Goal: Task Accomplishment & Management: Manage account settings

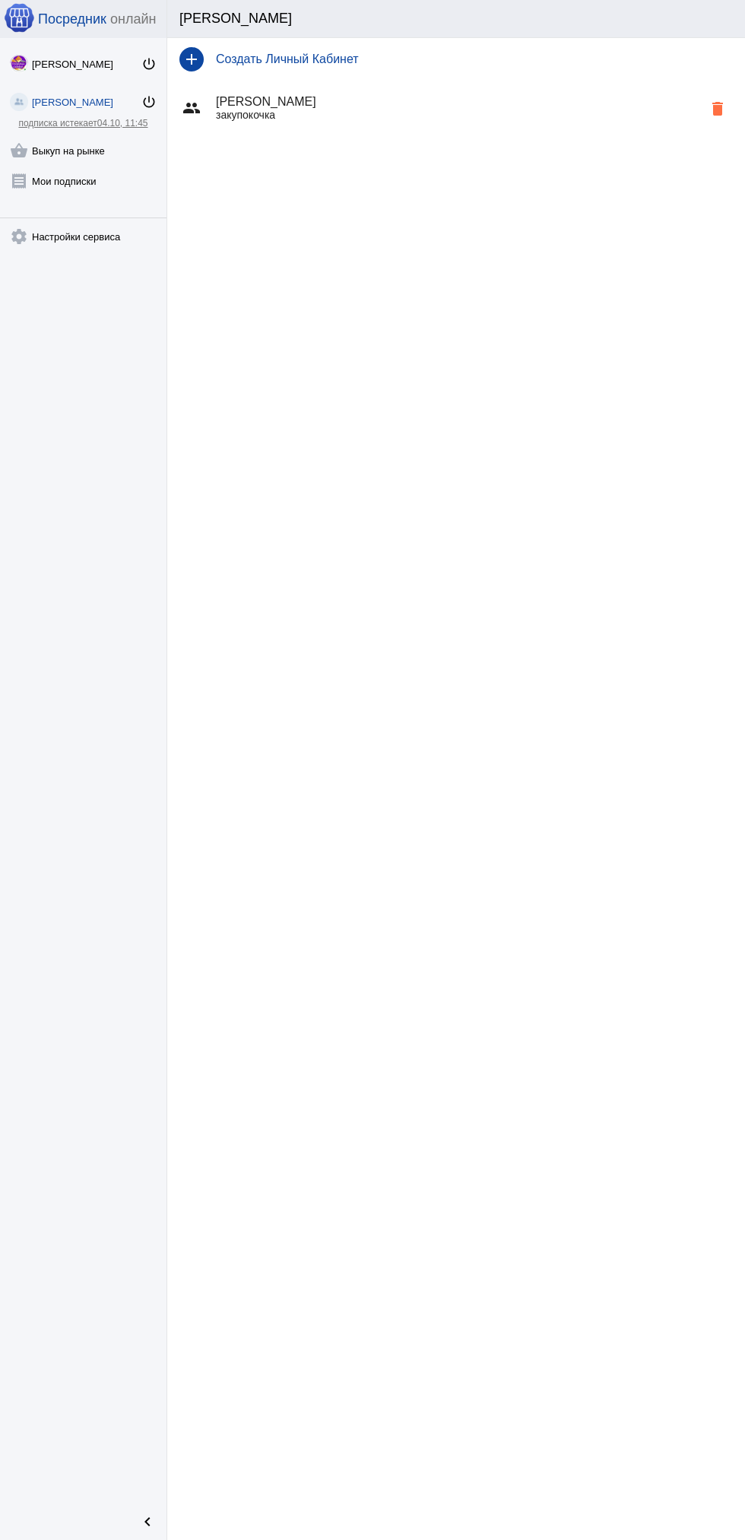
click at [103, 134] on link "shopping_basket Выкуп на рынке" at bounding box center [83, 147] width 167 height 30
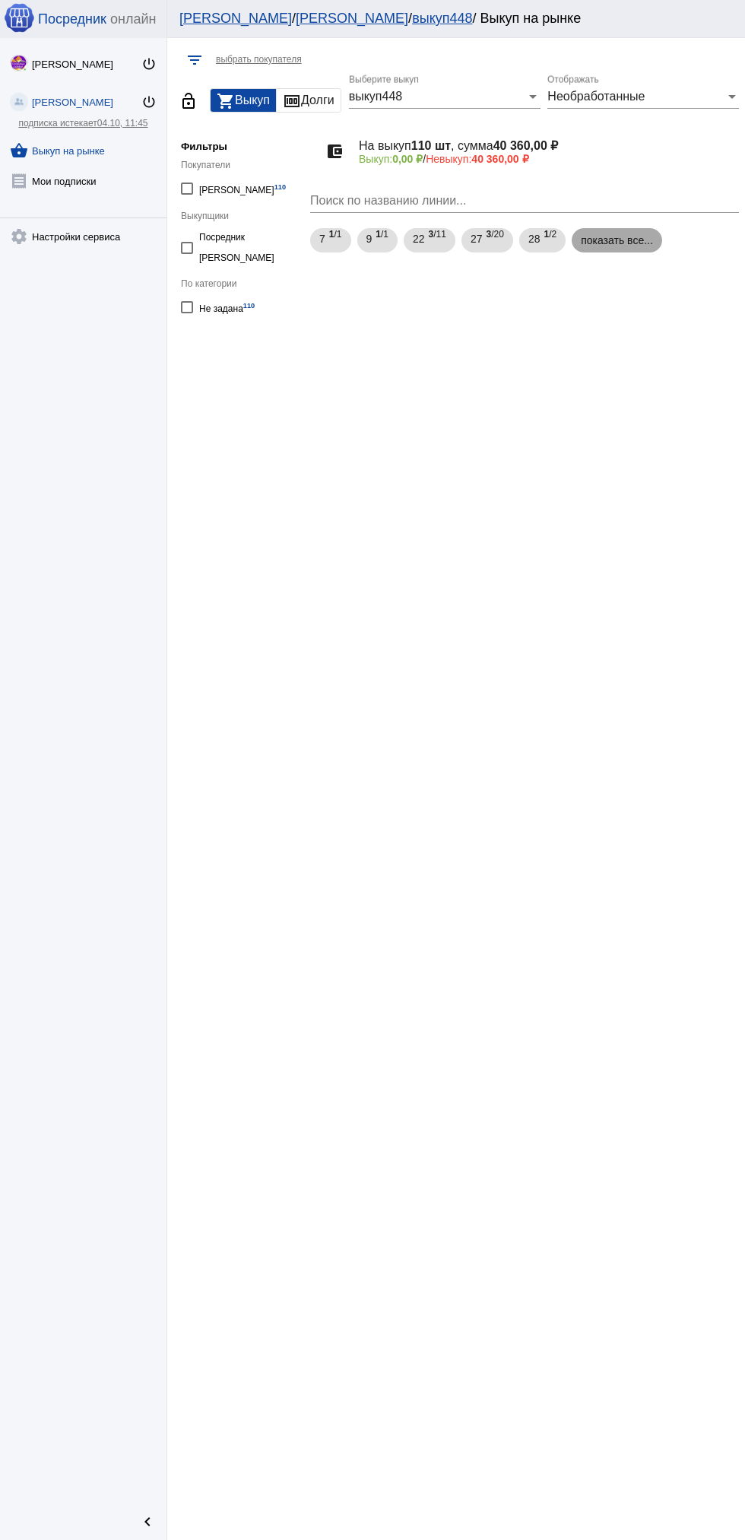
click at [608, 243] on mat-chip "показать все..." at bounding box center [617, 240] width 90 height 24
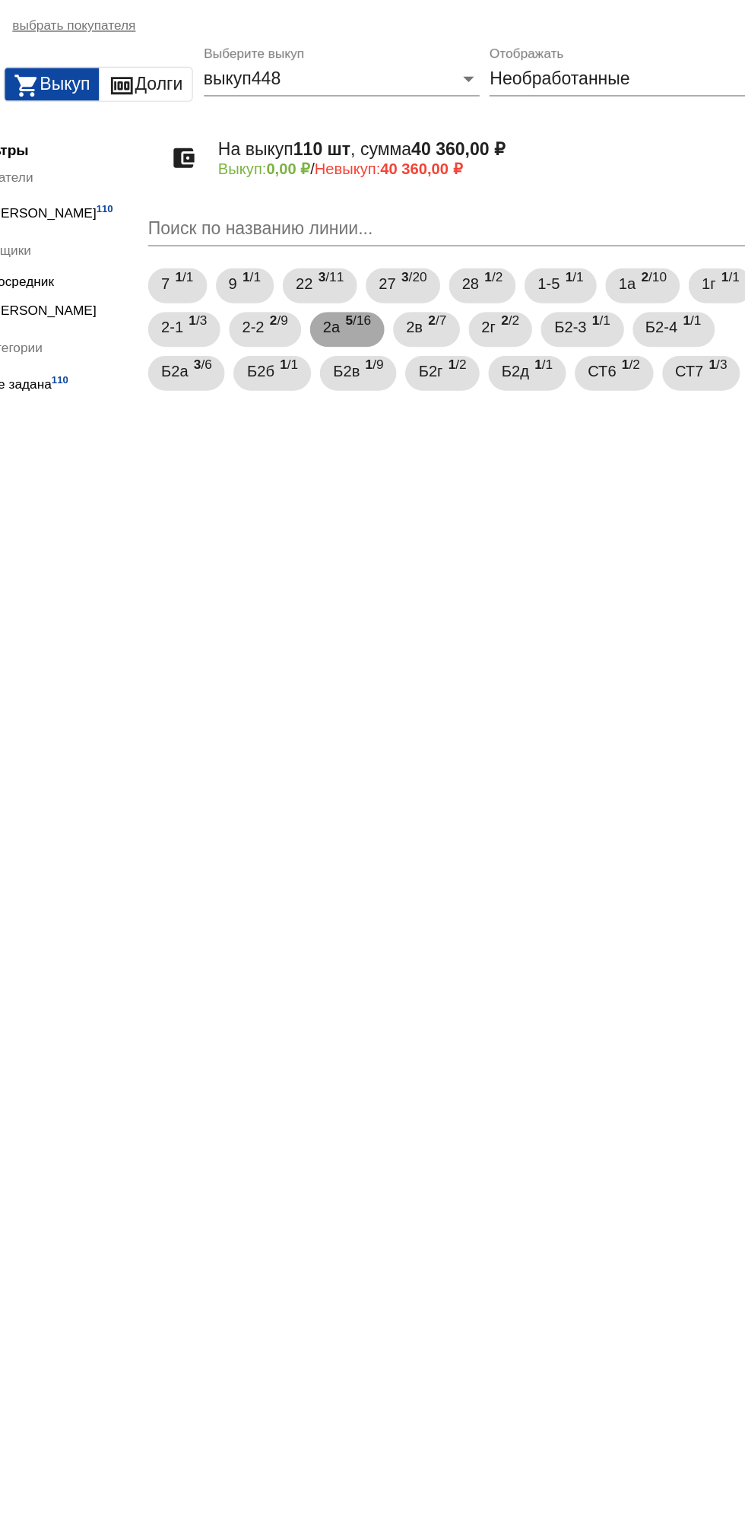
click at [465, 266] on span "5 /16" at bounding box center [455, 270] width 17 height 31
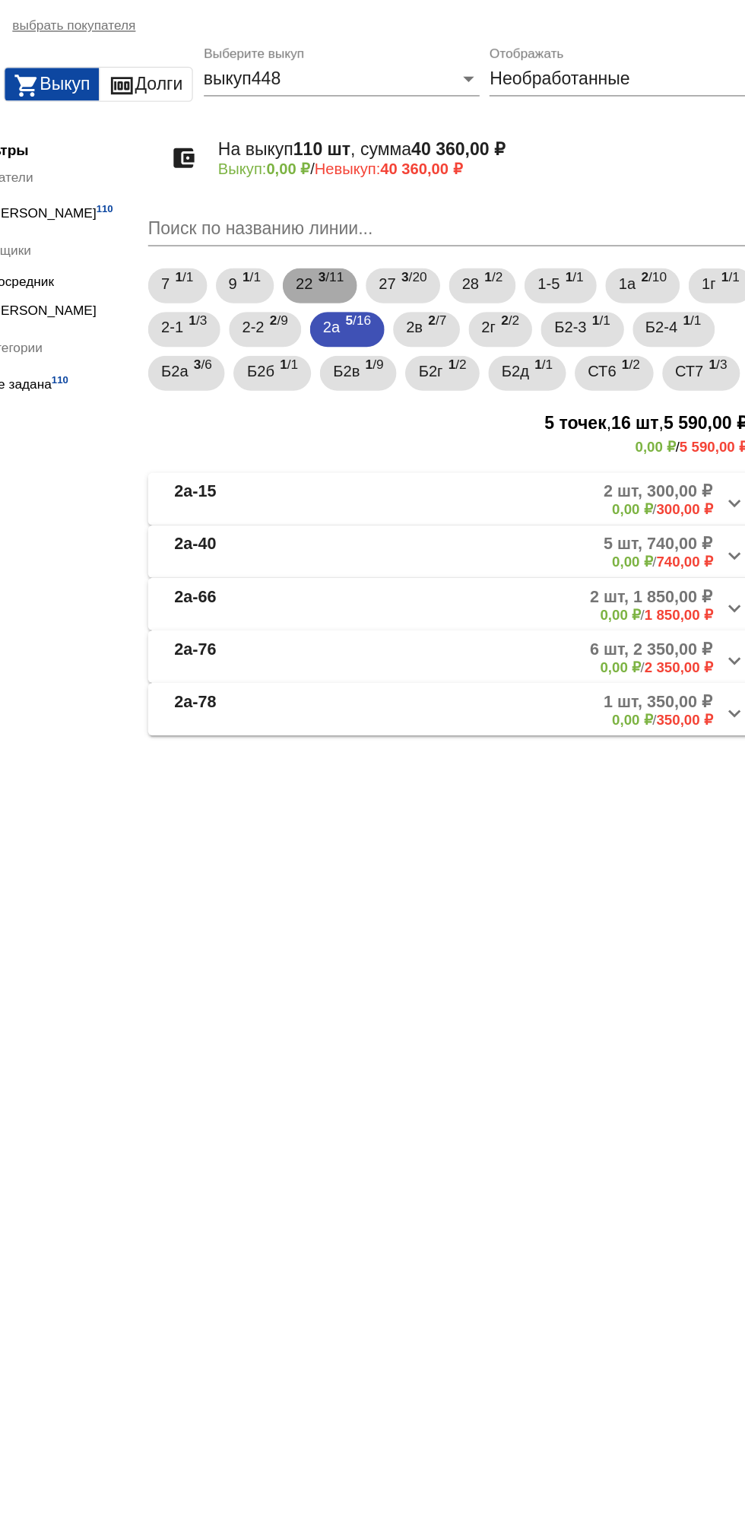
click at [433, 233] on b "3" at bounding box center [431, 234] width 5 height 11
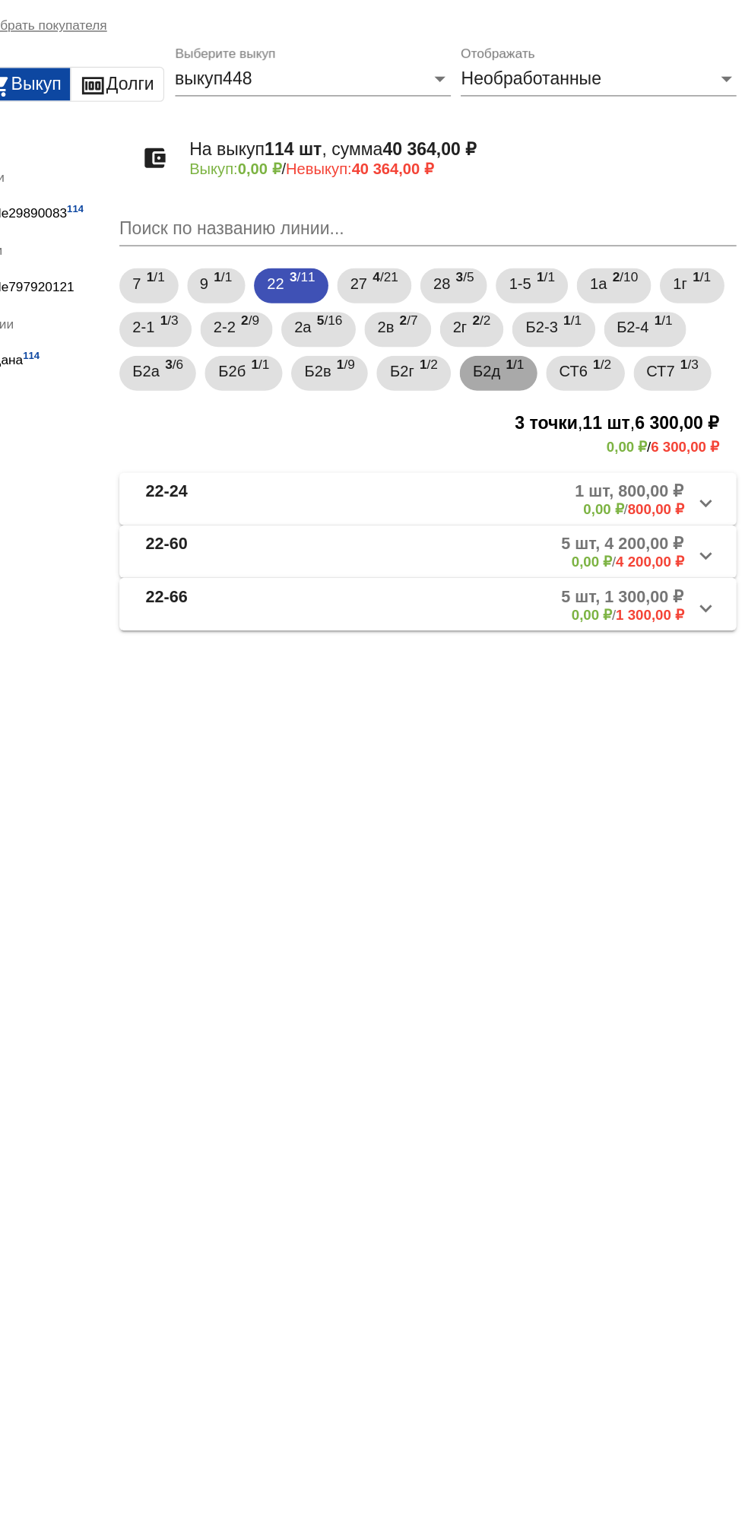
click at [575, 312] on span "Б2д" at bounding box center [565, 299] width 19 height 27
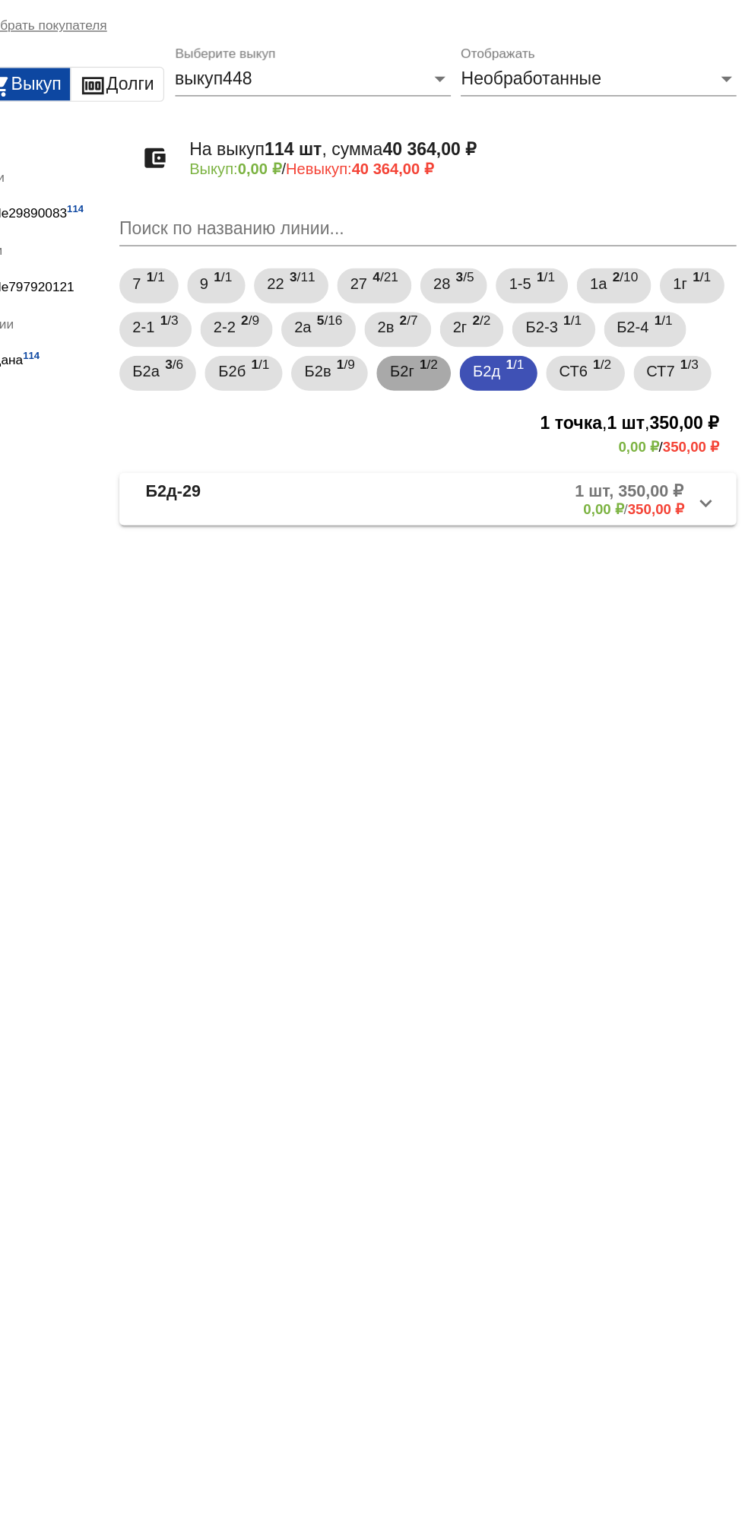
click at [515, 301] on span "Б2г" at bounding box center [506, 299] width 17 height 27
click at [457, 305] on span "Б2в" at bounding box center [448, 299] width 18 height 27
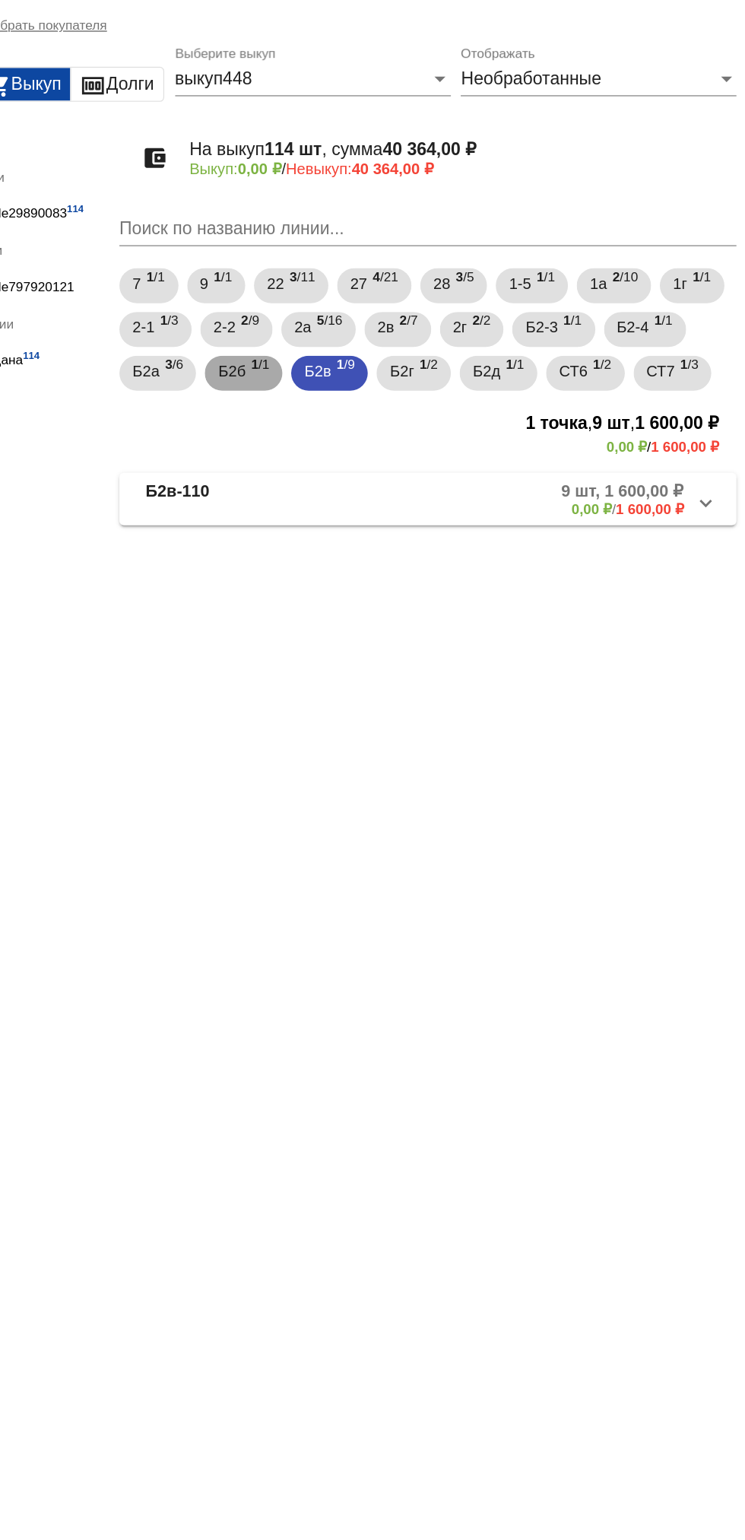
click at [398, 310] on span "Б2б" at bounding box center [388, 299] width 19 height 27
click at [354, 306] on div "Б2а 3 /6" at bounding box center [336, 301] width 35 height 31
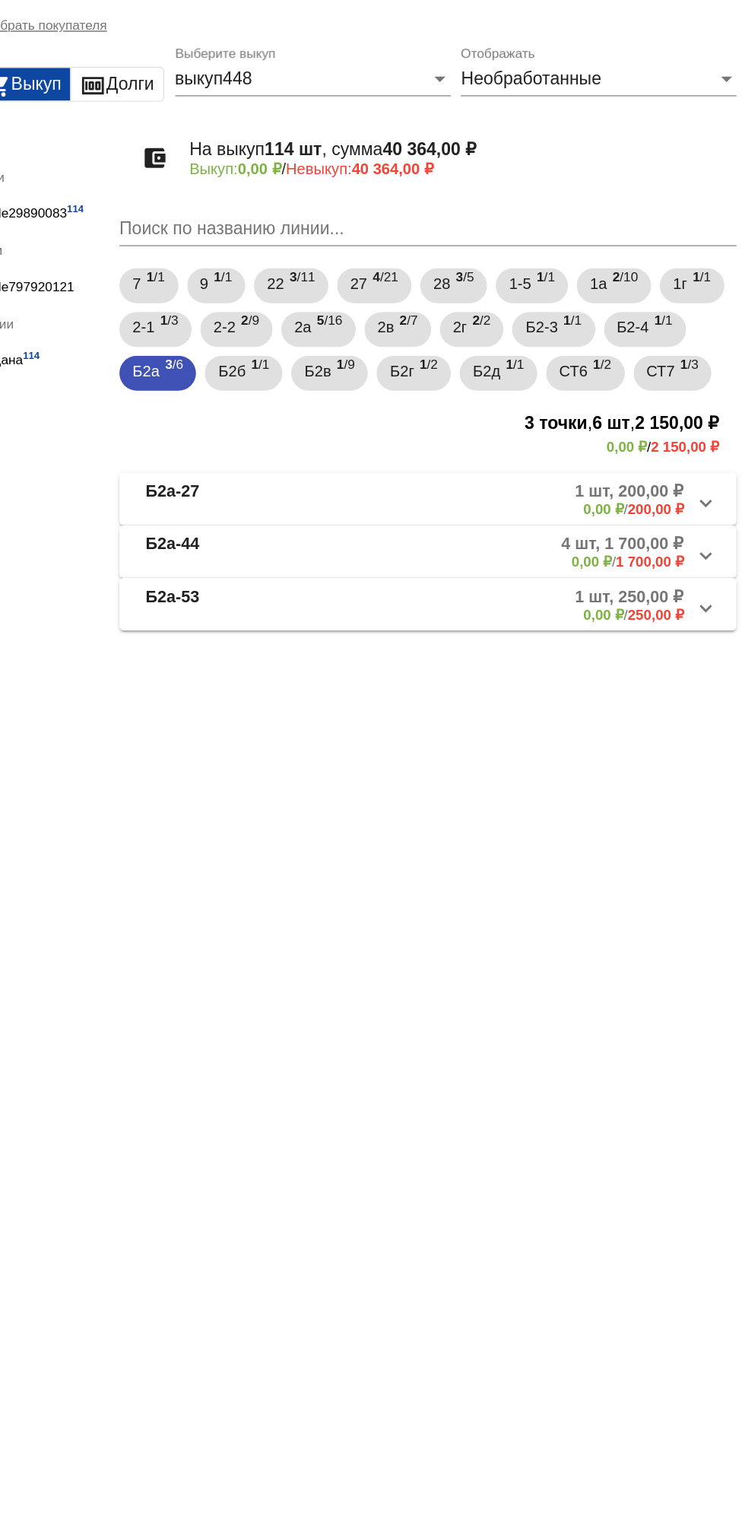
click at [646, 474] on b "0,00 ₽" at bounding box center [647, 468] width 28 height 11
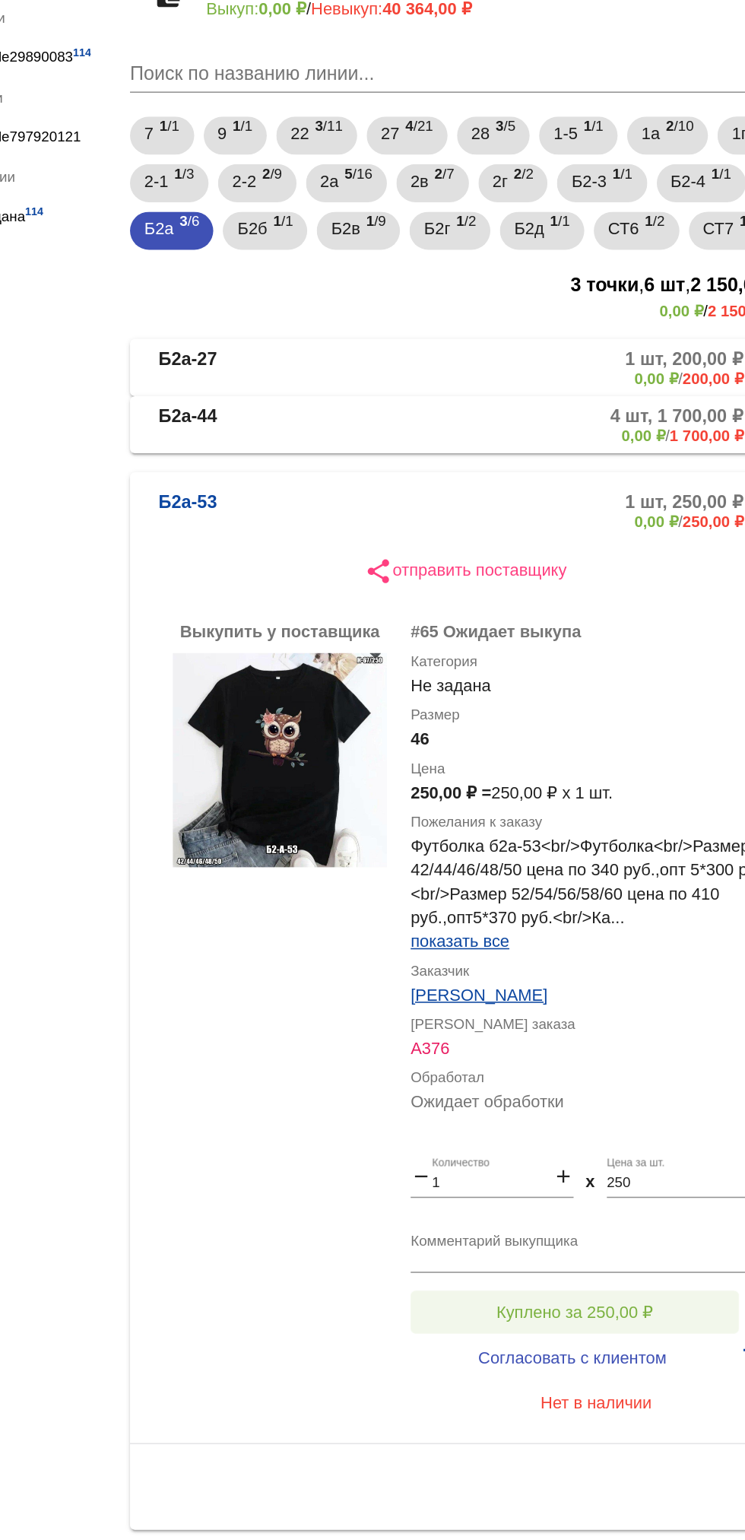
click at [621, 998] on span "Куплено за 250,00 ₽" at bounding box center [594, 992] width 100 height 12
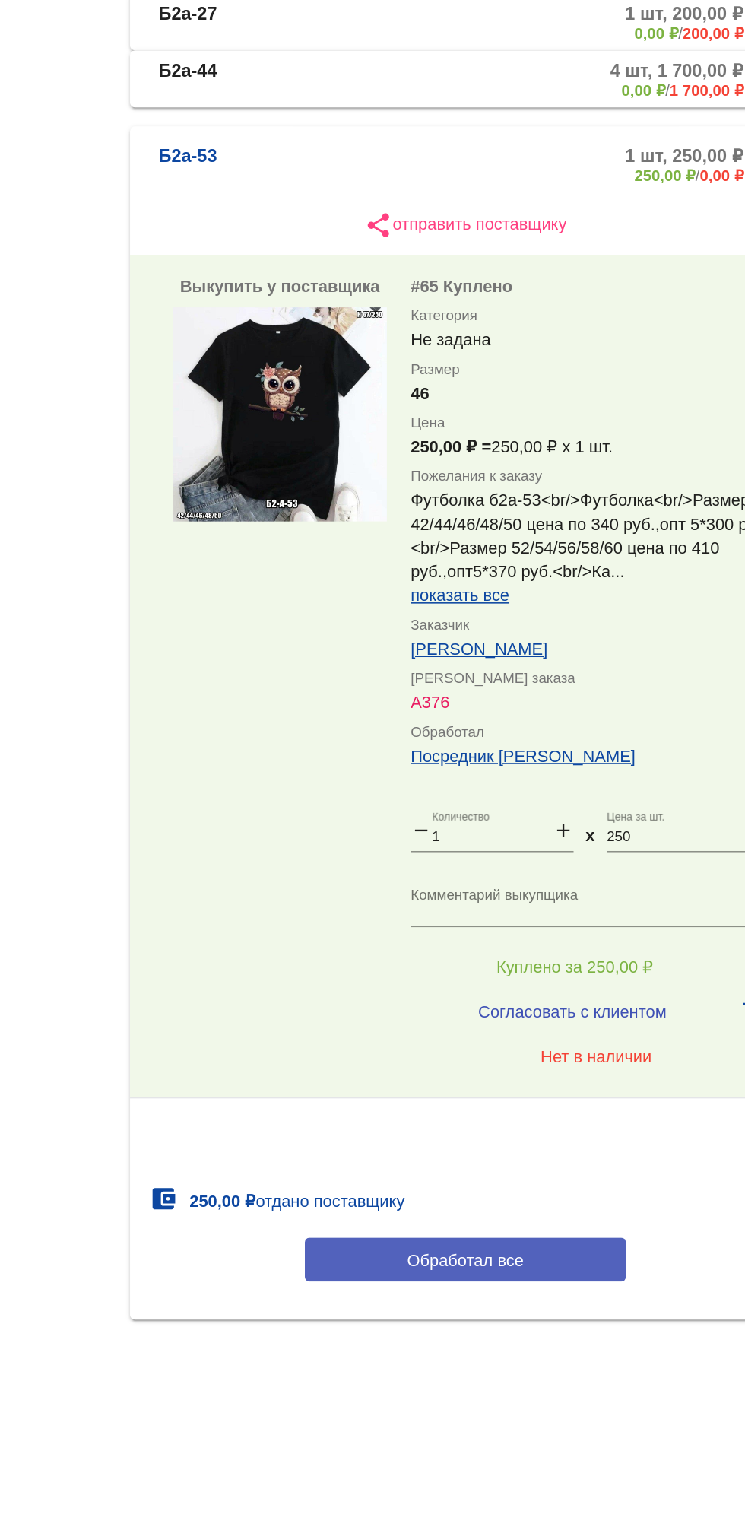
click at [542, 1186] on span "Обработал все" at bounding box center [524, 1180] width 75 height 12
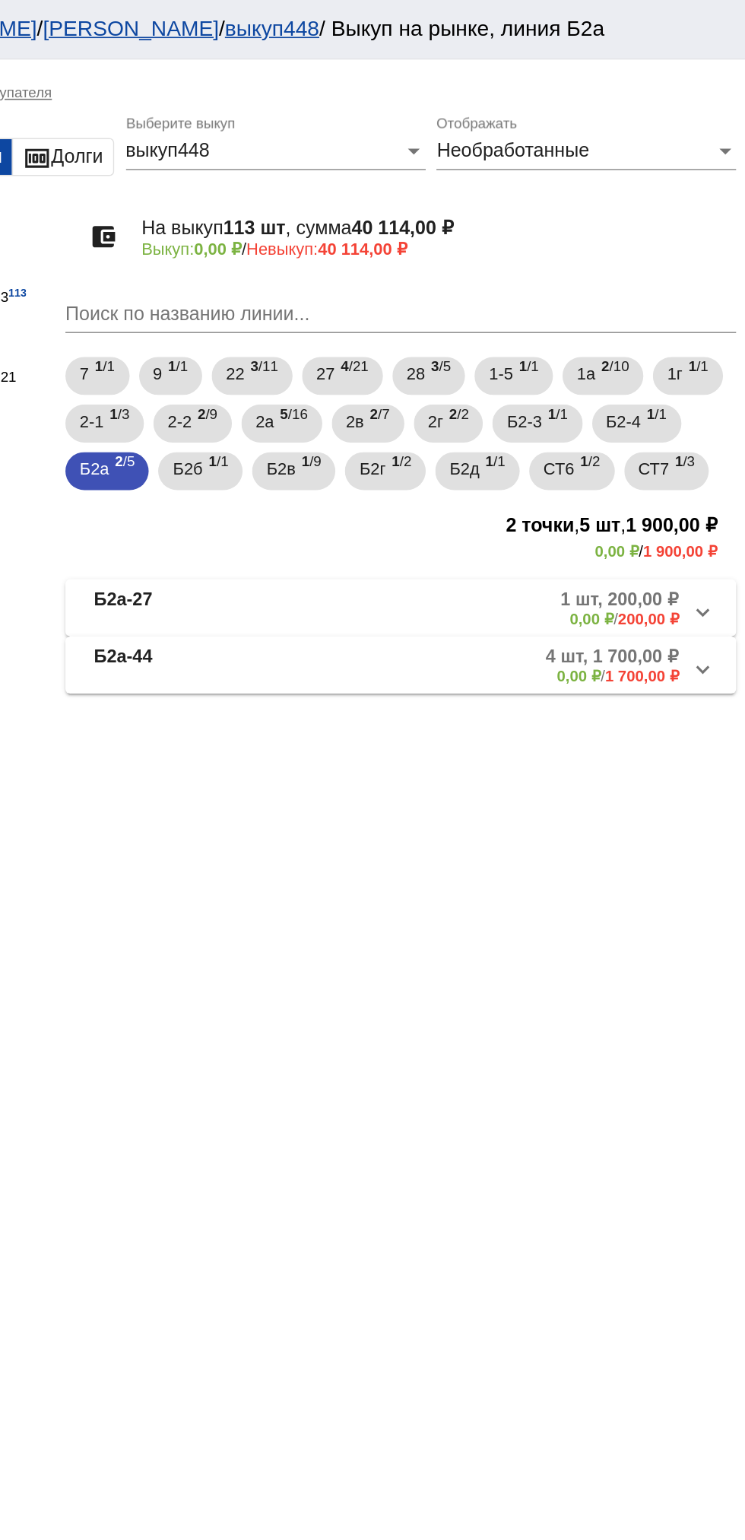
click at [626, 438] on b "0,00 ₽" at bounding box center [638, 432] width 28 height 11
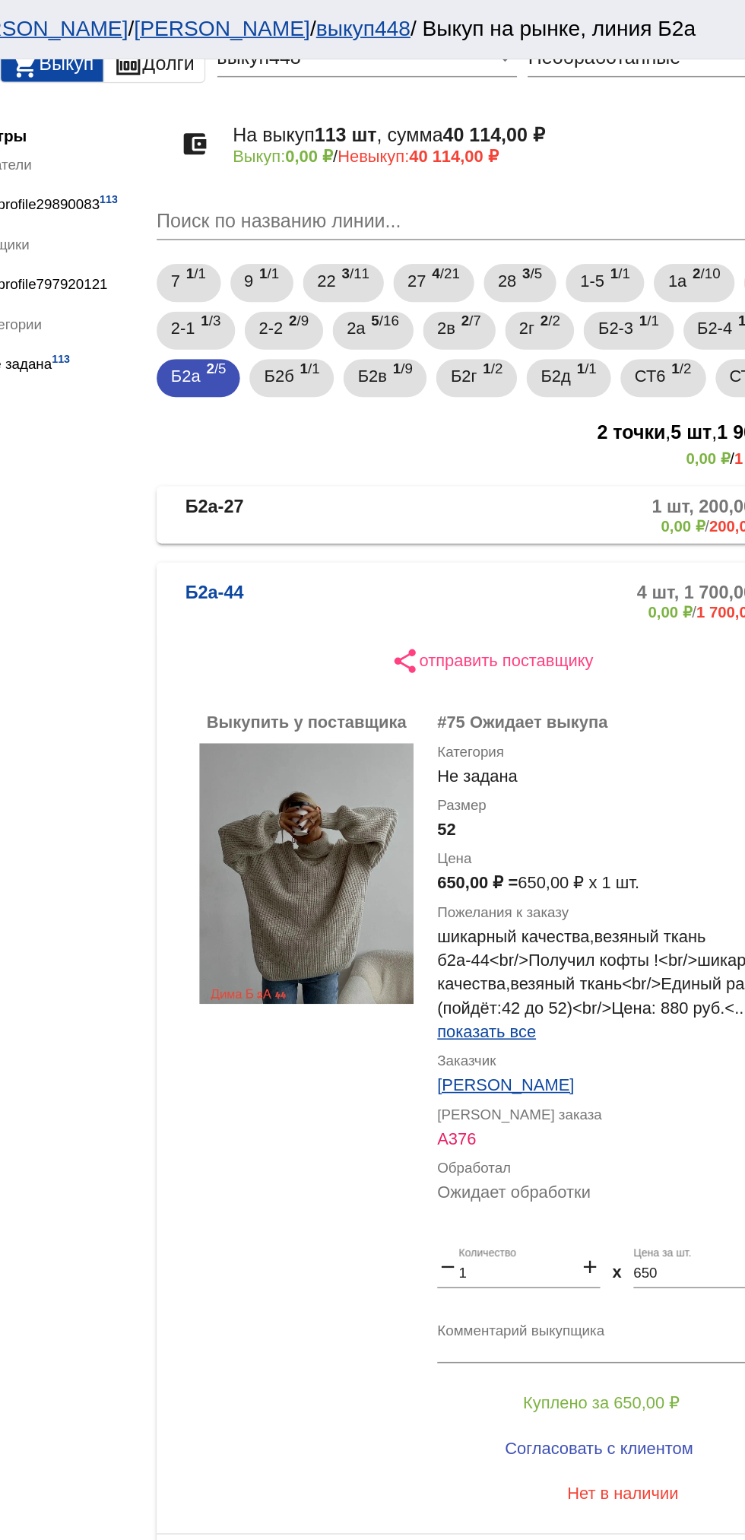
scroll to position [56, 0]
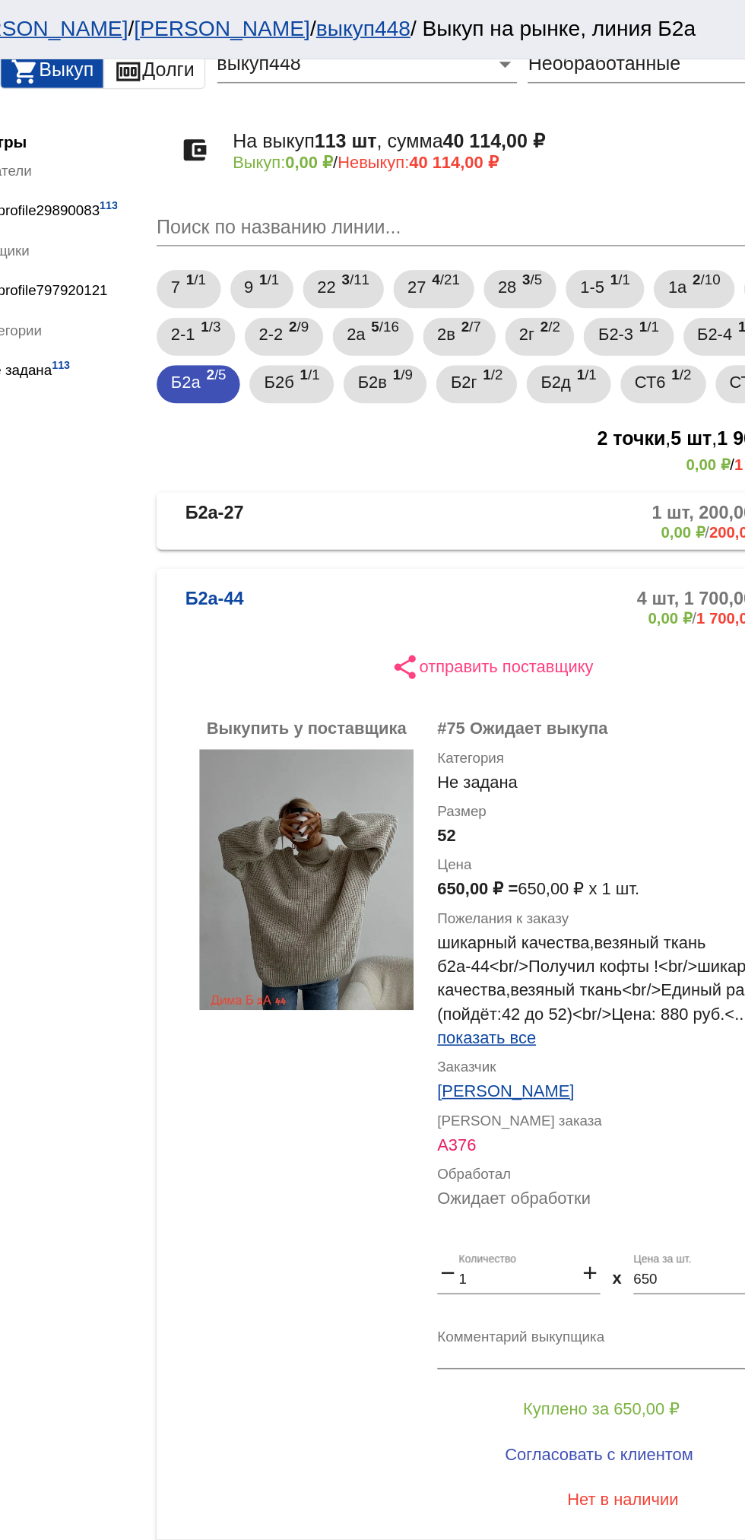
click at [396, 601] on img at bounding box center [406, 562] width 137 height 167
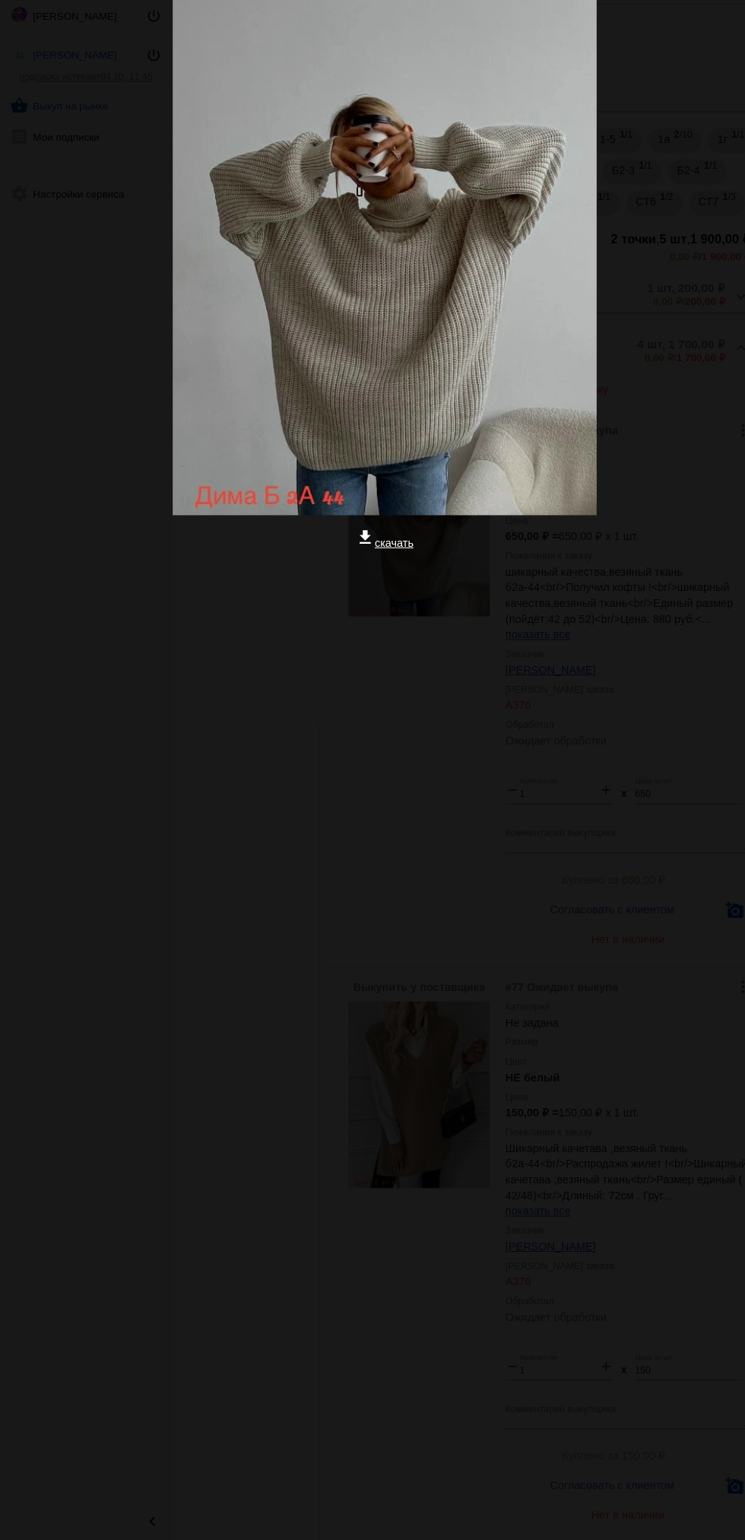
click at [601, 1286] on app-image-viewer "close get_app скачать" at bounding box center [372, 770] width 745 height 1540
click at [433, 1249] on app-image-viewer "close get_app скачать" at bounding box center [372, 770] width 745 height 1540
click at [461, 764] on div "close get_app скачать" at bounding box center [372, 391] width 745 height 782
click at [255, 1187] on app-image-viewer "close get_app скачать" at bounding box center [372, 770] width 745 height 1540
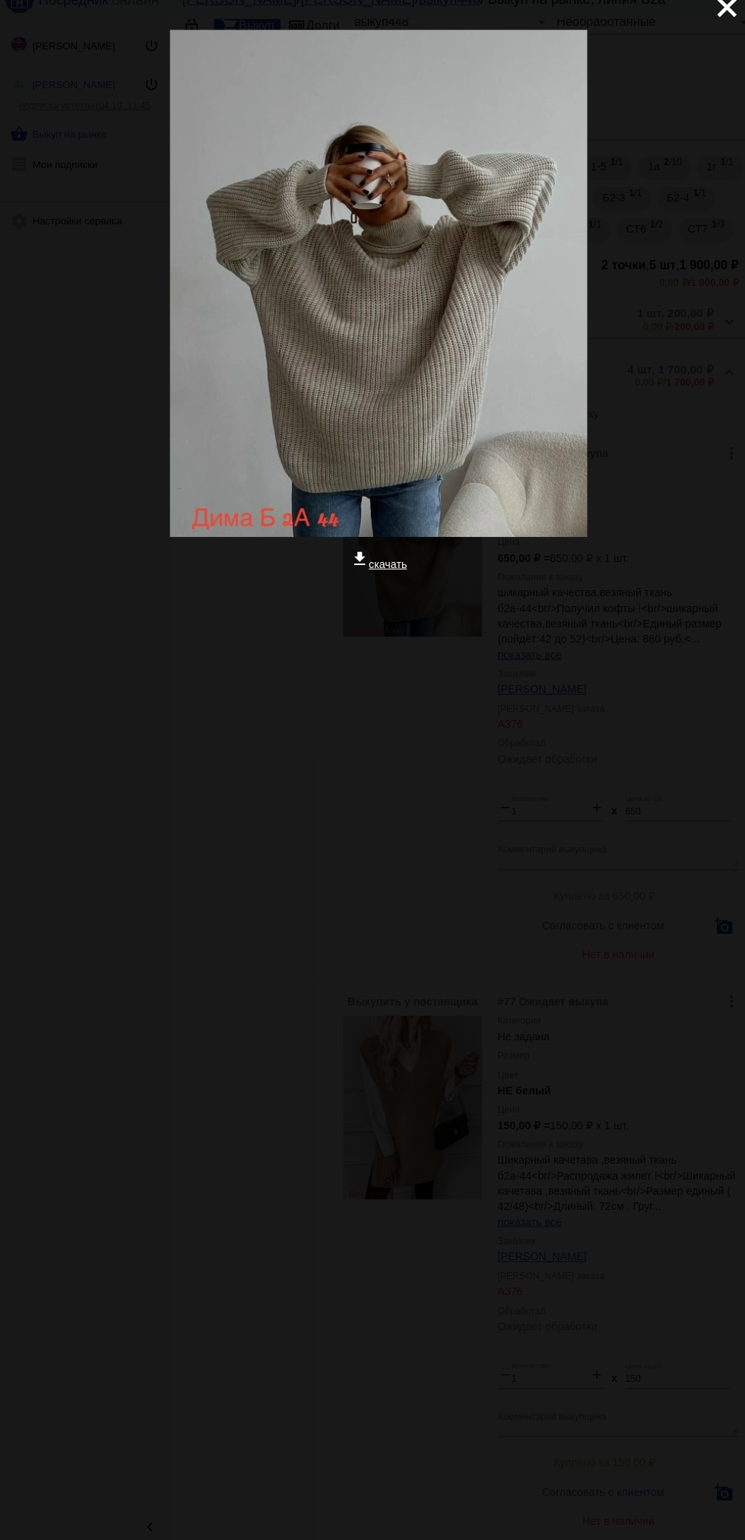
click at [724, 52] on div "close get_app скачать" at bounding box center [372, 391] width 745 height 782
click at [19, 61] on div "close get_app скачать" at bounding box center [372, 391] width 745 height 782
click at [19, 64] on div "close get_app скачать" at bounding box center [372, 391] width 745 height 782
click at [527, 906] on app-image-viewer "close get_app скачать" at bounding box center [372, 770] width 745 height 1540
click at [719, 65] on div "close get_app скачать" at bounding box center [372, 391] width 745 height 782
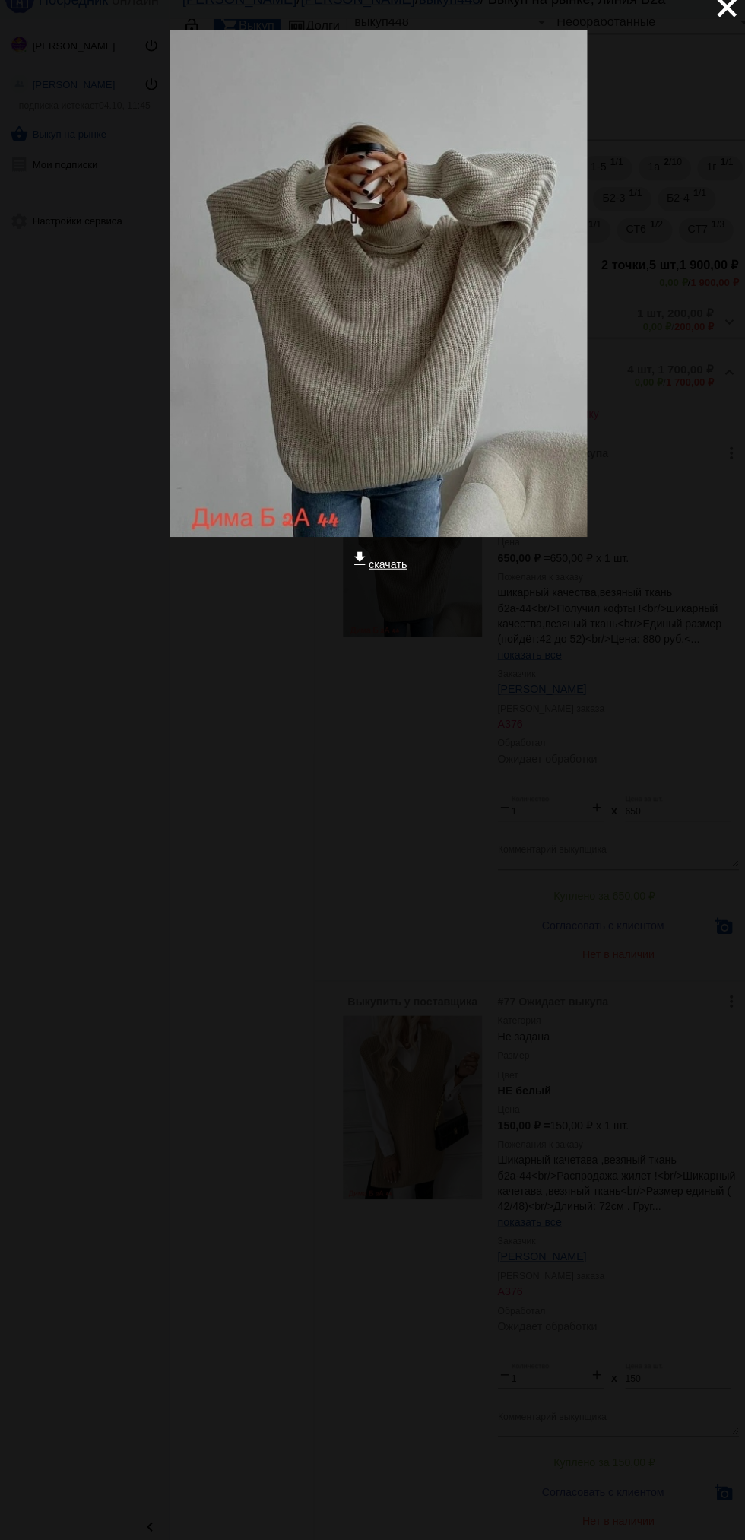
click at [252, 600] on div at bounding box center [372, 658] width 721 height 152
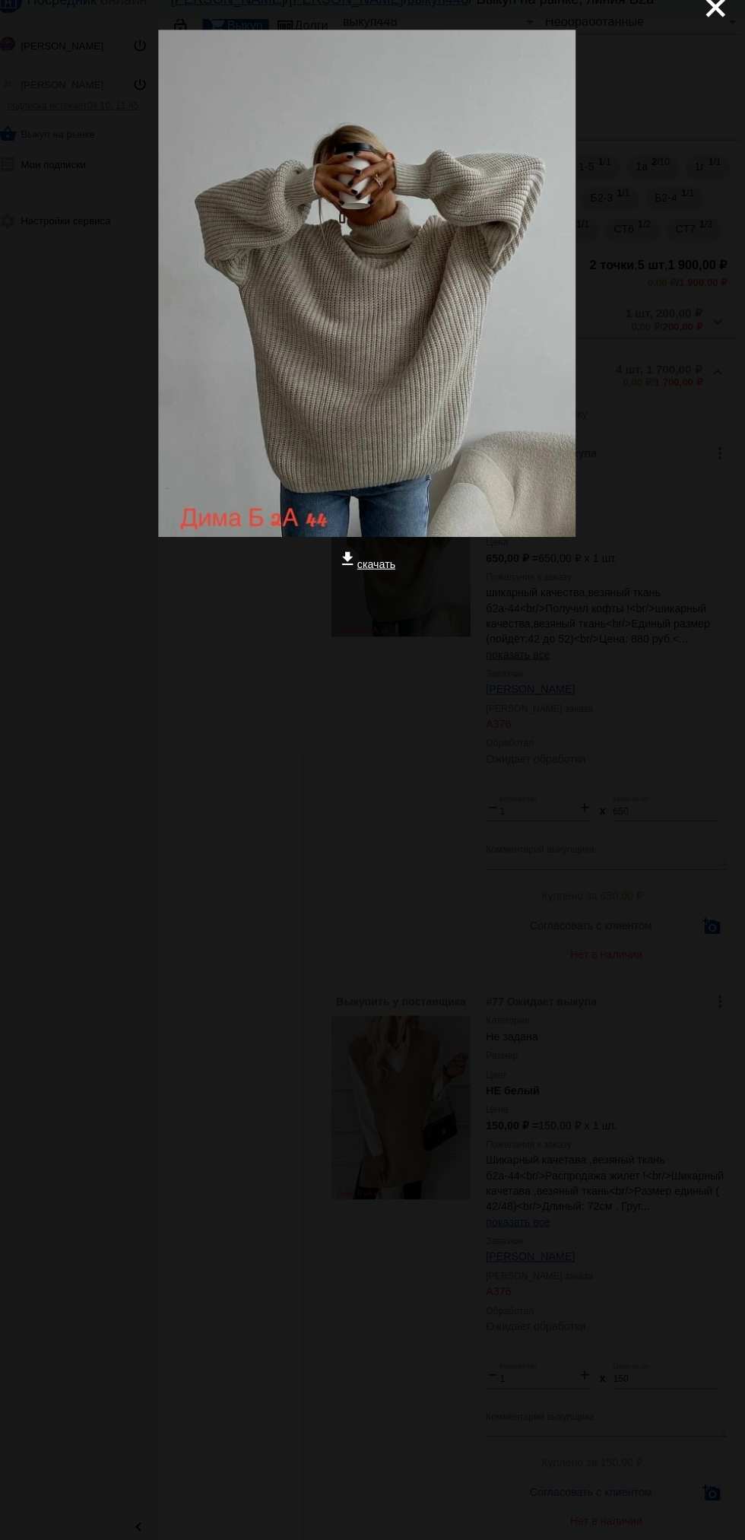
click at [716, 30] on mat-icon "close" at bounding box center [709, 20] width 18 height 18
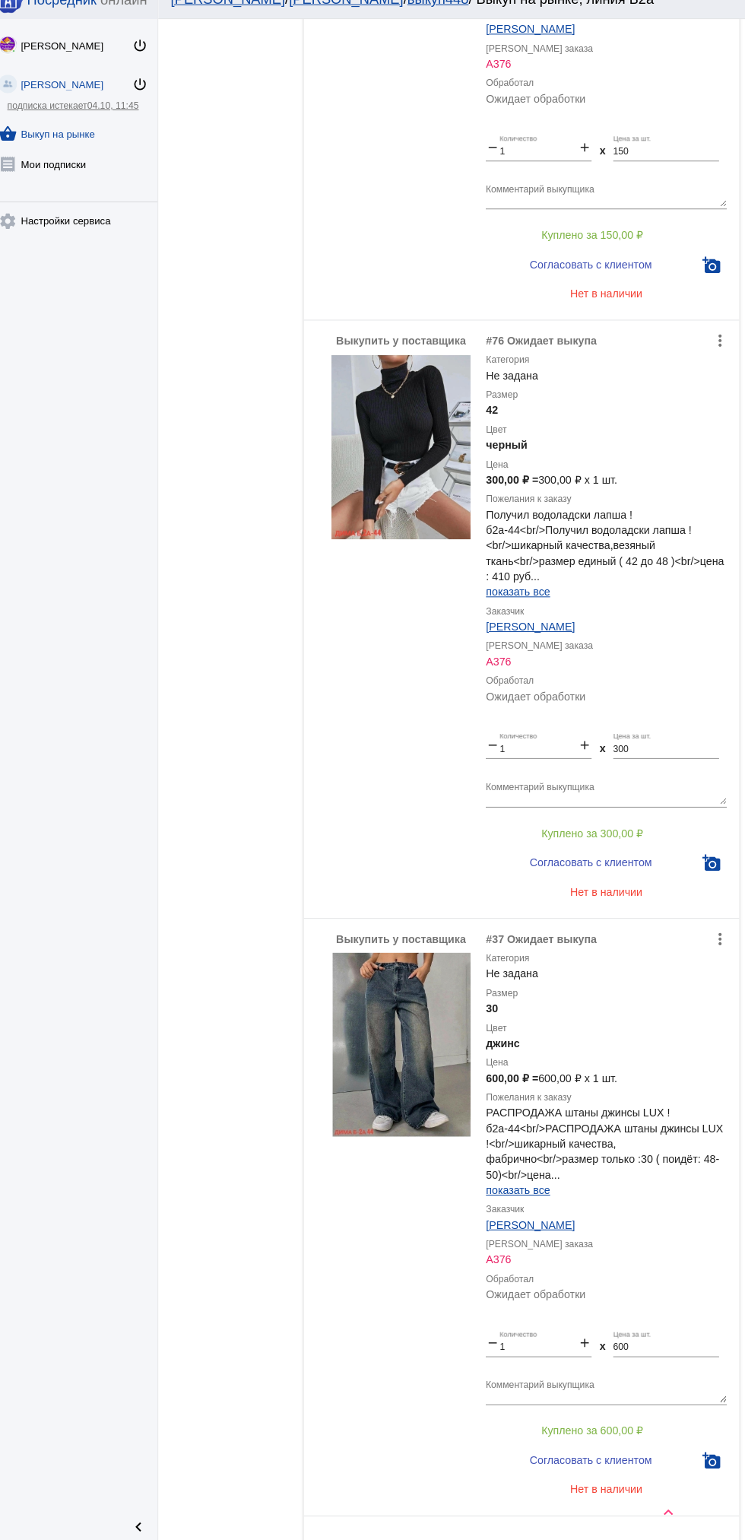
scroll to position [1264, 0]
click at [359, 678] on div "Выкупить у поставщика" at bounding box center [406, 627] width 137 height 563
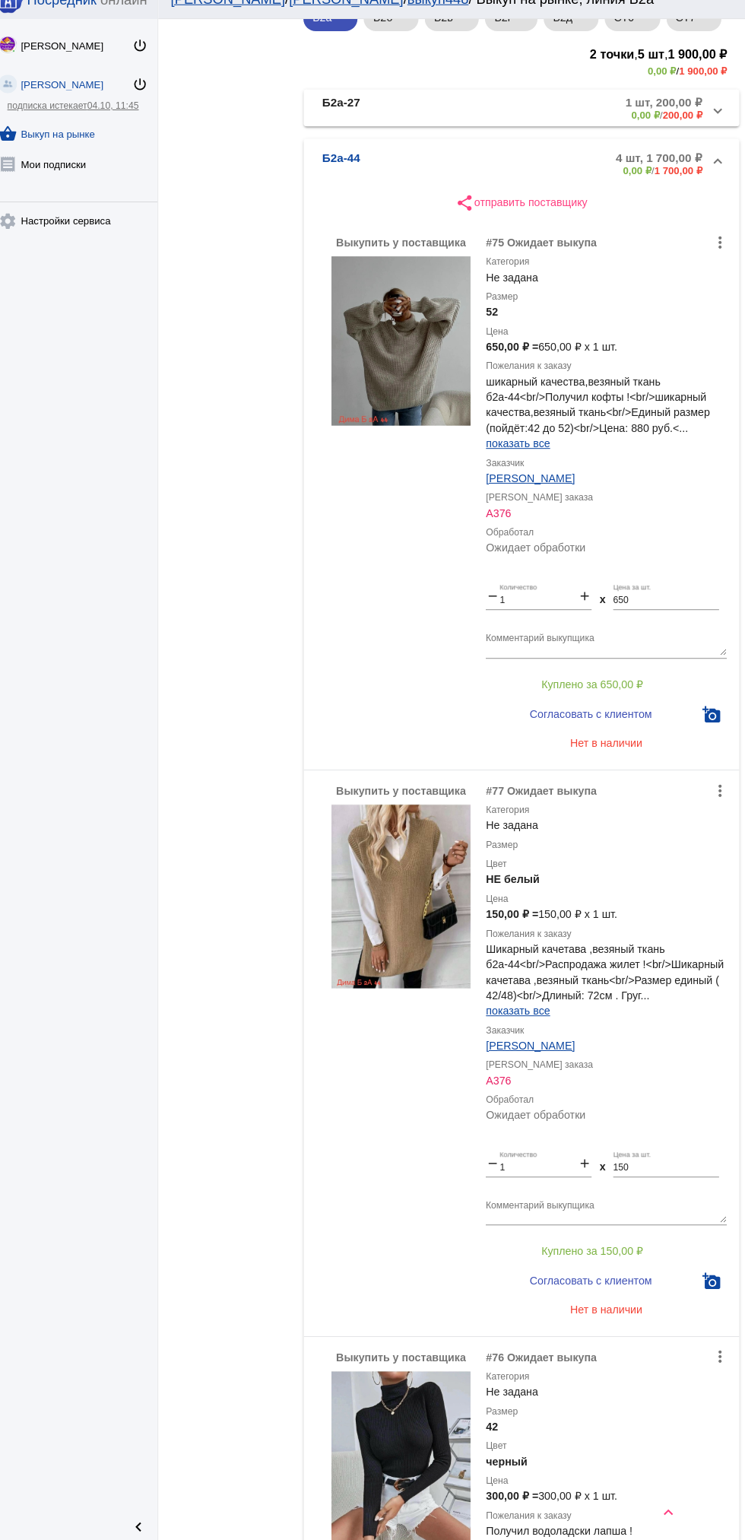
scroll to position [261, 0]
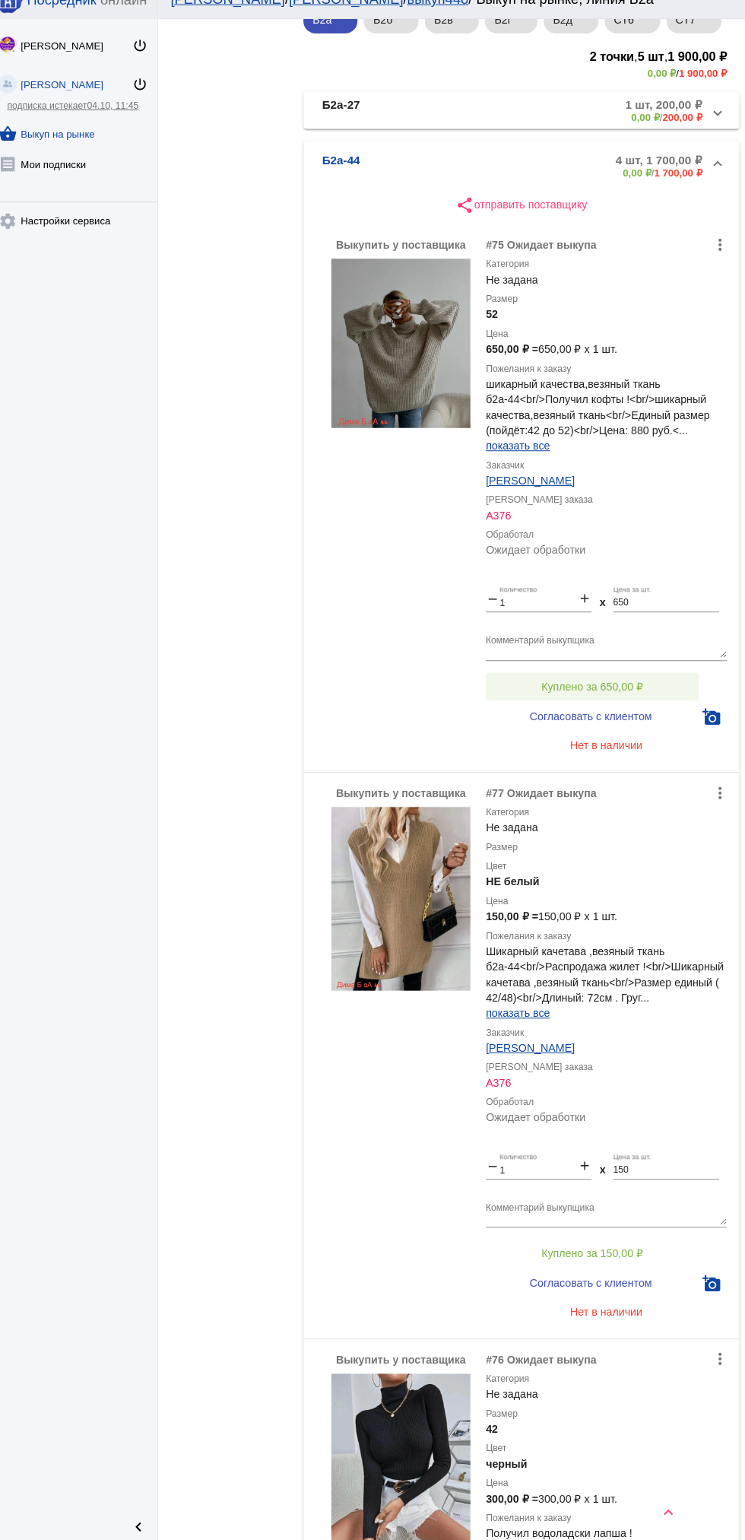
click at [631, 701] on span "Куплено за 650,00 ₽" at bounding box center [594, 695] width 100 height 12
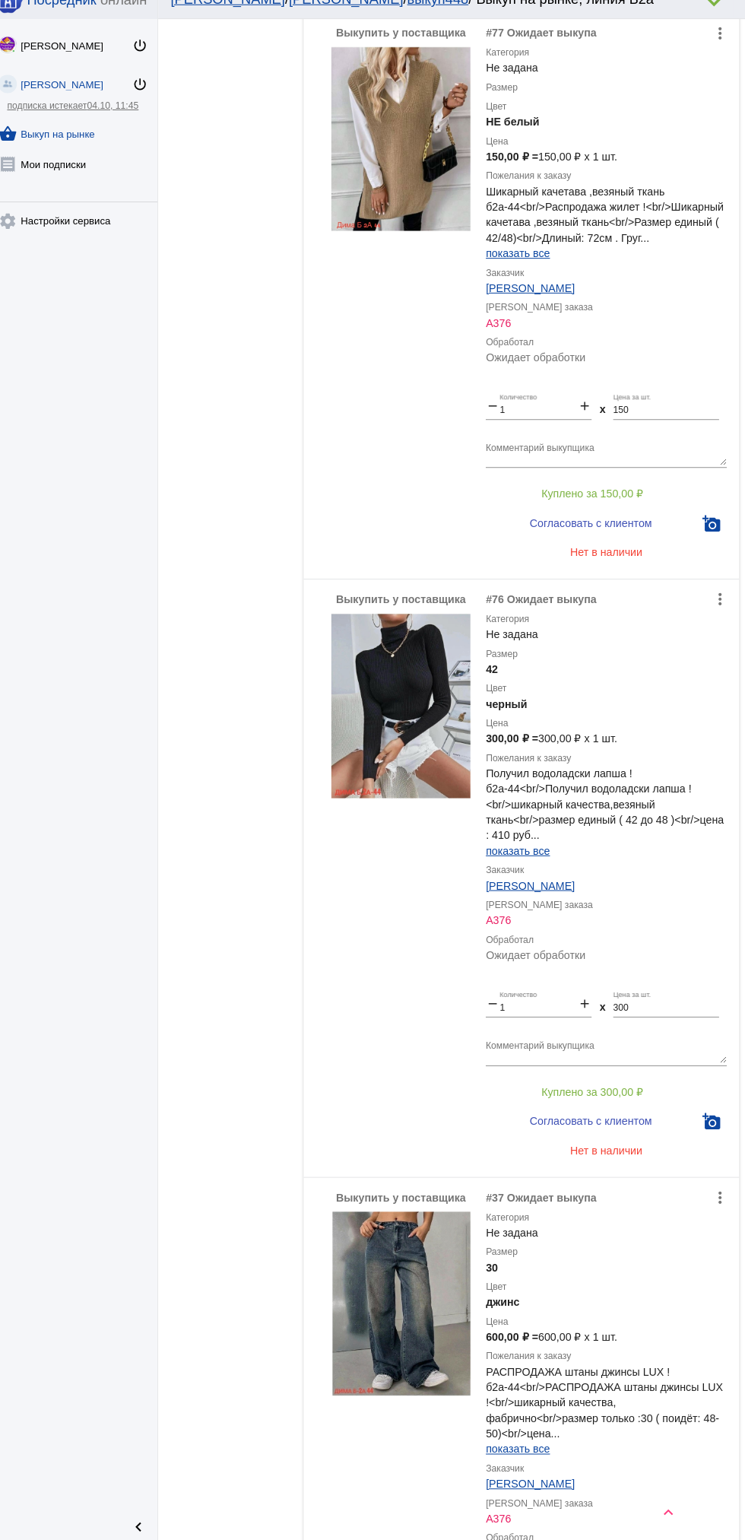
scroll to position [1011, 0]
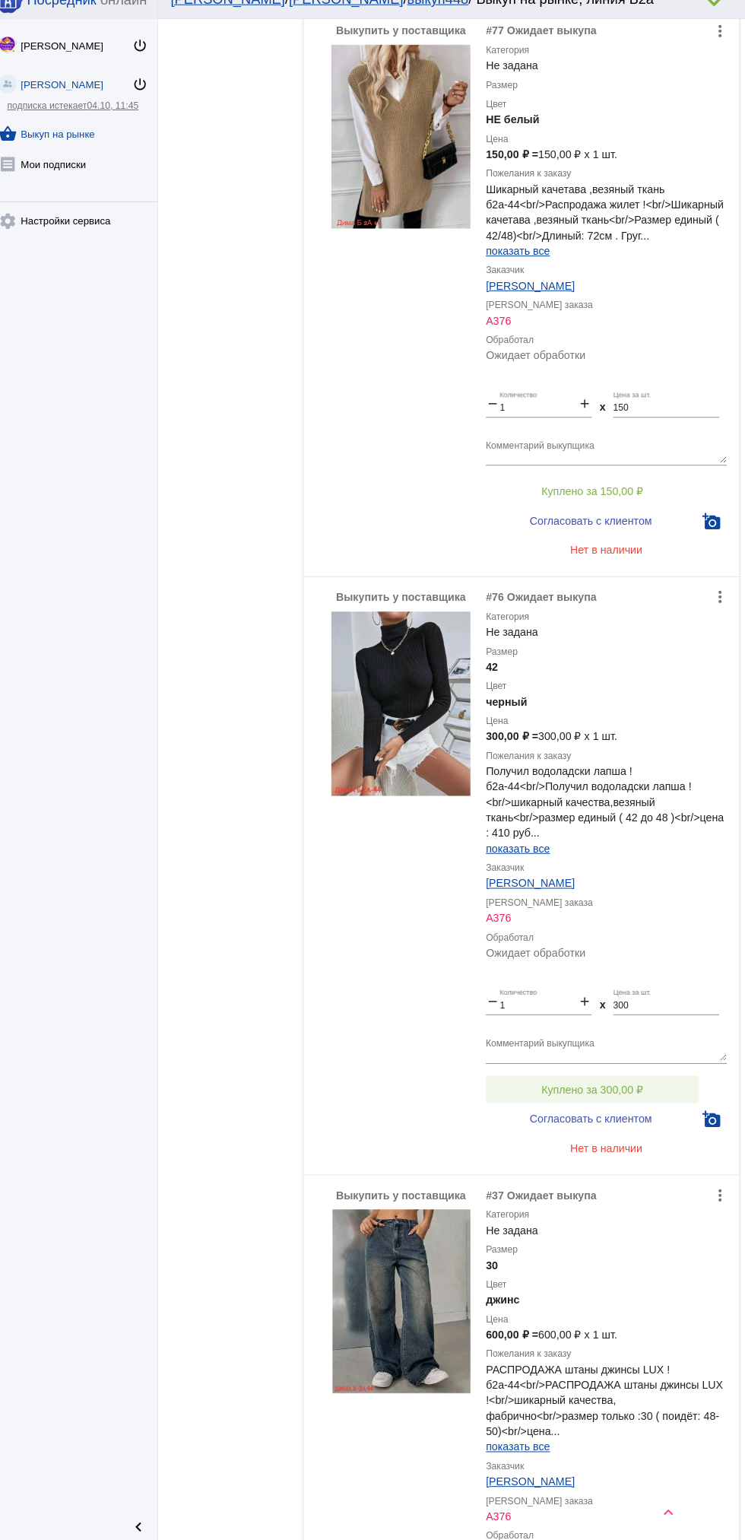
click at [615, 1097] on span "Куплено за 300,00 ₽" at bounding box center [594, 1091] width 100 height 12
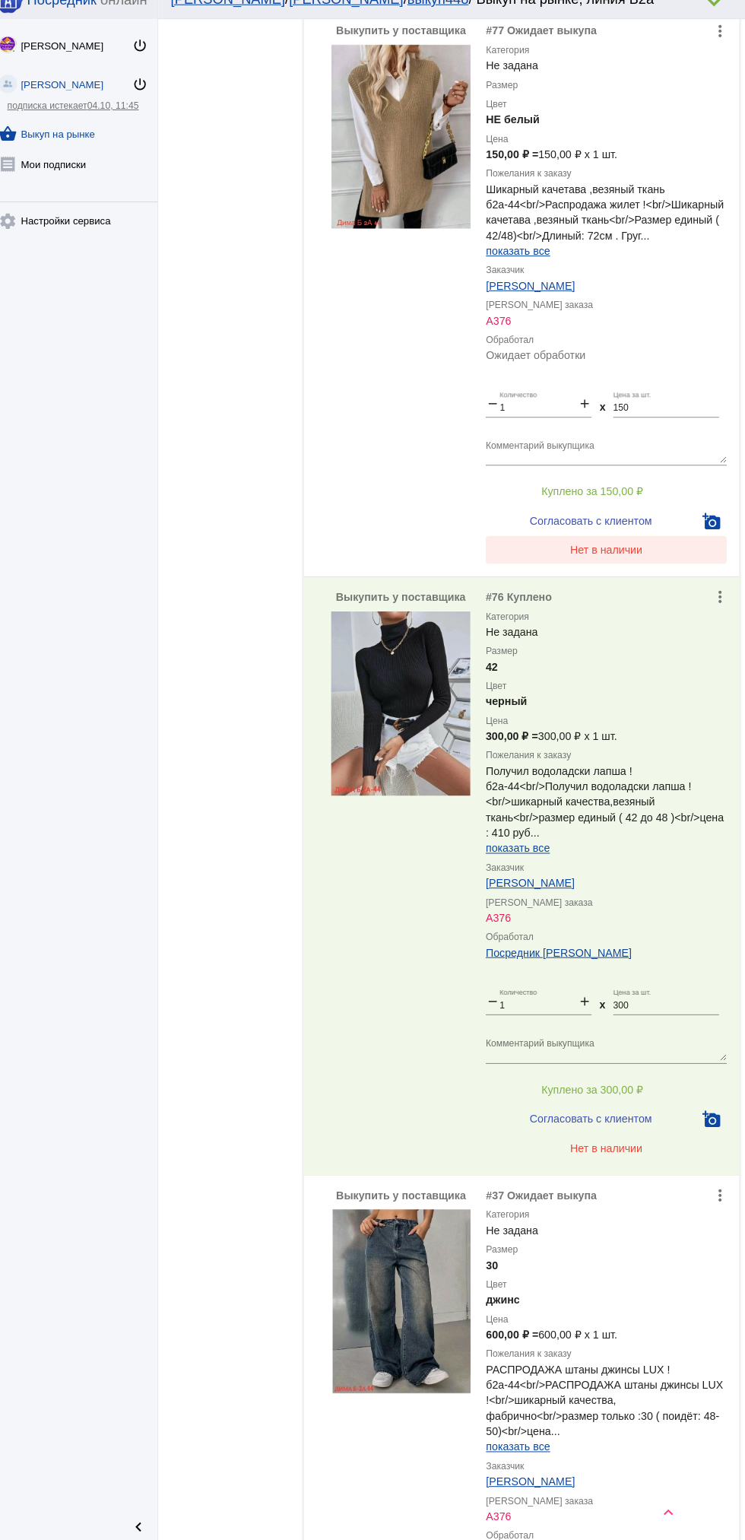
click at [625, 574] on button "Нет в наличии" at bounding box center [608, 560] width 237 height 27
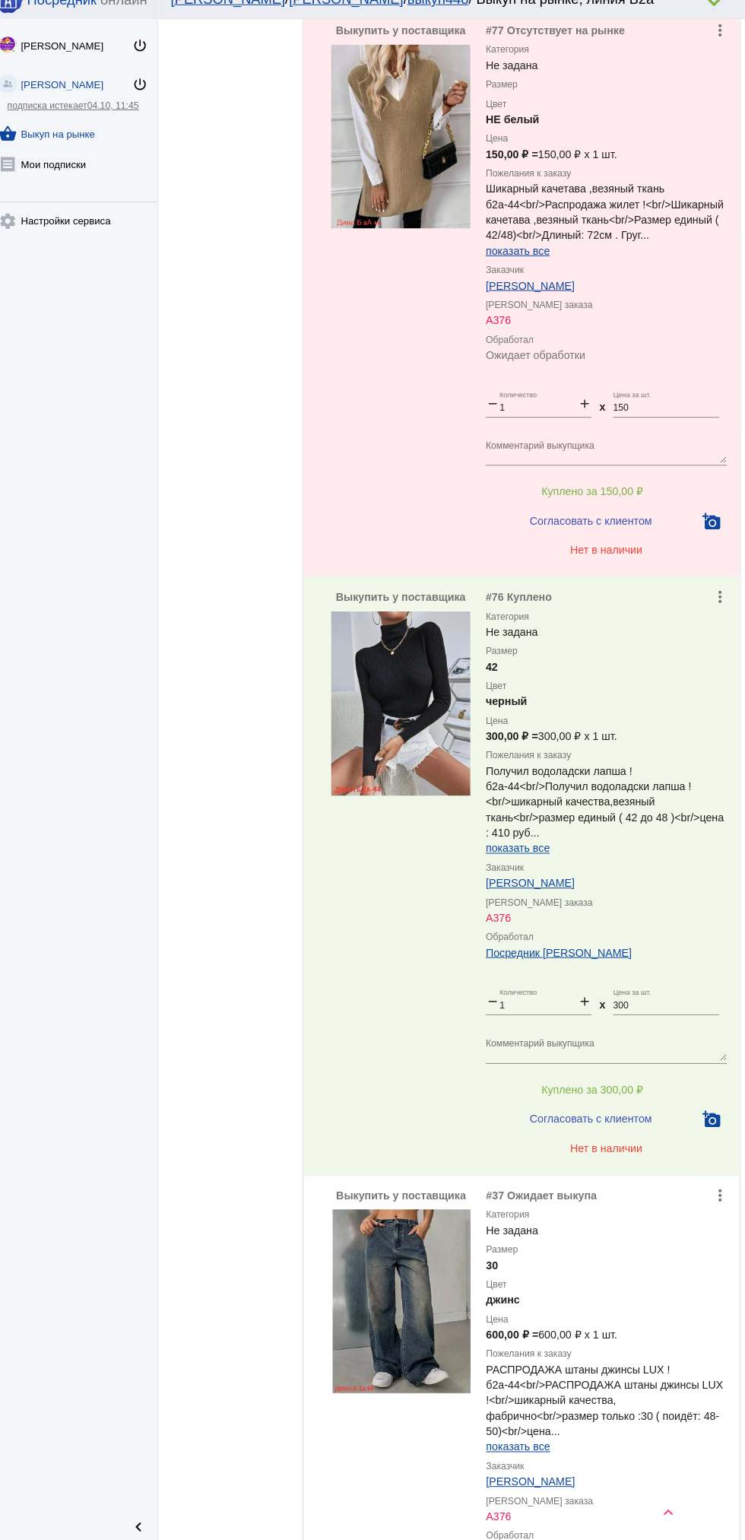
scroll to position [1401, 0]
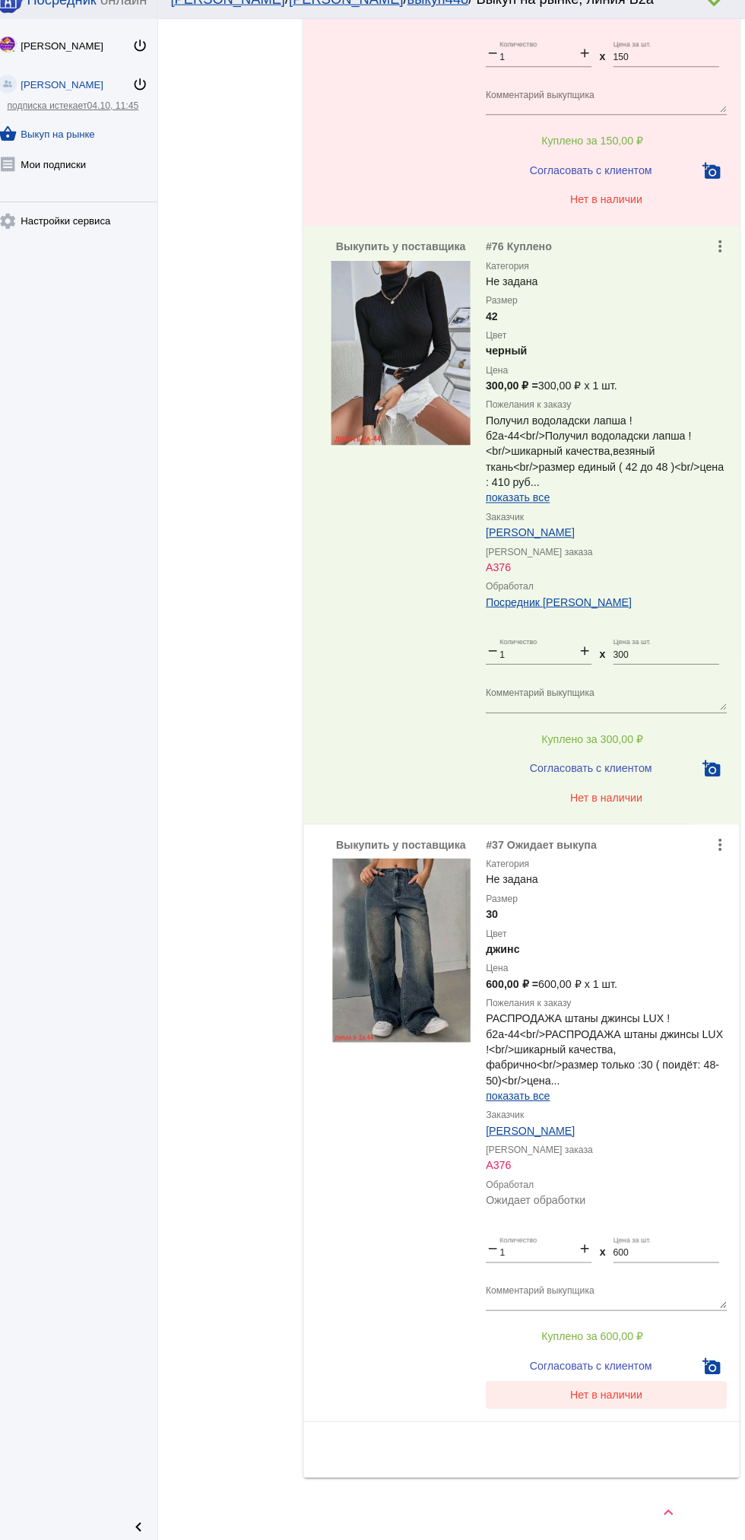
click at [636, 1395] on span "Нет в наличии" at bounding box center [608, 1391] width 71 height 12
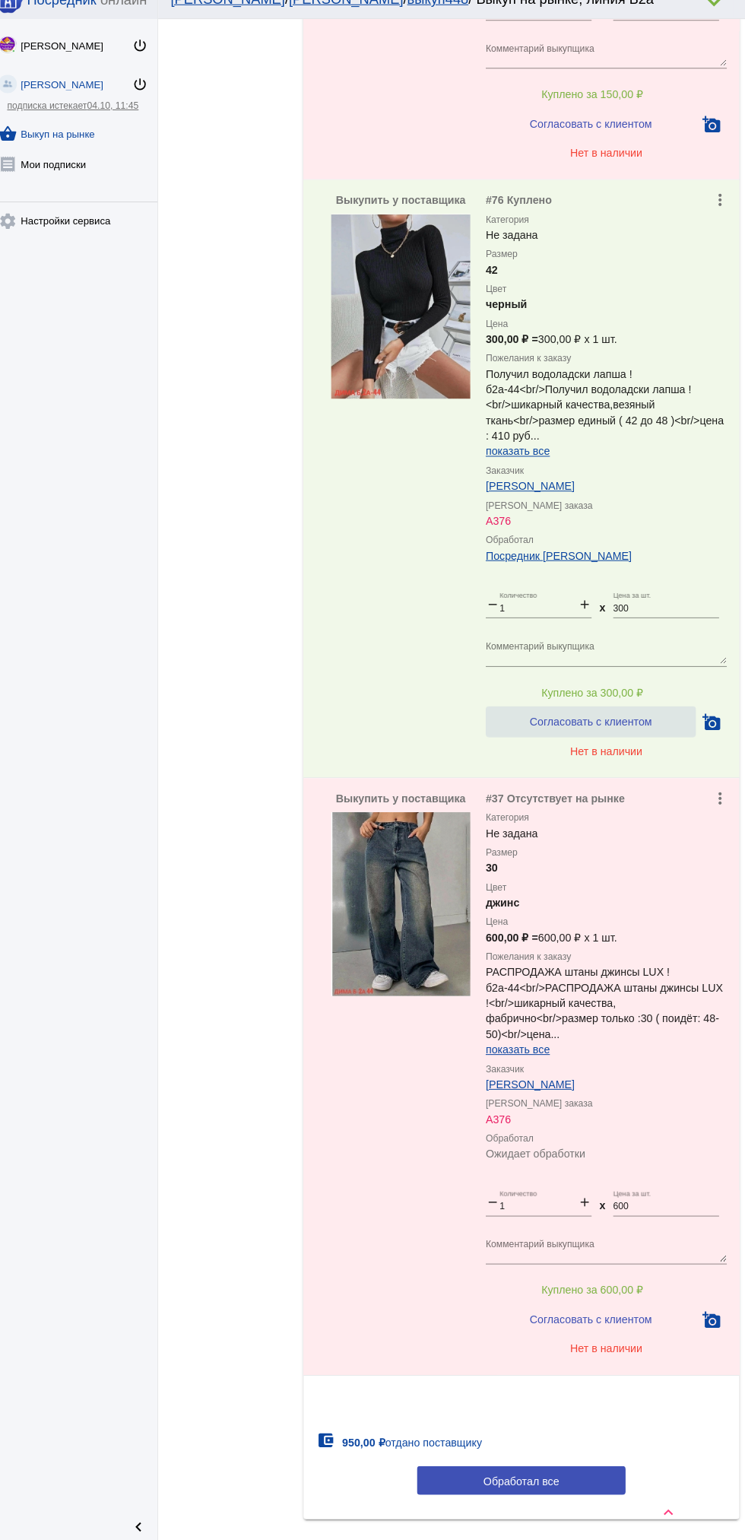
scroll to position [0, 0]
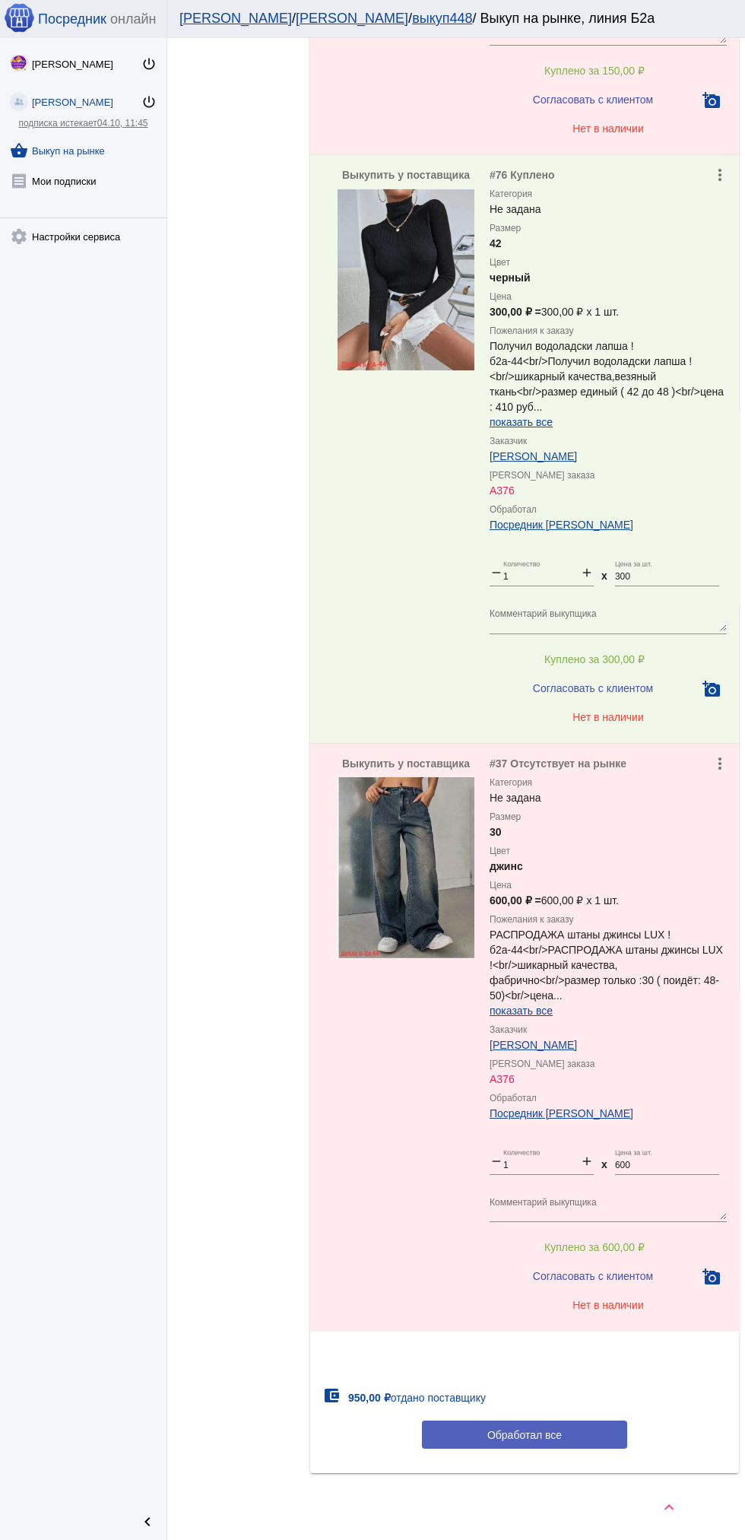
click at [570, 1431] on button "Обработал все" at bounding box center [524, 1434] width 205 height 28
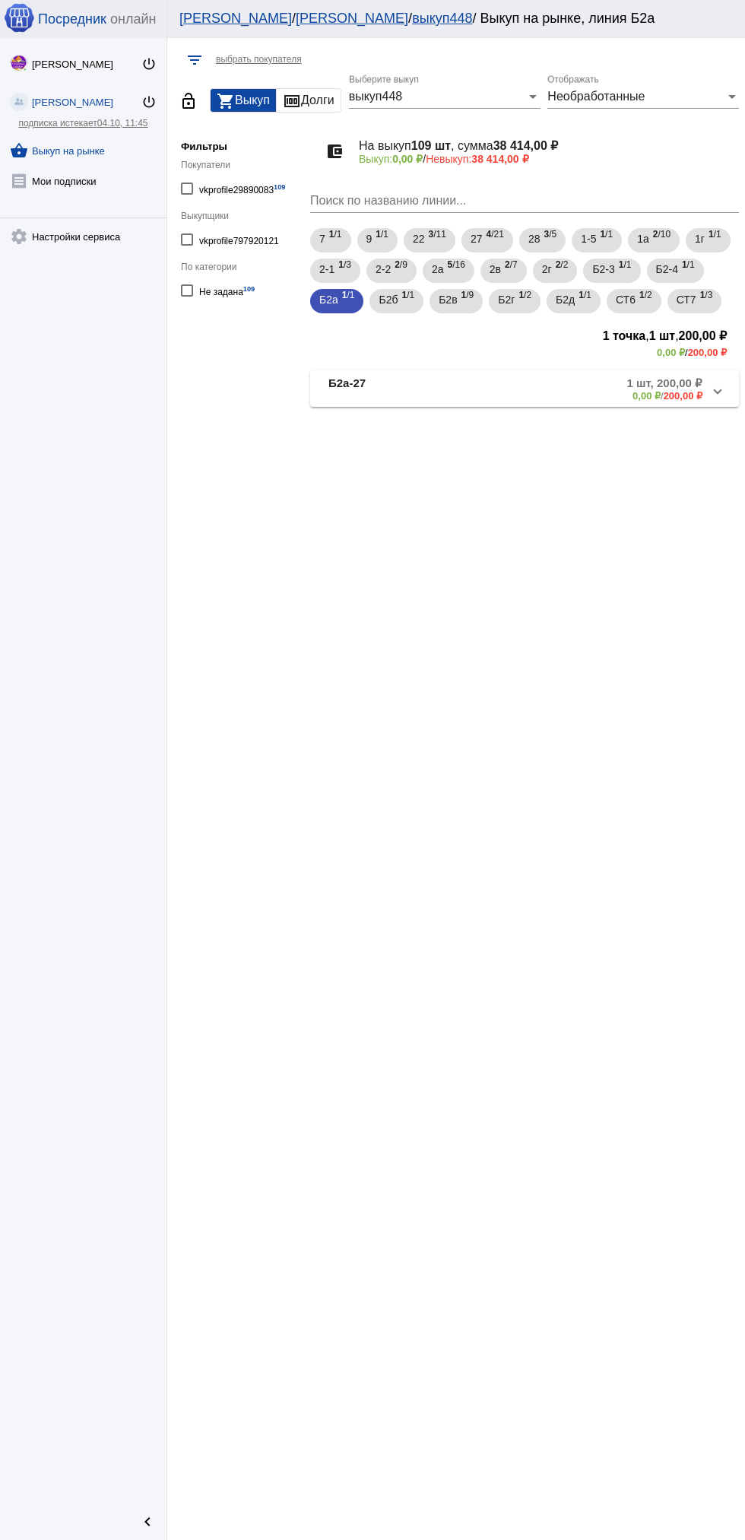
click at [584, 401] on mat-panel-description "1 шт, 200,00 ₽ 0,00 ₽ / 200,00 ₽" at bounding box center [582, 388] width 242 height 25
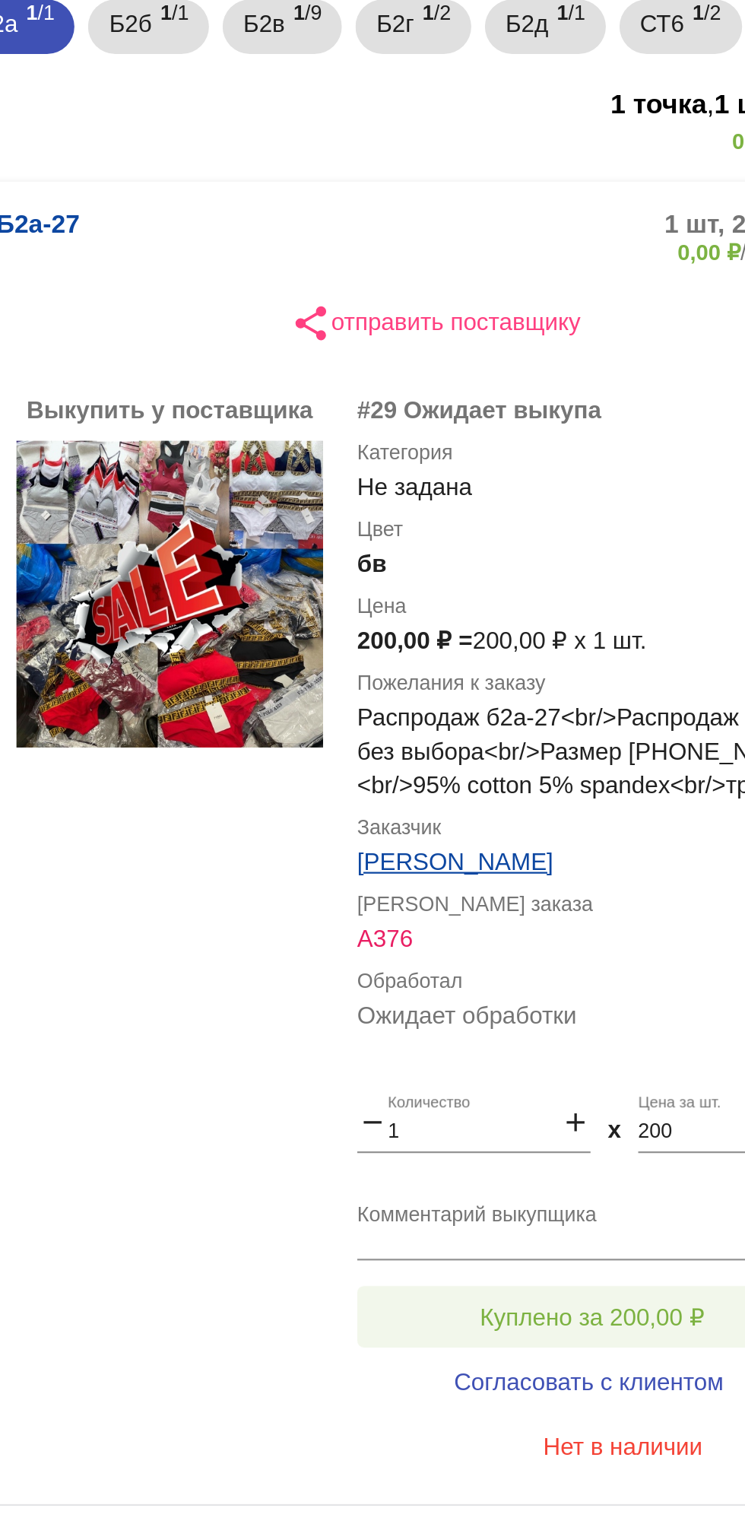
click at [627, 890] on button "Куплено за 200,00 ₽" at bounding box center [595, 876] width 210 height 27
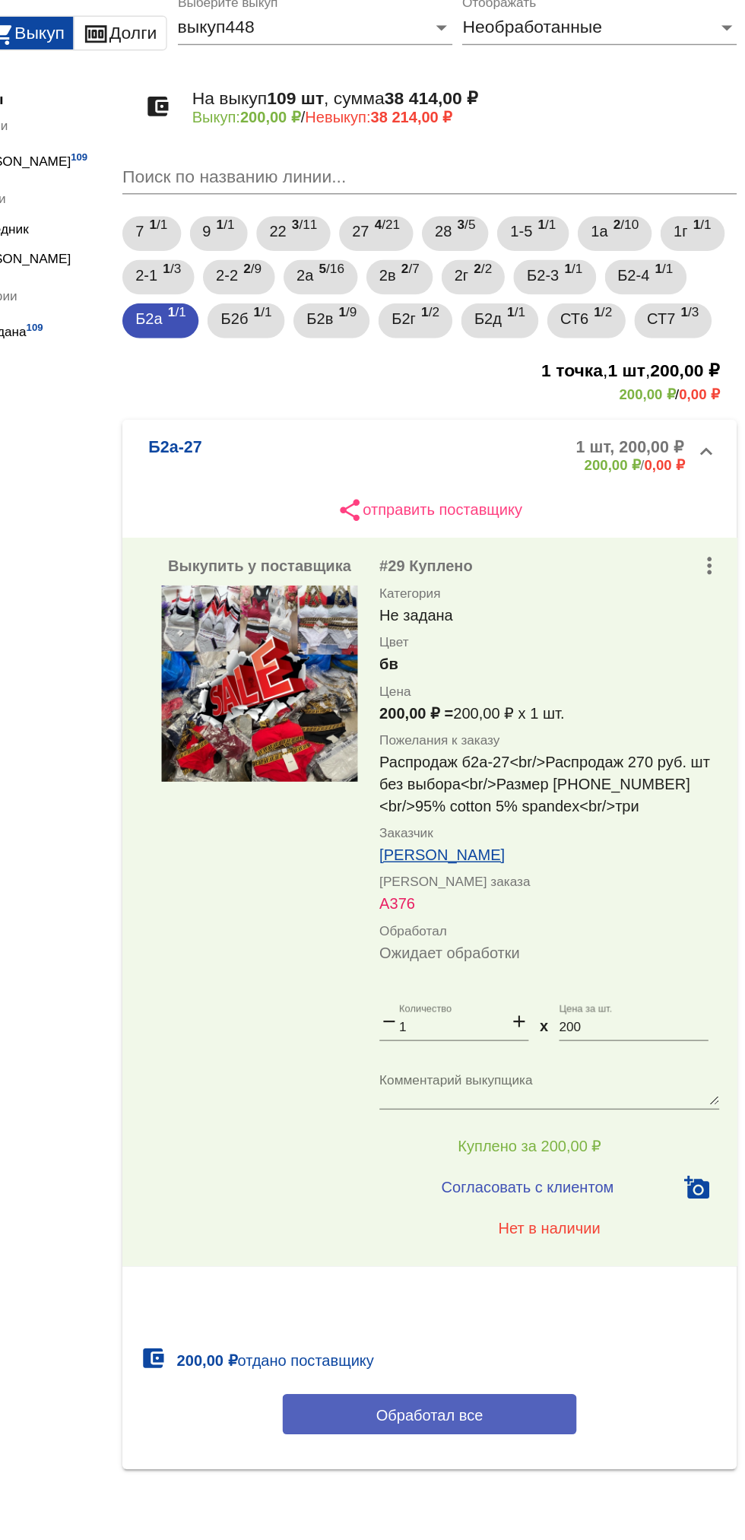
click at [593, 1078] on button "Обработал все" at bounding box center [524, 1064] width 205 height 28
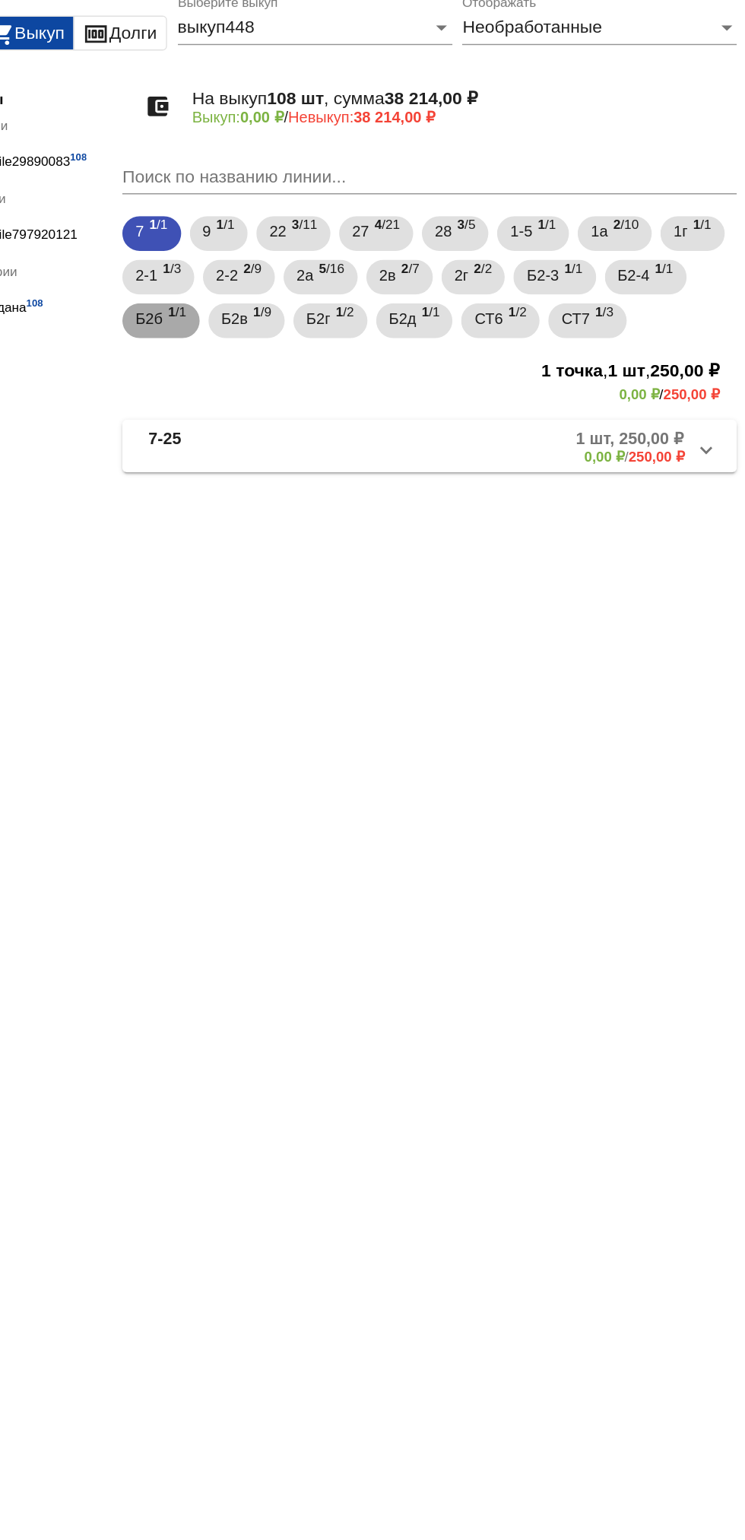
click at [338, 306] on span "Б2б" at bounding box center [328, 299] width 19 height 27
click at [585, 393] on mat-panel-description "1 шт, 1 300,00 ₽ 0,00 ₽ / 1 300,00 ₽" at bounding box center [581, 388] width 244 height 25
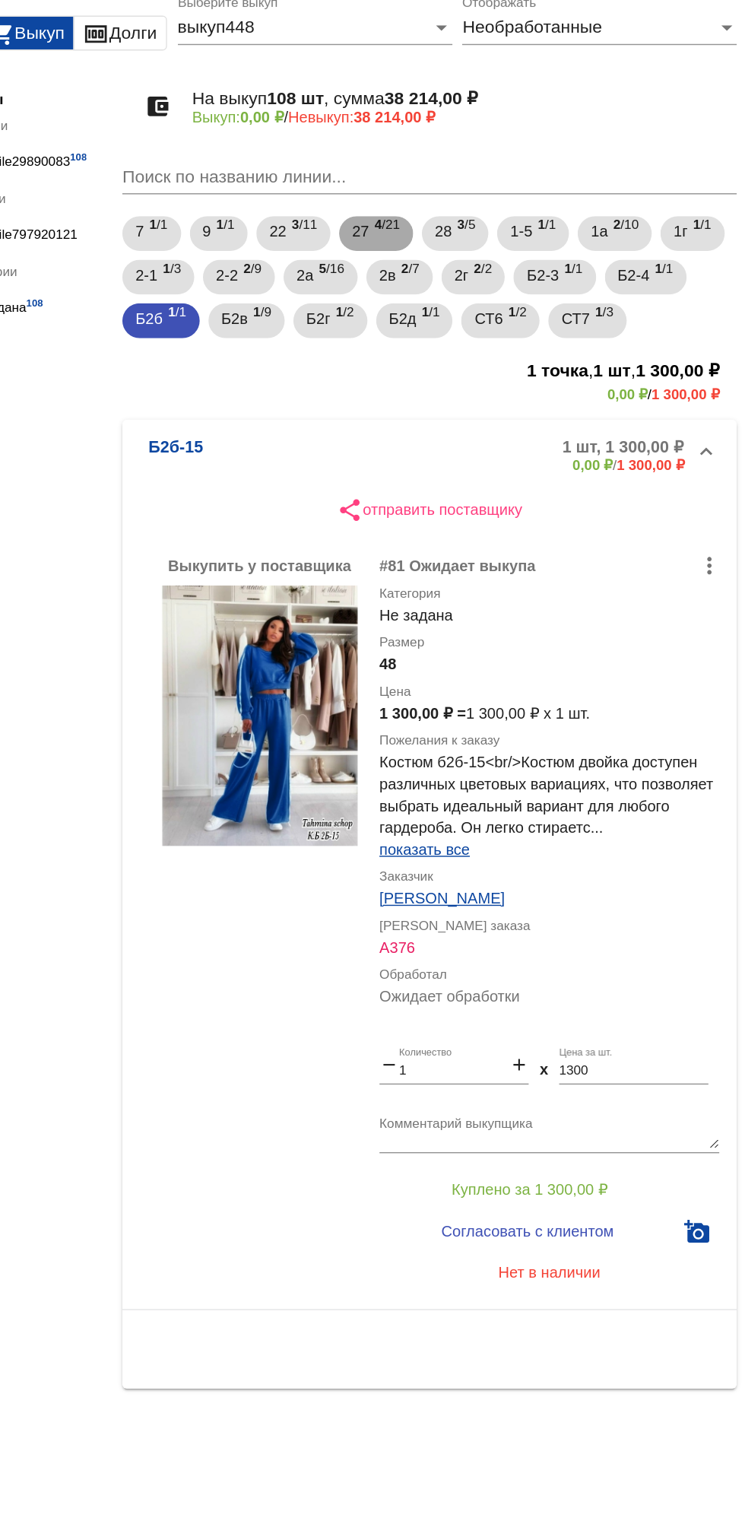
click at [502, 234] on span "4 /21" at bounding box center [495, 240] width 17 height 31
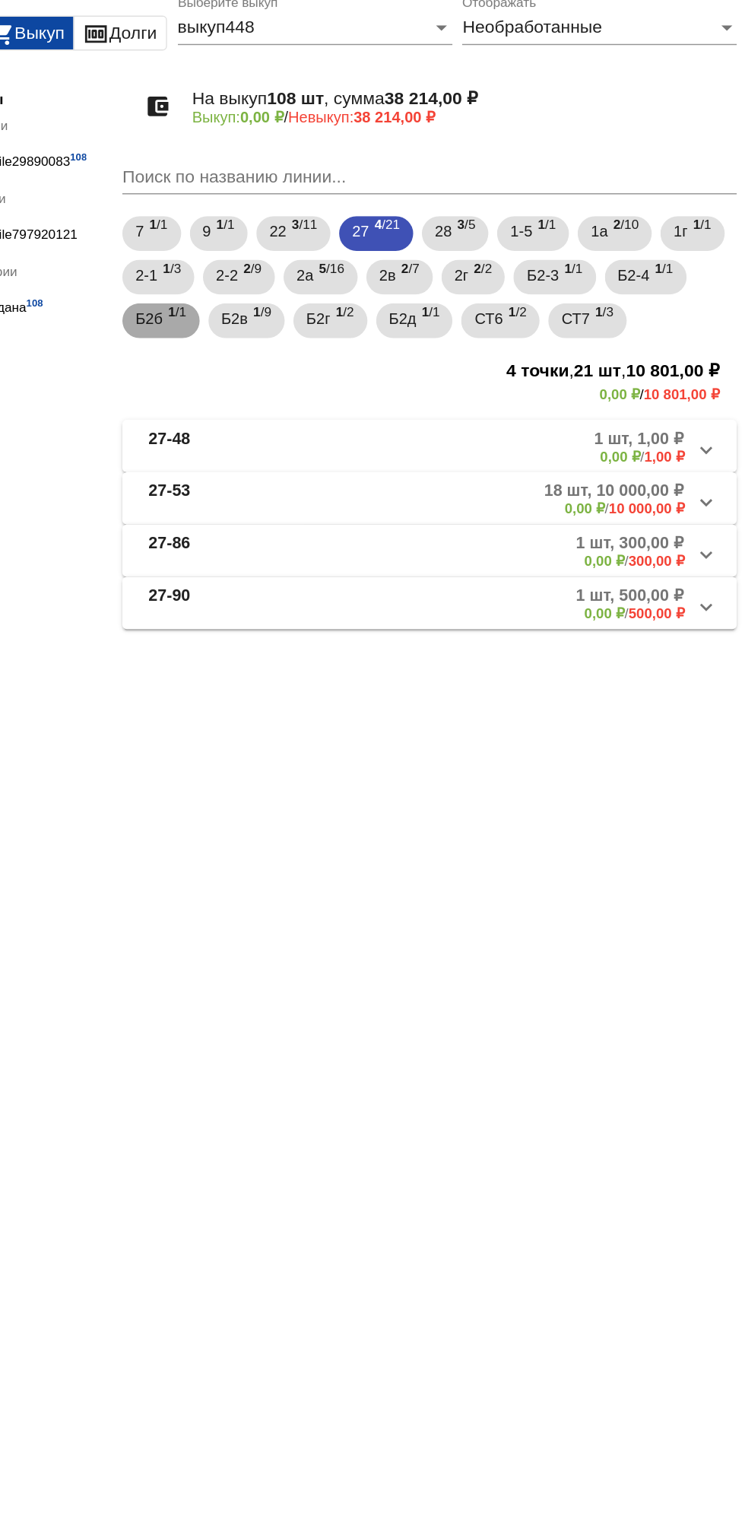
click at [348, 295] on b "1" at bounding box center [344, 295] width 5 height 11
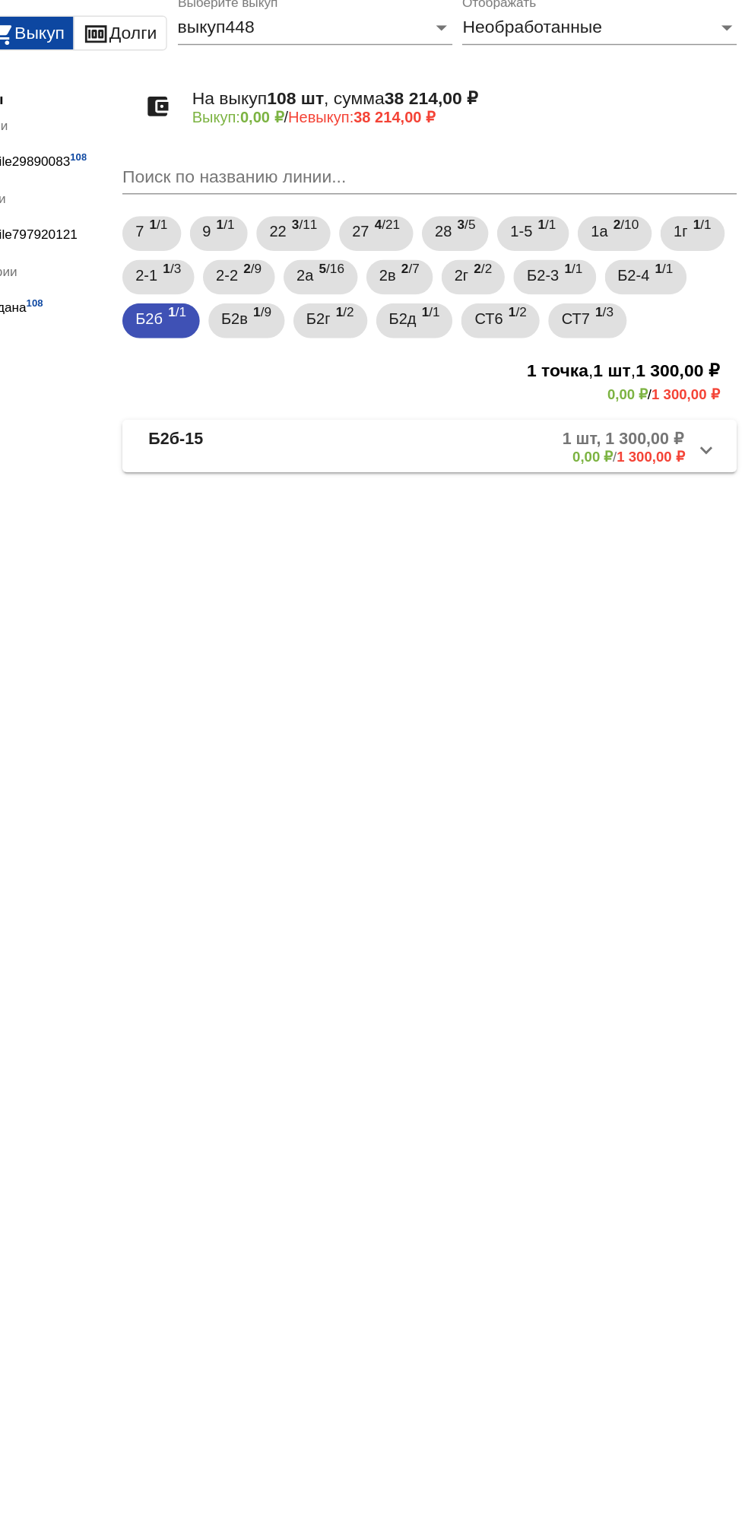
click at [546, 403] on mat-expansion-panel-header "Б2б-15 1 шт, 1 300,00 ₽ 0,00 ₽ / 1 300,00 ₽" at bounding box center [524, 388] width 429 height 36
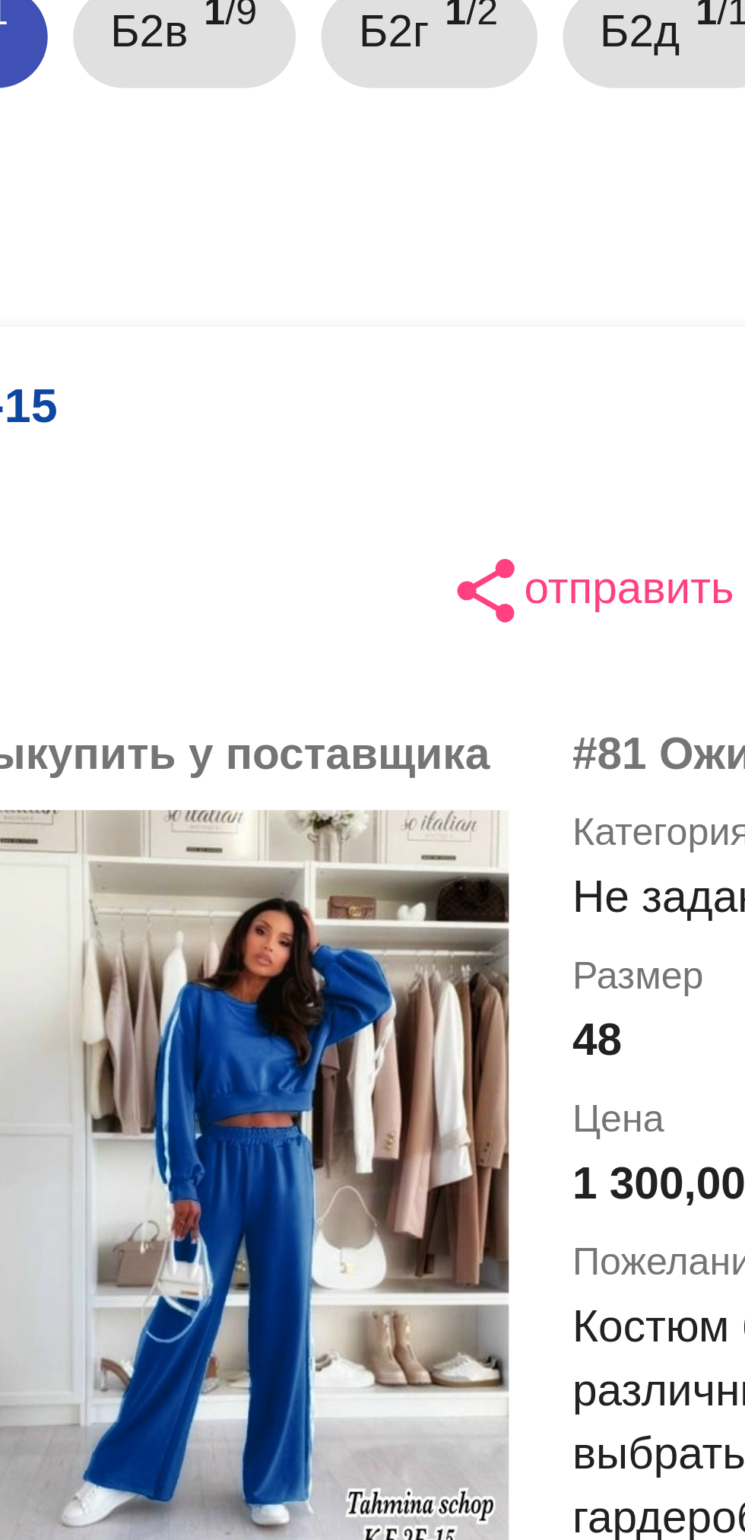
click at [353, 427] on div "share отправить поставщику" at bounding box center [524, 432] width 429 height 27
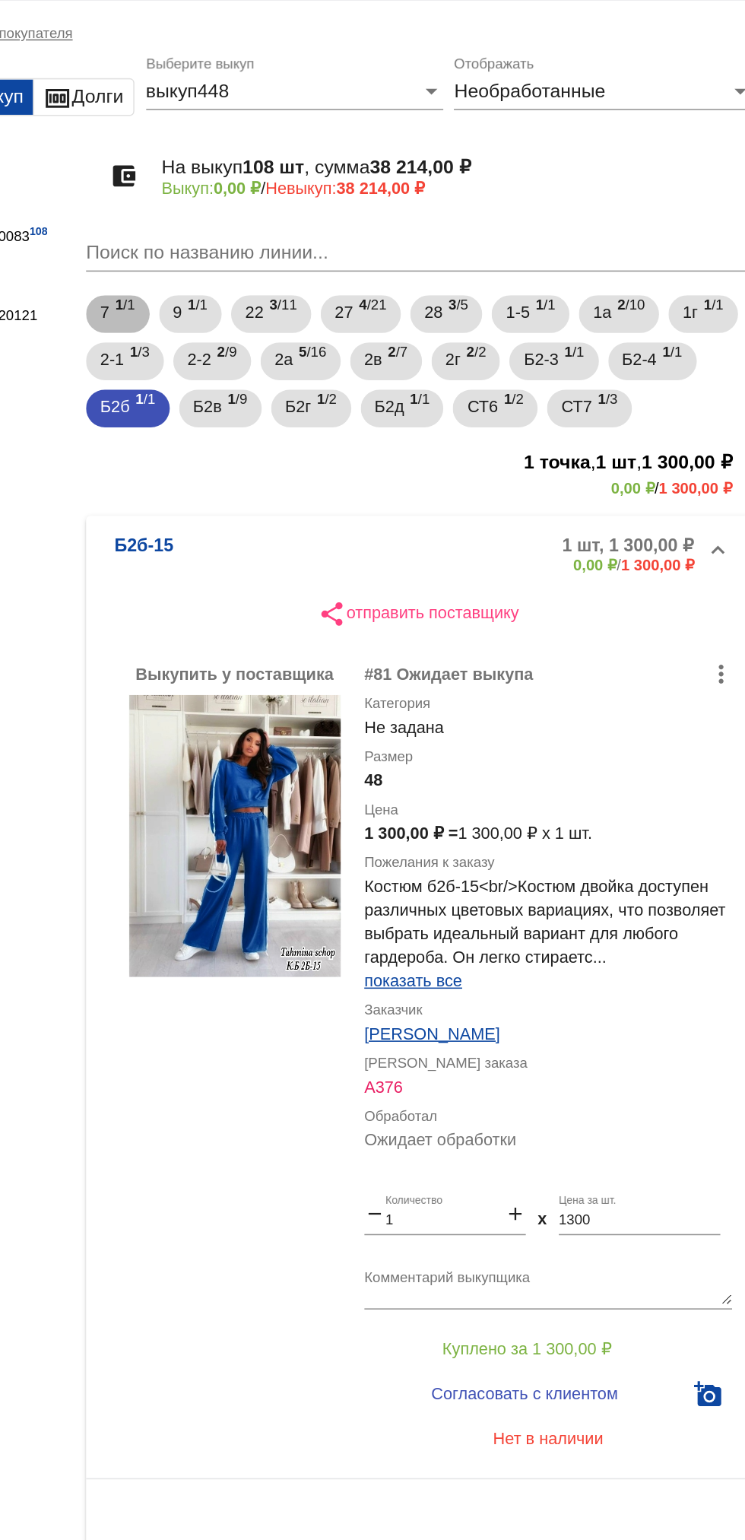
click at [502, 313] on div "7 1 /1 9 1 /1 22 3 /11 27 4 /21 28 3 /5 1-5 1 /1 1а 2 /10 1г 1 /1 2-1 1 /3 2-2 …" at bounding box center [524, 270] width 435 height 91
click at [481, 303] on mat-chip "Б2г 1 /2" at bounding box center [456, 301] width 52 height 24
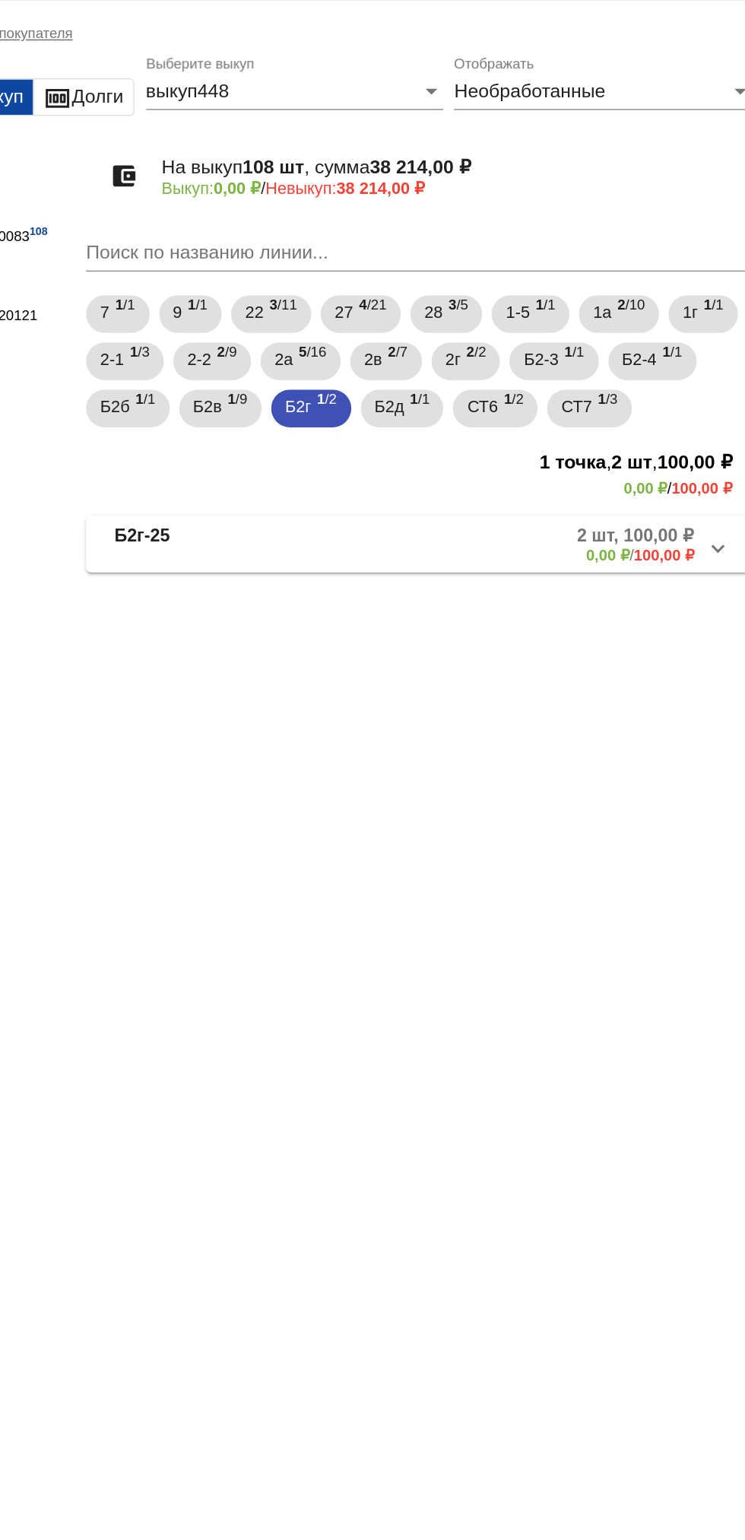
click at [403, 407] on mat-expansion-panel-header "Б2г-25 2 шт, 100,00 ₽ 0,00 ₽ / 100,00 ₽" at bounding box center [524, 388] width 429 height 36
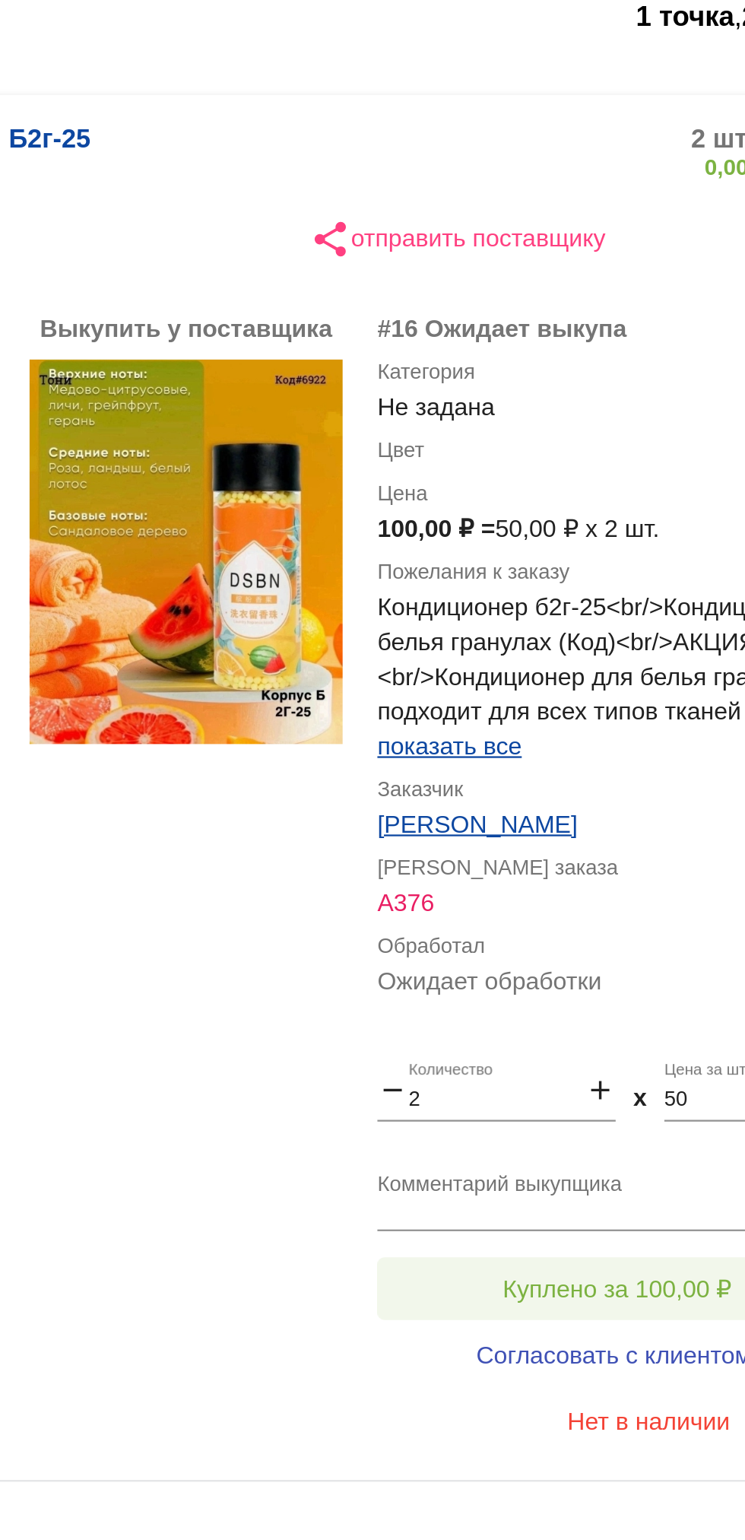
click at [600, 886] on span "Куплено за 100,00 ₽" at bounding box center [594, 892] width 100 height 12
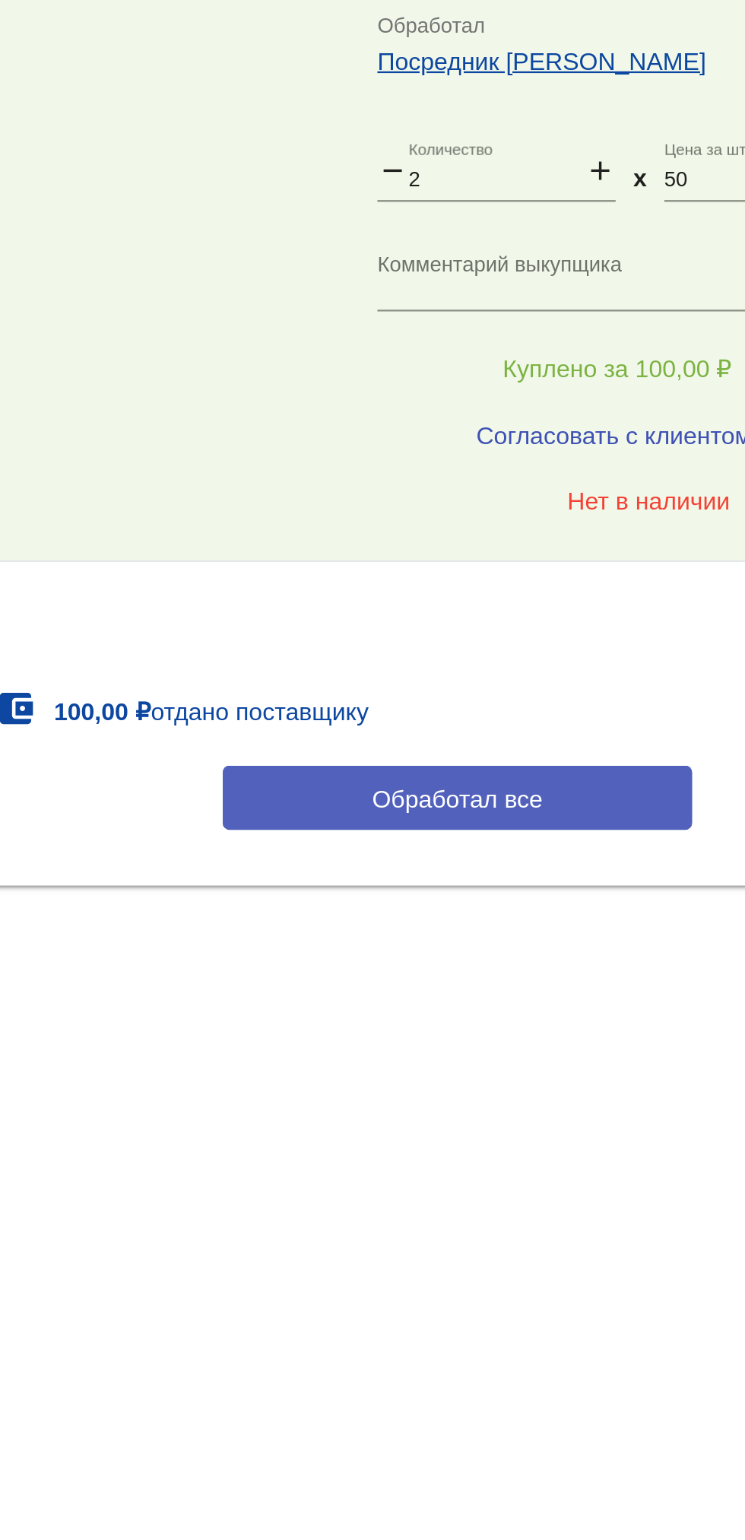
click at [540, 1068] on button "Обработал все" at bounding box center [524, 1079] width 205 height 28
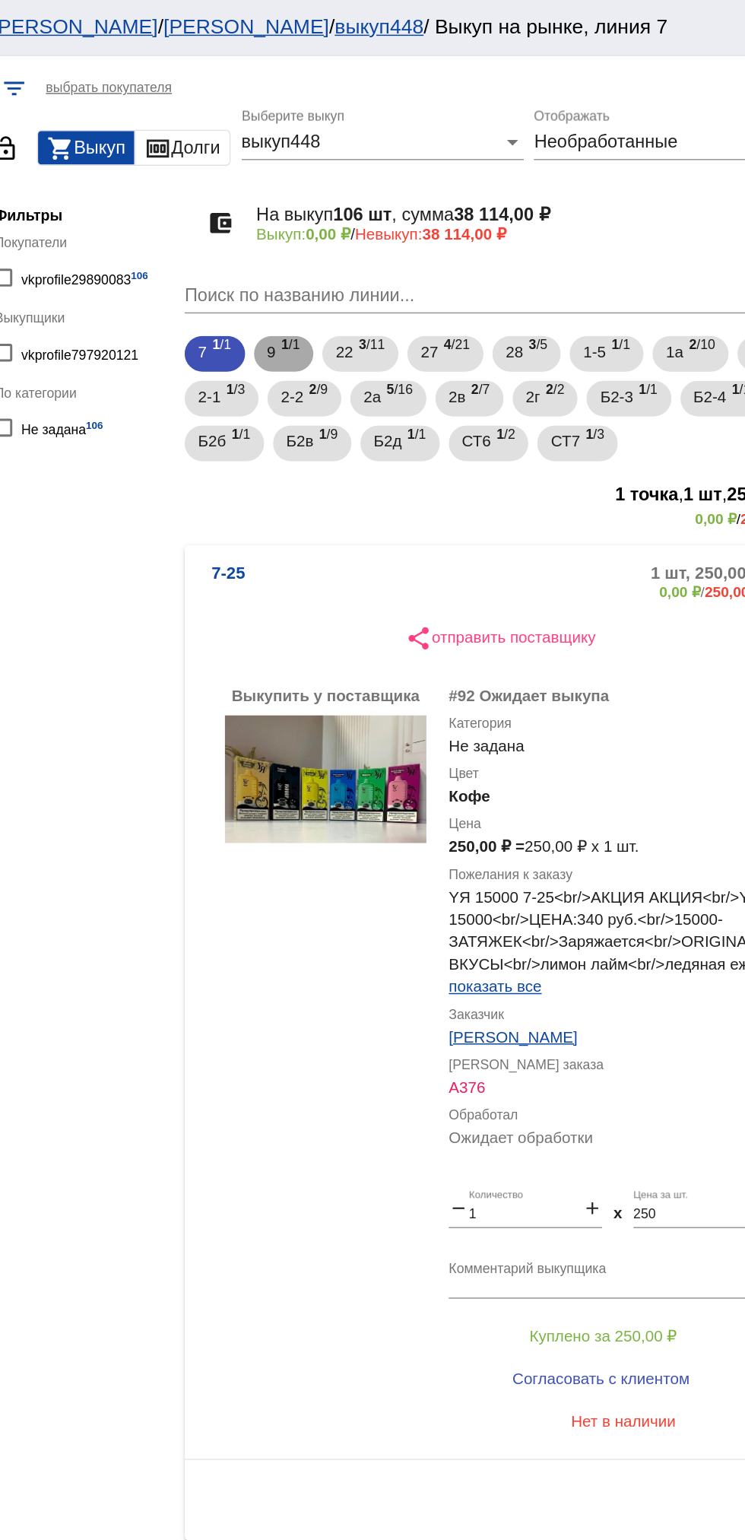
click at [380, 243] on span "1 /1" at bounding box center [382, 240] width 13 height 31
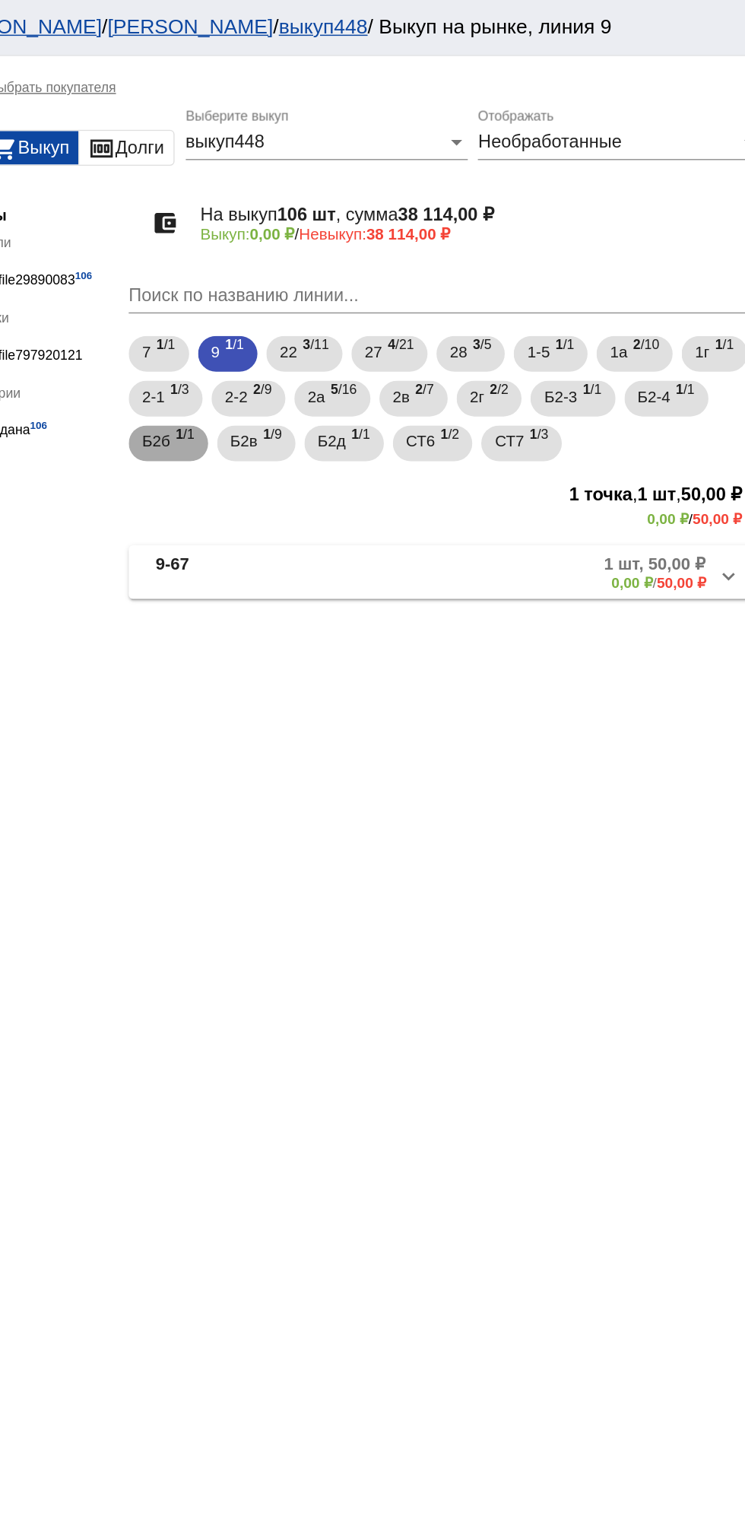
click at [355, 304] on span "1 /1" at bounding box center [348, 301] width 13 height 31
click at [484, 398] on mat-panel-description "1 шт, 1 300,00 ₽ 0,00 ₽ / 1 300,00 ₽" at bounding box center [581, 388] width 244 height 25
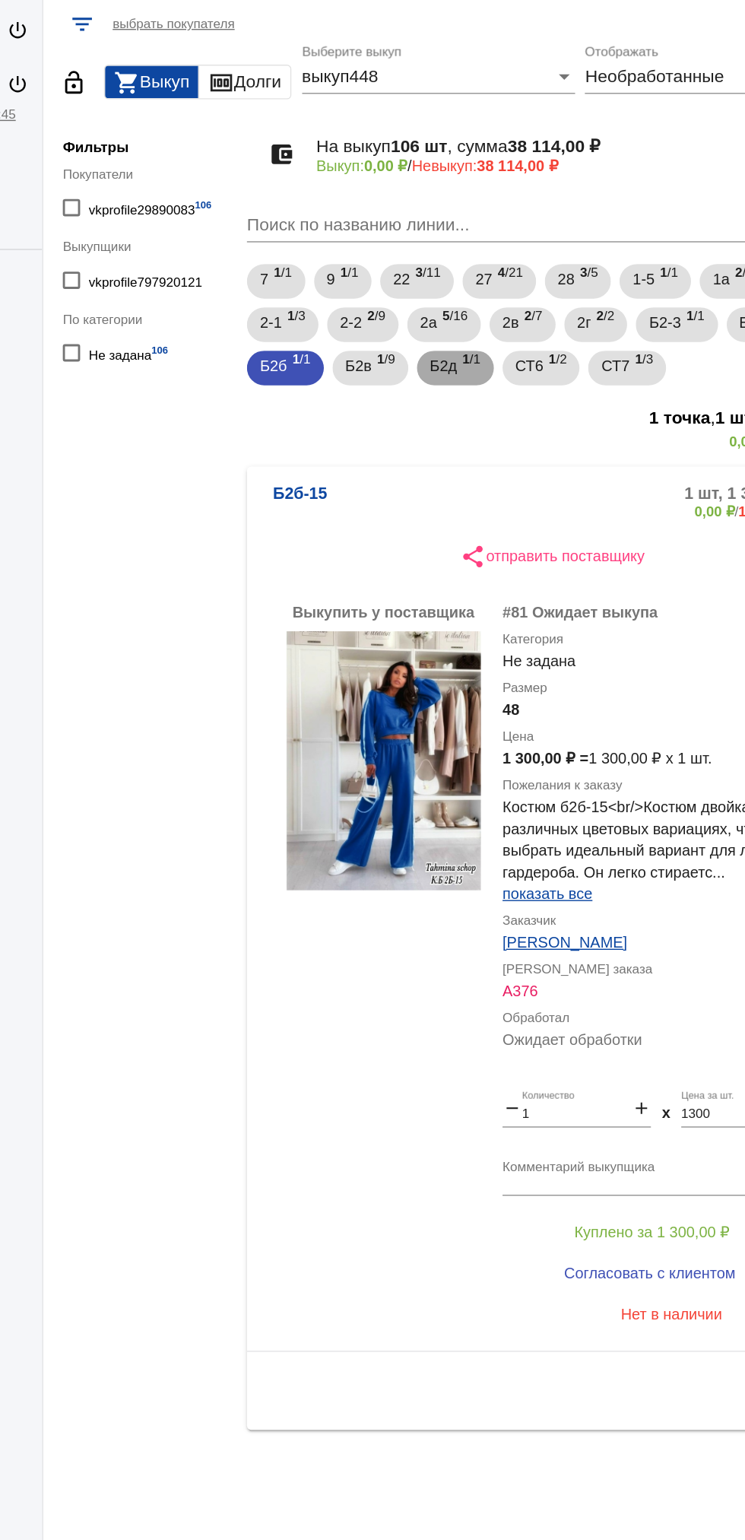
click at [458, 301] on span "Б2д" at bounding box center [448, 299] width 19 height 27
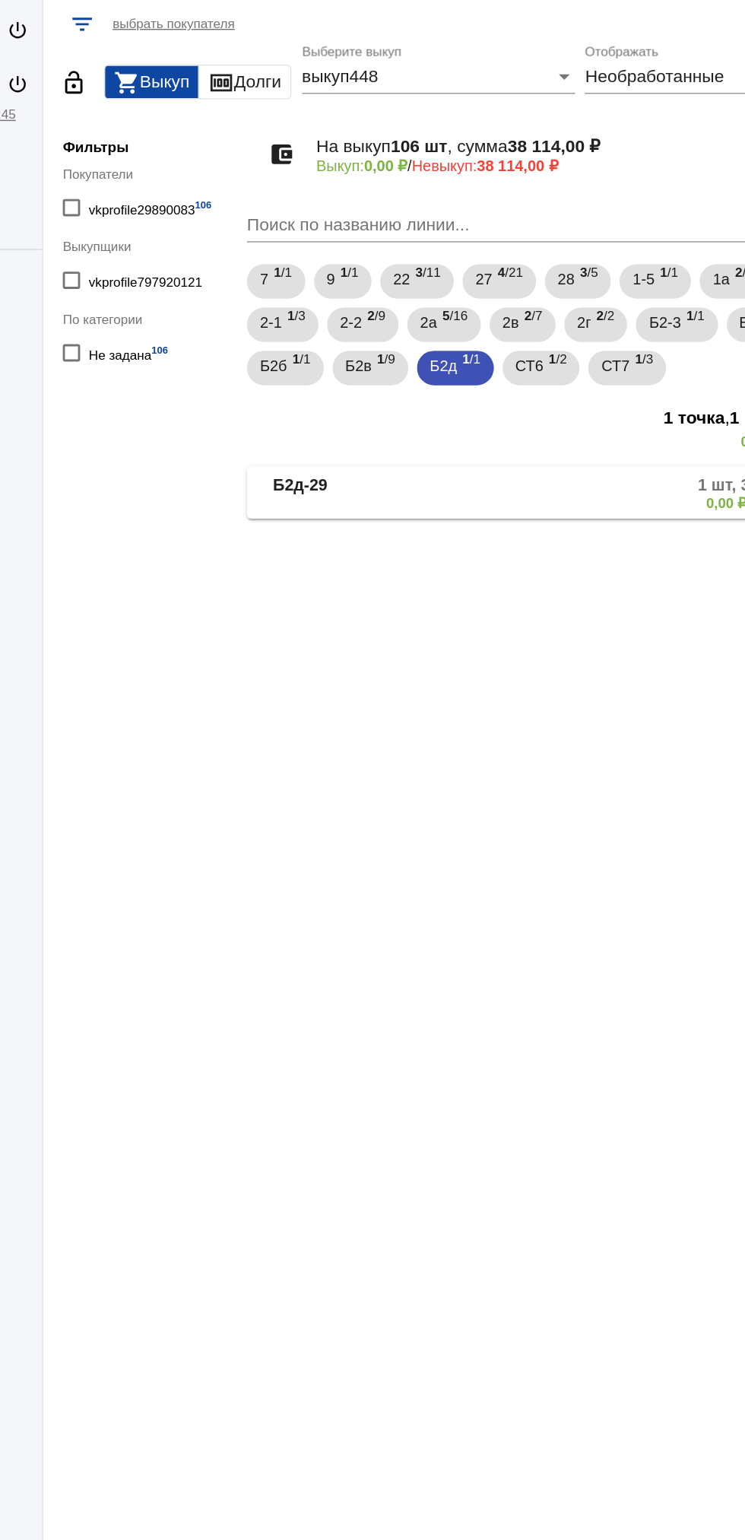
click at [504, 401] on mat-expansion-panel-header "Б2д-29 1 шт, 350,00 ₽ 0,00 ₽ / 350,00 ₽" at bounding box center [524, 388] width 429 height 36
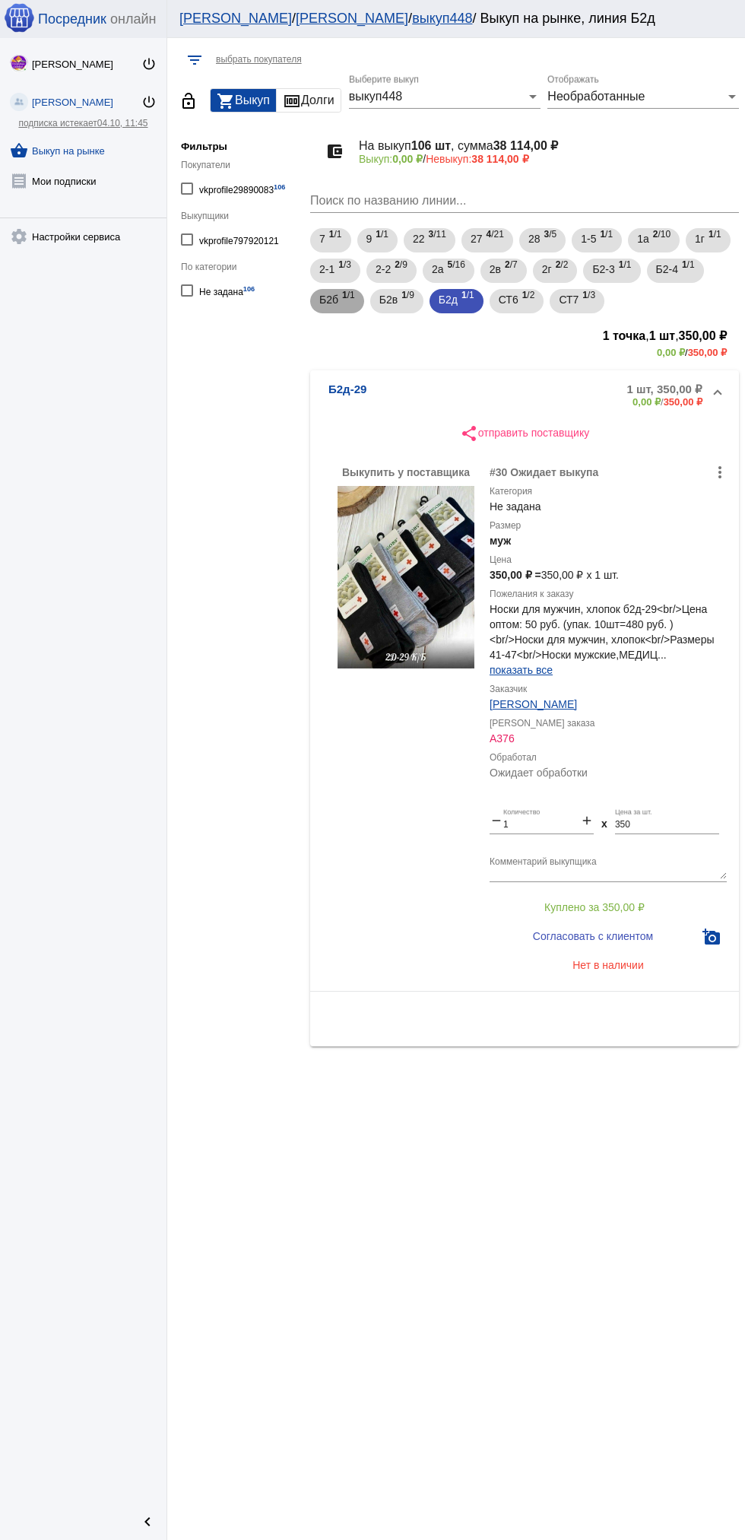
click at [338, 310] on span "Б2б" at bounding box center [328, 299] width 19 height 27
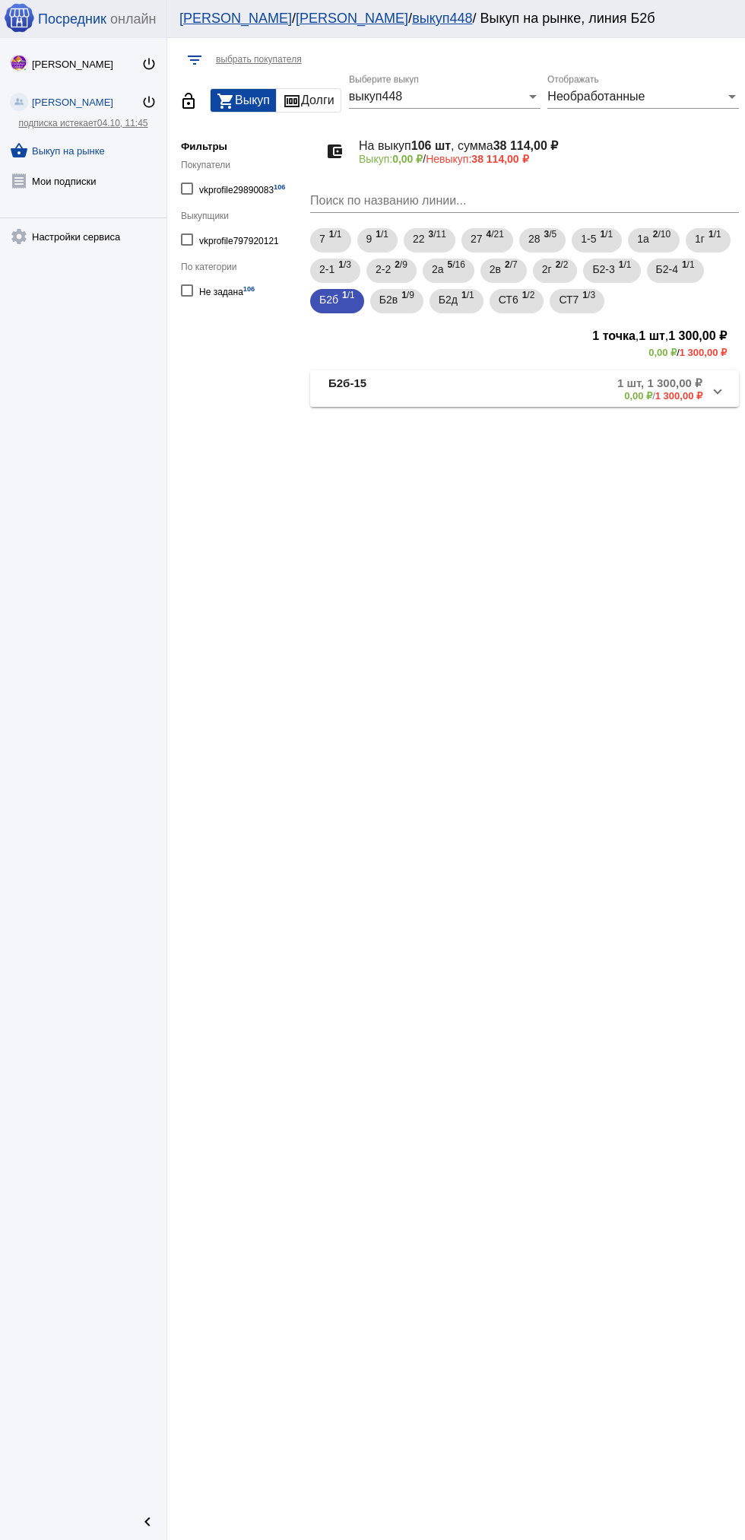
click at [582, 398] on mat-panel-description "1 шт, 1 300,00 ₽ 0,00 ₽ / 1 300,00 ₽" at bounding box center [581, 388] width 244 height 25
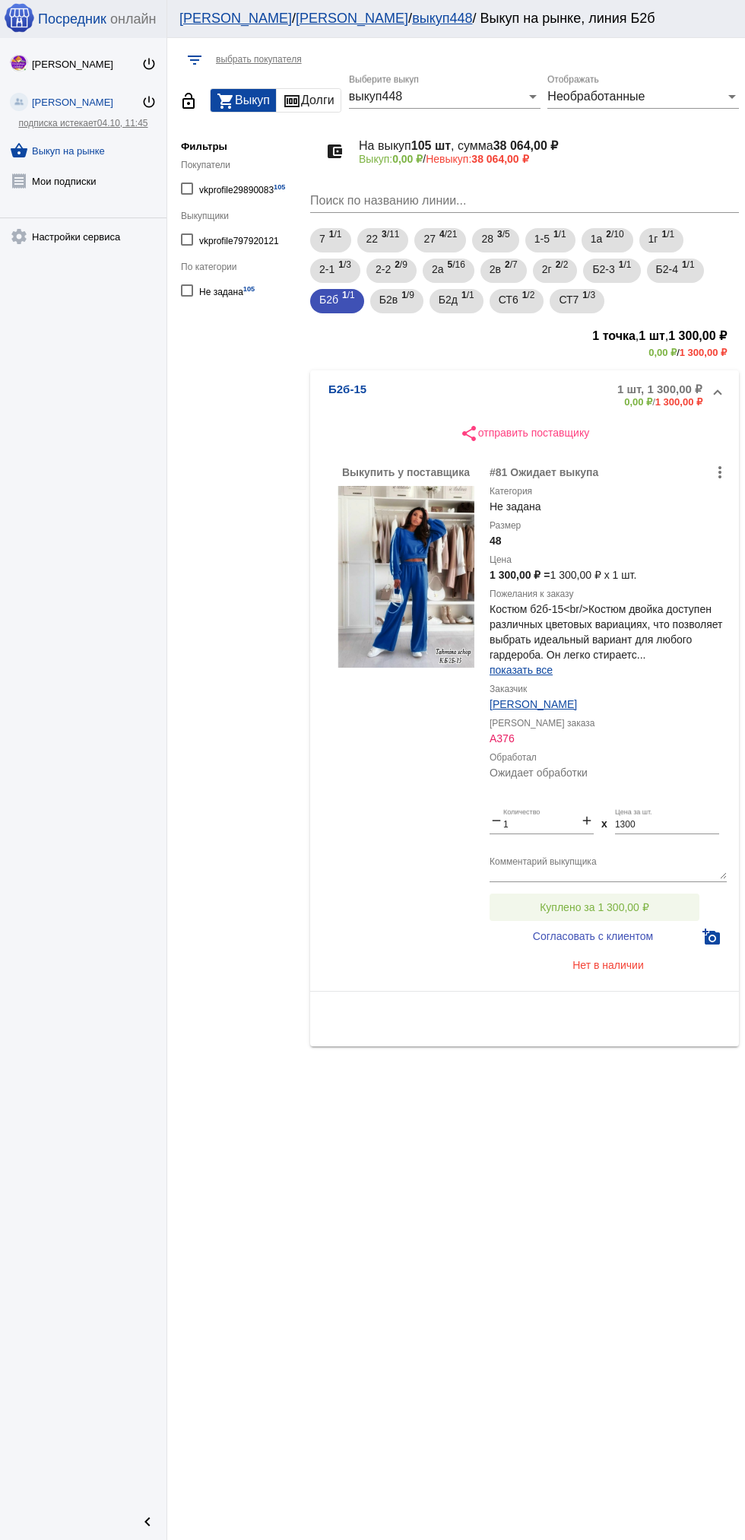
click at [672, 897] on button "Куплено за 1 300,00 ₽" at bounding box center [595, 906] width 210 height 27
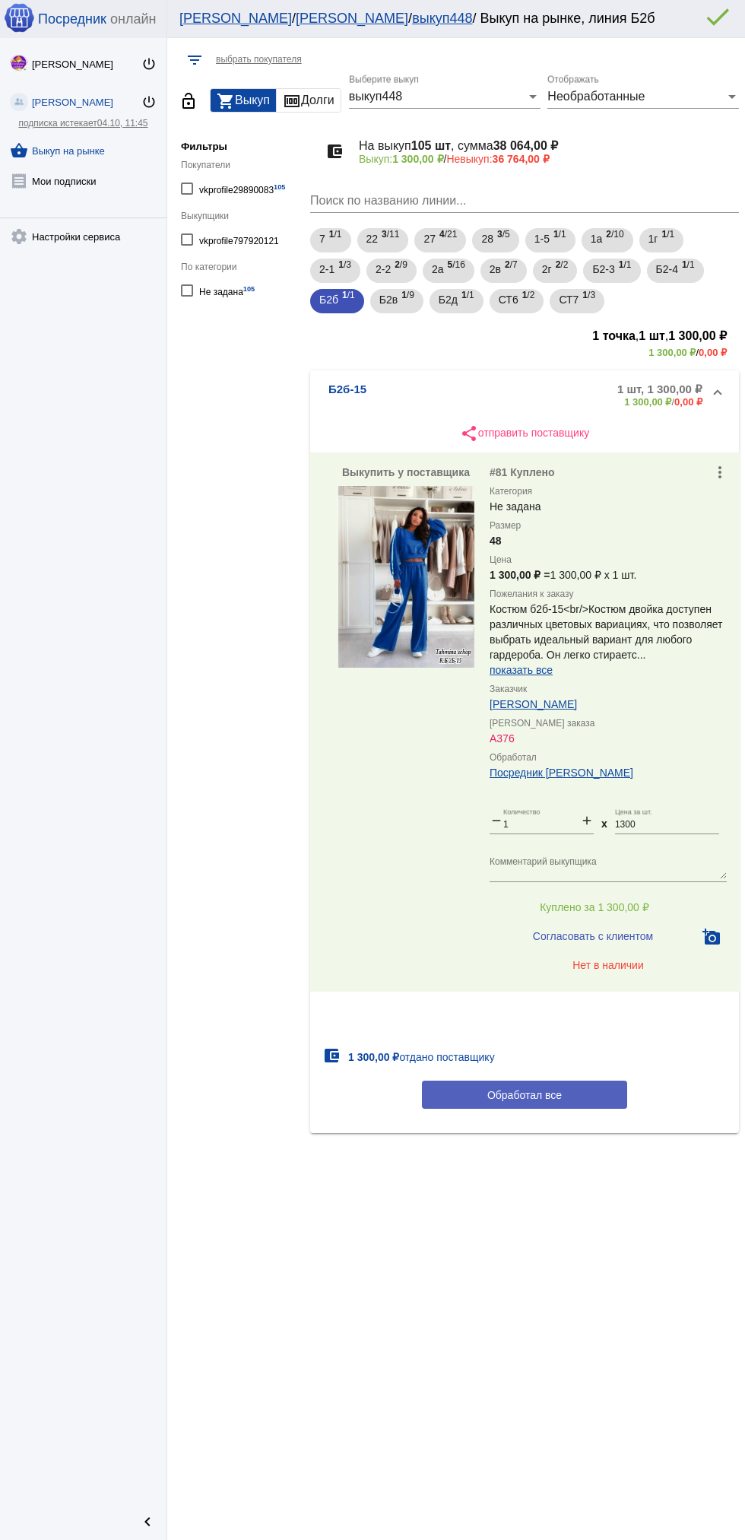
click at [557, 1089] on span "Обработал все" at bounding box center [524, 1095] width 75 height 12
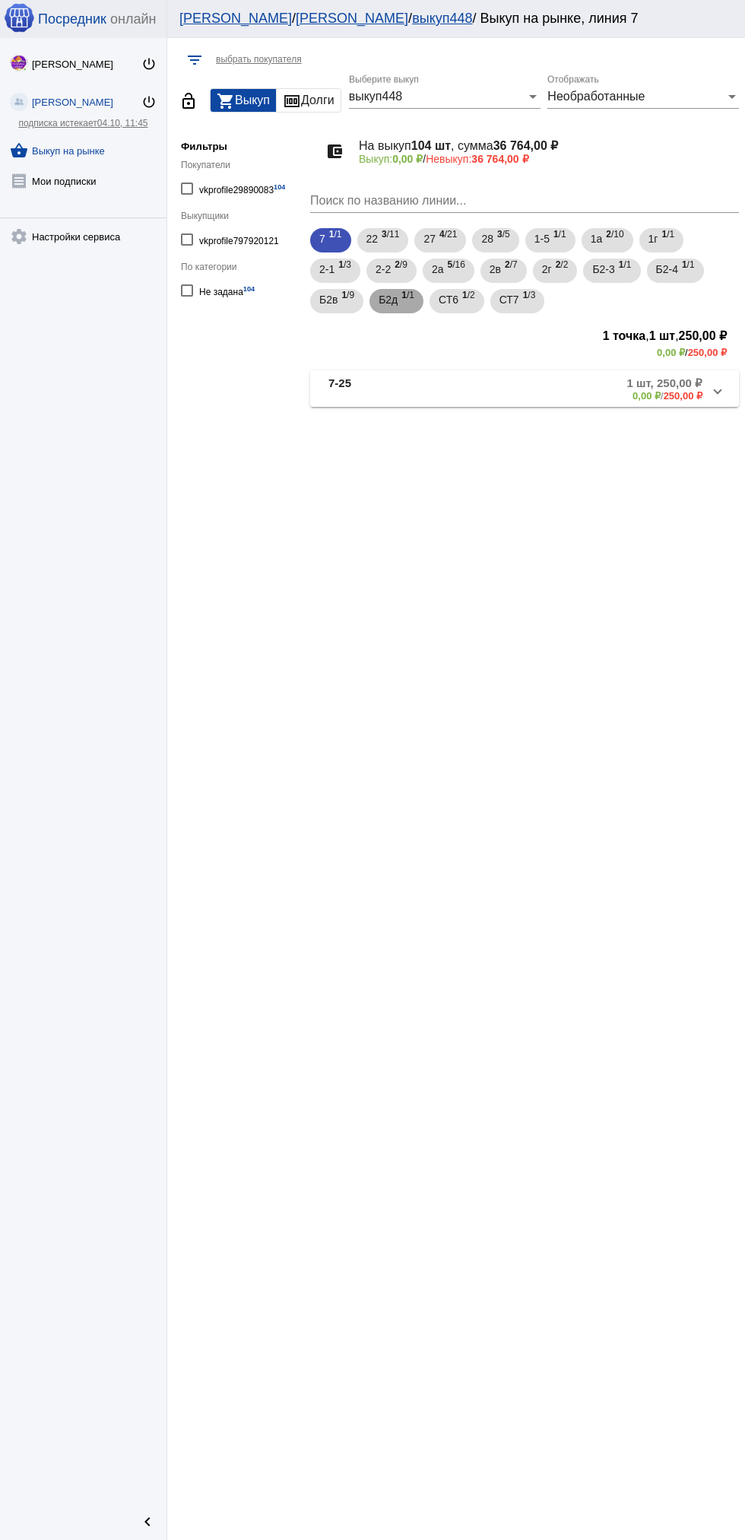
click at [409, 308] on span "1 /1" at bounding box center [407, 301] width 13 height 31
click at [507, 389] on mat-panel-description "1 шт, 350,00 ₽ 0,00 ₽ / 350,00 ₽" at bounding box center [582, 388] width 241 height 25
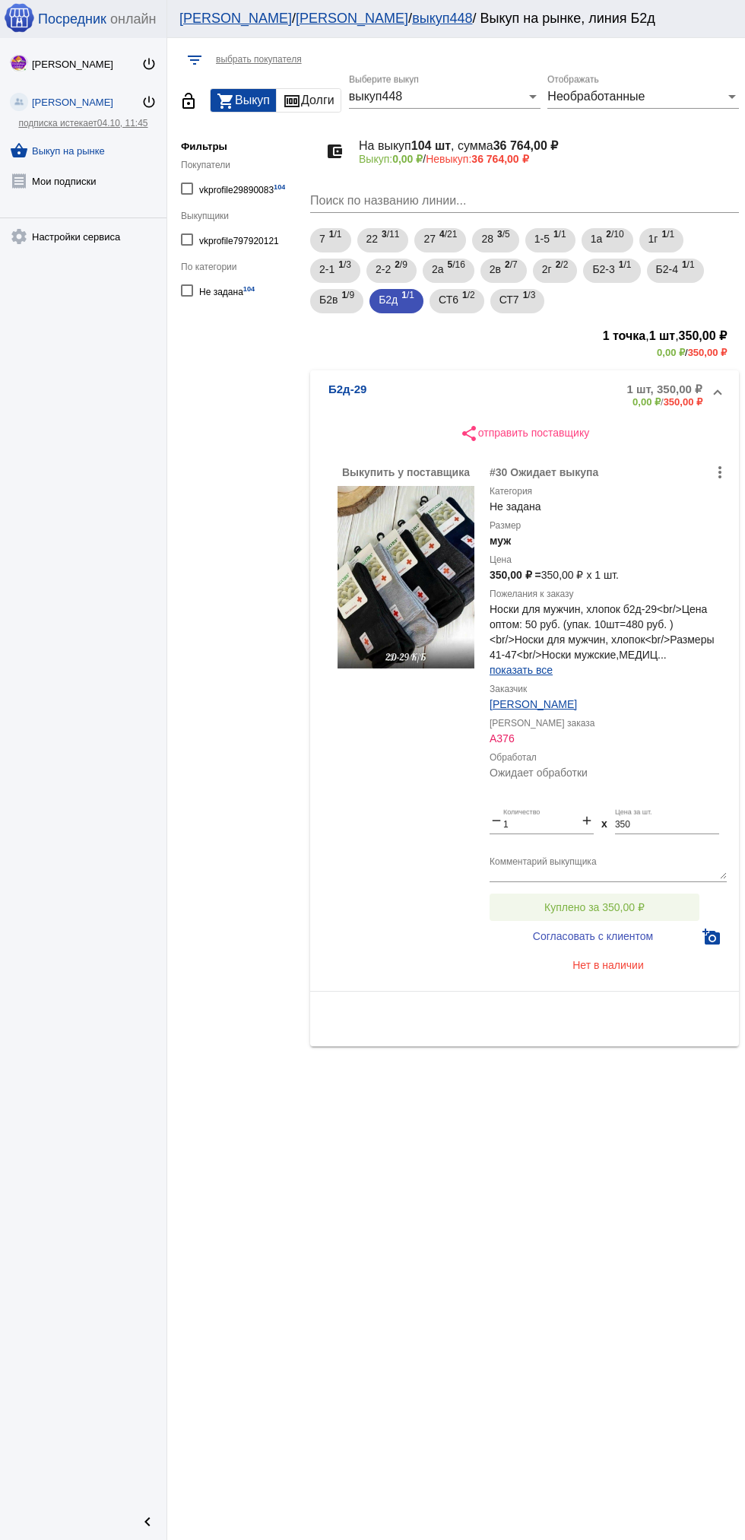
click at [638, 906] on span "Куплено за 350,00 ₽" at bounding box center [594, 907] width 100 height 12
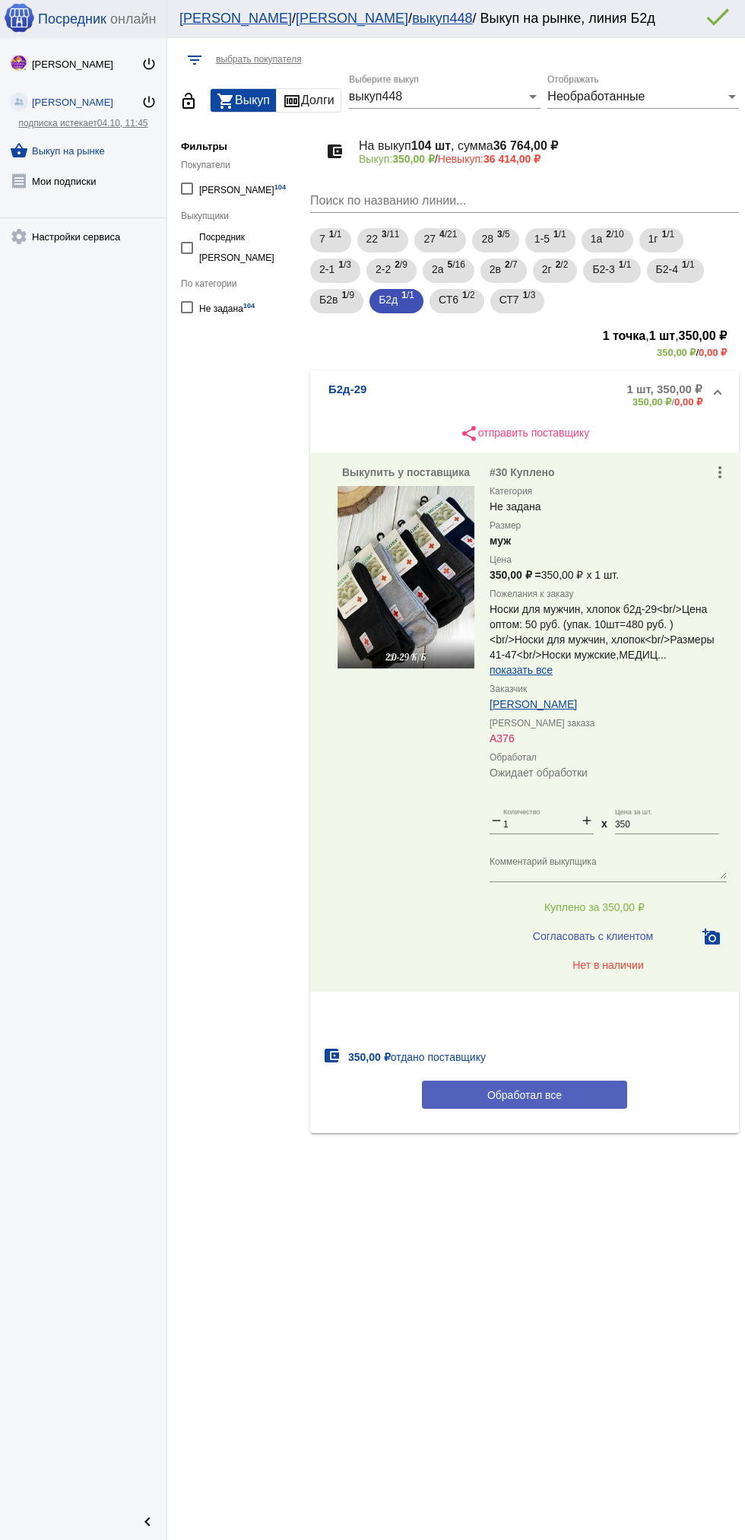
click at [541, 1094] on span "Обработал все" at bounding box center [524, 1095] width 75 height 12
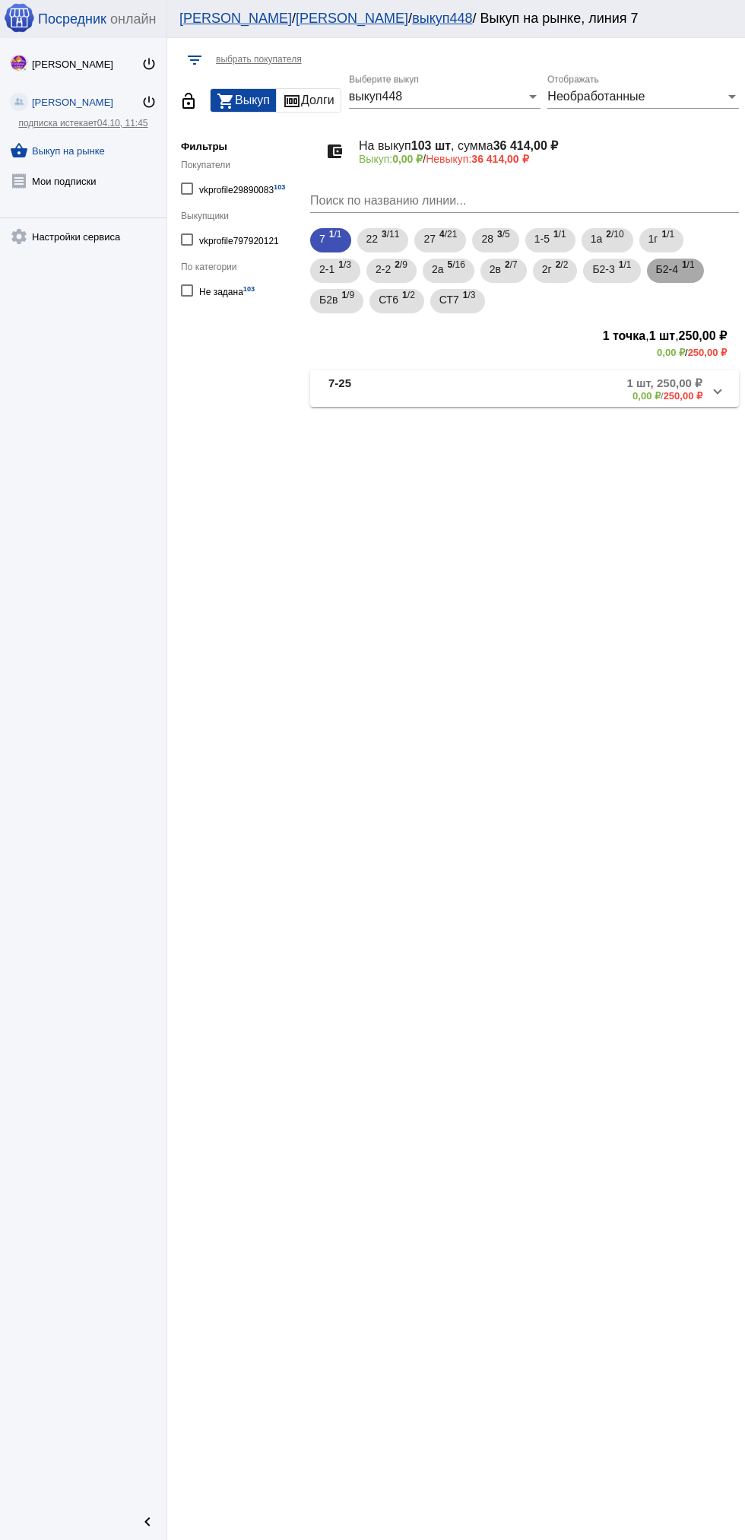
click at [687, 264] on div "Б2-4 1 /1" at bounding box center [675, 270] width 39 height 31
click at [612, 392] on mat-panel-description "1 шт, 650,00 ₽ 0,00 ₽ / 650,00 ₽" at bounding box center [583, 388] width 239 height 25
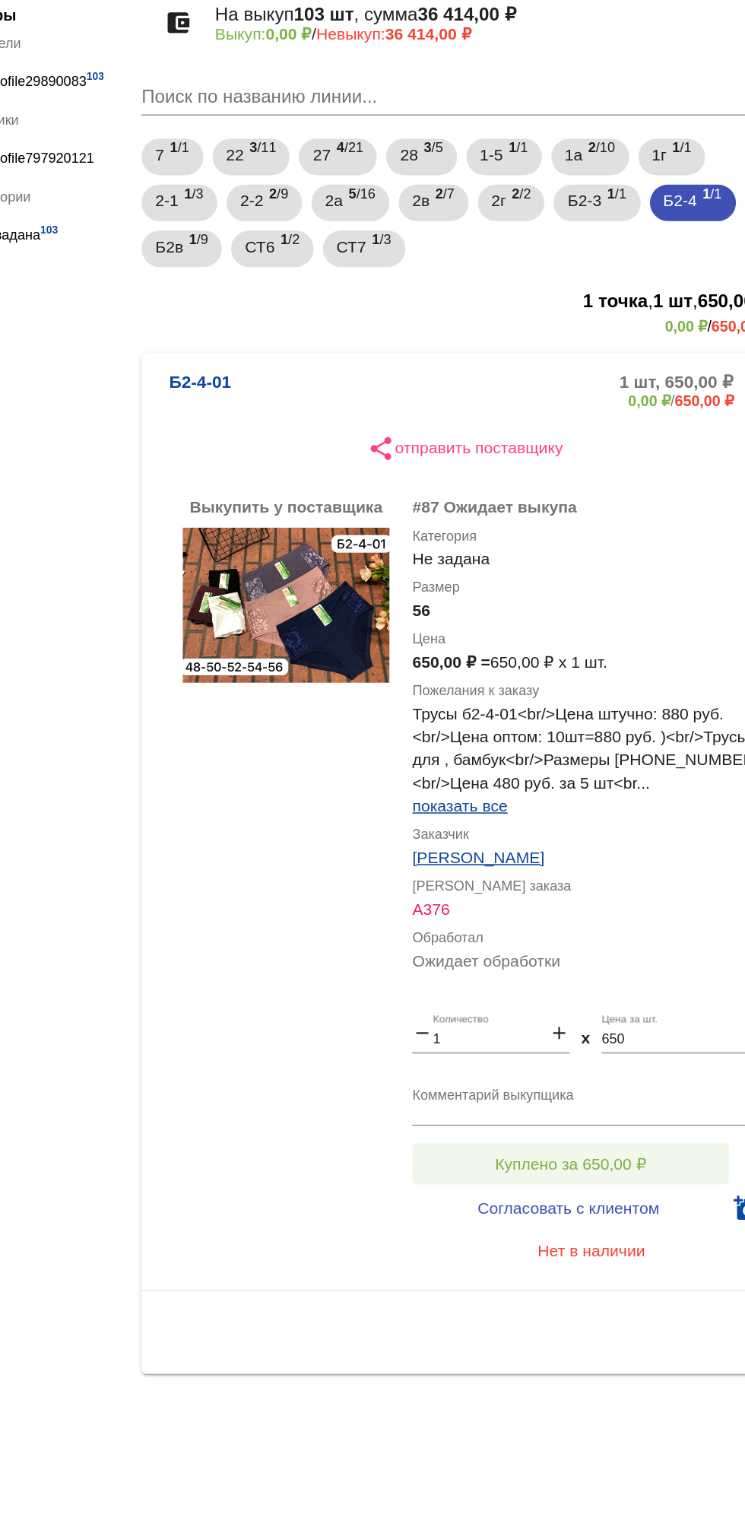
click at [639, 898] on button "Куплено за 650,00 ₽" at bounding box center [595, 906] width 210 height 27
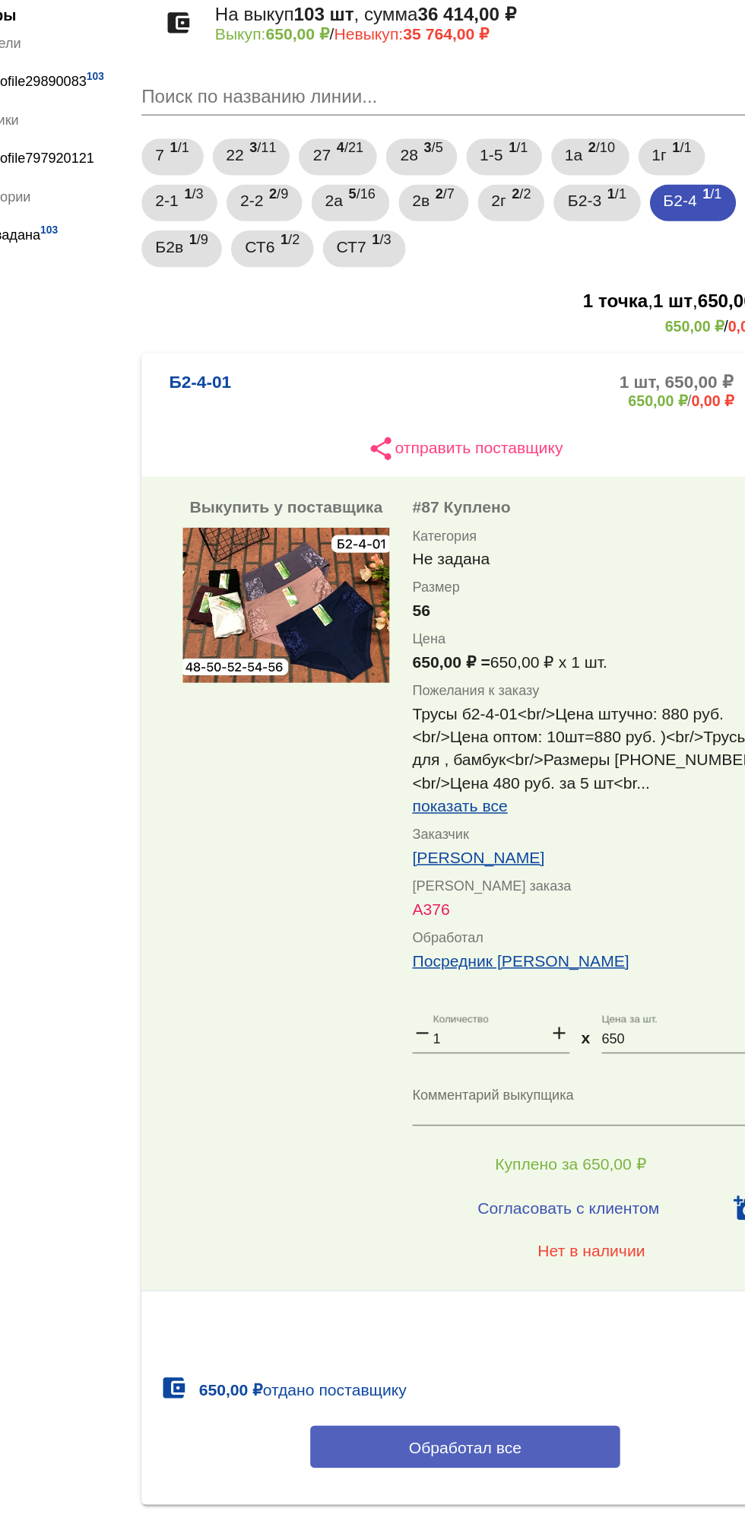
click at [586, 1087] on button "Обработал все" at bounding box center [524, 1095] width 205 height 28
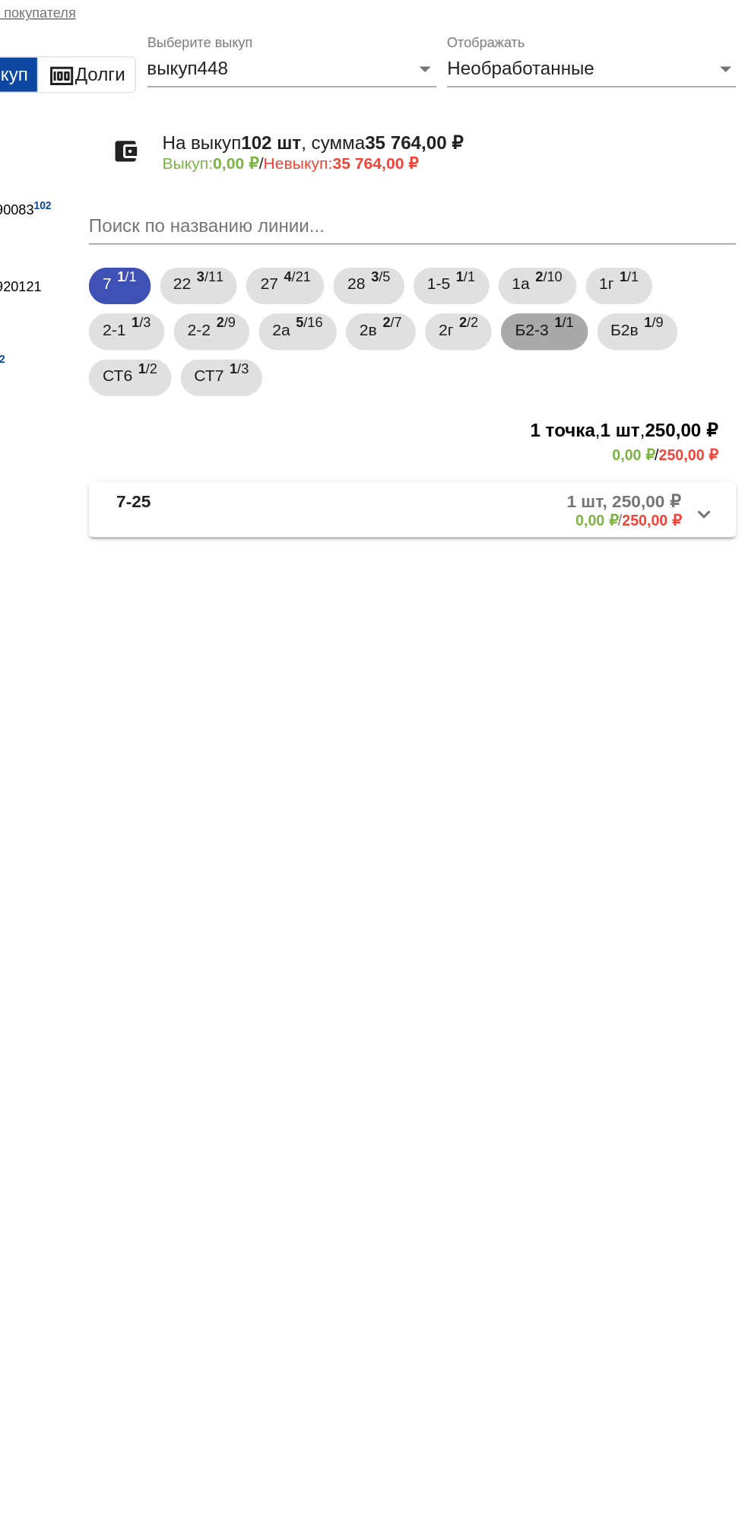
click at [614, 272] on span "Б2-3" at bounding box center [603, 268] width 22 height 27
click at [603, 382] on mat-panel-description "1 шт, 650,00 ₽ 0,00 ₽ / 650,00 ₽" at bounding box center [583, 388] width 239 height 25
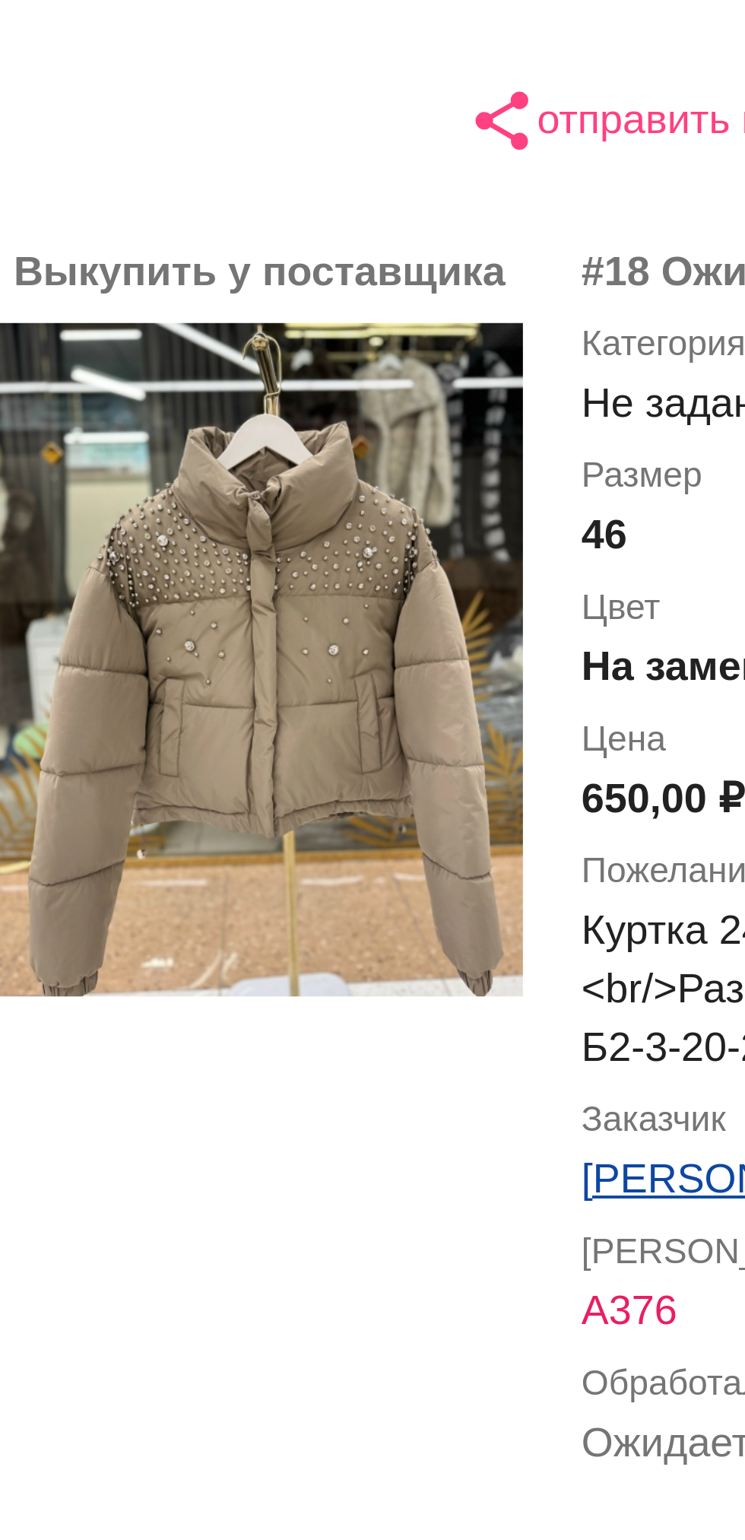
click at [436, 560] on img at bounding box center [406, 573] width 137 height 175
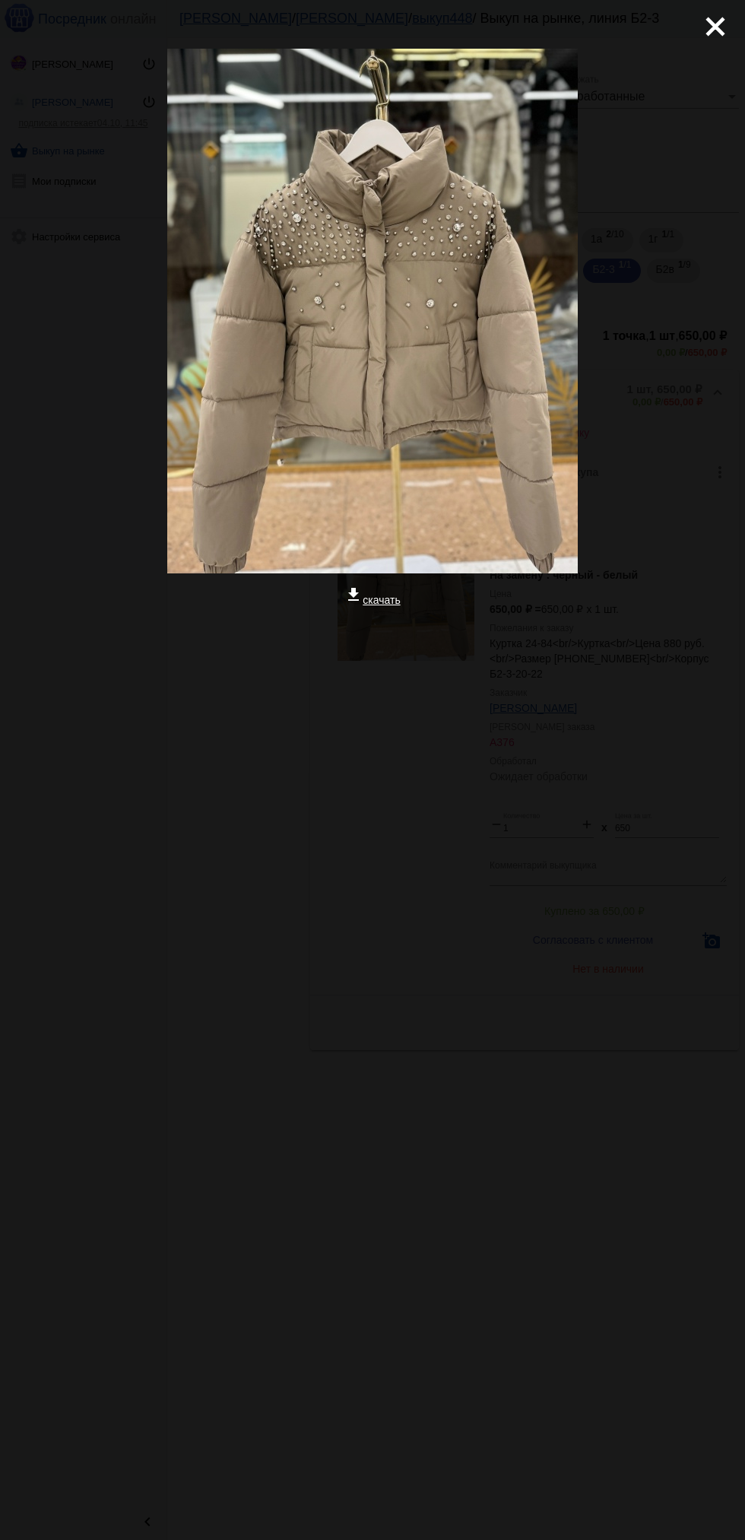
click at [710, 30] on mat-icon "close" at bounding box center [709, 20] width 18 height 18
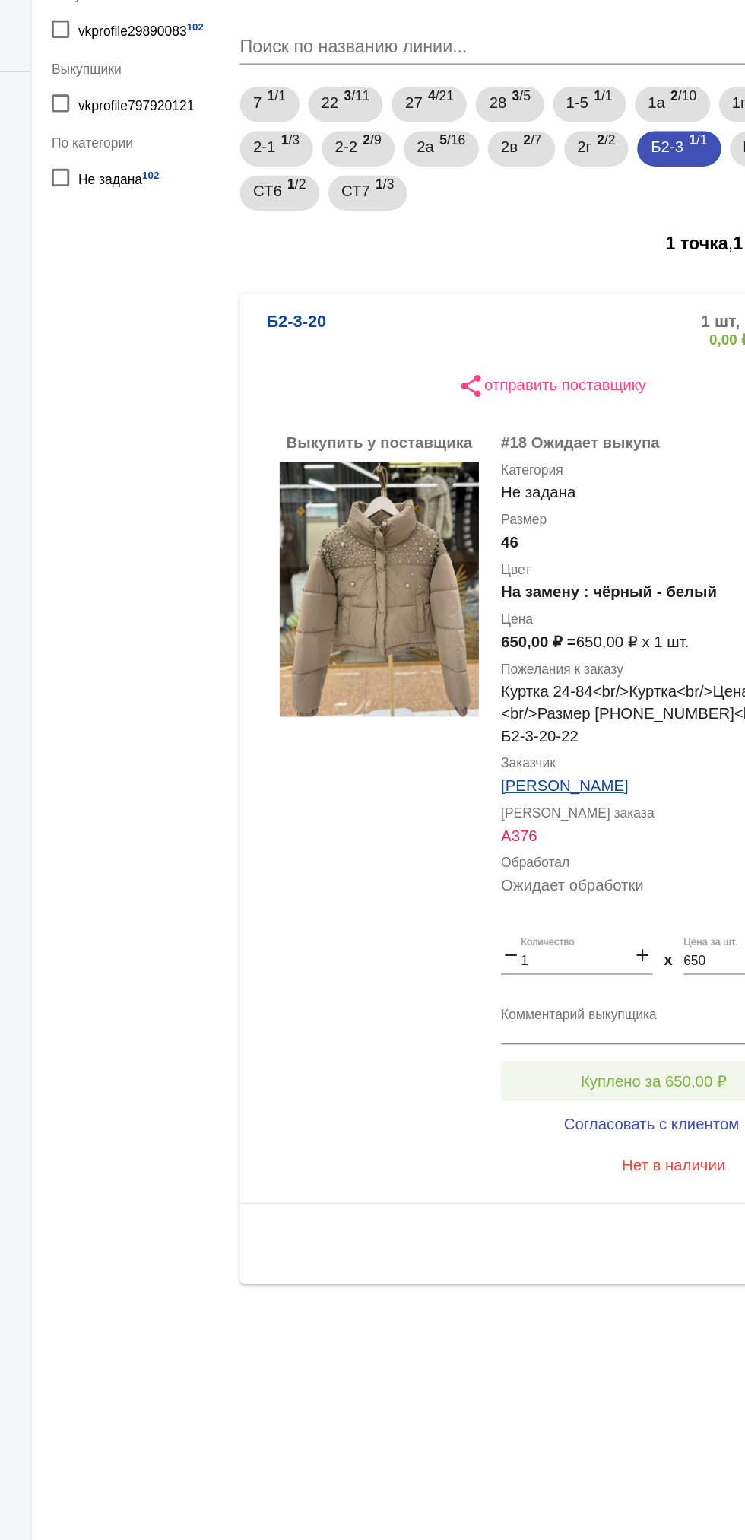
click at [624, 905] on span "Куплено за 650,00 ₽" at bounding box center [594, 911] width 100 height 12
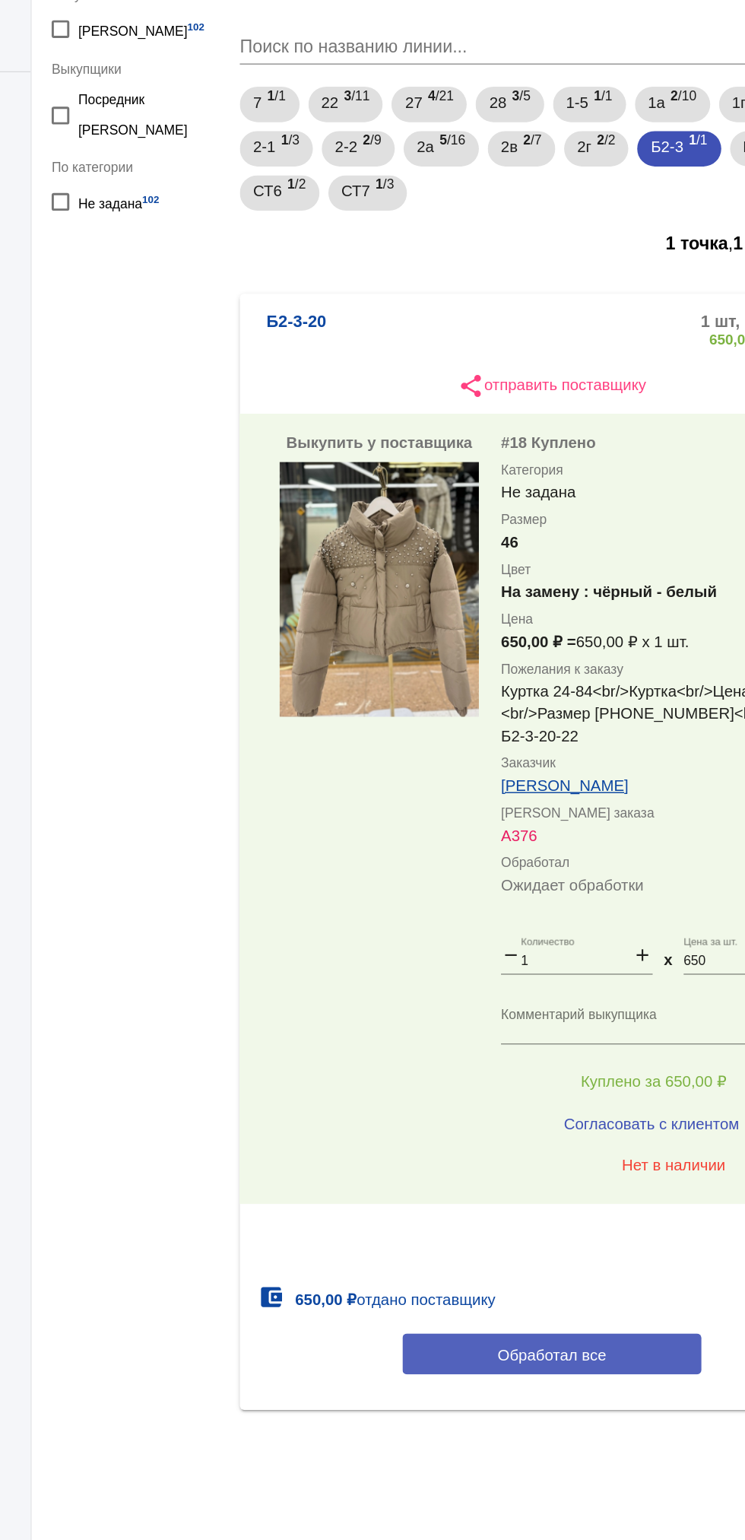
click at [548, 1093] on span "Обработал все" at bounding box center [524, 1099] width 75 height 12
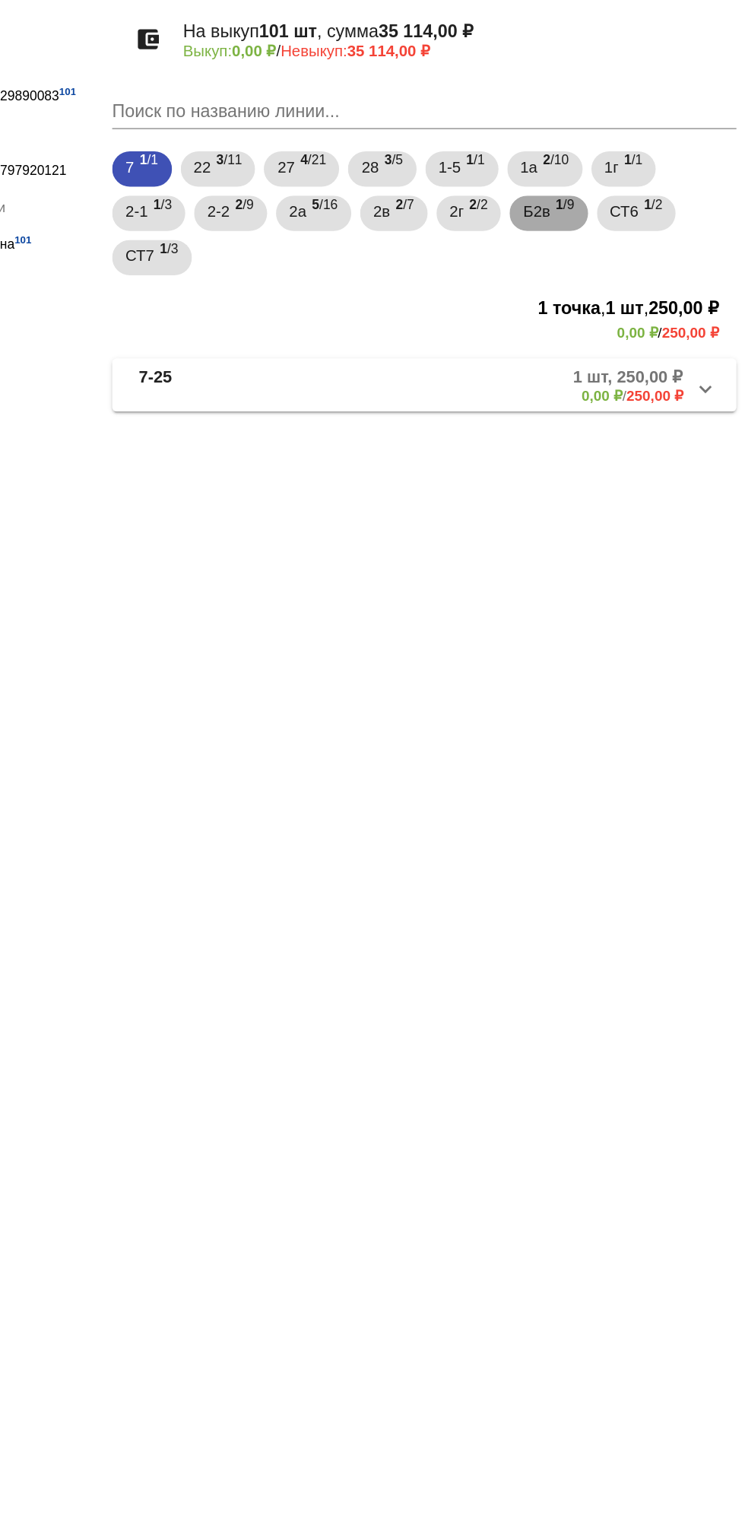
click at [611, 271] on span "Б2в" at bounding box center [601, 268] width 18 height 27
click at [615, 396] on mat-panel-description "9 шт, 1 600,00 ₽ 0,00 ₽ / 1 600,00 ₽" at bounding box center [582, 388] width 240 height 25
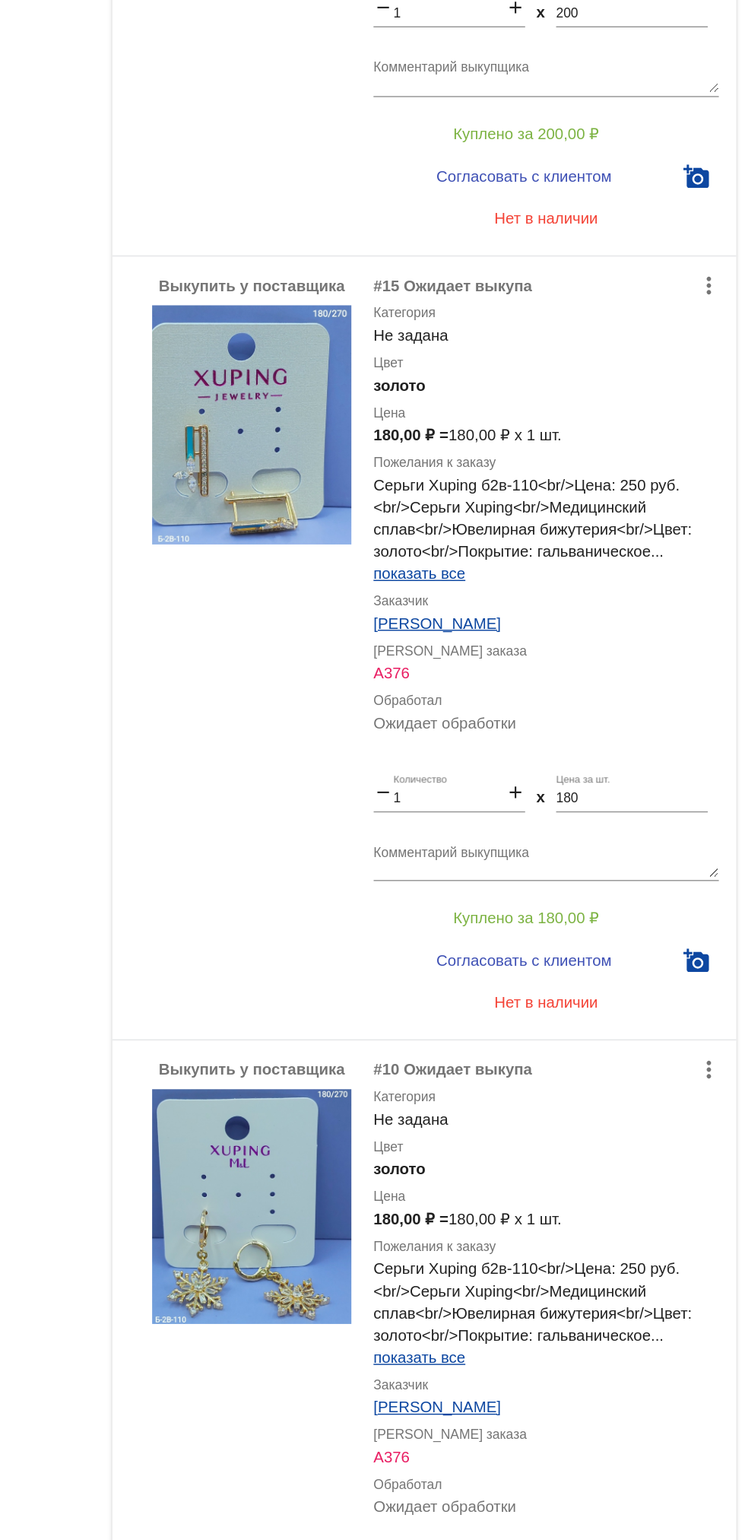
scroll to position [2886, 0]
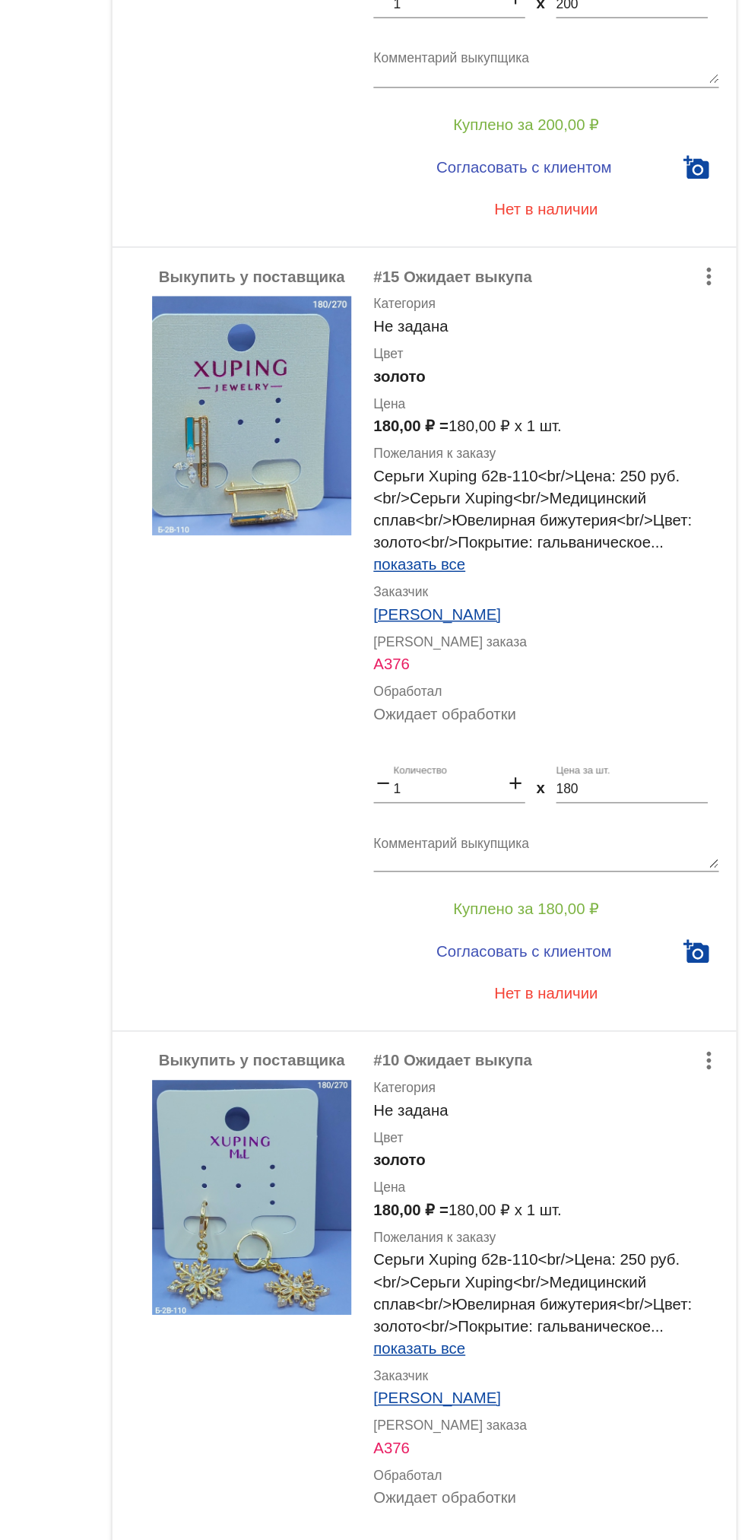
click at [402, 443] on img at bounding box center [406, 410] width 137 height 165
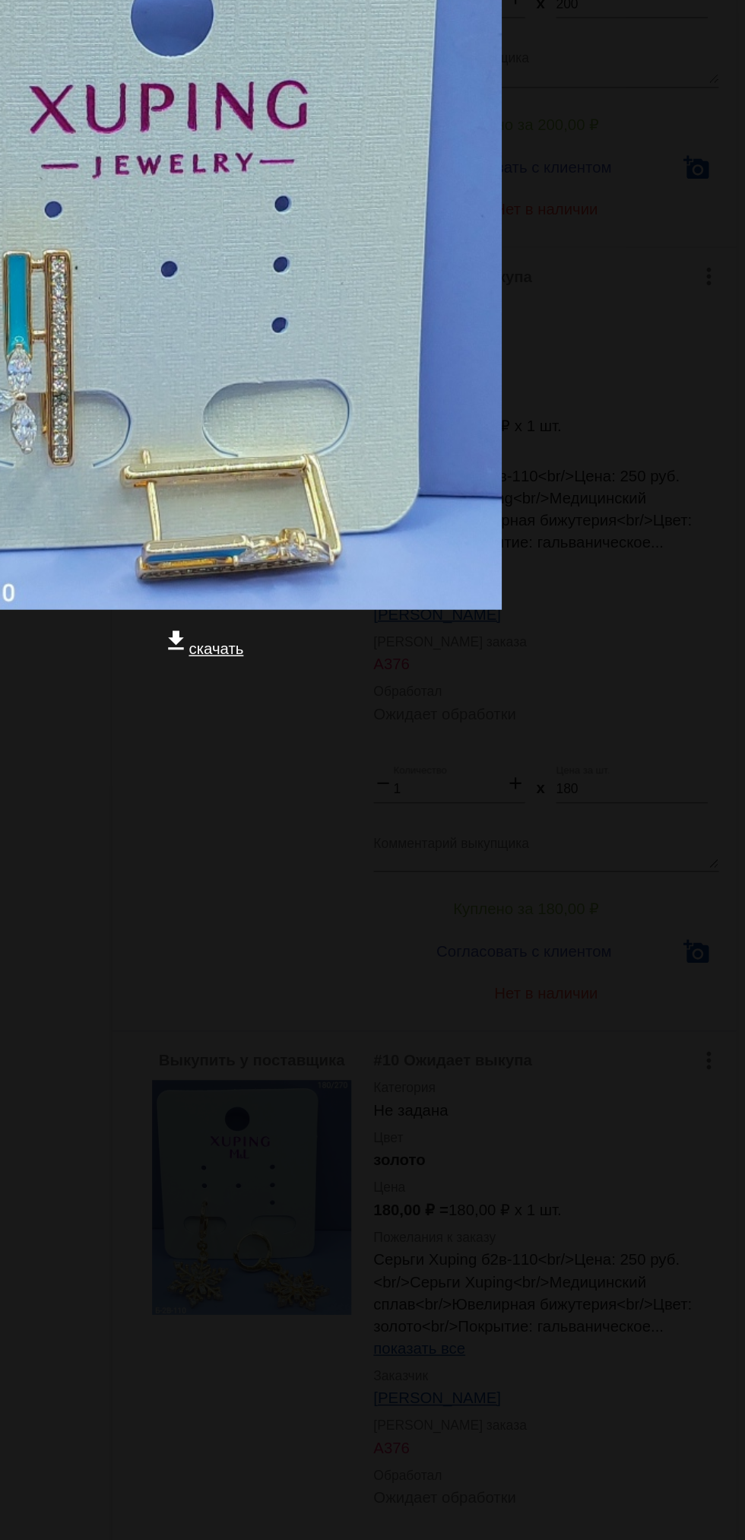
scroll to position [0, 0]
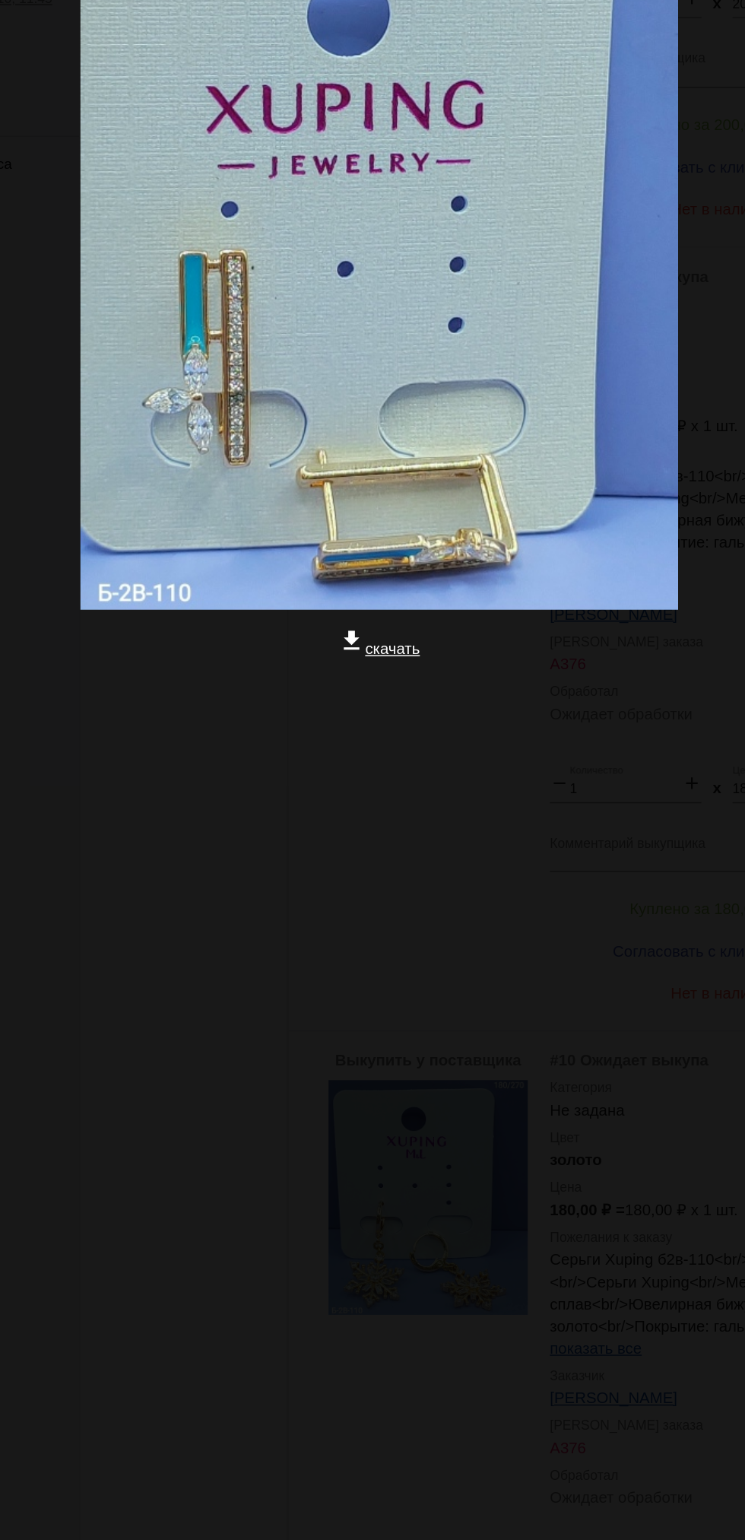
click at [393, 881] on app-image-viewer "close get_app скачать" at bounding box center [372, 770] width 745 height 1540
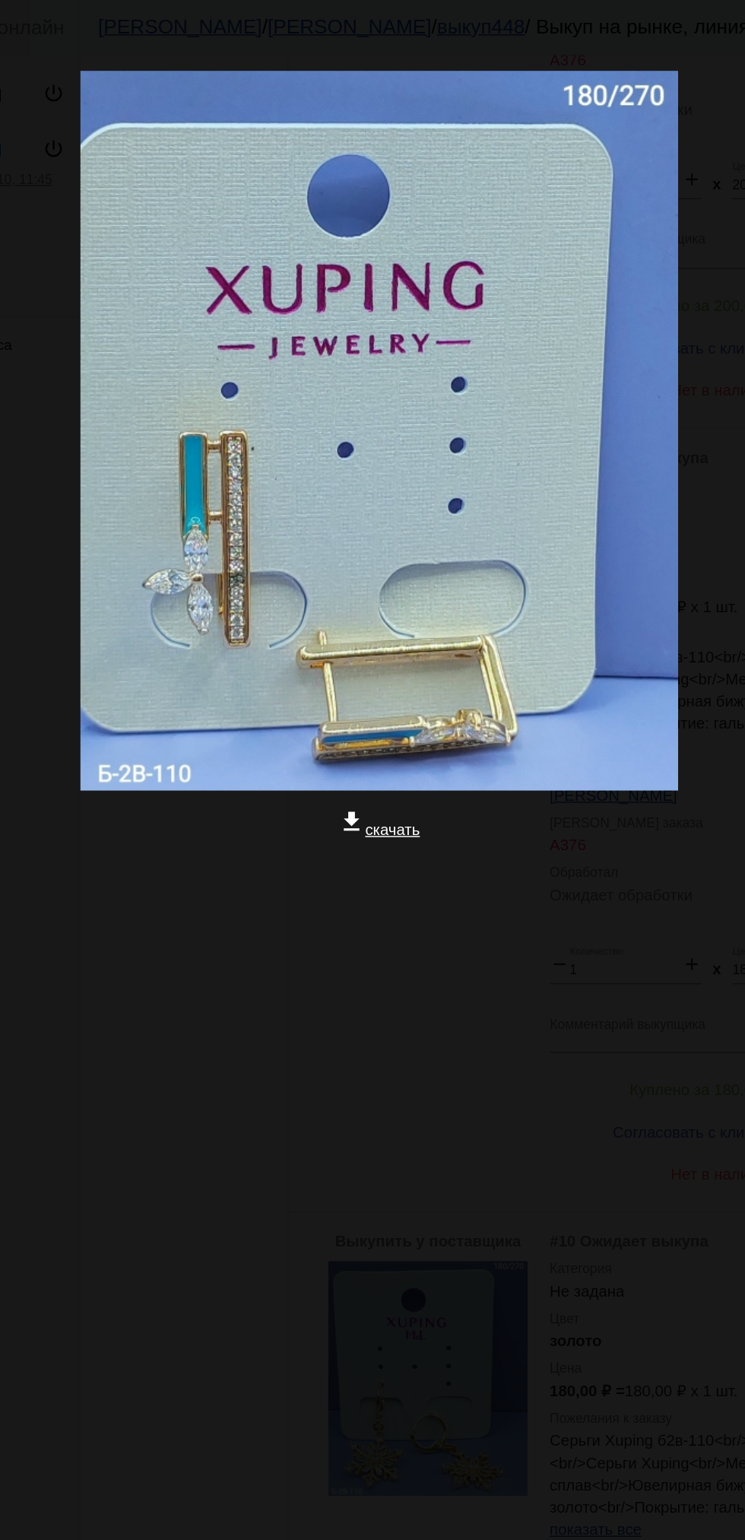
click at [542, 808] on app-image-viewer "close get_app скачать" at bounding box center [372, 770] width 745 height 1540
click at [243, 811] on app-image-viewer "close get_app скачать" at bounding box center [372, 770] width 745 height 1540
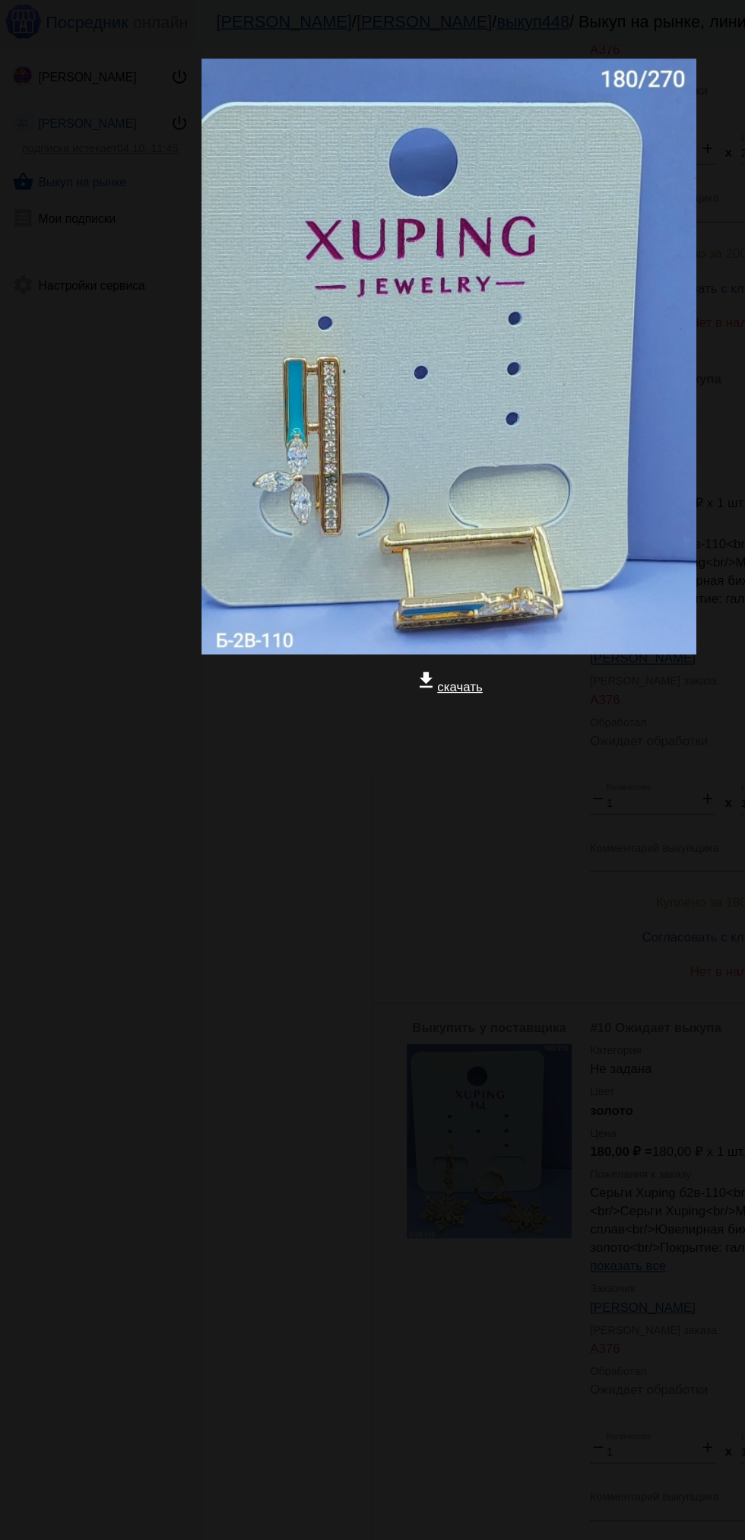
click at [428, 261] on img at bounding box center [372, 296] width 411 height 494
click at [69, 922] on app-image-viewer "close get_app скачать" at bounding box center [372, 770] width 745 height 1540
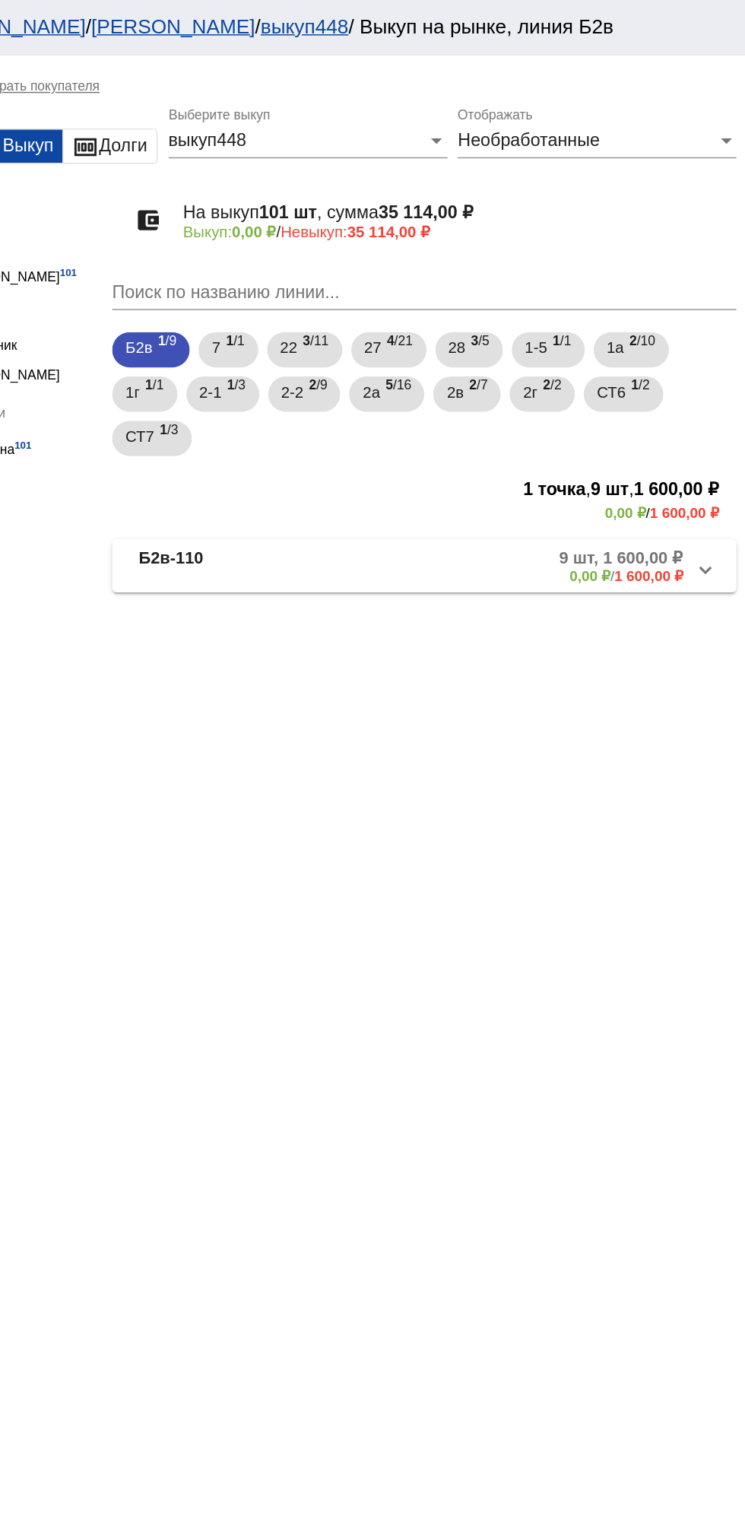
click at [595, 353] on div "0,00 ₽ / 1 600,00 ₽" at bounding box center [518, 352] width 417 height 11
click at [645, 379] on b "9 шт, 1 600,00 ₽" at bounding box center [659, 383] width 85 height 14
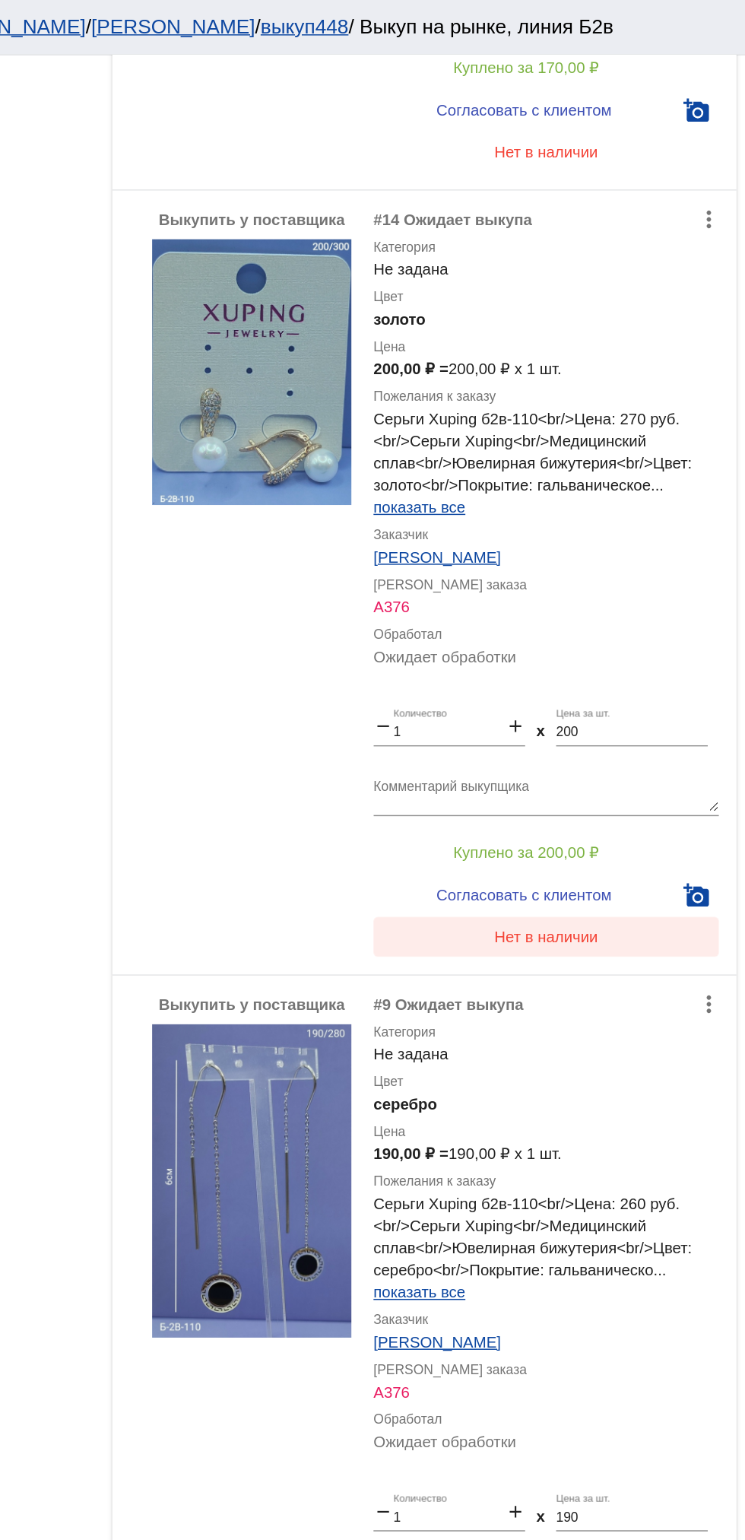
scroll to position [1414, 0]
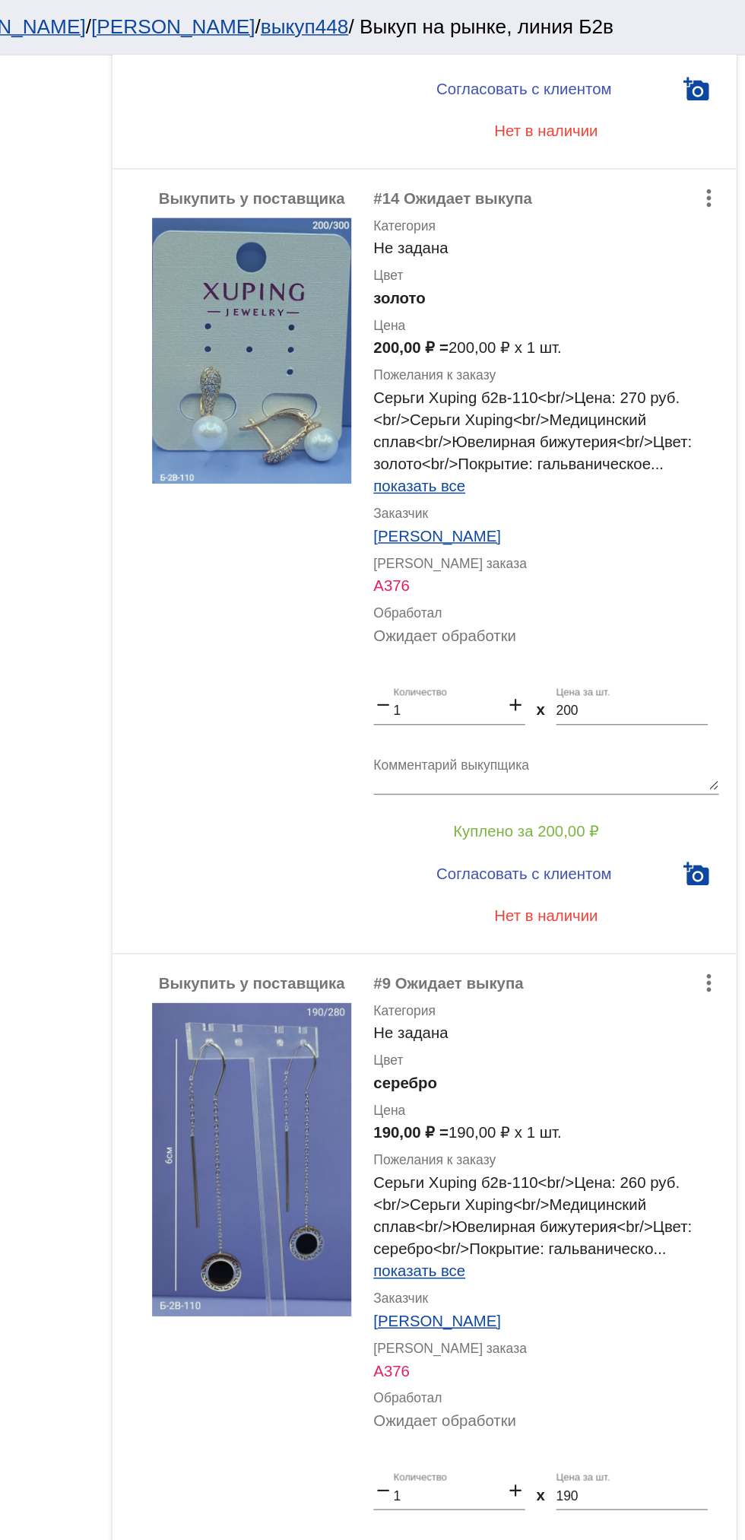
click at [423, 274] on img at bounding box center [406, 241] width 137 height 182
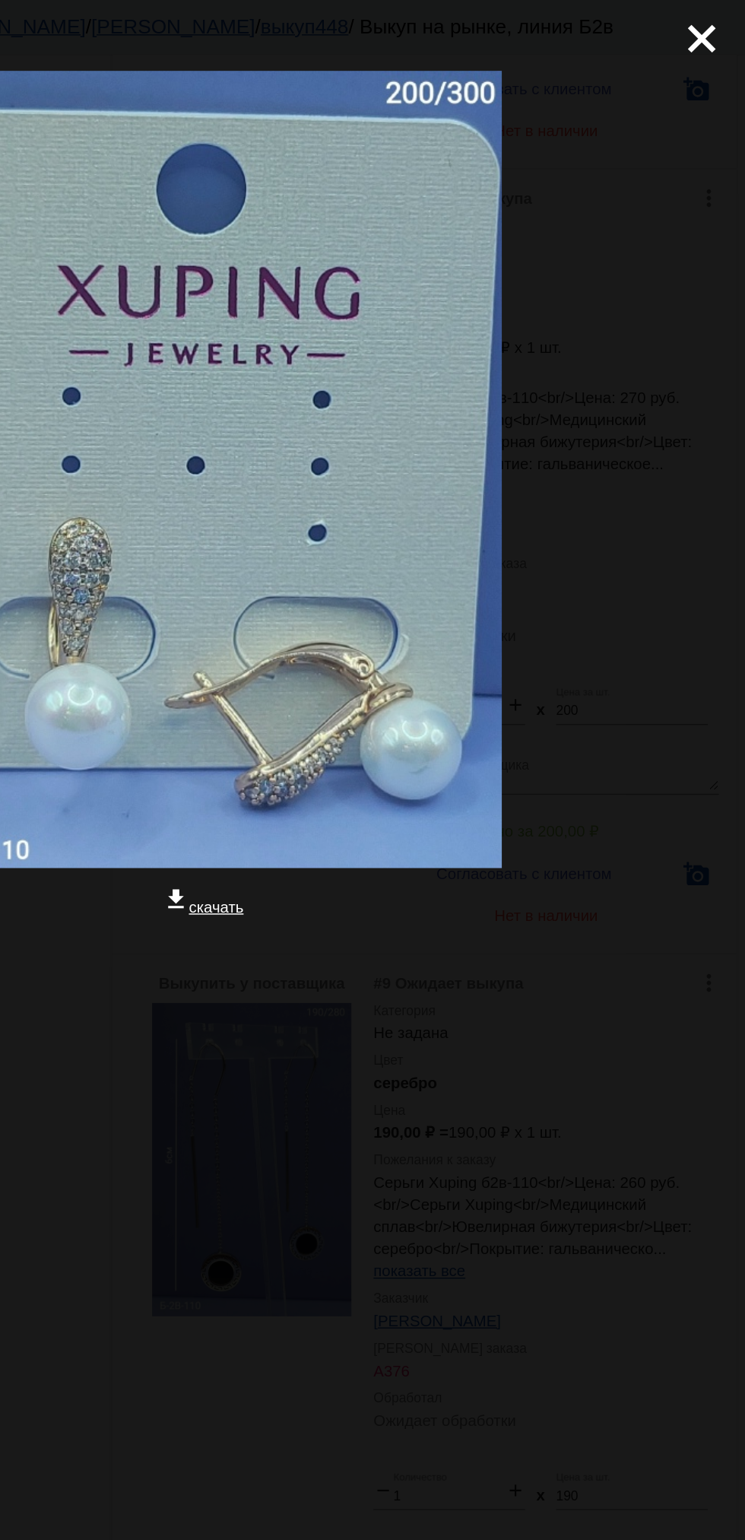
click at [624, 855] on app-image-viewer "close get_app скачать" at bounding box center [372, 770] width 745 height 1540
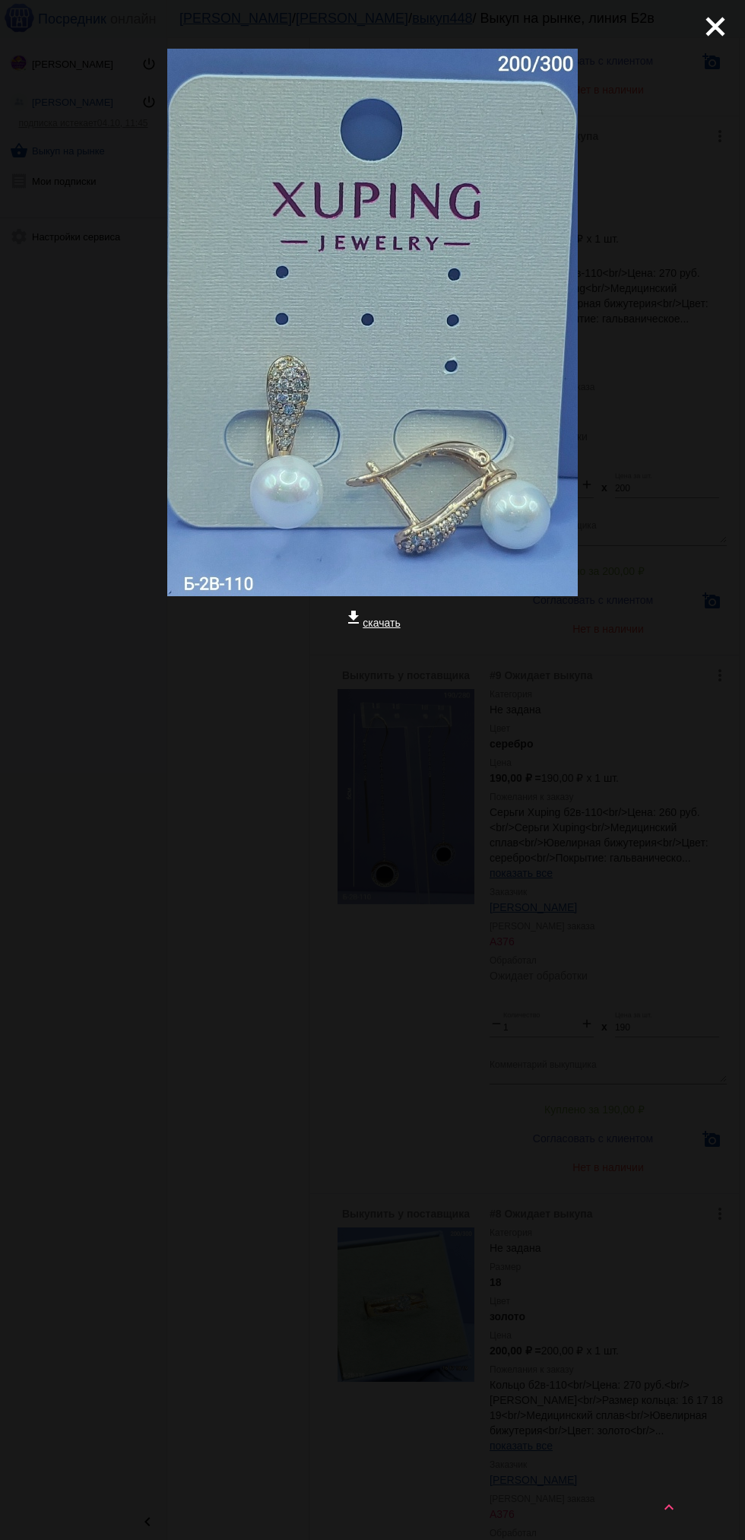
click at [716, 30] on mat-icon "close" at bounding box center [709, 20] width 18 height 18
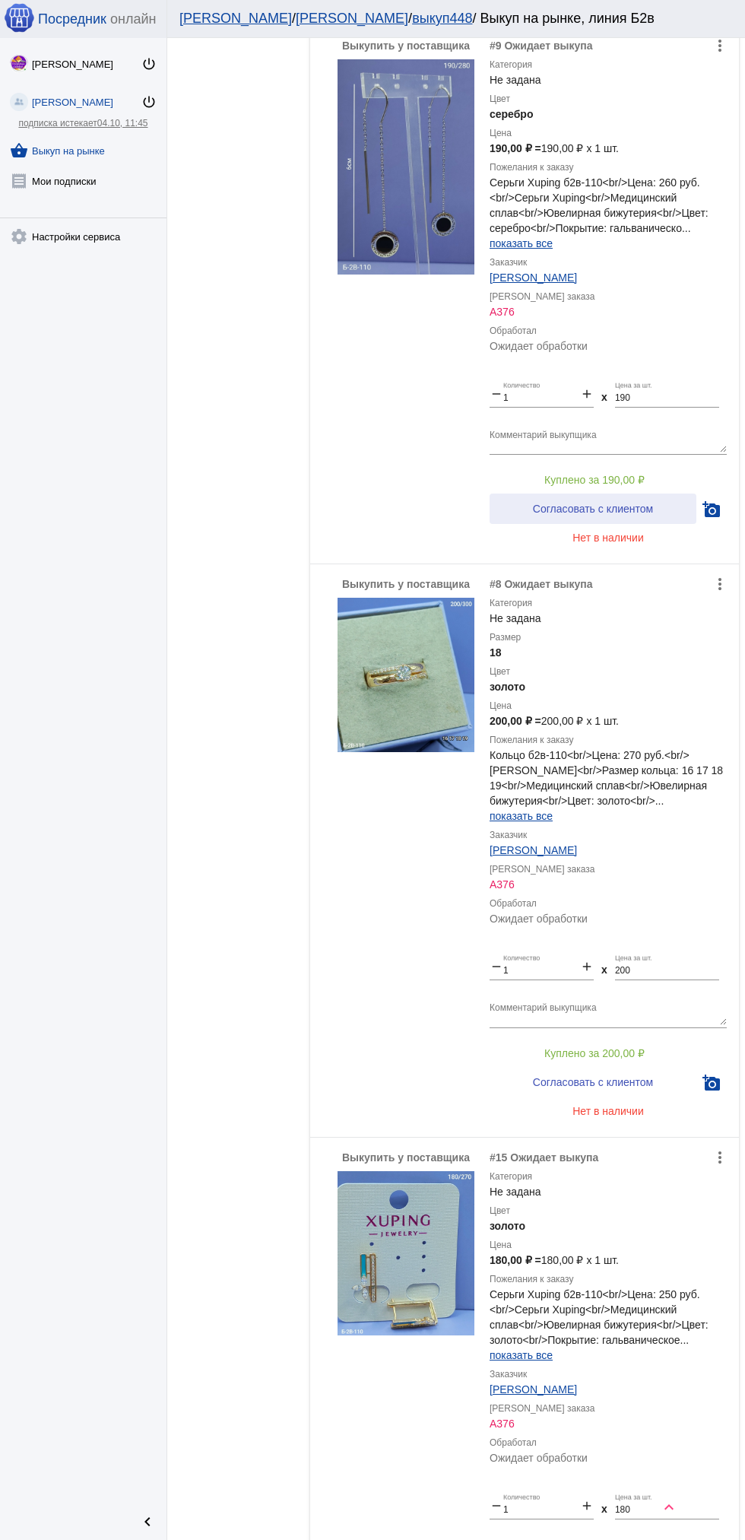
scroll to position [2042, 0]
click at [403, 688] on img at bounding box center [406, 675] width 137 height 154
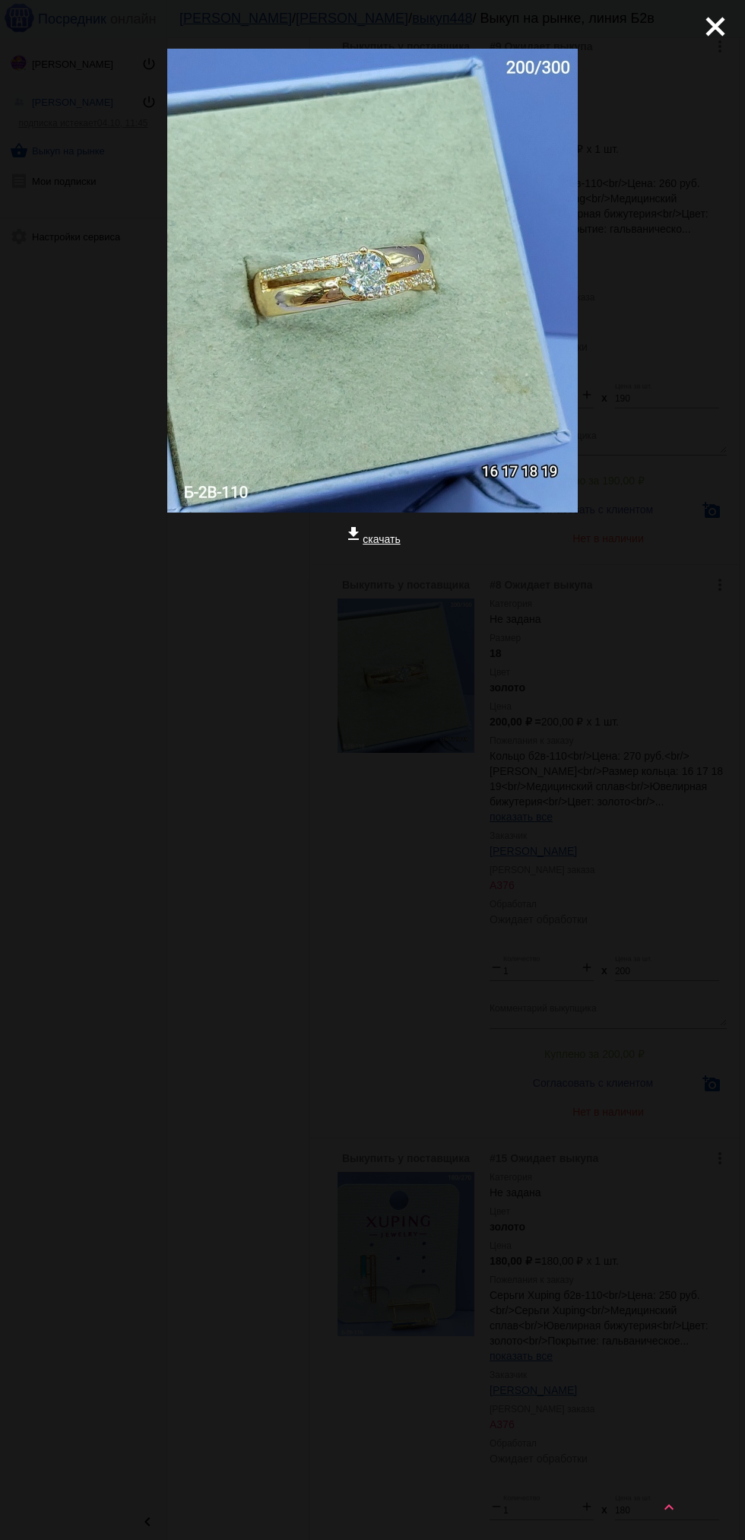
click at [551, 1109] on app-image-viewer "close get_app скачать" at bounding box center [372, 770] width 745 height 1540
click at [729, 46] on div "close get_app скачать" at bounding box center [372, 373] width 745 height 747
click at [719, 21] on mat-icon "close" at bounding box center [709, 20] width 18 height 18
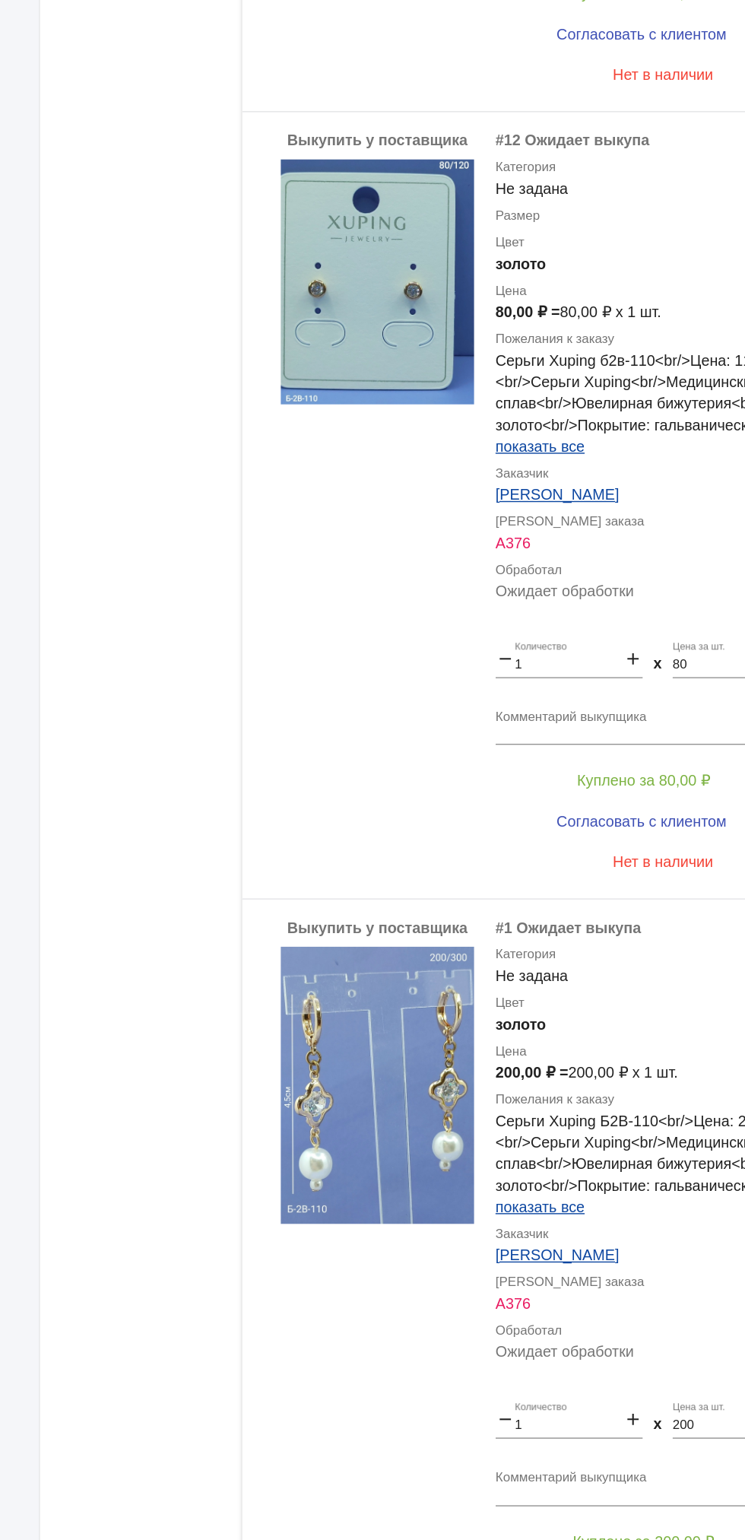
scroll to position [3937, 0]
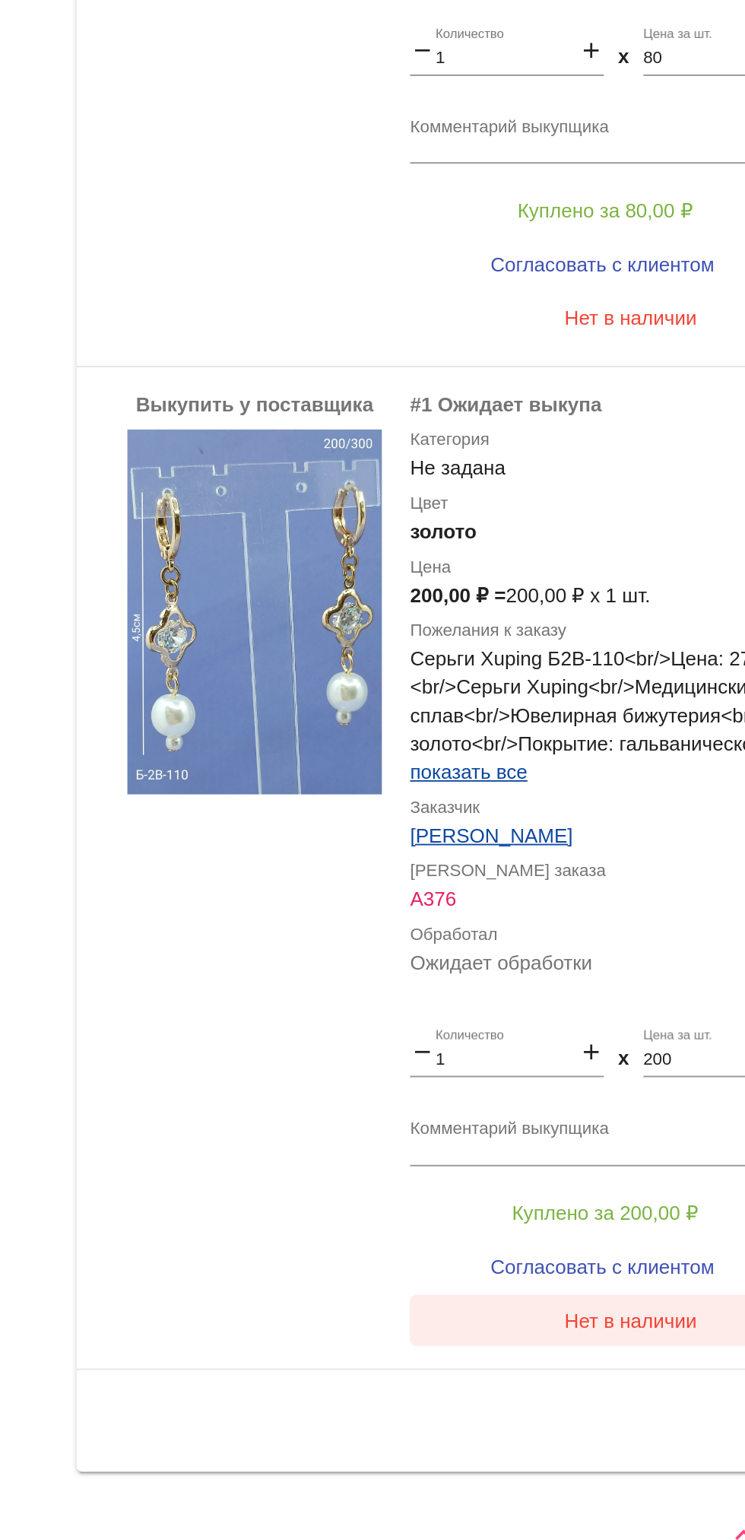
click at [582, 1401] on button "Нет в наличии" at bounding box center [608, 1391] width 237 height 27
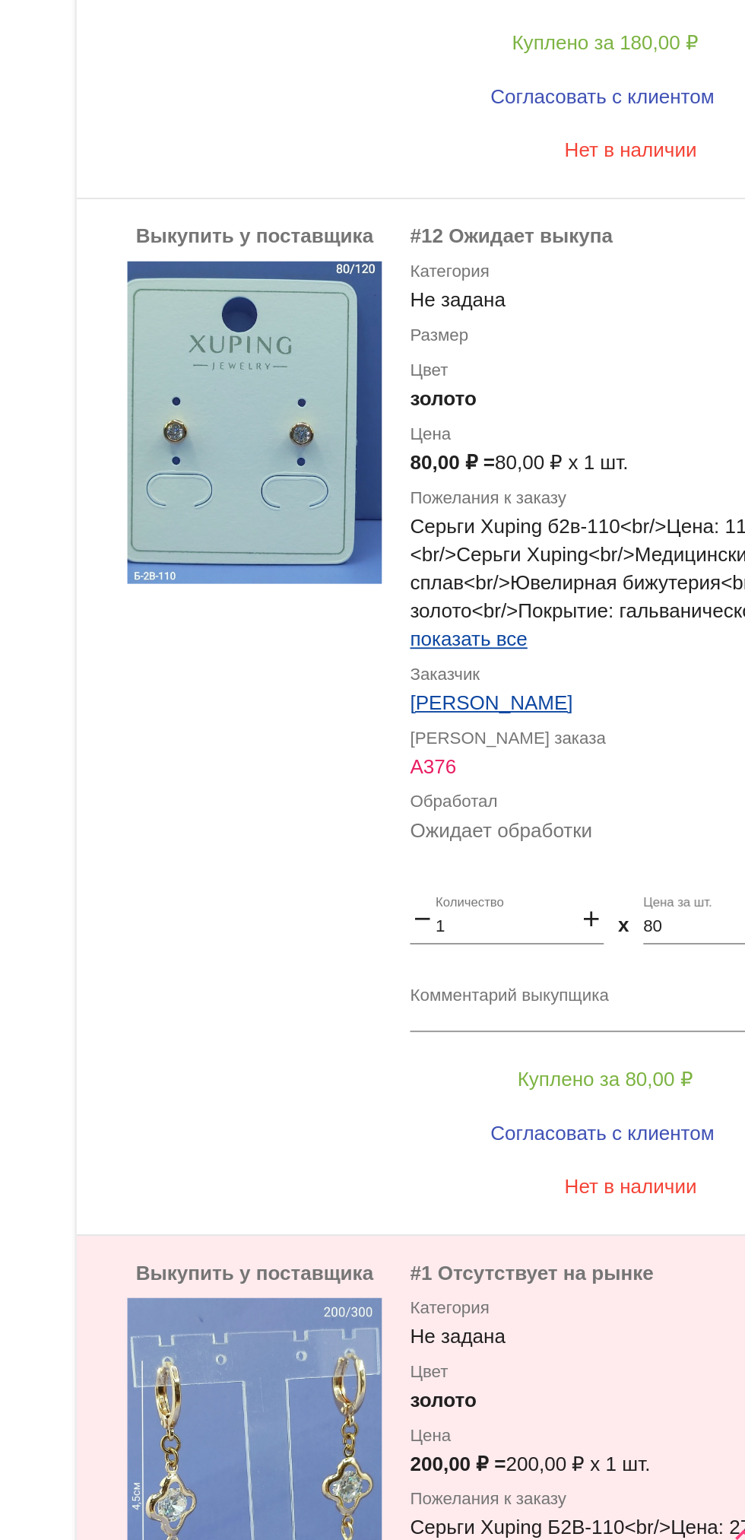
scroll to position [3468, 0]
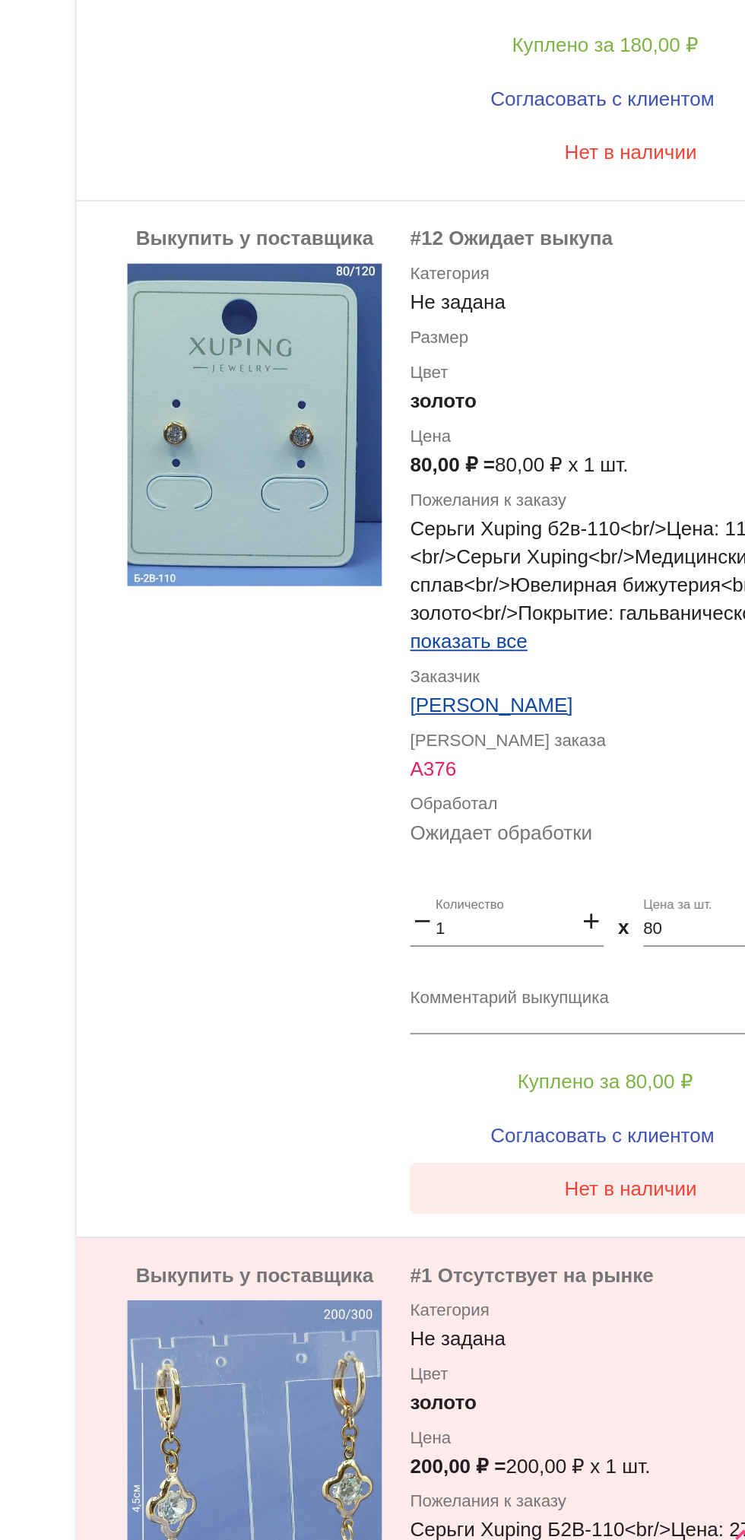
click at [602, 1325] on span "Нет в наличии" at bounding box center [608, 1321] width 71 height 12
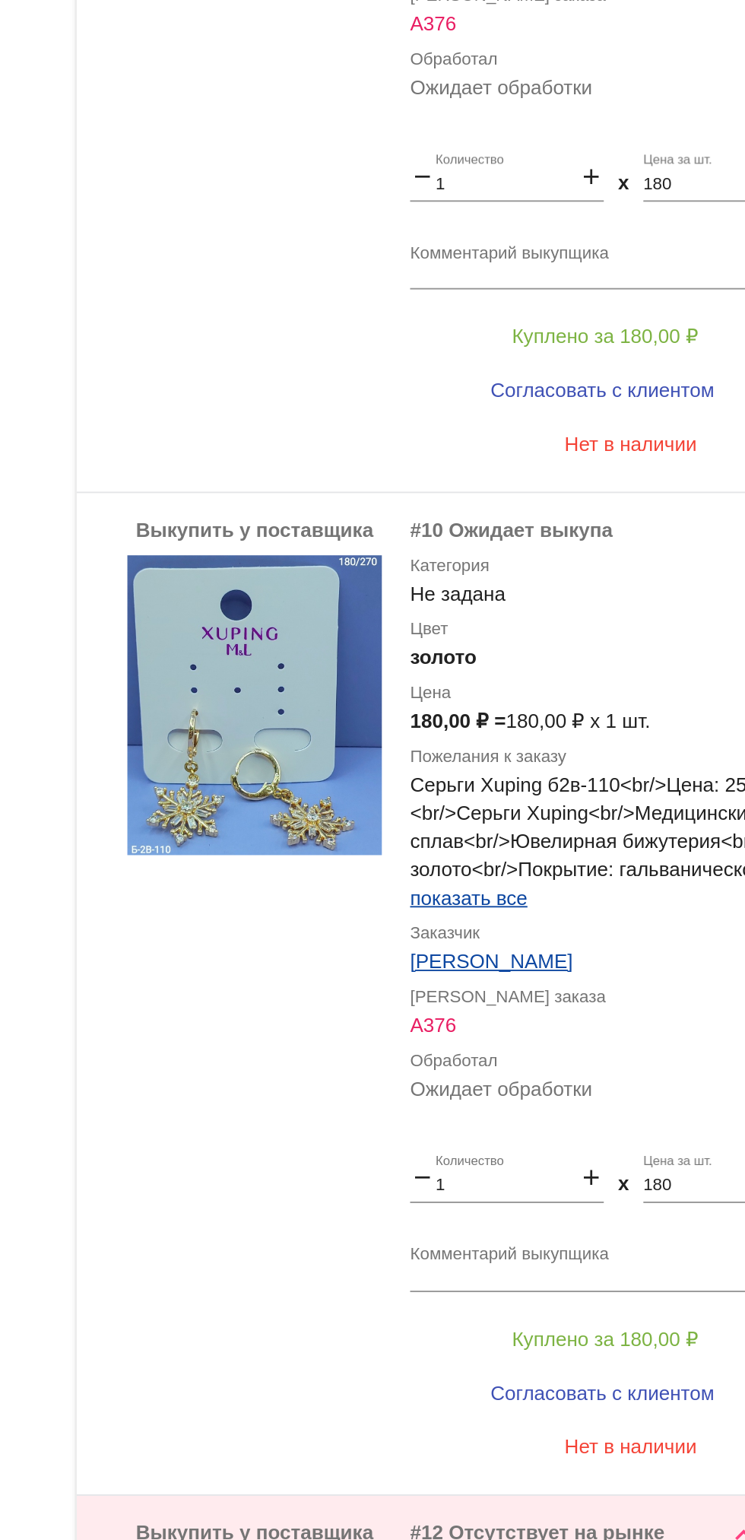
scroll to position [2767, 0]
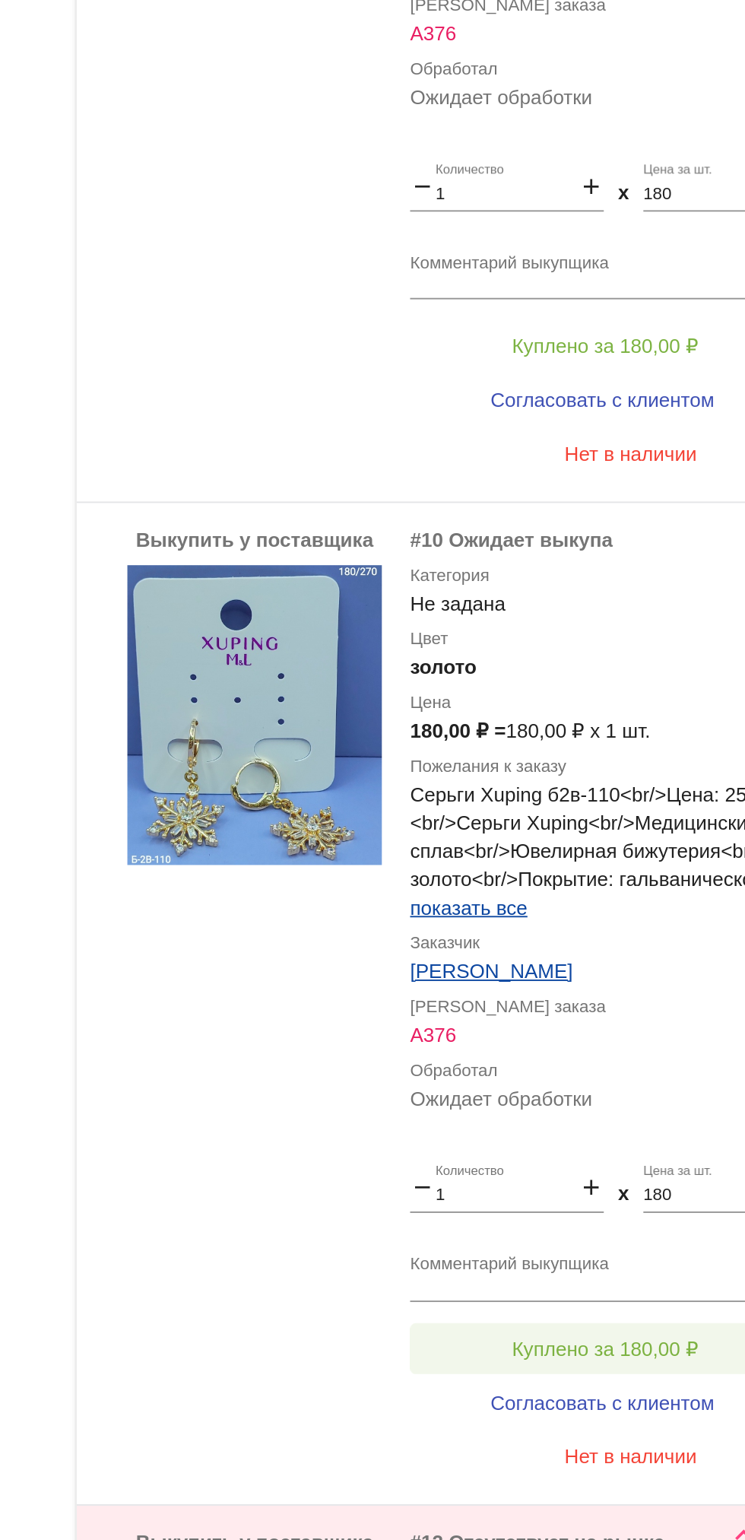
click at [598, 1405] on span "Куплено за 180,00 ₽" at bounding box center [594, 1407] width 100 height 12
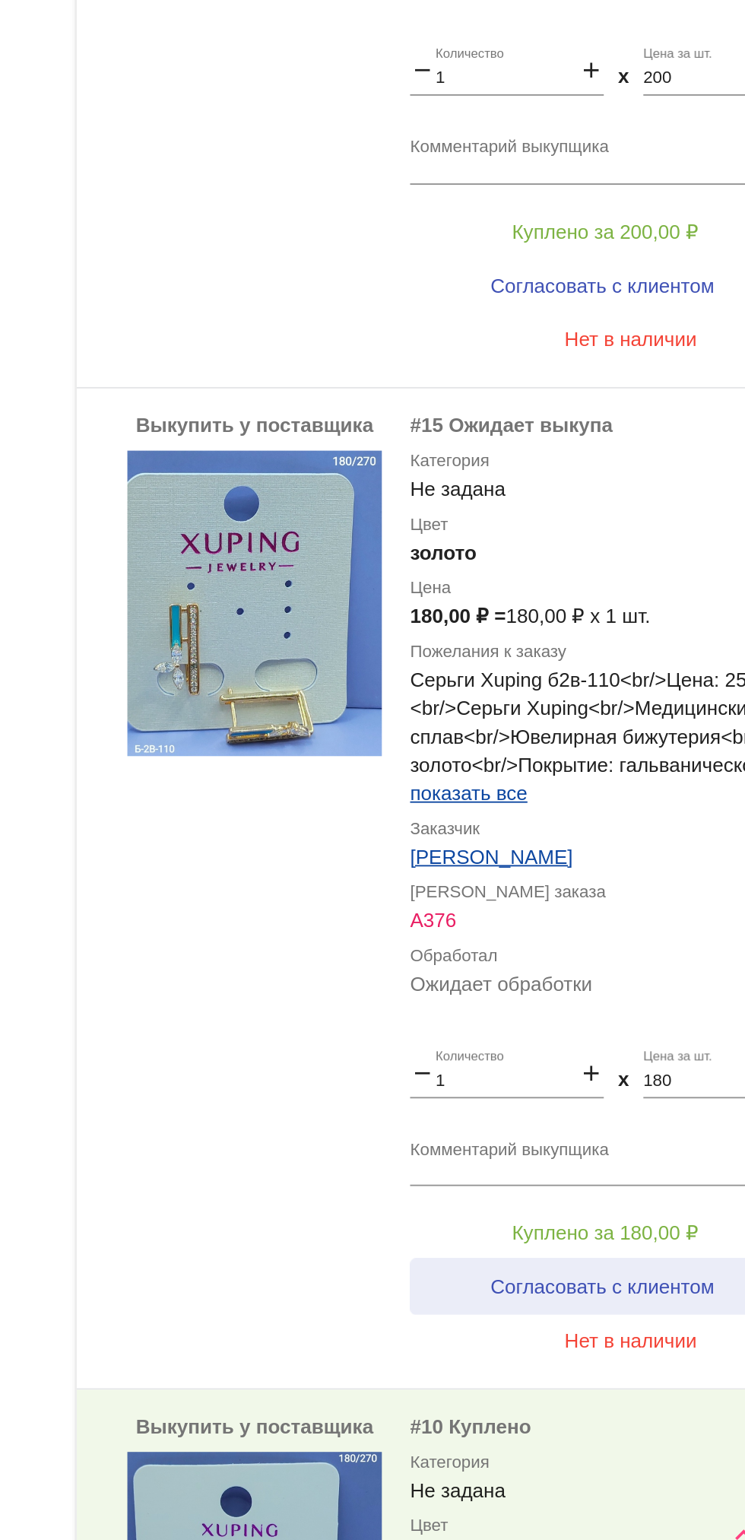
scroll to position [2288, 0]
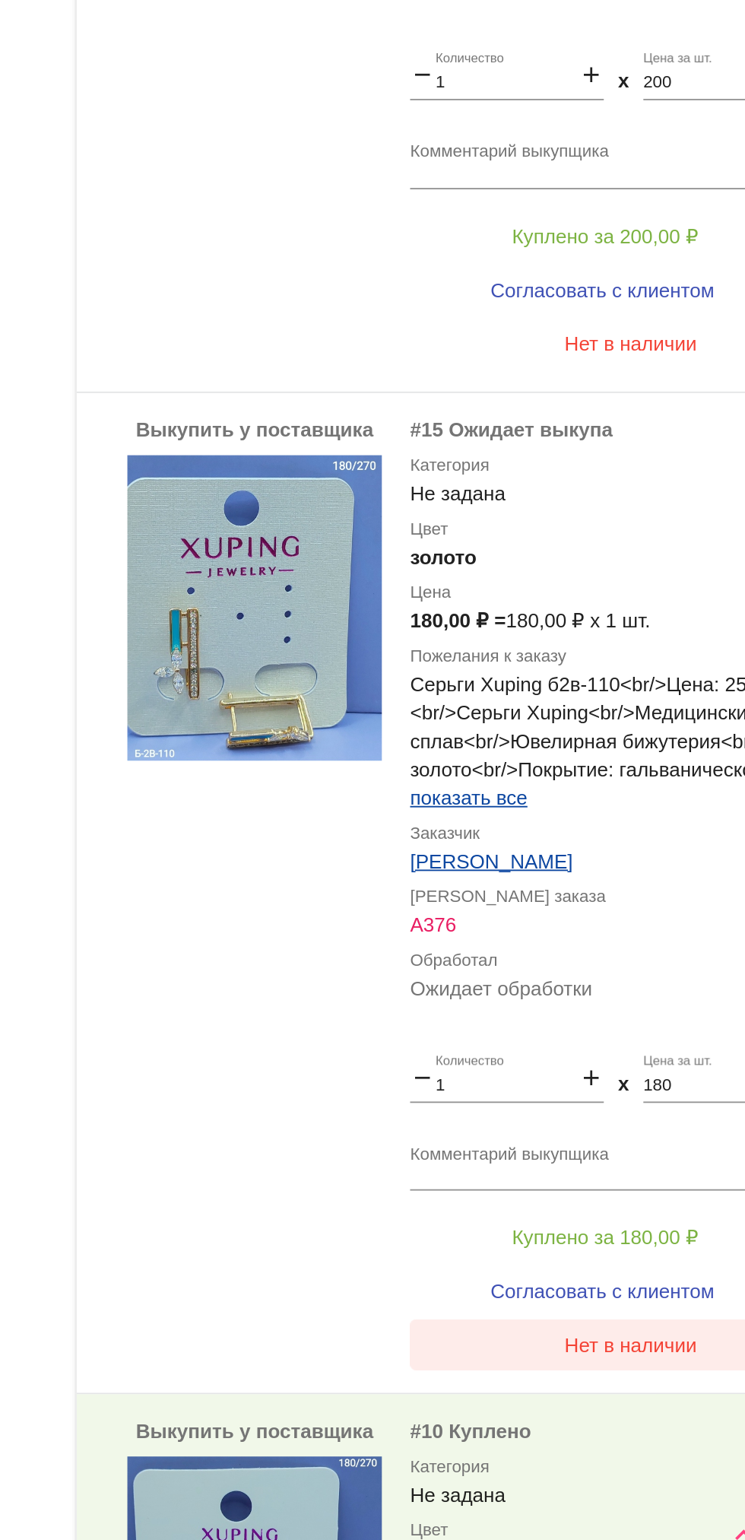
click at [608, 1395] on button "Нет в наличии" at bounding box center [608, 1404] width 237 height 27
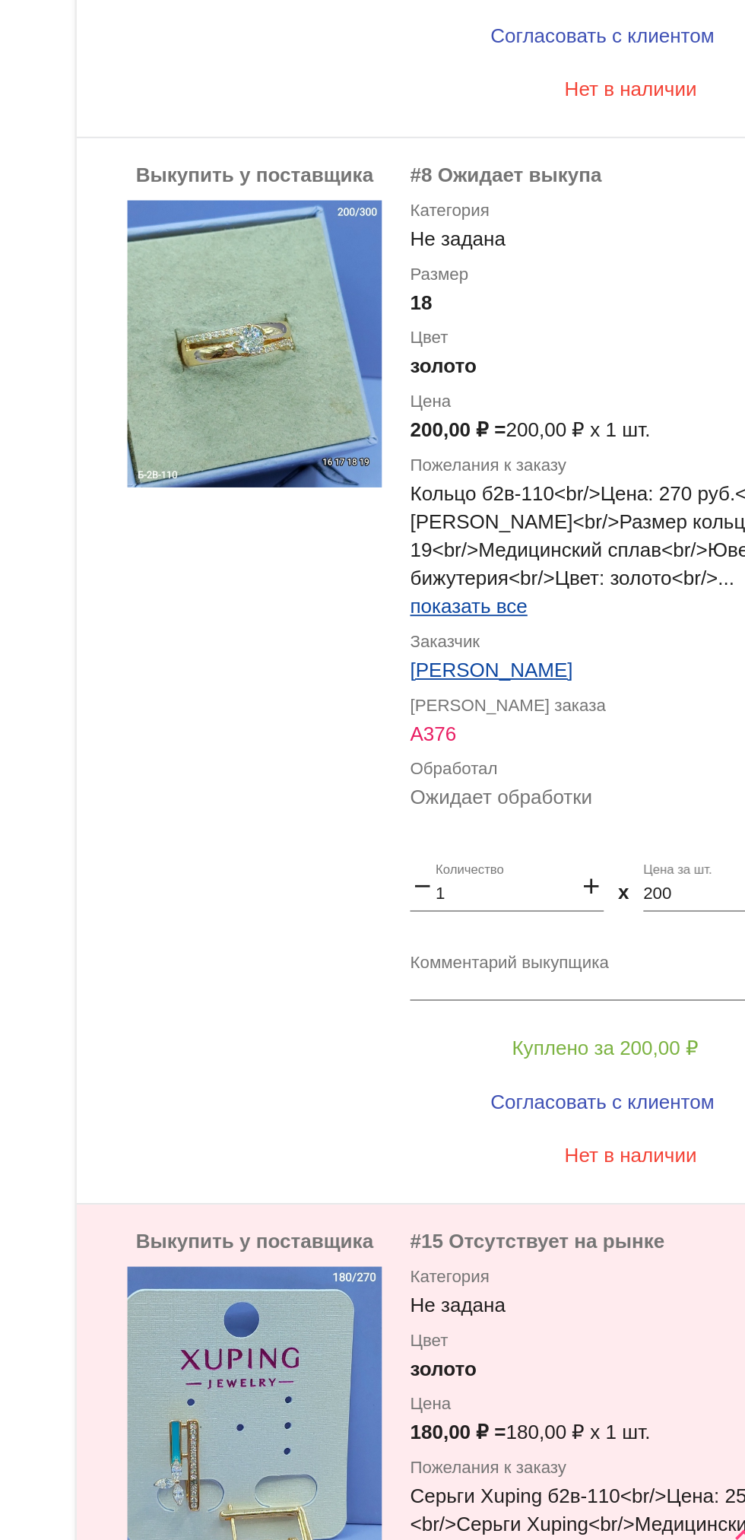
scroll to position [1847, 0]
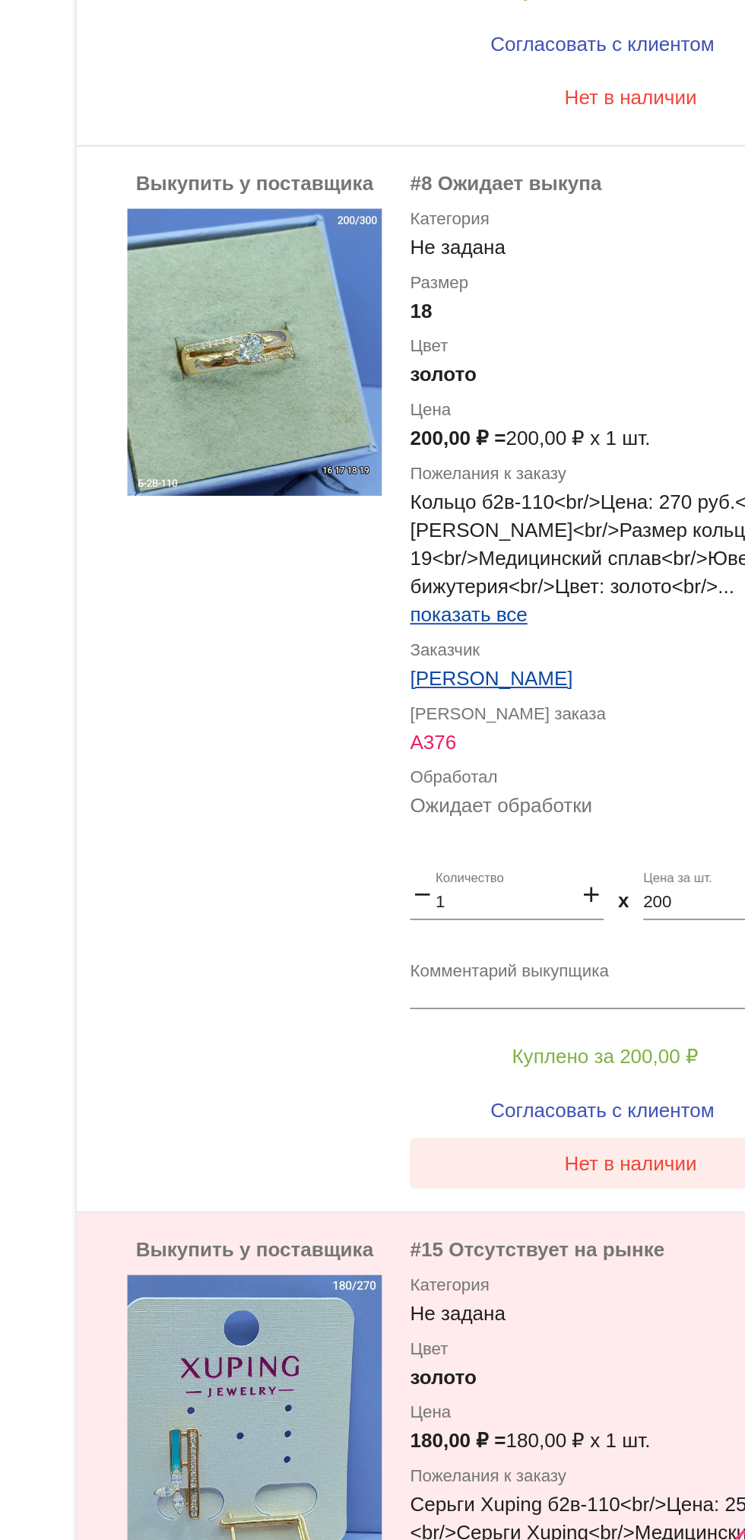
click at [592, 1307] on span "Нет в наличии" at bounding box center [608, 1307] width 71 height 12
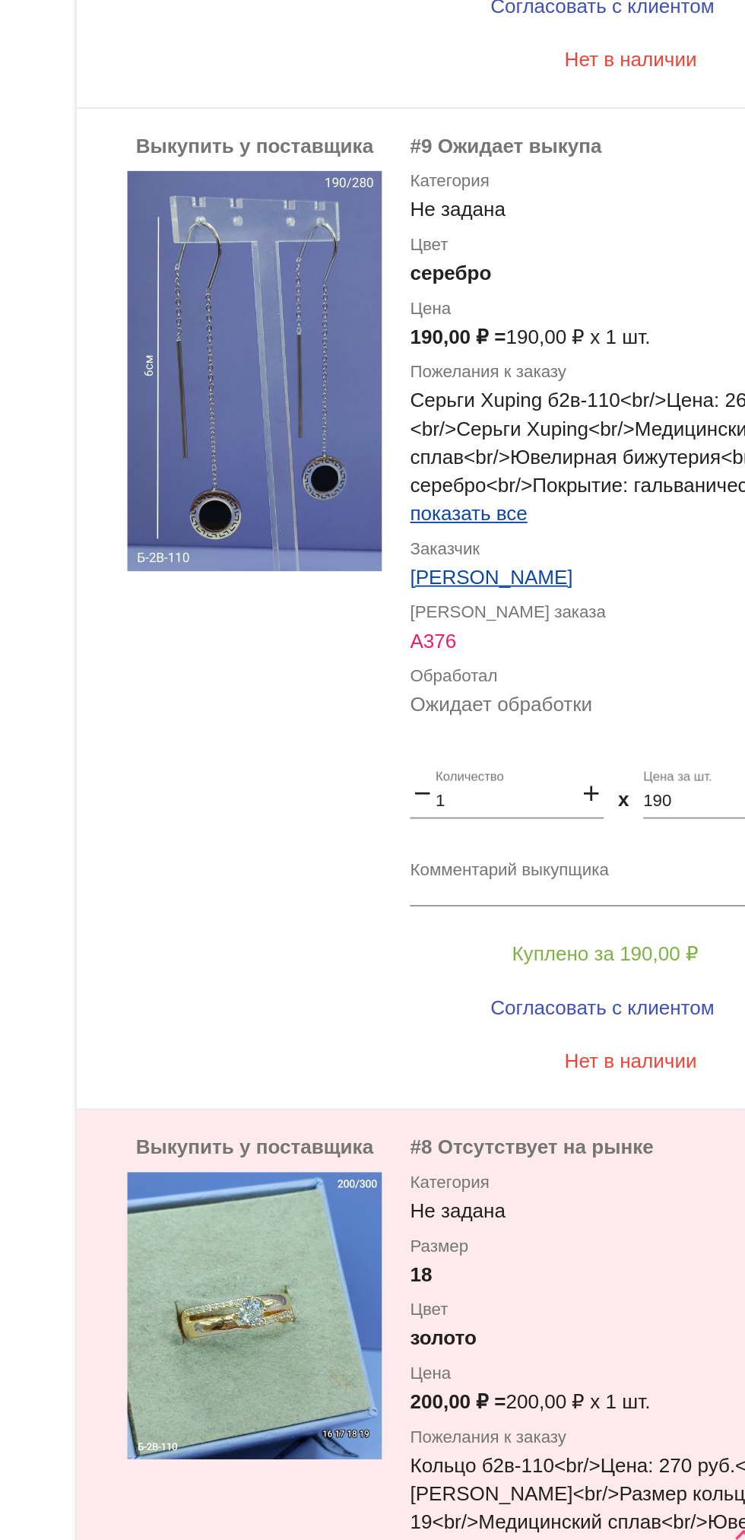
scroll to position [1327, 0]
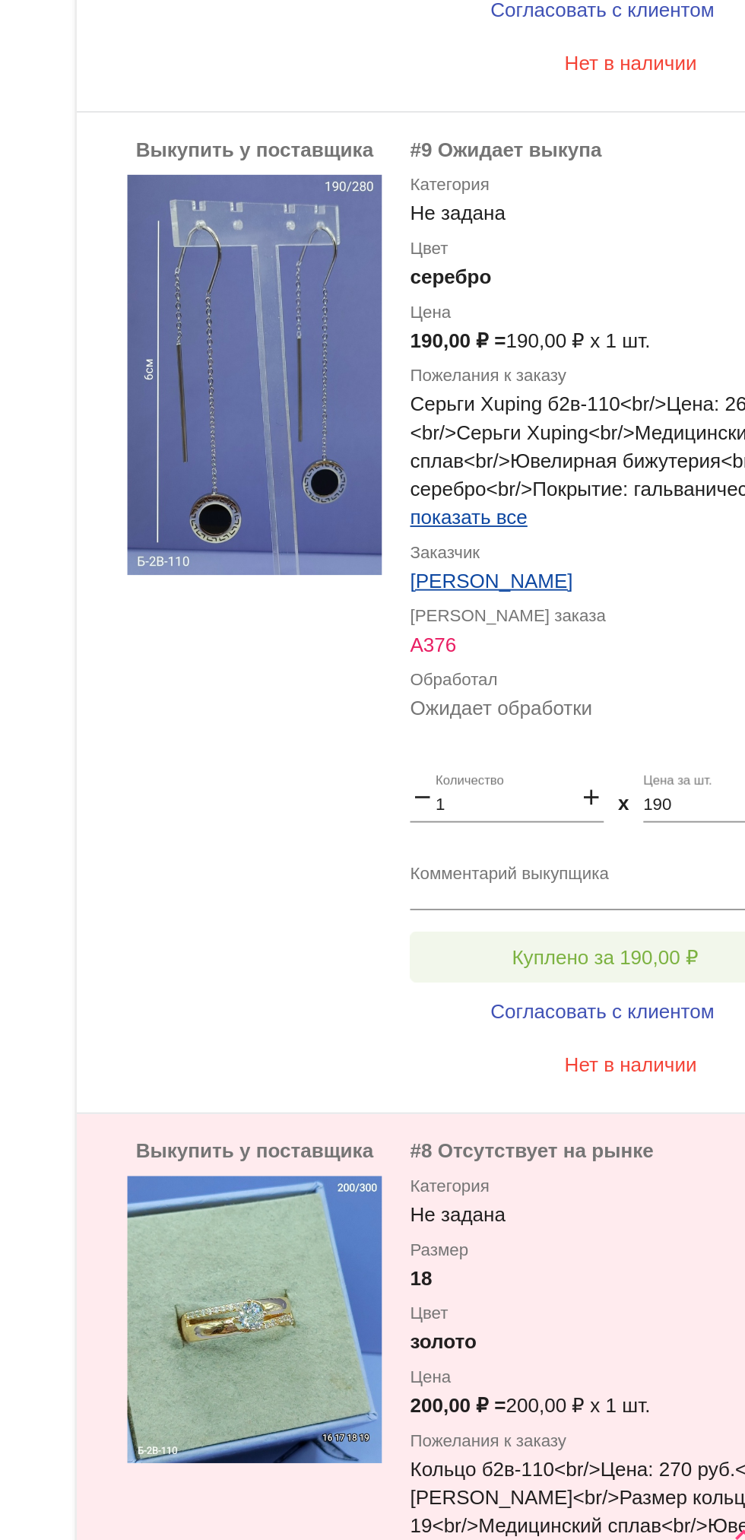
click at [608, 1191] on span "Куплено за 190,00 ₽" at bounding box center [594, 1196] width 100 height 12
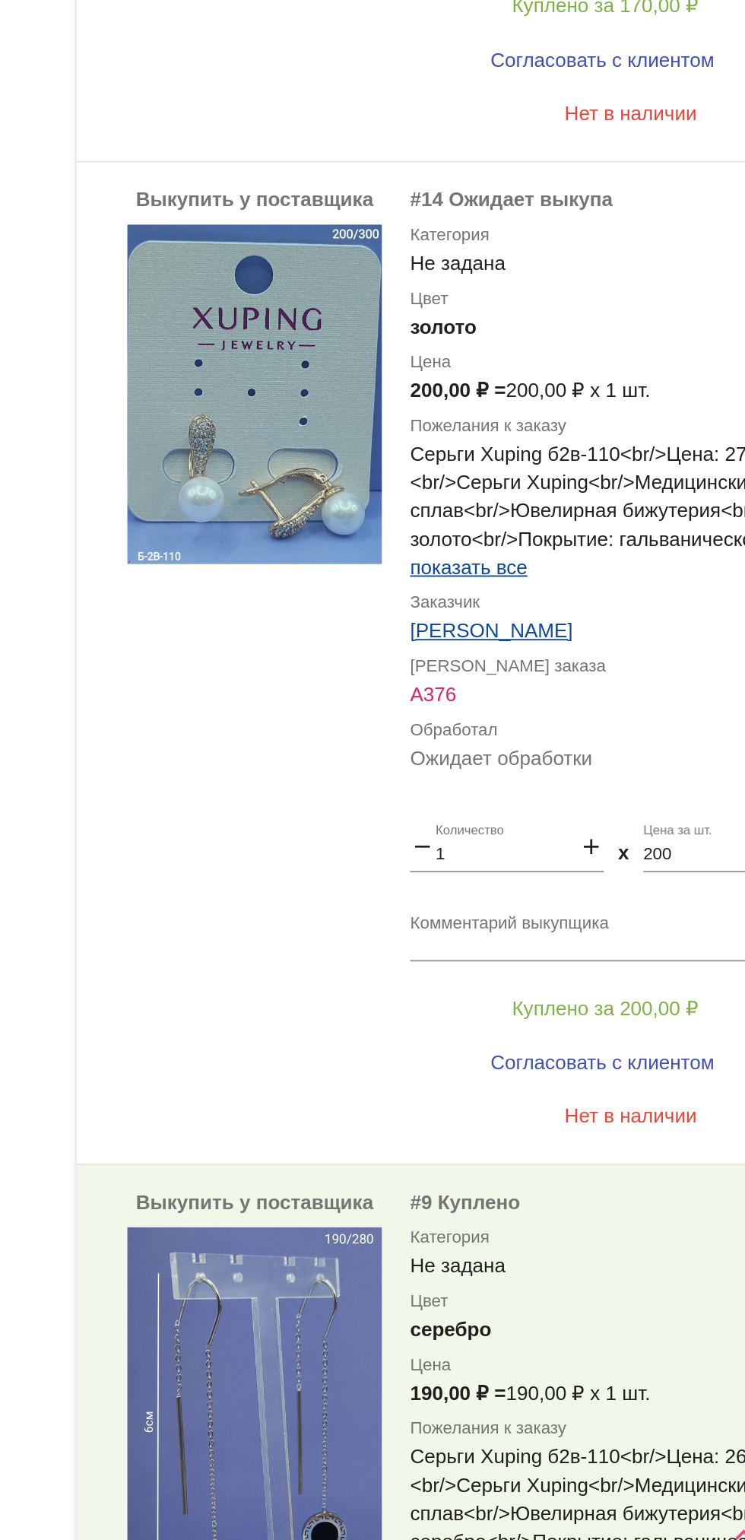
scroll to position [760, 0]
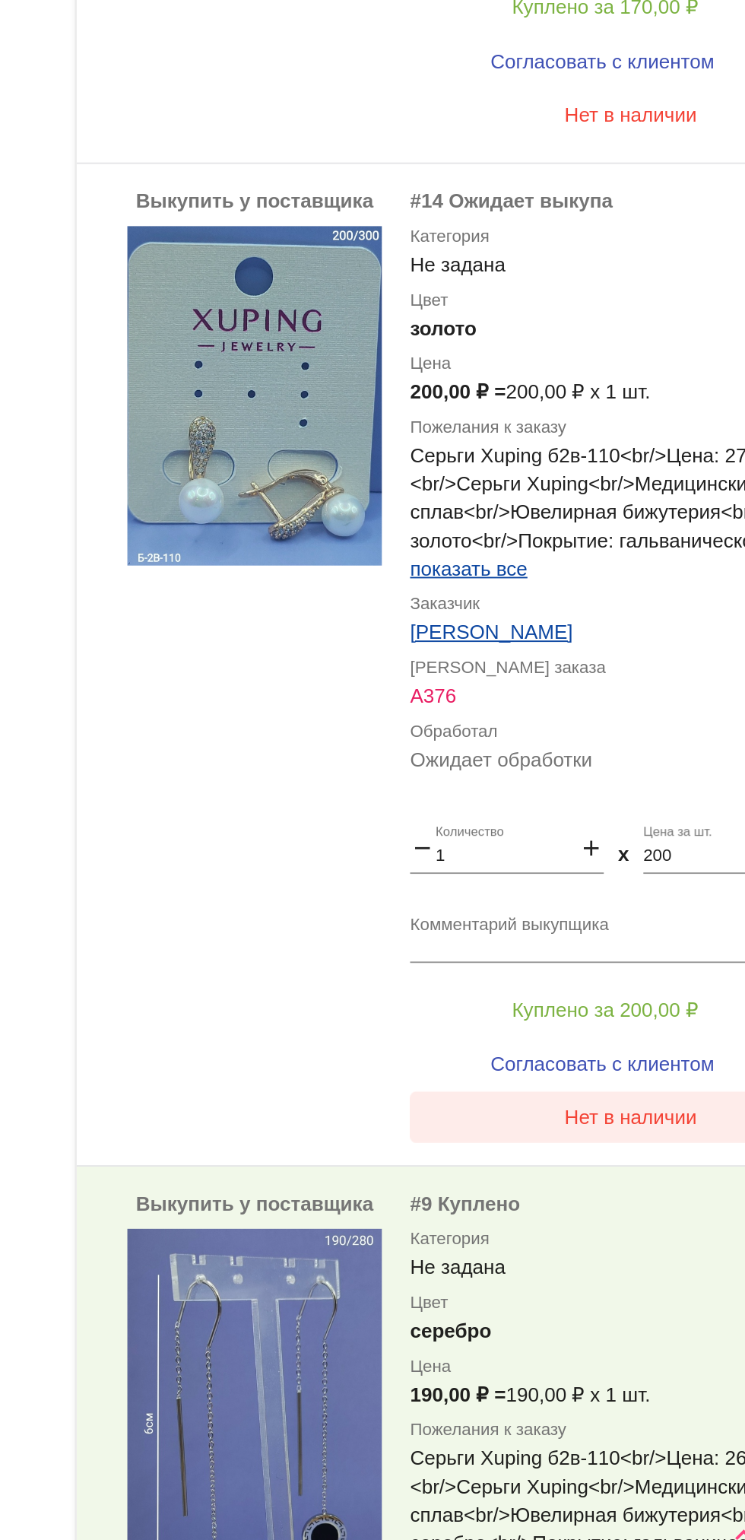
click at [598, 1292] on button "Нет в наличии" at bounding box center [608, 1281] width 237 height 27
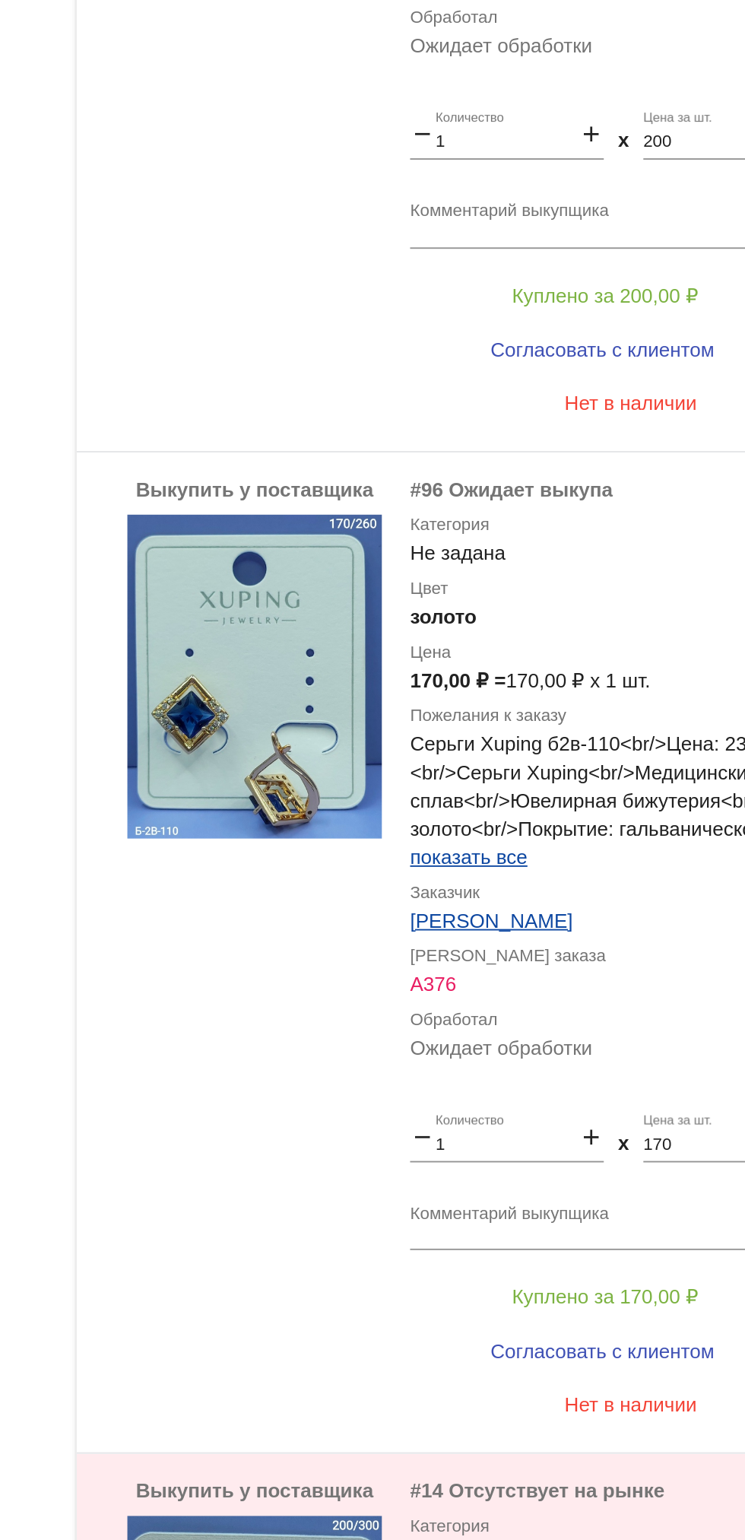
scroll to position [73, 0]
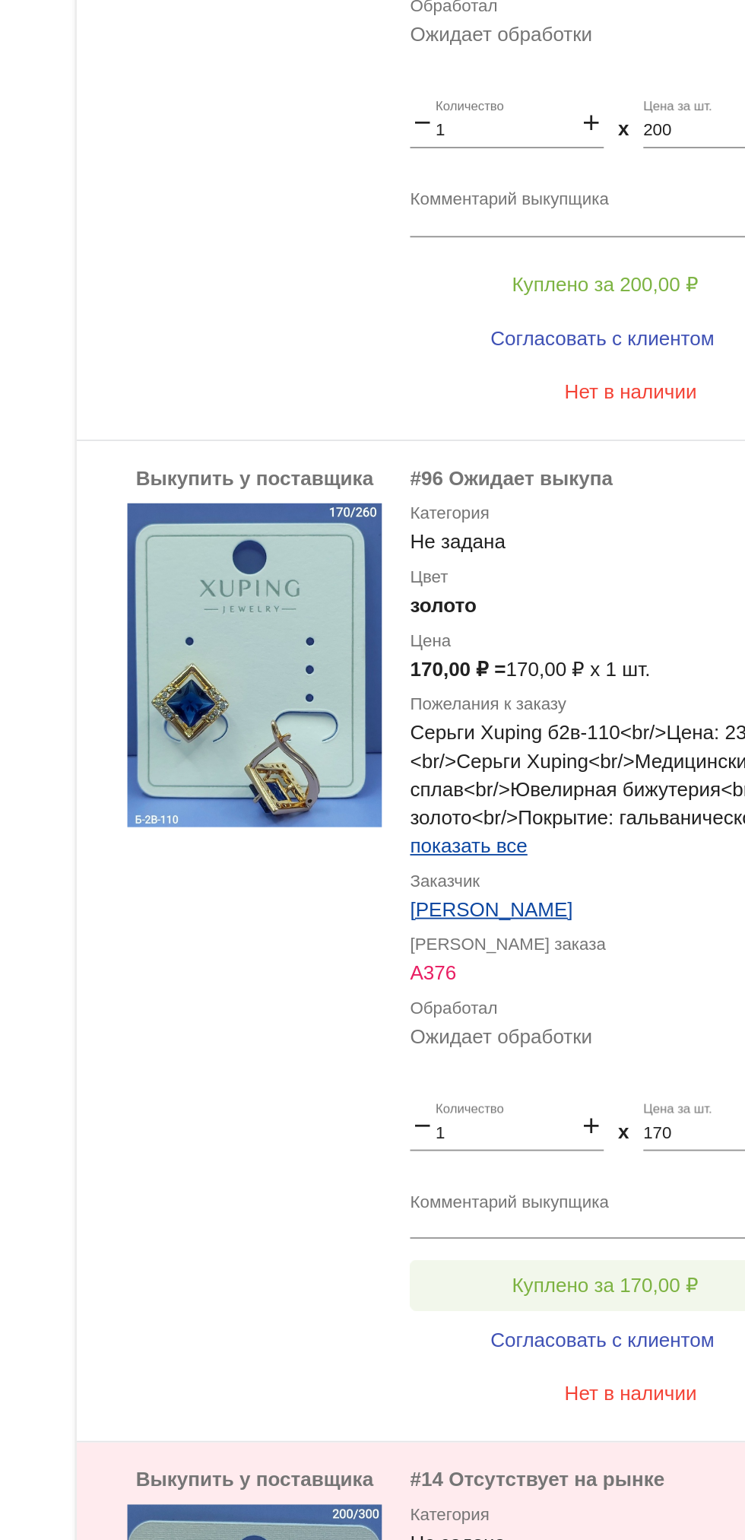
click at [591, 1359] on button "Куплено за 170,00 ₽" at bounding box center [595, 1372] width 210 height 27
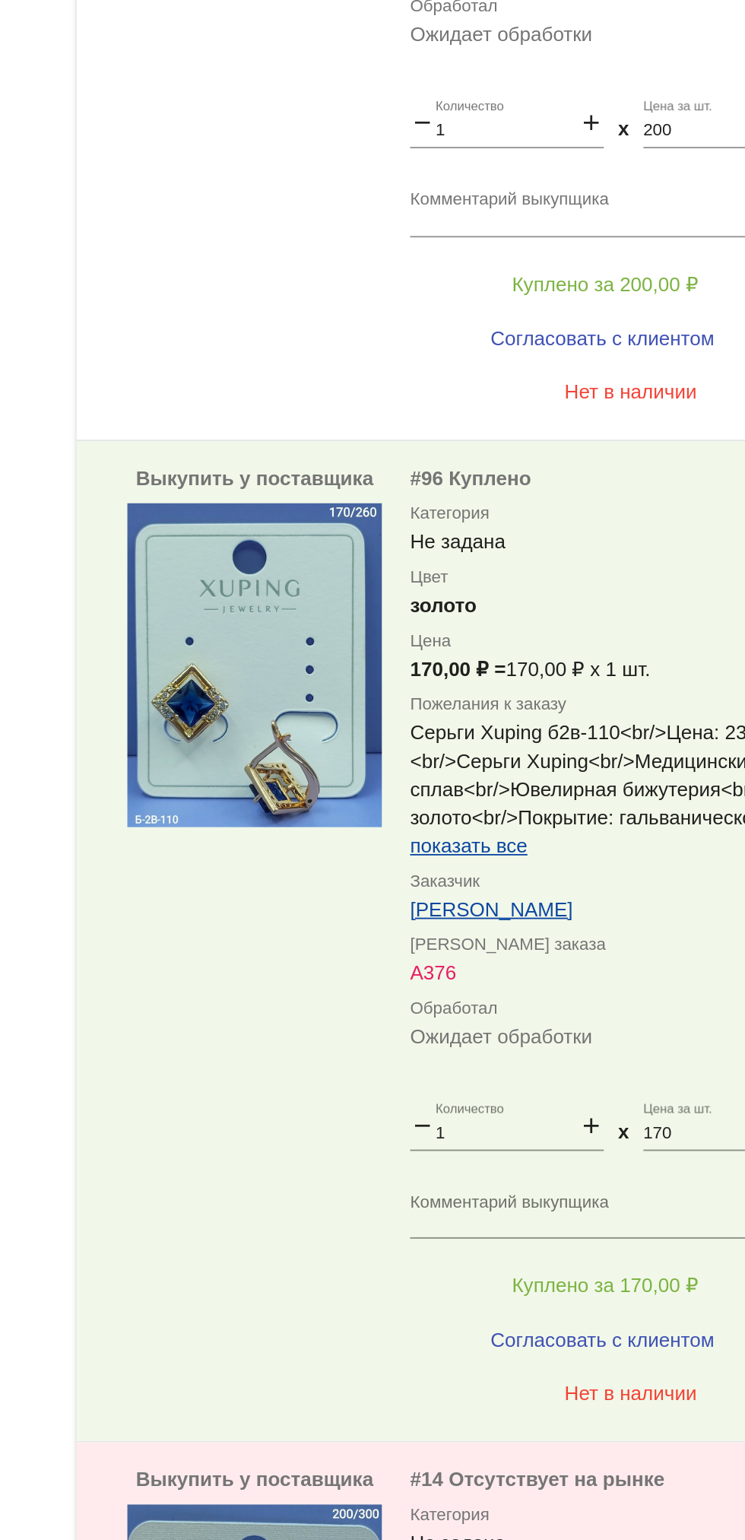
scroll to position [0, 0]
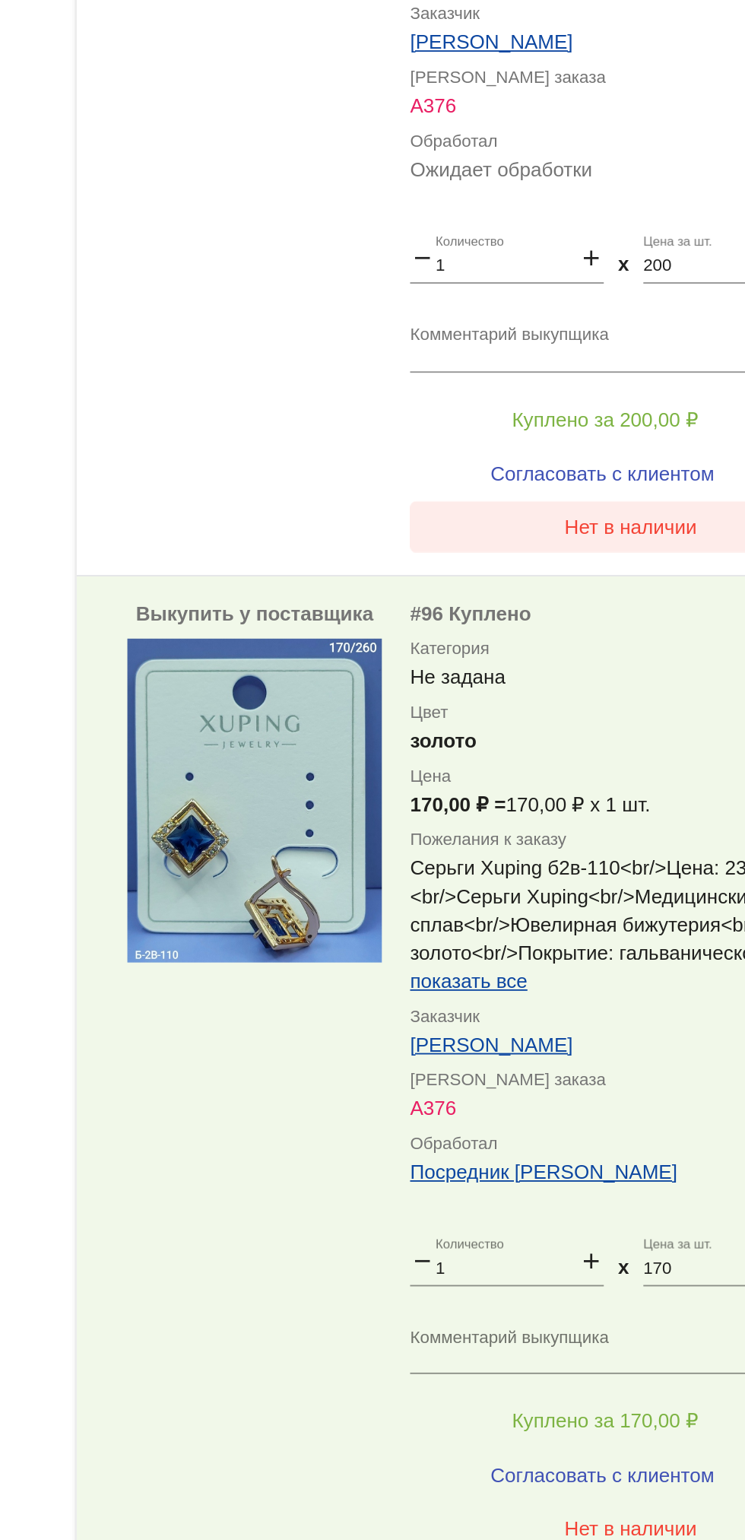
click at [618, 970] on span "Нет в наличии" at bounding box center [608, 965] width 71 height 12
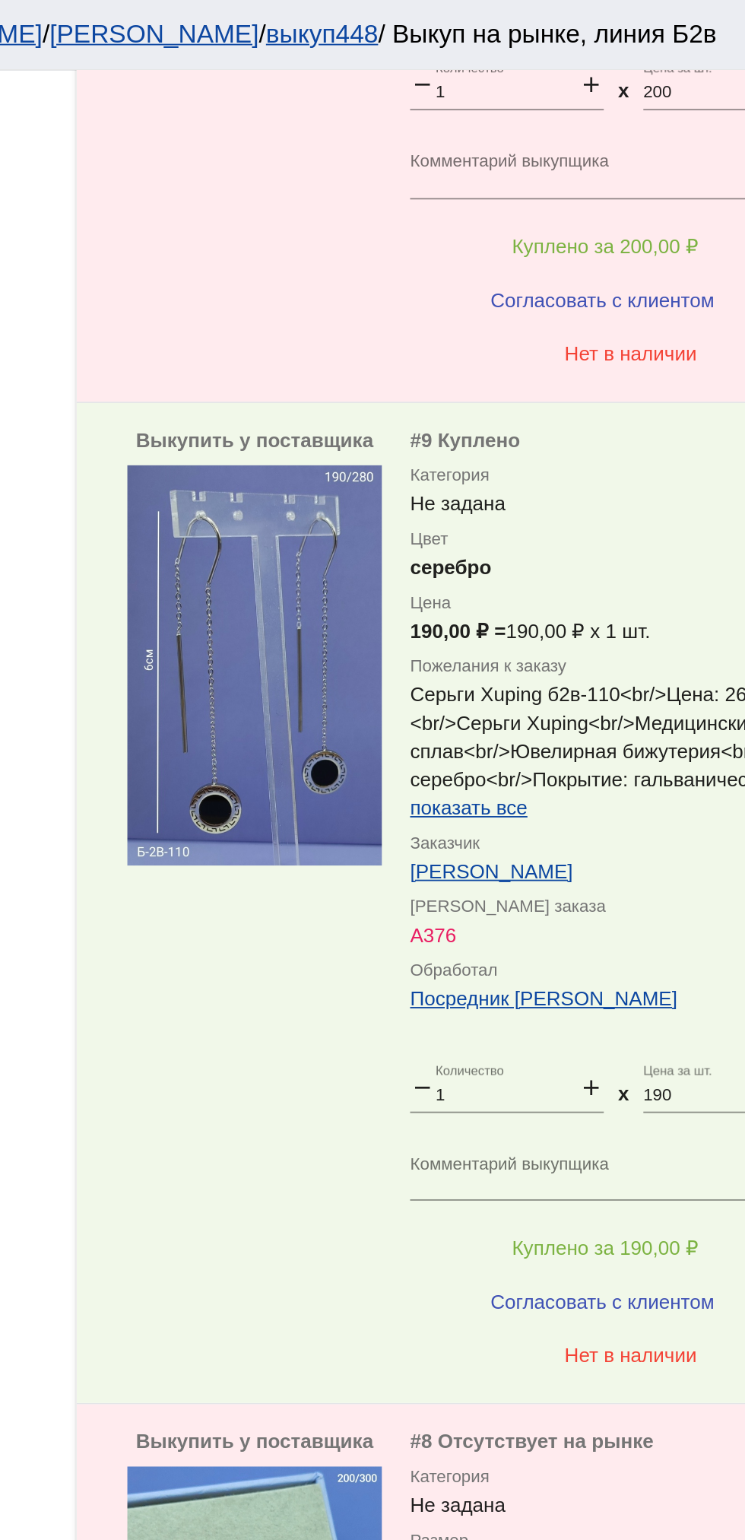
scroll to position [1871, 0]
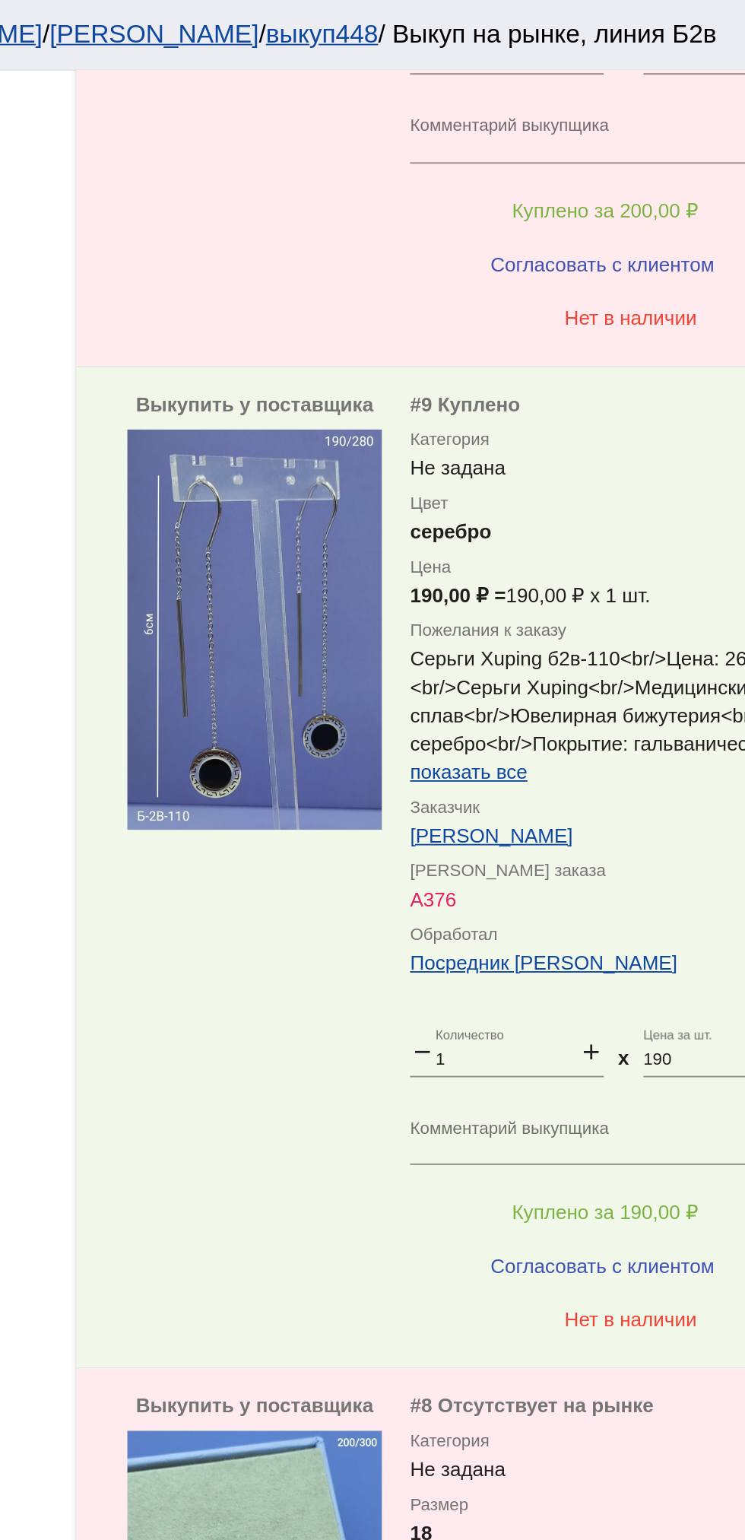
click at [555, 601] on textarea "Комментарий выкупщика" at bounding box center [608, 613] width 237 height 24
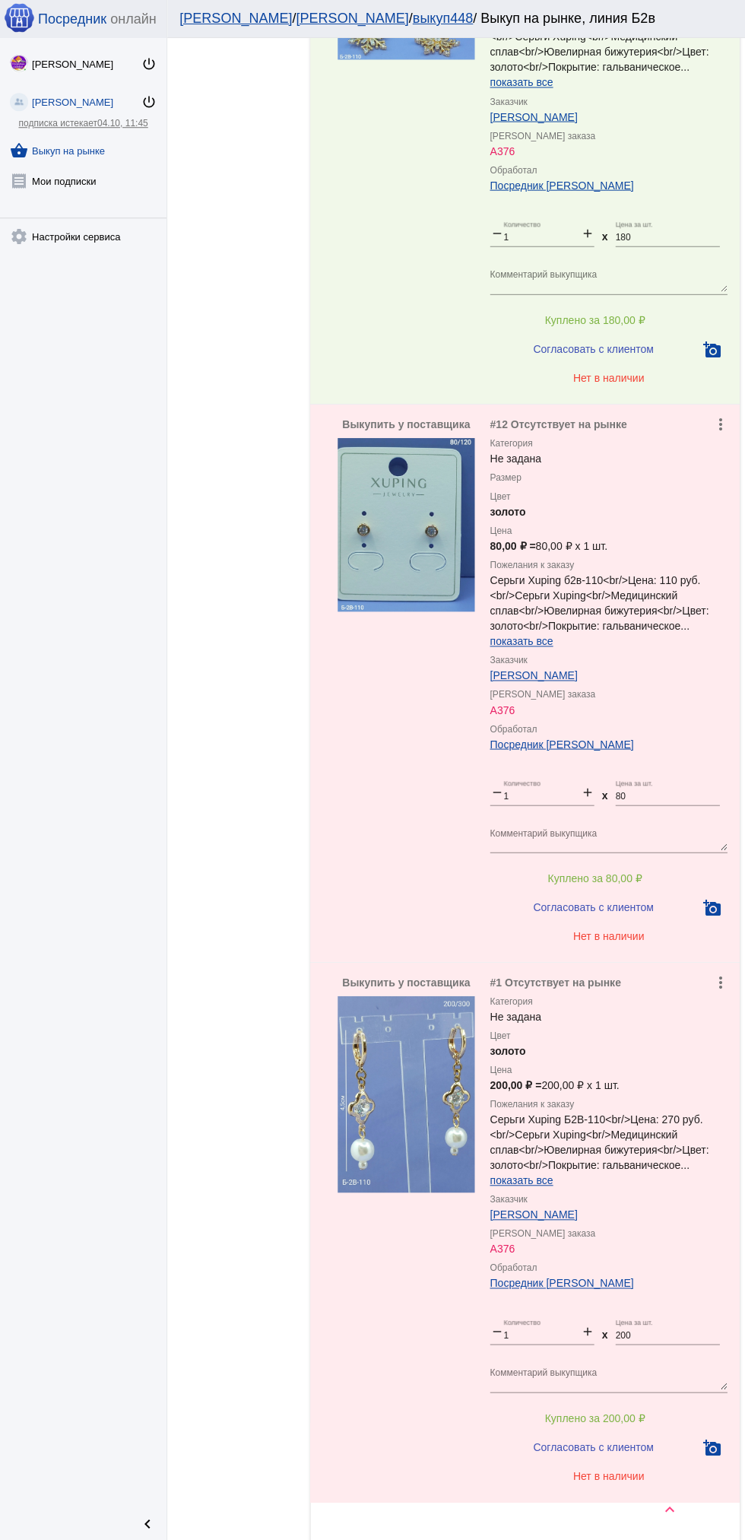
scroll to position [4023, 0]
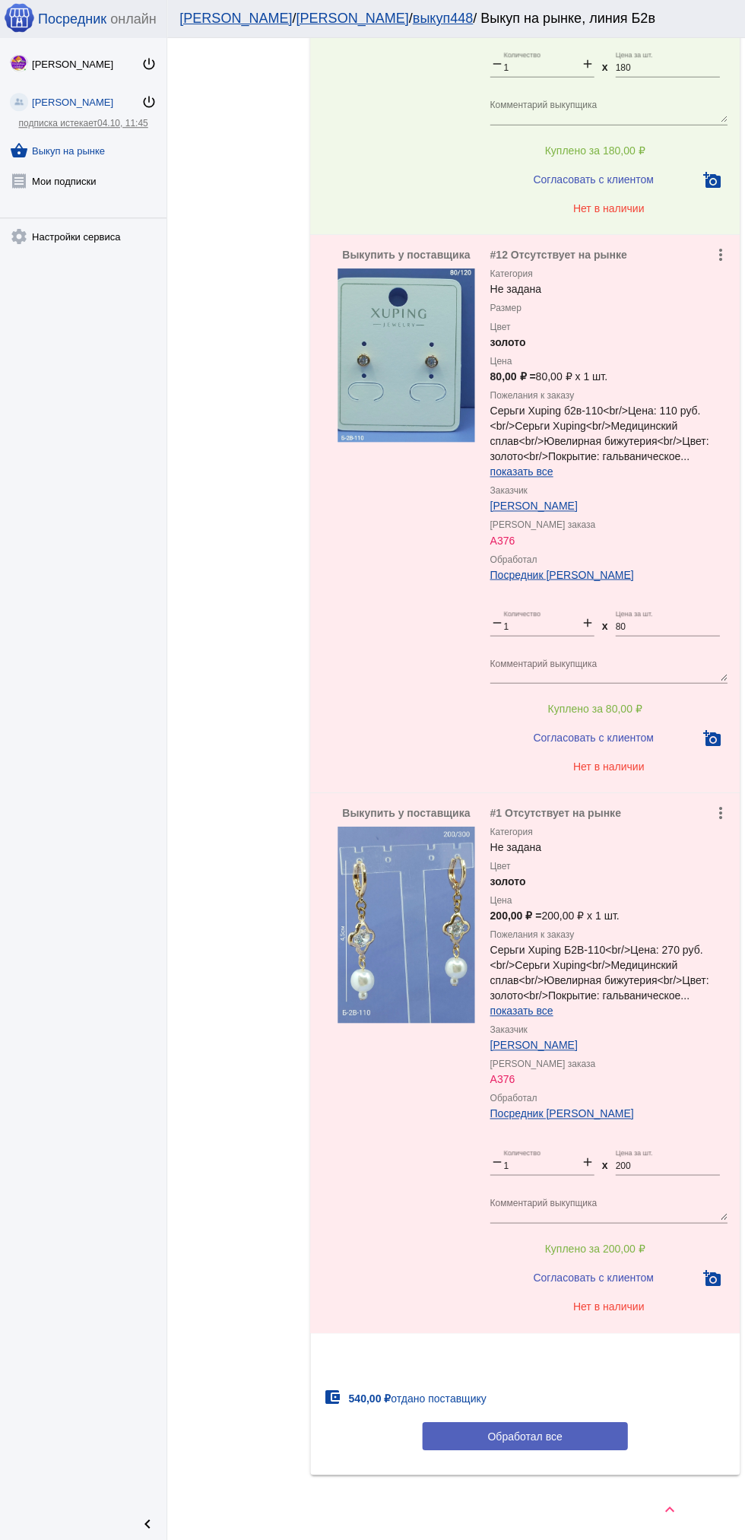
click at [545, 1438] on span "Обработал все" at bounding box center [524, 1435] width 75 height 12
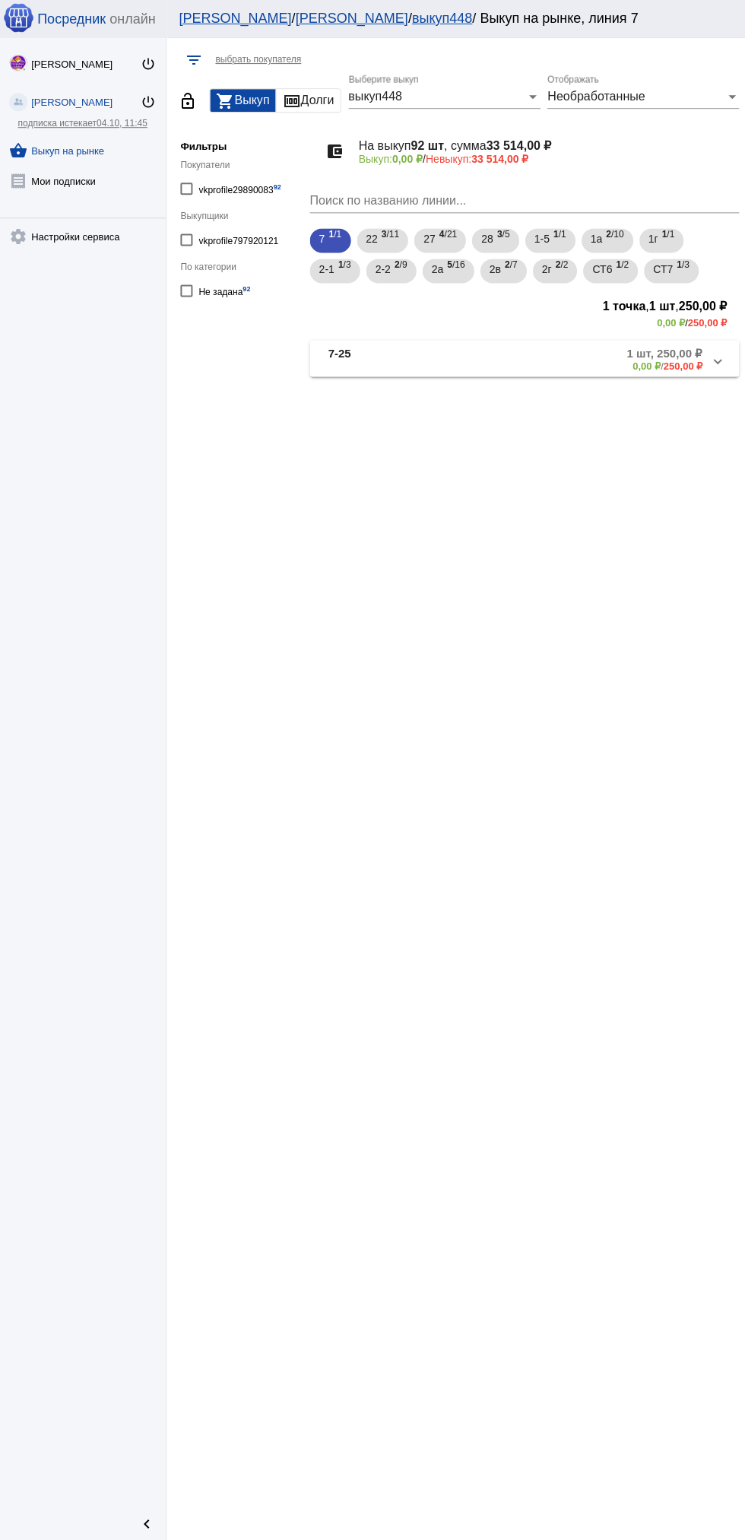
scroll to position [0, 0]
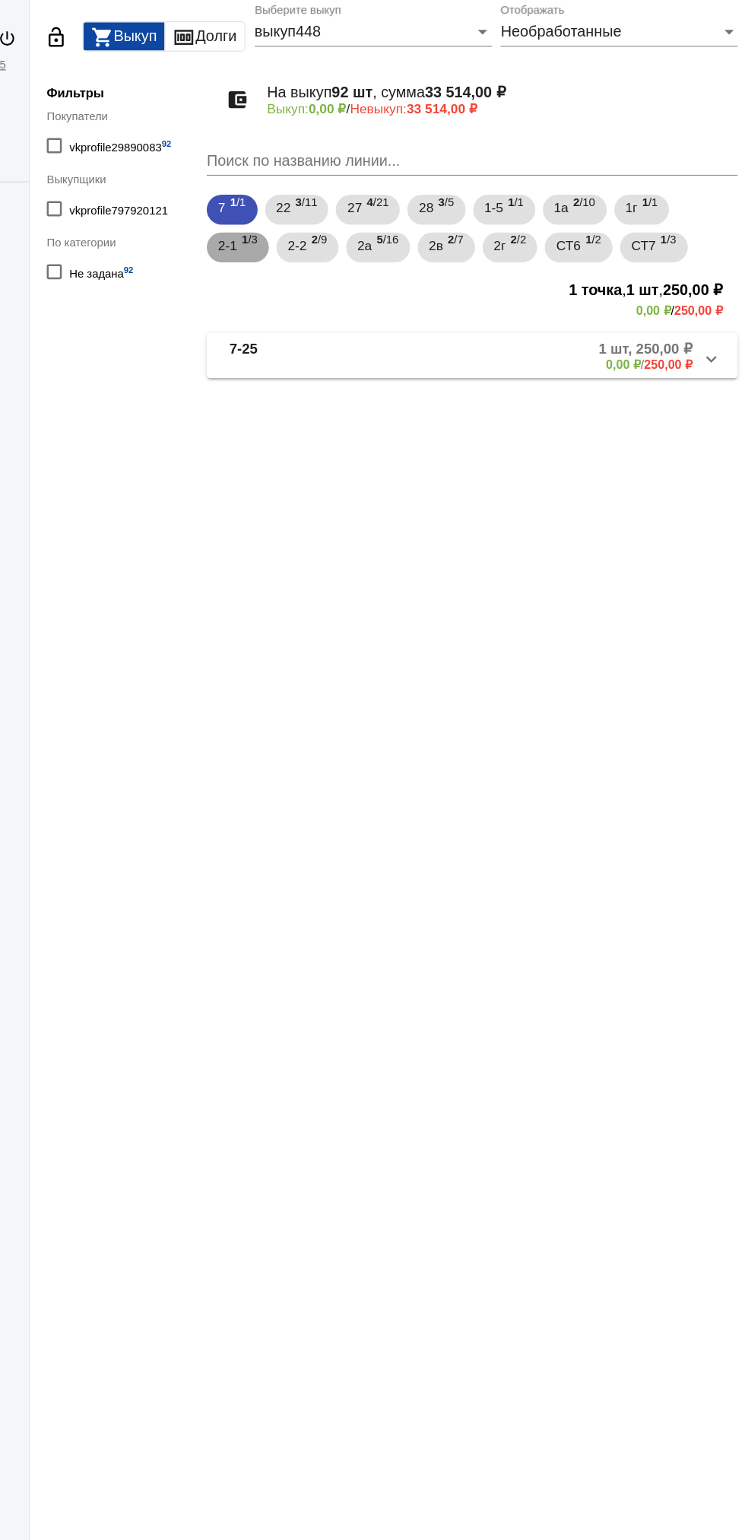
click at [338, 283] on div "2-1 1 /3" at bounding box center [335, 270] width 32 height 31
click at [561, 266] on b "2" at bounding box center [558, 264] width 5 height 11
click at [589, 373] on mat-expansion-panel-header "2г-09 1 шт, 300,00 ₽ 0,00 ₽ / 300,00 ₽" at bounding box center [524, 358] width 429 height 36
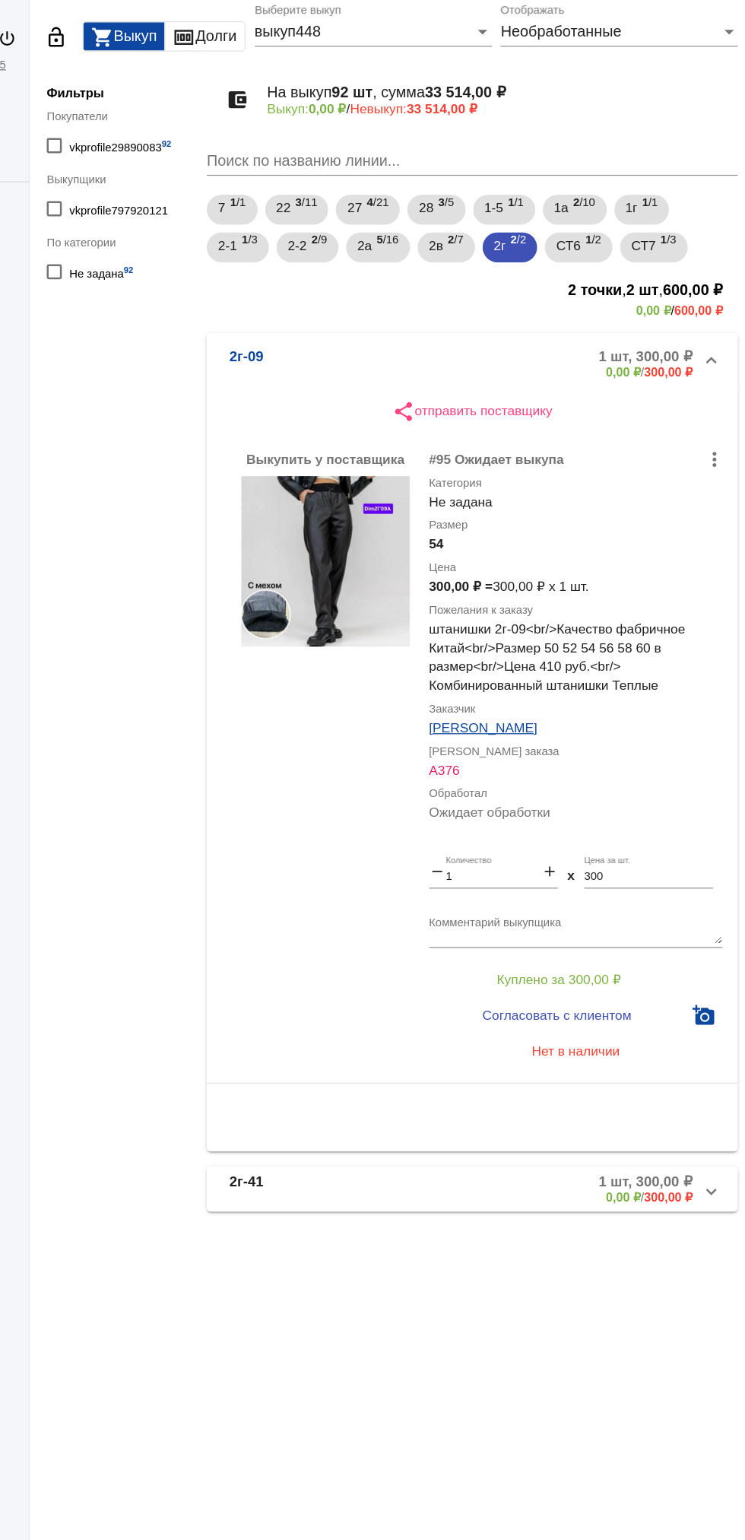
click at [522, 357] on mat-panel-description "1 шт, 300,00 ₽ 0,00 ₽ / 300,00 ₽" at bounding box center [579, 364] width 248 height 25
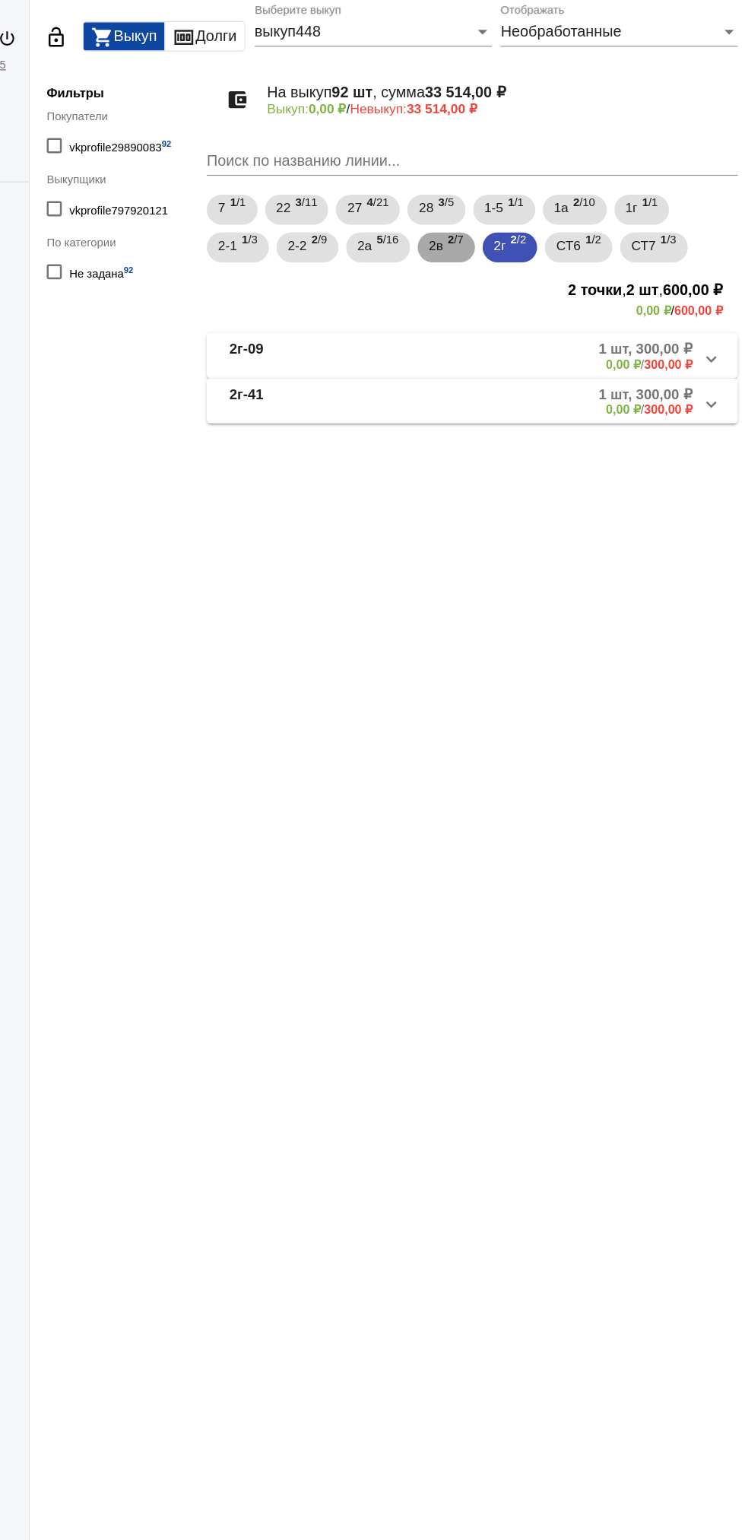
click at [513, 274] on span "2 /7" at bounding box center [511, 270] width 13 height 31
click at [448, 272] on div "2а 5 /16" at bounding box center [448, 270] width 33 height 31
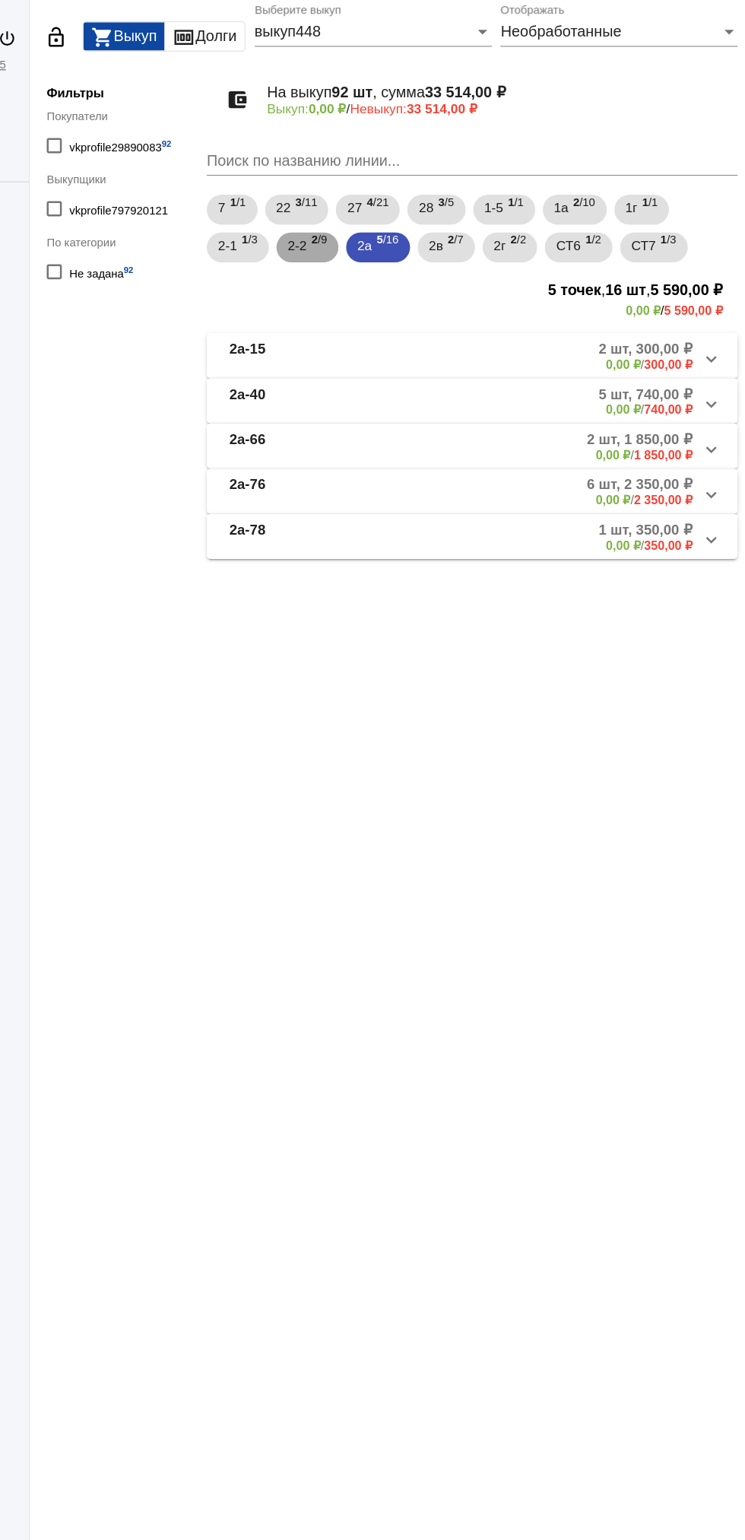
click at [390, 275] on span "2-2" at bounding box center [383, 268] width 15 height 27
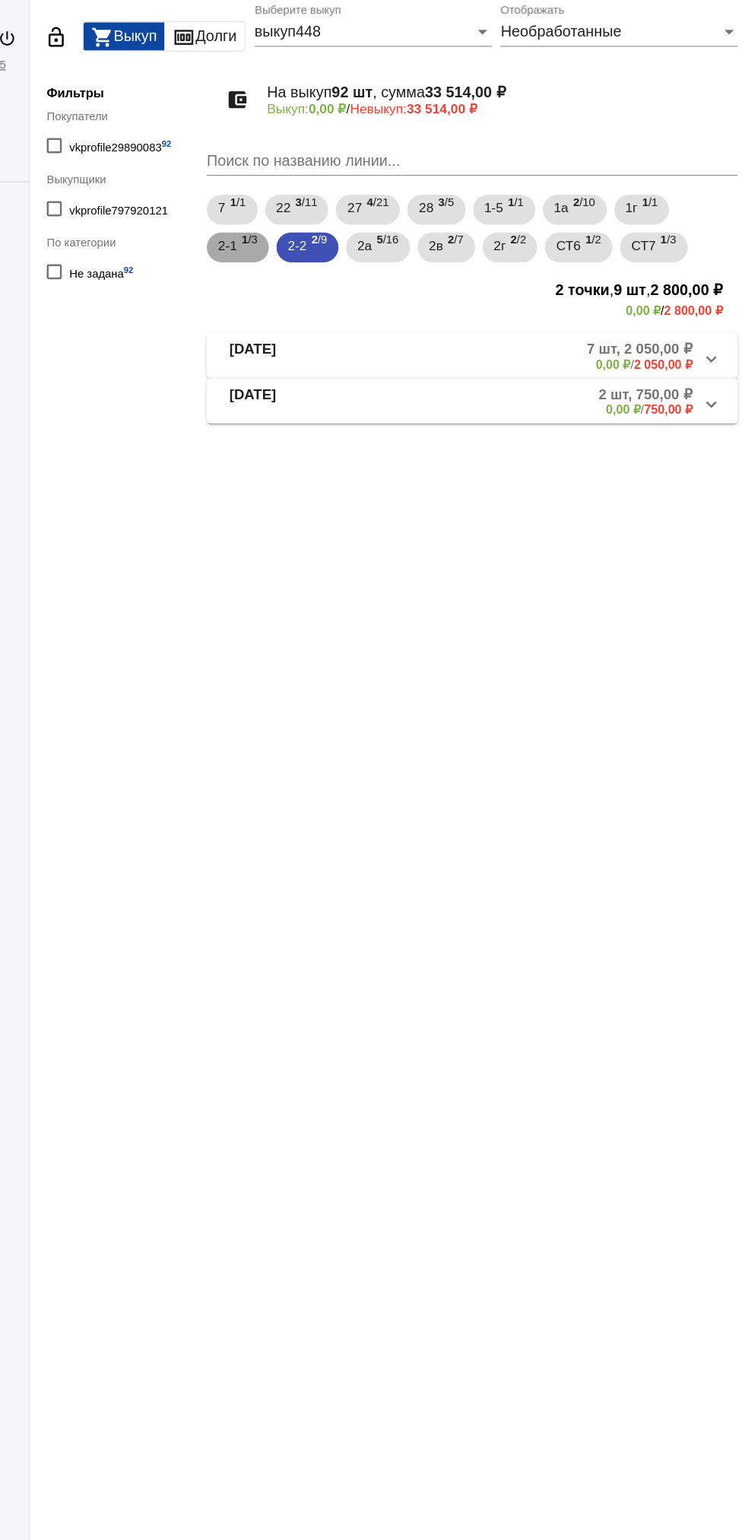
click at [348, 265] on span "1 /3" at bounding box center [344, 270] width 13 height 31
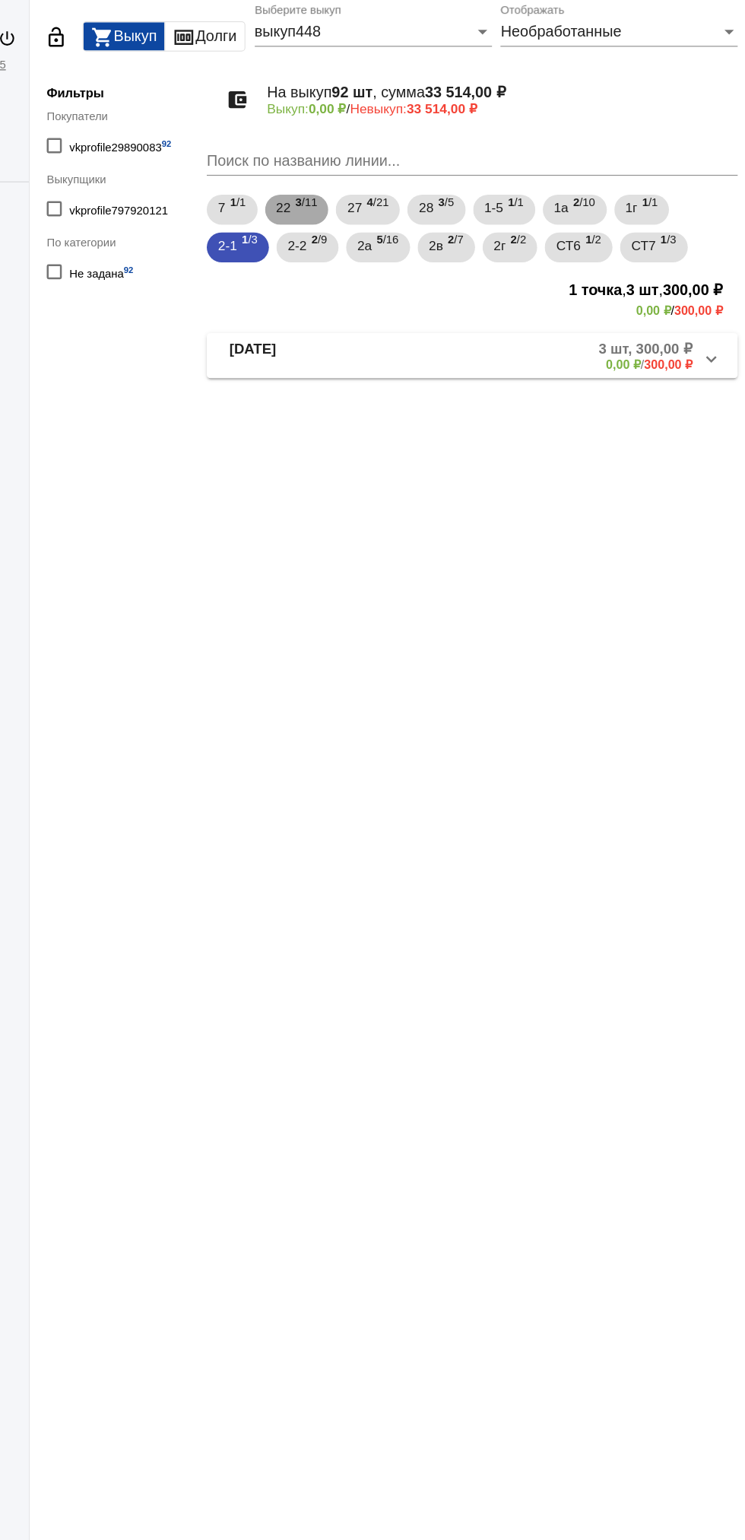
click at [376, 240] on span "22" at bounding box center [373, 238] width 12 height 27
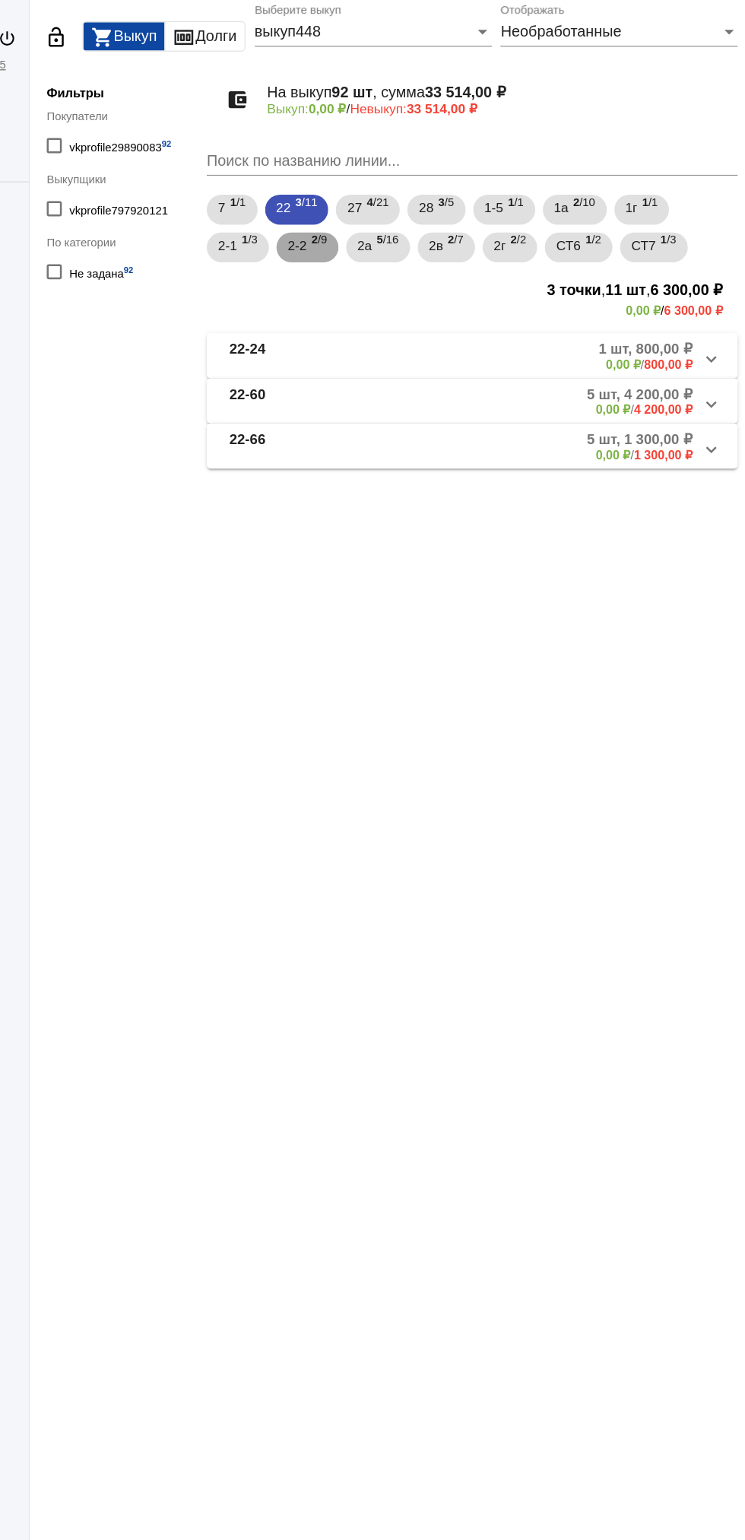
click at [395, 273] on div "2-2 2 /9" at bounding box center [392, 270] width 32 height 31
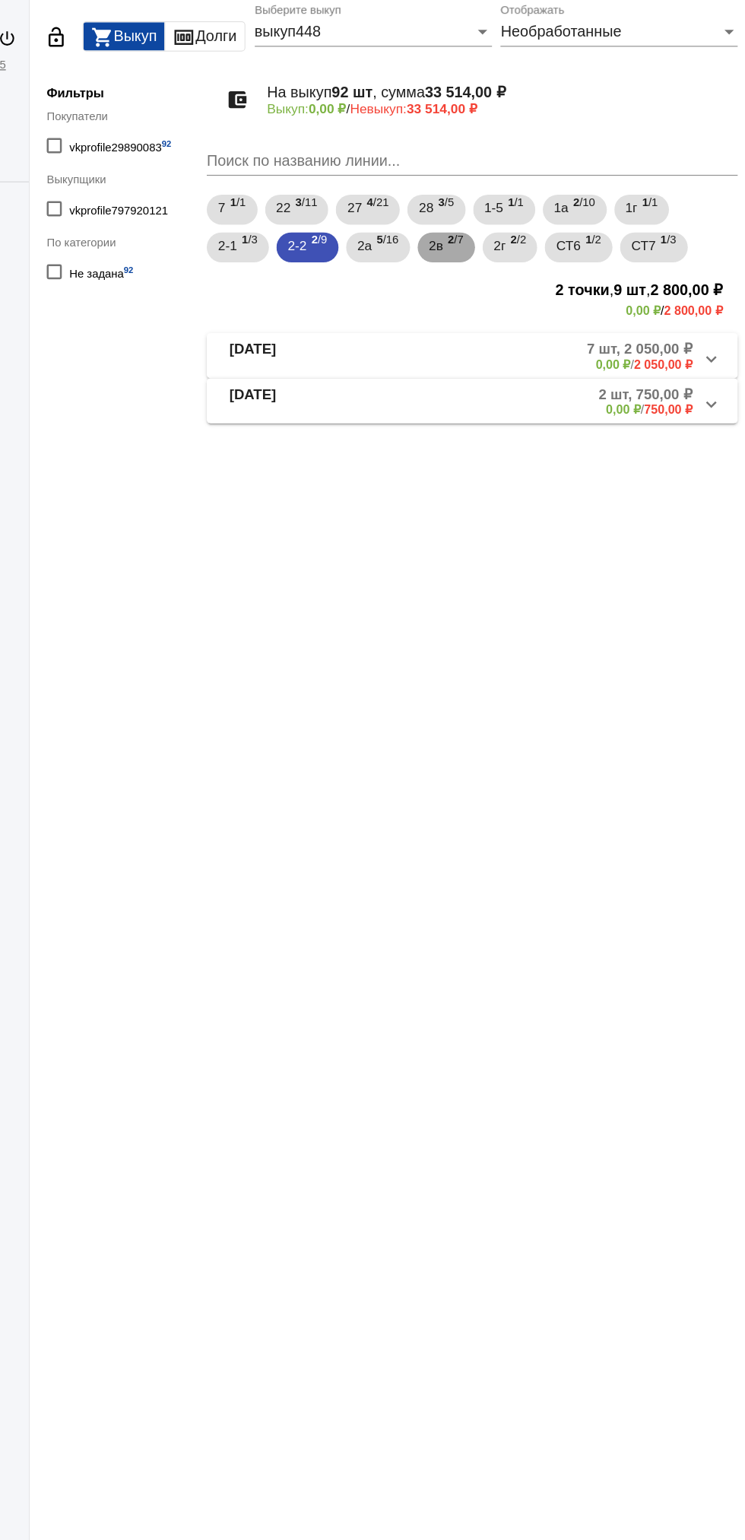
click at [518, 265] on span "2 /7" at bounding box center [511, 270] width 13 height 31
click at [566, 271] on span "2 /2" at bounding box center [562, 270] width 13 height 31
click at [532, 361] on mat-panel-description "1 шт, 300,00 ₽ 0,00 ₽ / 300,00 ₽" at bounding box center [579, 358] width 248 height 25
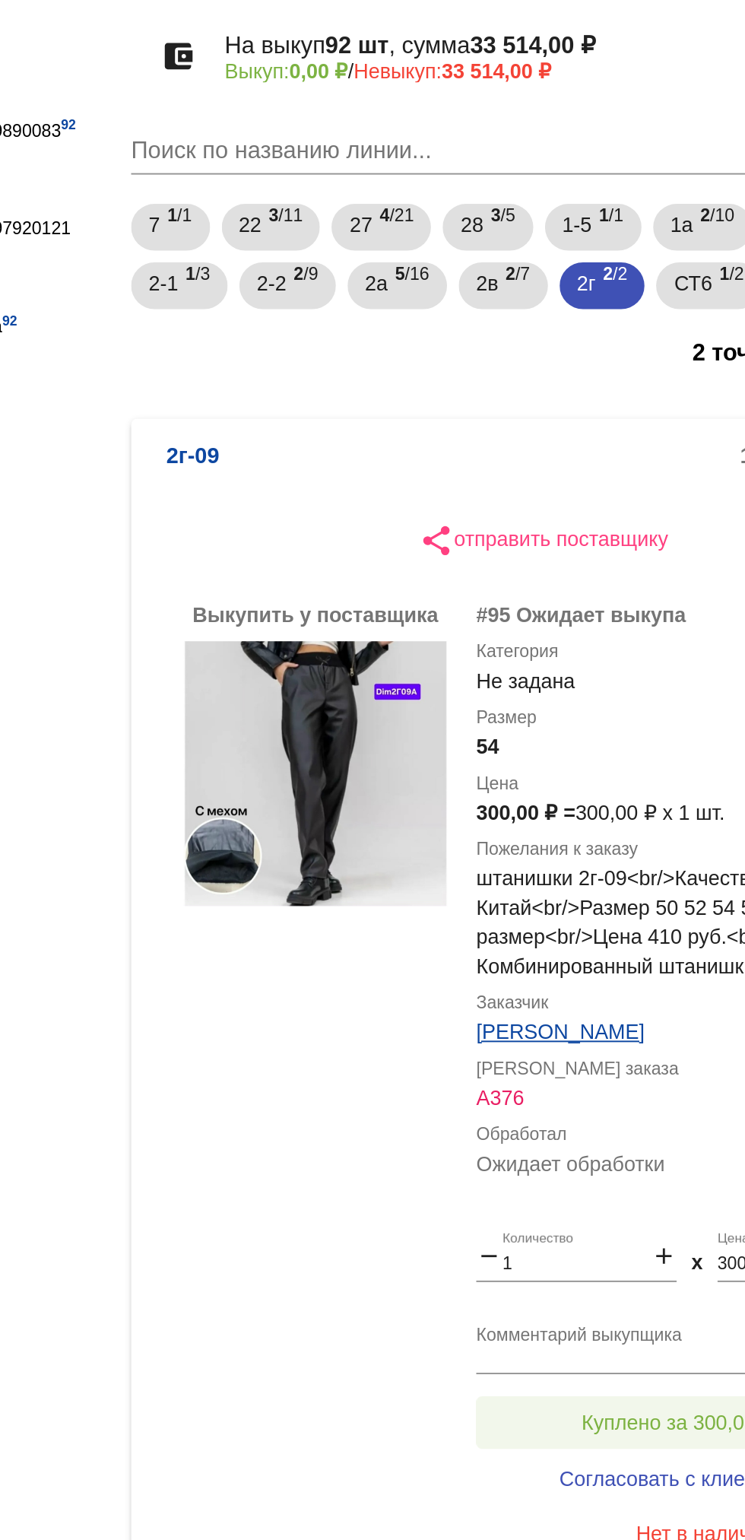
click at [567, 850] on button "Куплено за 300,00 ₽" at bounding box center [595, 861] width 210 height 27
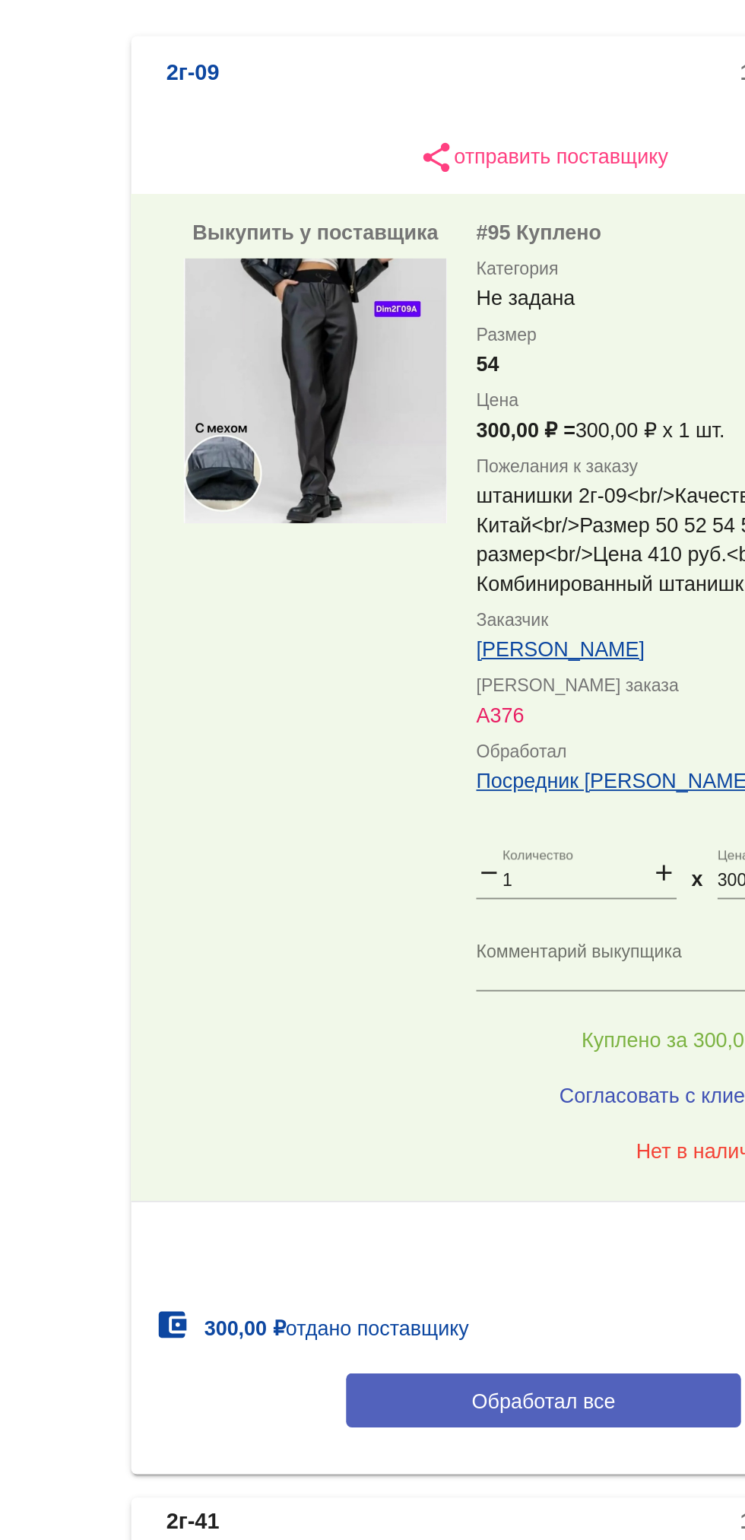
click at [534, 1049] on span "Обработал все" at bounding box center [524, 1049] width 75 height 12
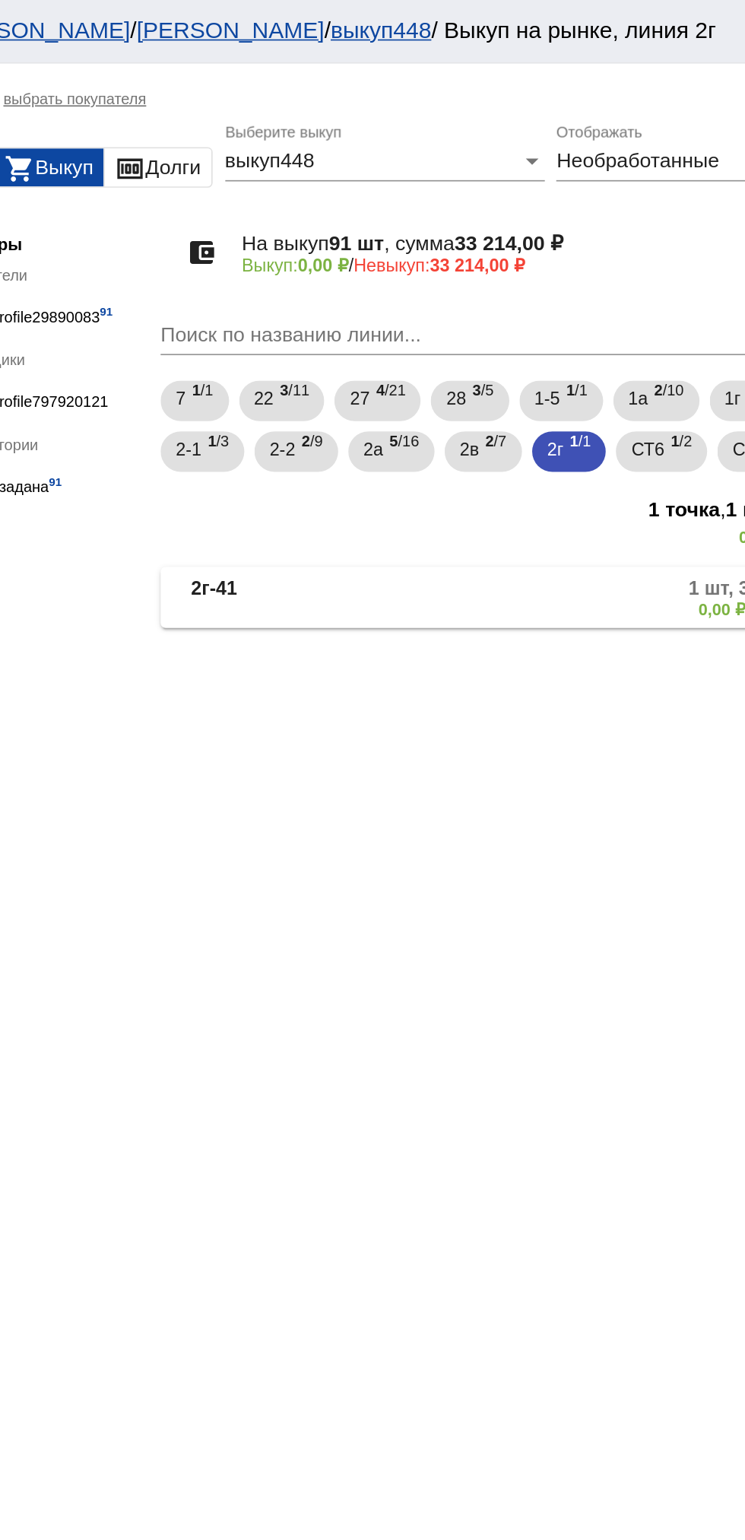
click at [538, 367] on mat-panel-description "1 шт, 300,00 ₽ 0,00 ₽ / 300,00 ₽" at bounding box center [579, 358] width 248 height 25
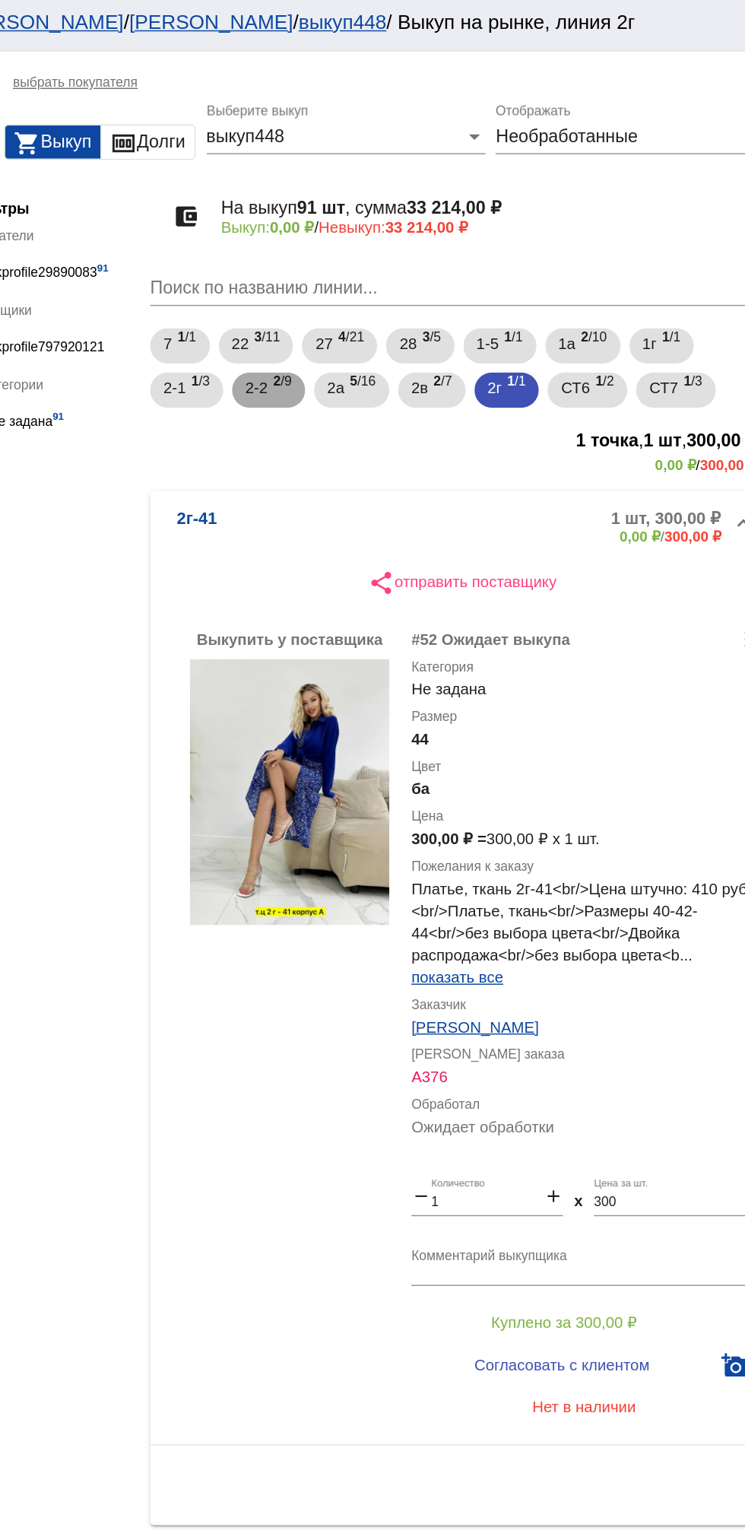
click at [403, 267] on span "2 /9" at bounding box center [401, 270] width 13 height 31
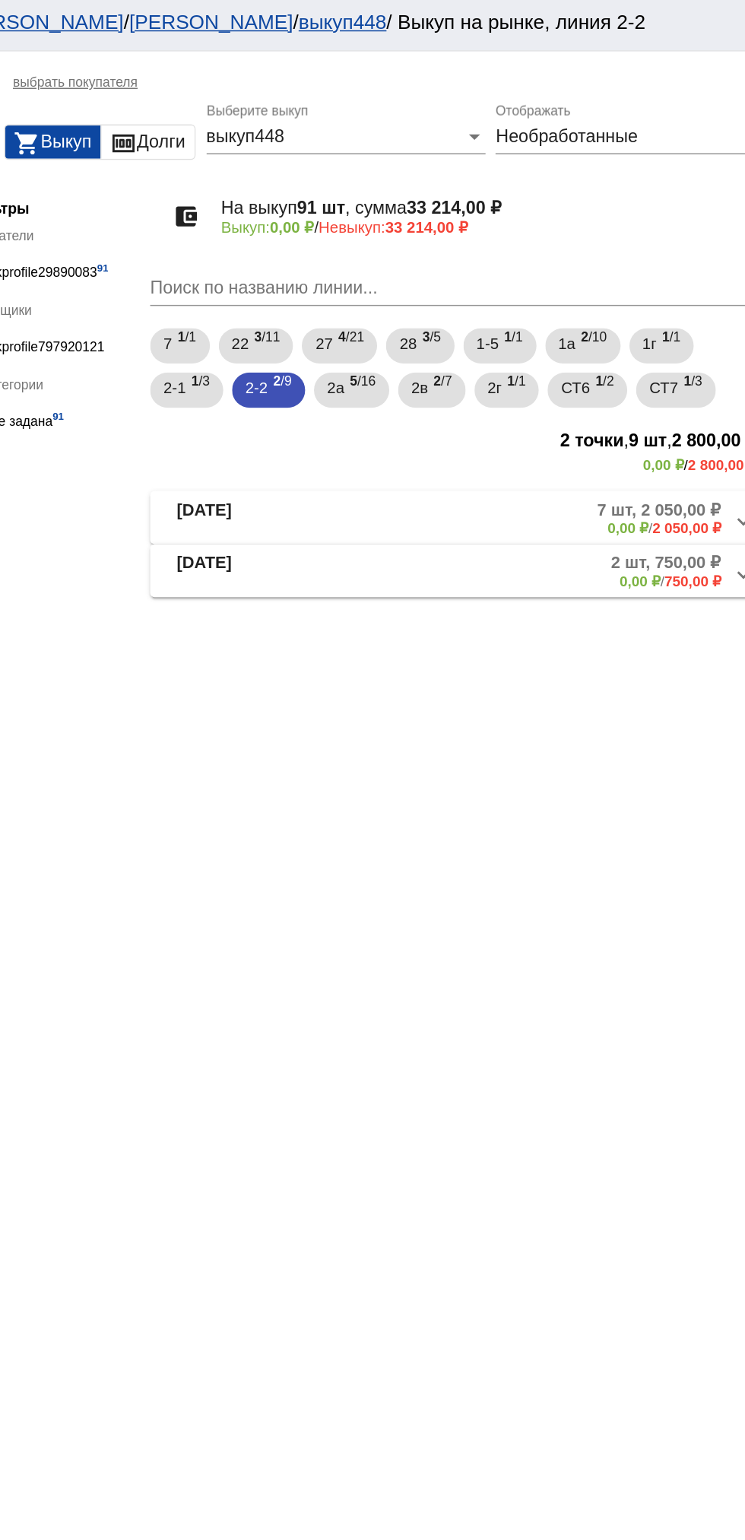
click at [514, 411] on mat-expansion-panel-header "[DATE] 2 шт, 750,00 ₽ 0,00 ₽ / 750,00 ₽" at bounding box center [524, 394] width 429 height 36
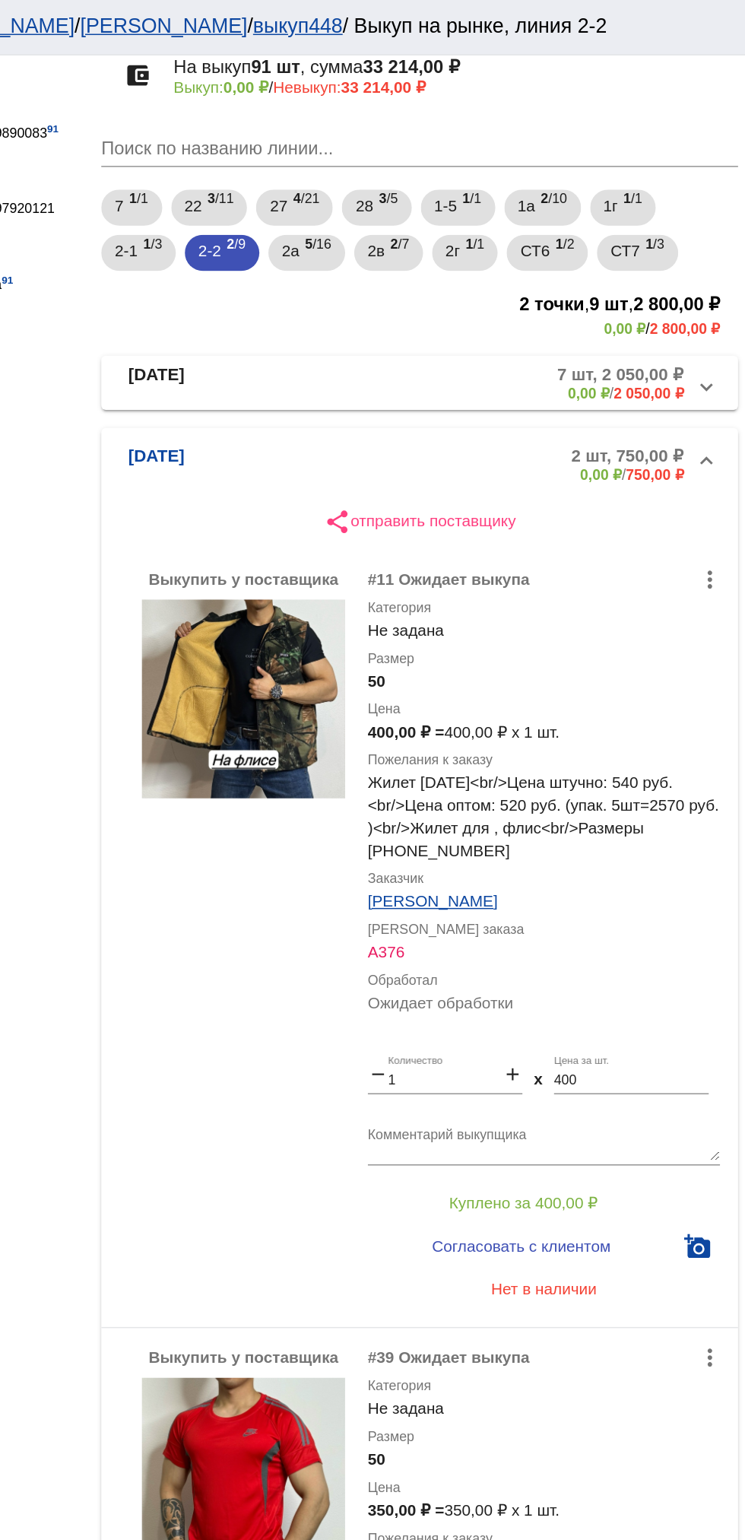
click at [563, 250] on mat-panel-description "7 шт, 2 050,00 ₽ 0,00 ₽ / 2 050,00 ₽" at bounding box center [580, 258] width 245 height 25
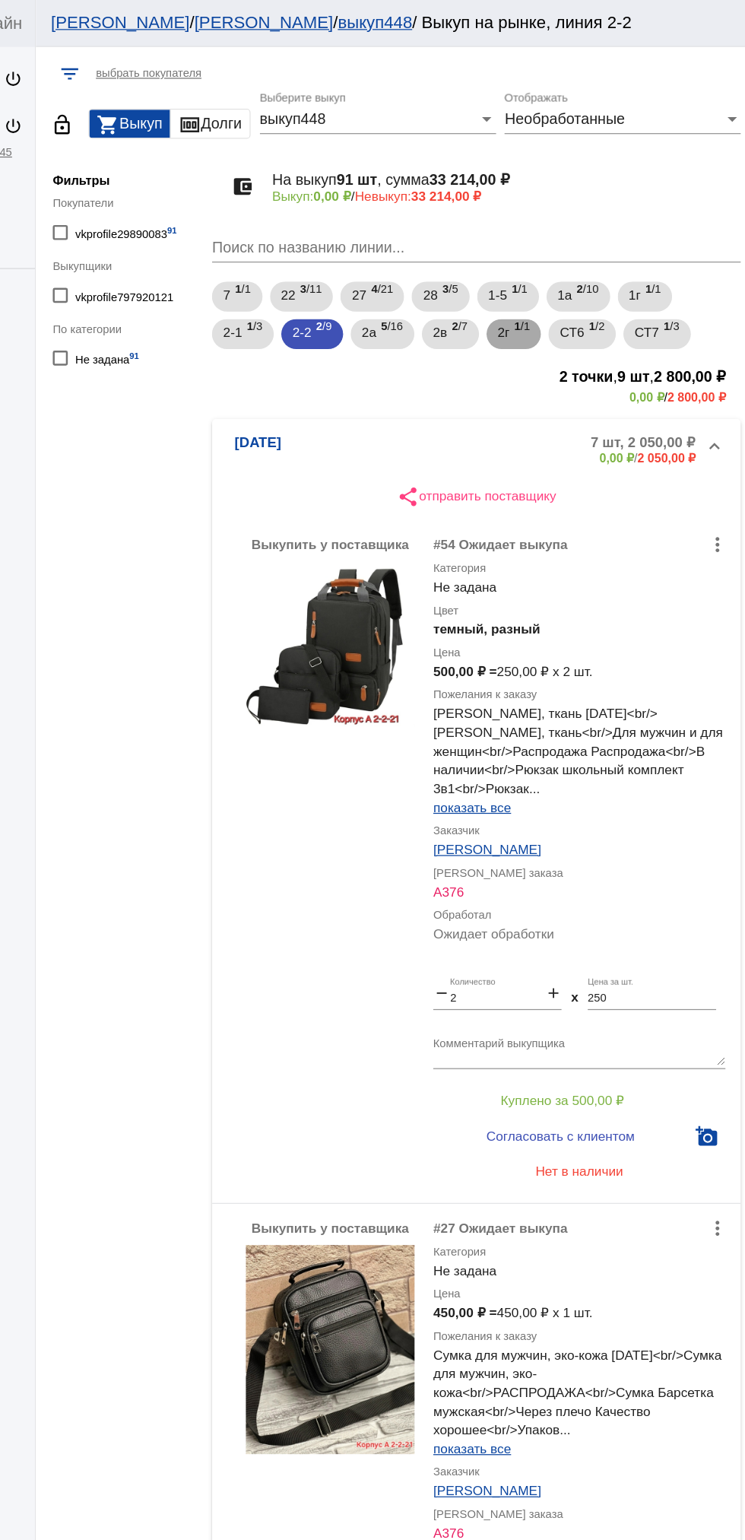
click at [552, 263] on span "2г" at bounding box center [547, 268] width 10 height 27
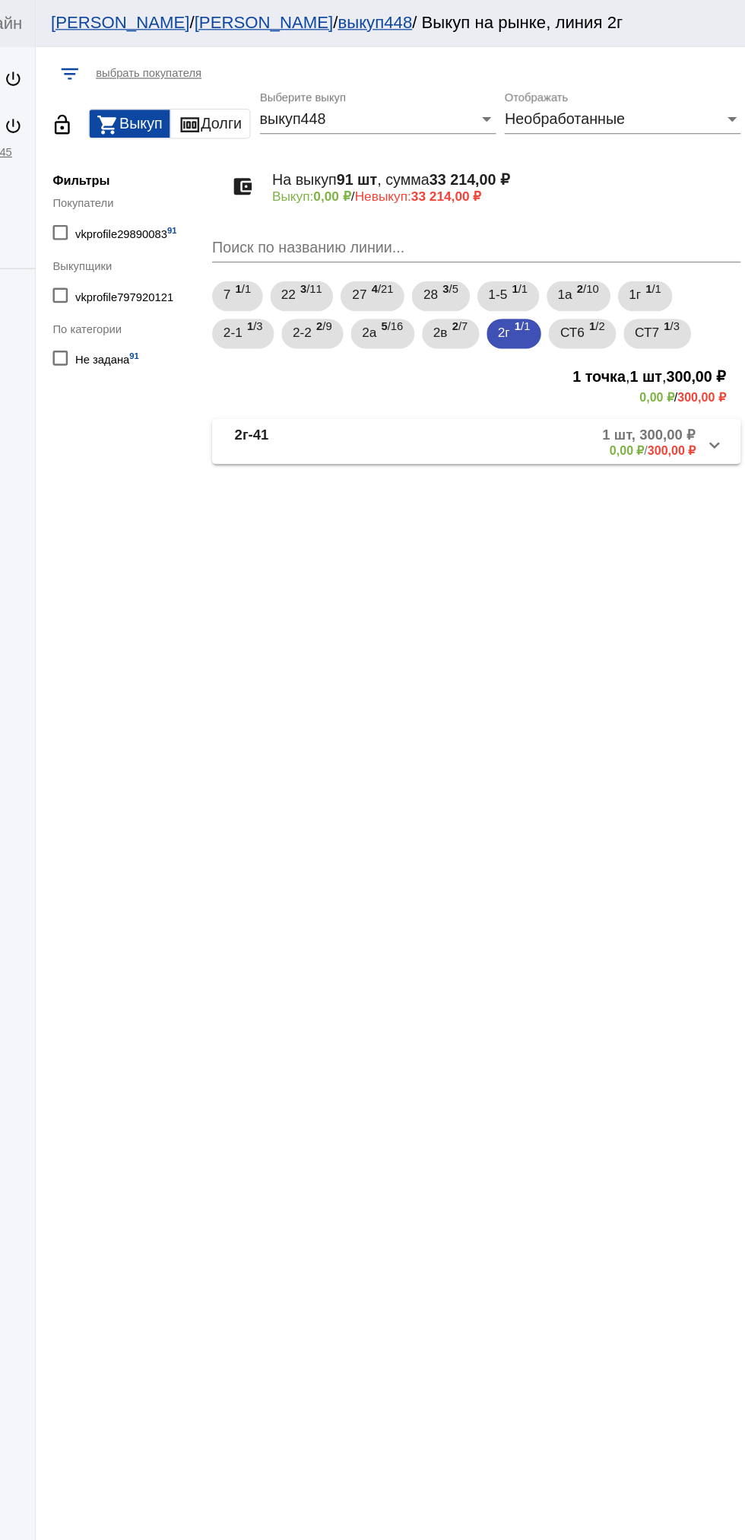
click at [558, 370] on mat-panel-description "1 шт, 300,00 ₽ 0,00 ₽ / 300,00 ₽" at bounding box center [579, 358] width 248 height 25
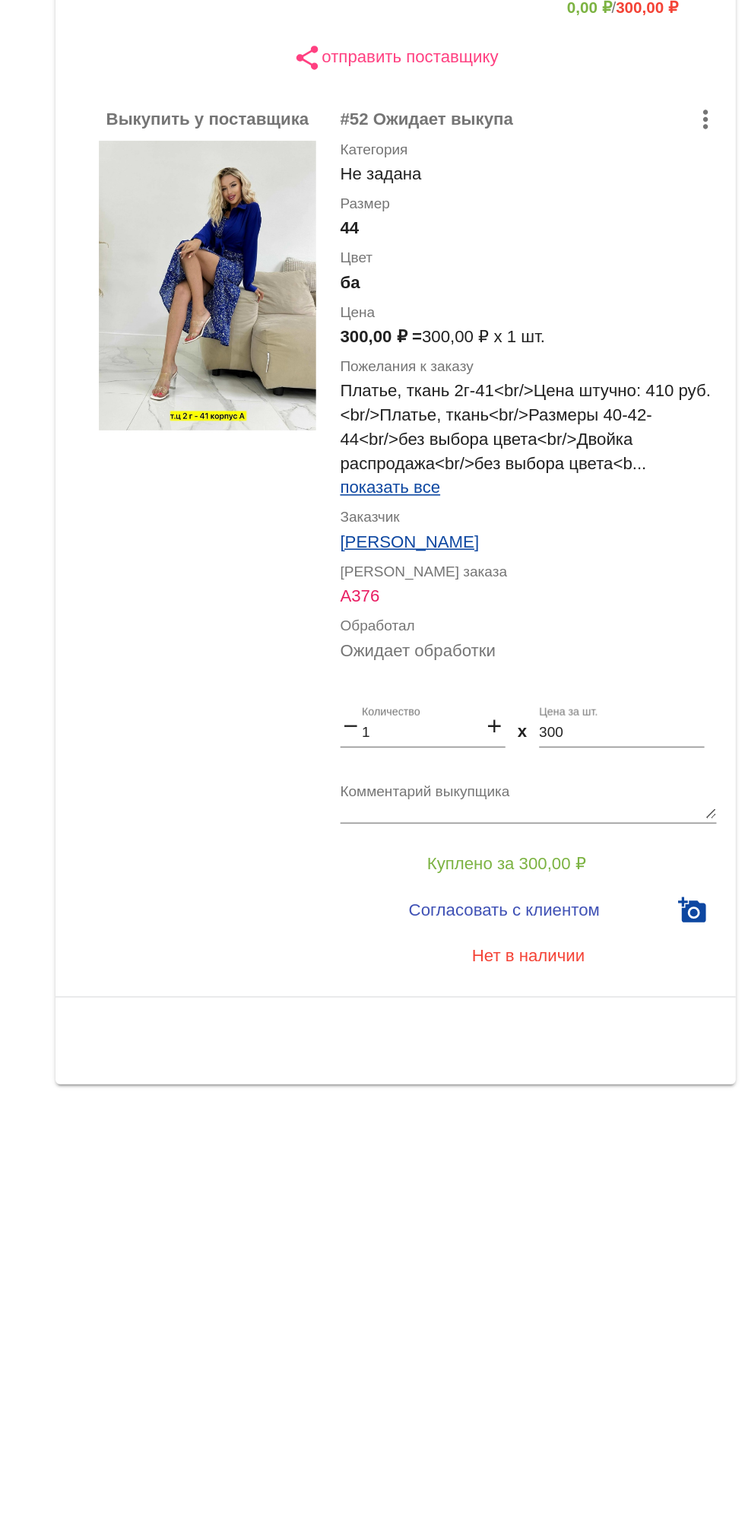
click at [613, 865] on textarea "Комментарий выкупщика" at bounding box center [608, 871] width 237 height 24
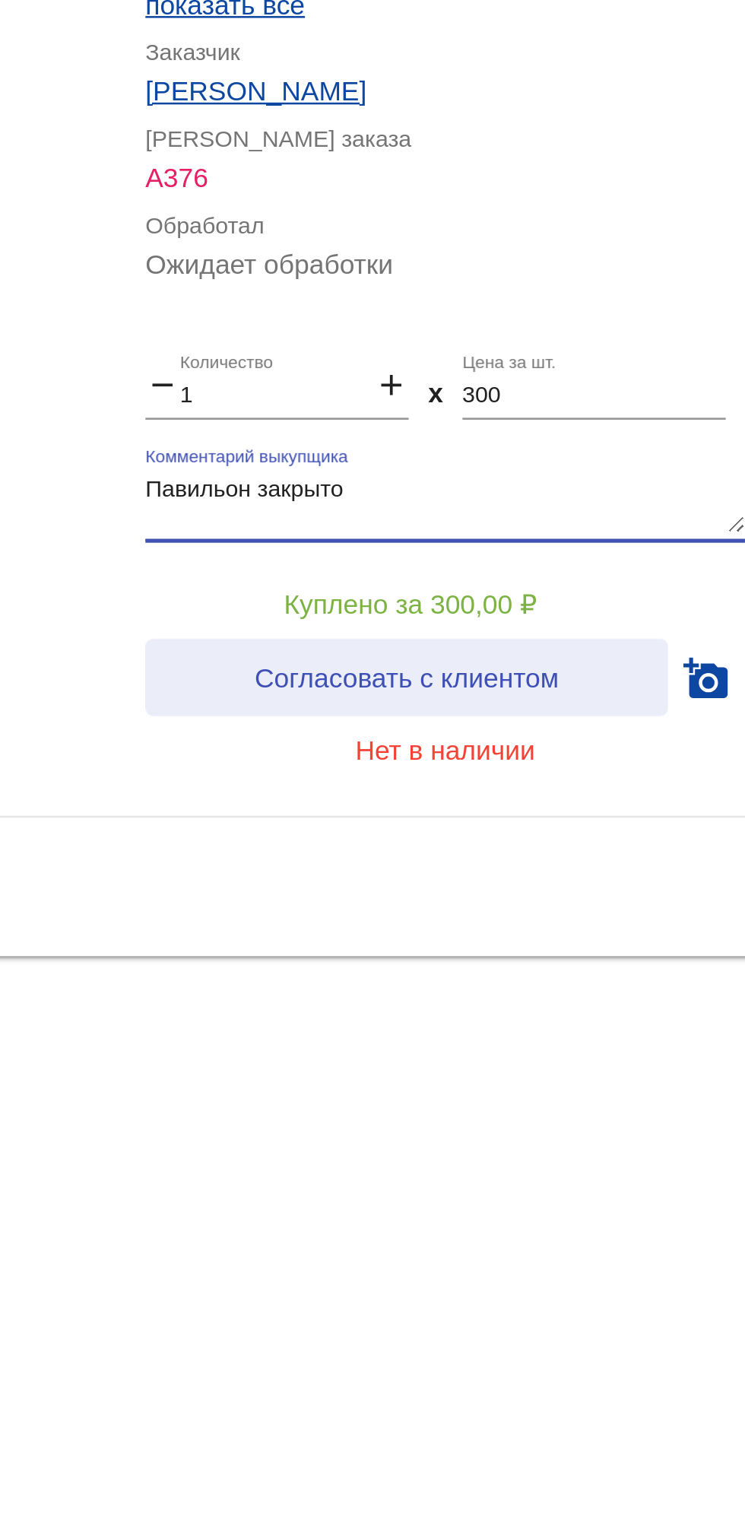
type textarea "Павильон закрыто"
click at [559, 942] on span "Согласовать с клиентом" at bounding box center [593, 940] width 120 height 12
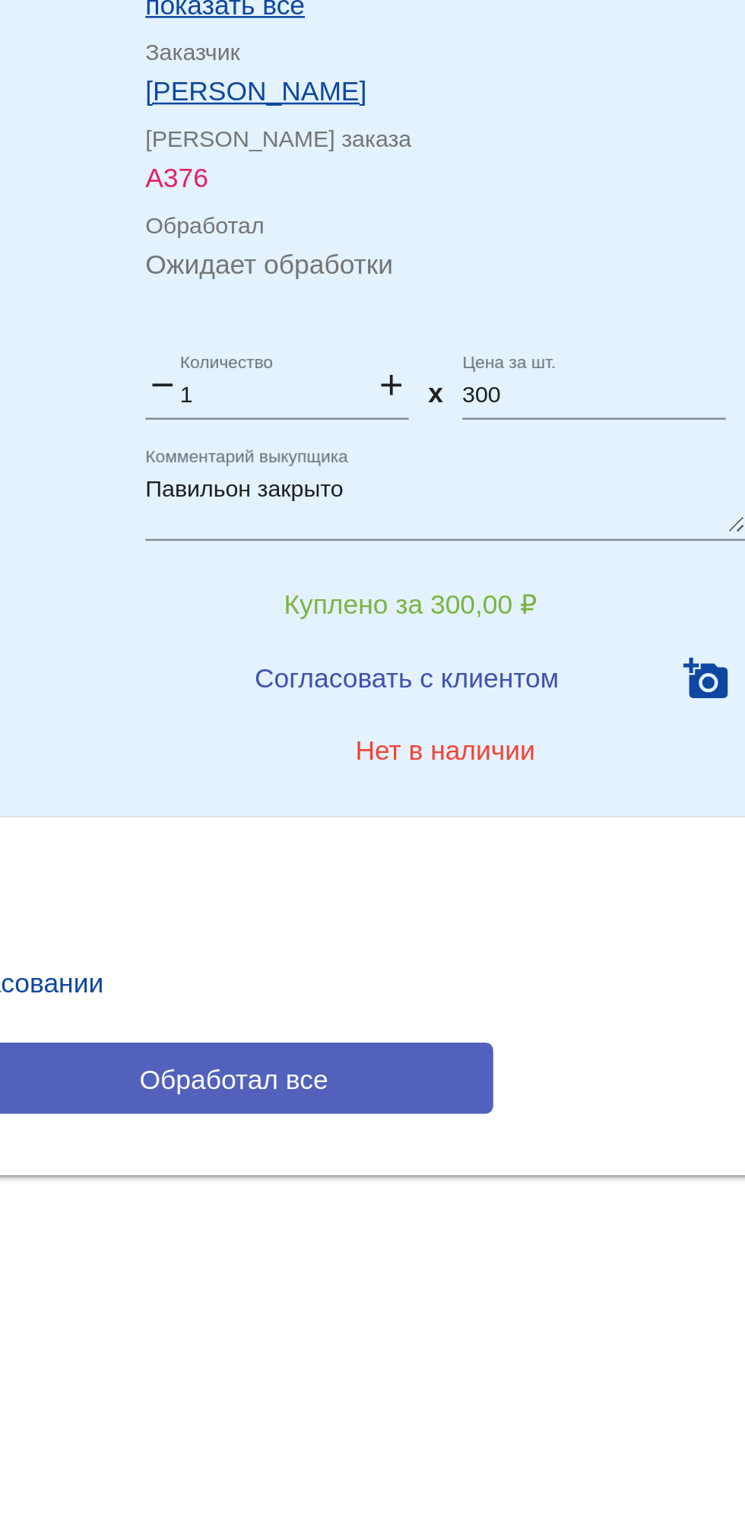
click at [592, 1102] on button "Обработал все" at bounding box center [524, 1098] width 205 height 28
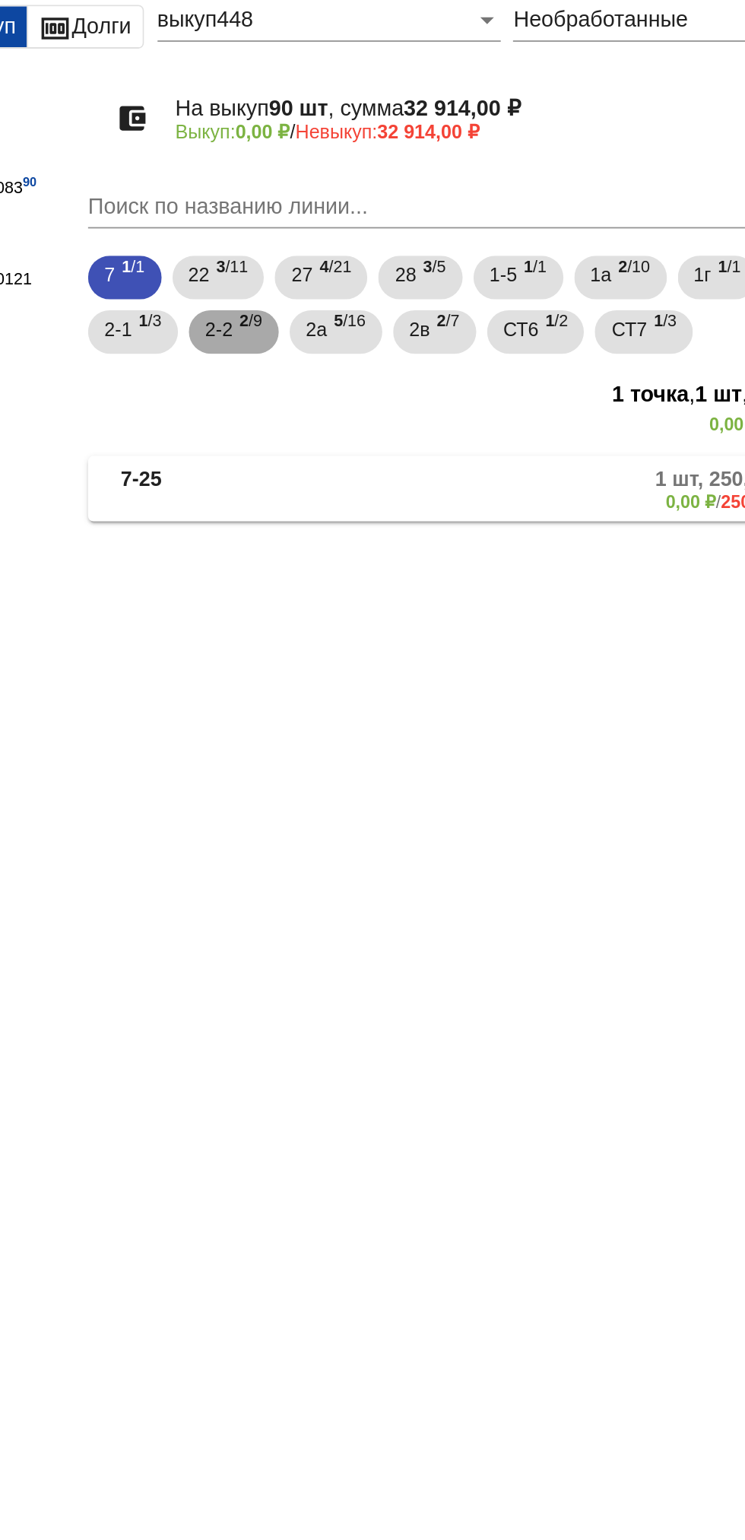
click at [398, 264] on b "2" at bounding box center [397, 264] width 5 height 11
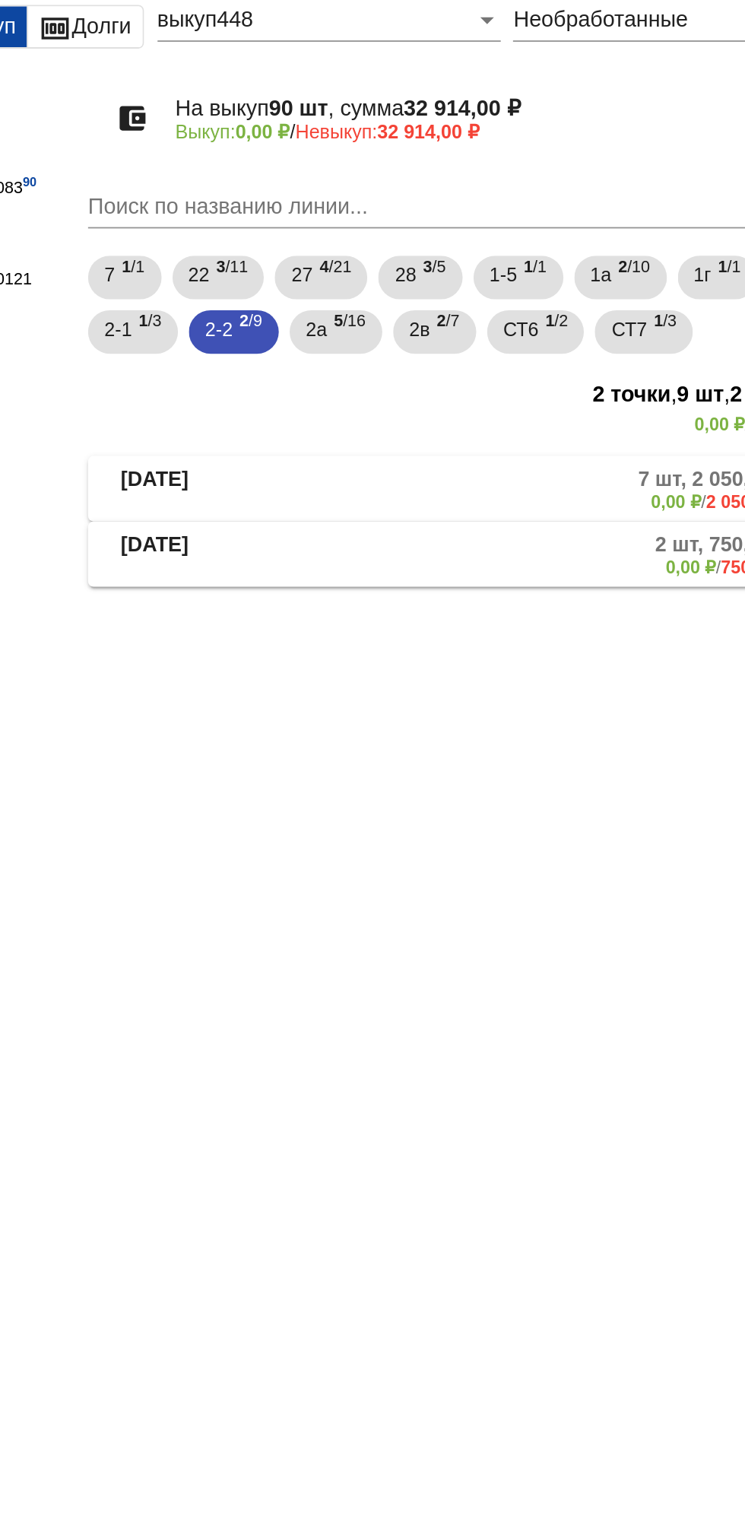
click at [500, 408] on mat-expansion-panel-header "[DATE] 2 шт, 750,00 ₽ 0,00 ₽ / 750,00 ₽" at bounding box center [524, 394] width 429 height 36
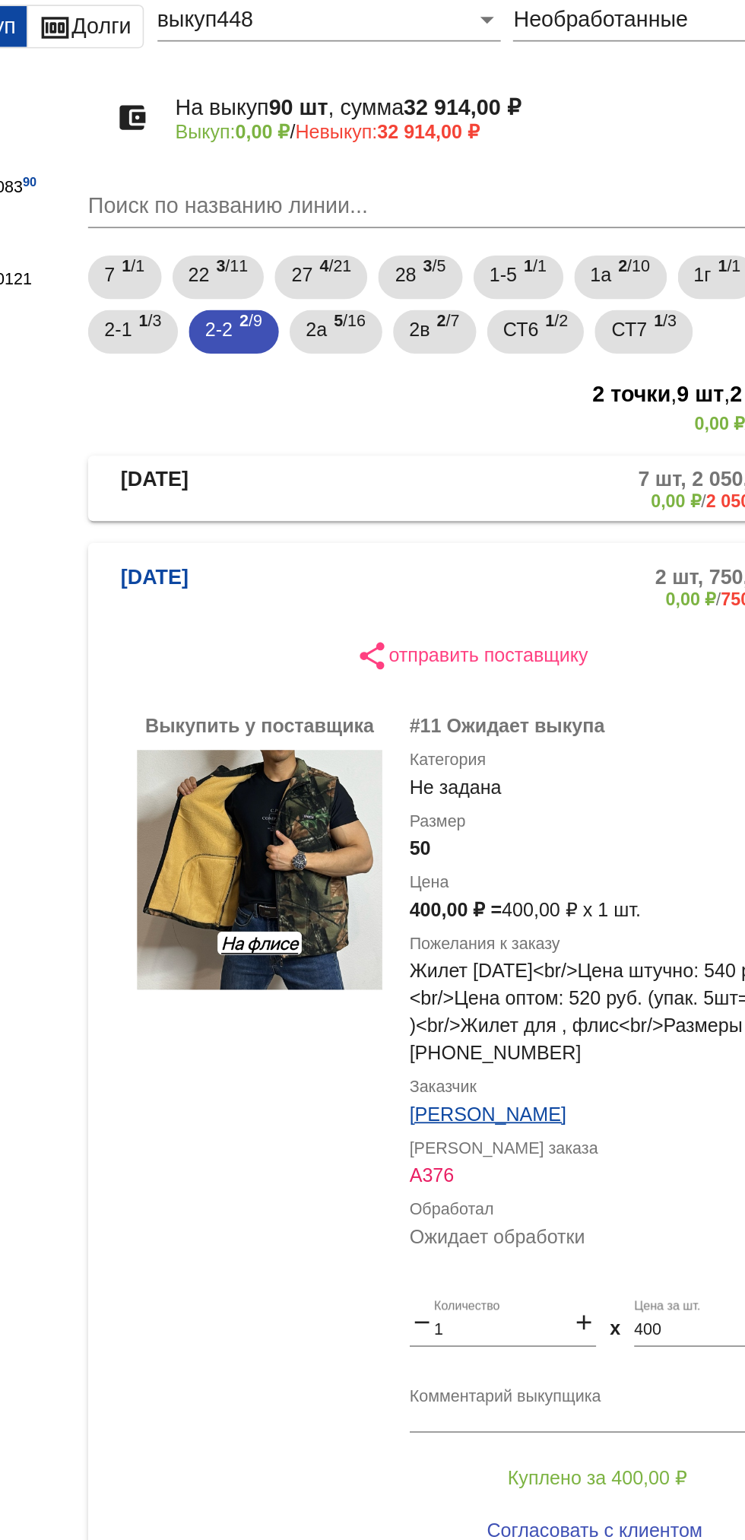
scroll to position [100, 0]
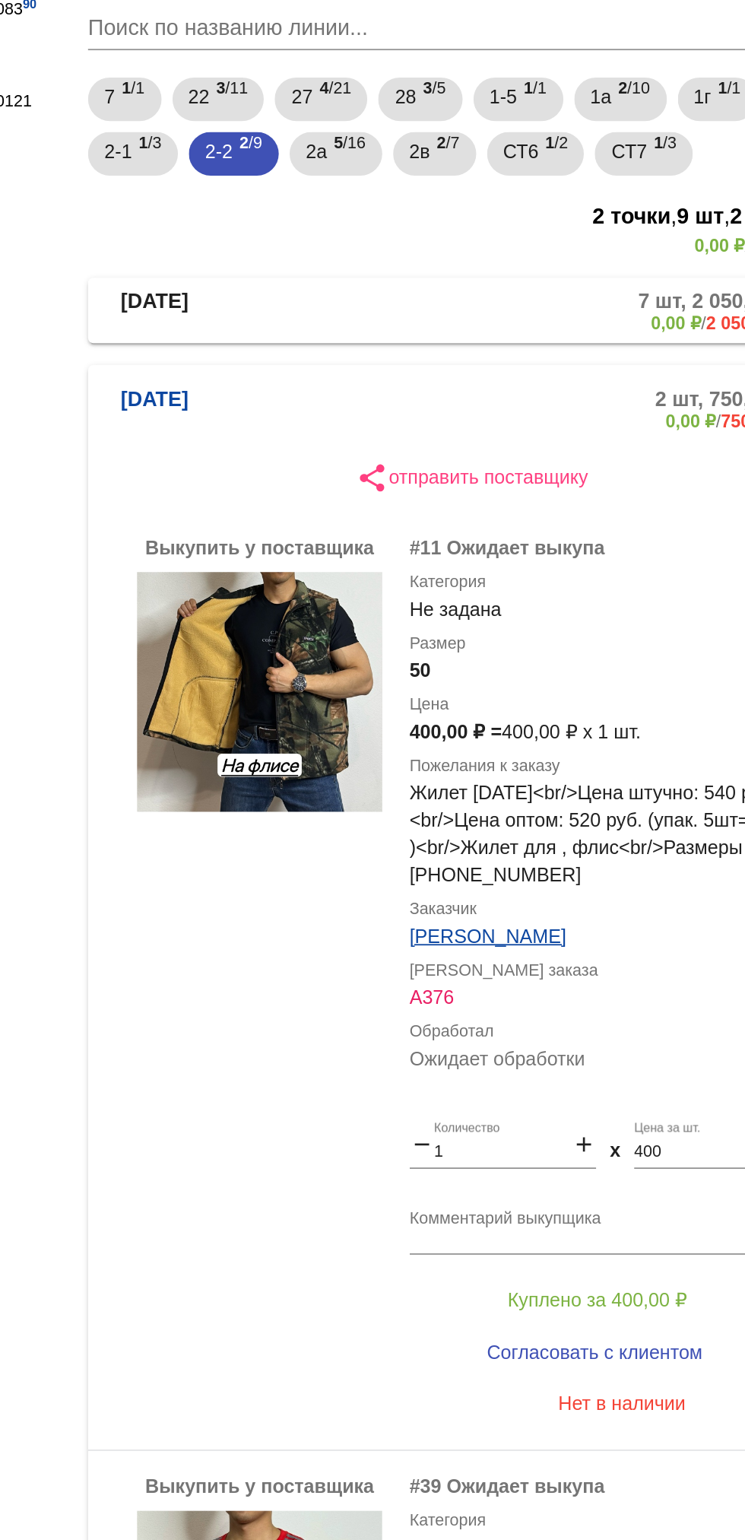
click at [504, 253] on mat-panel-description "7 шт, 2 050,00 ₽ 0,00 ₽ / 2 050,00 ₽" at bounding box center [580, 258] width 245 height 25
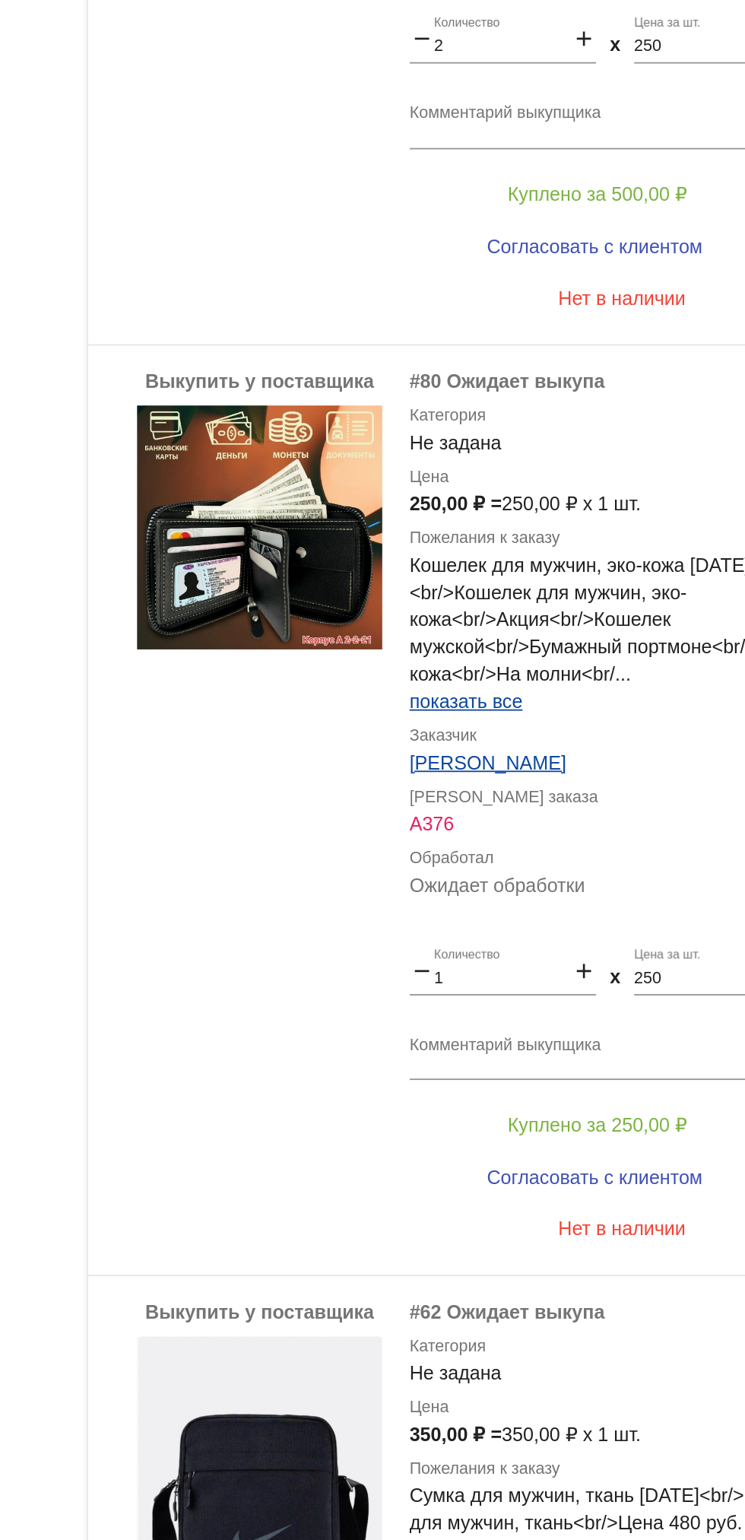
scroll to position [1509, 0]
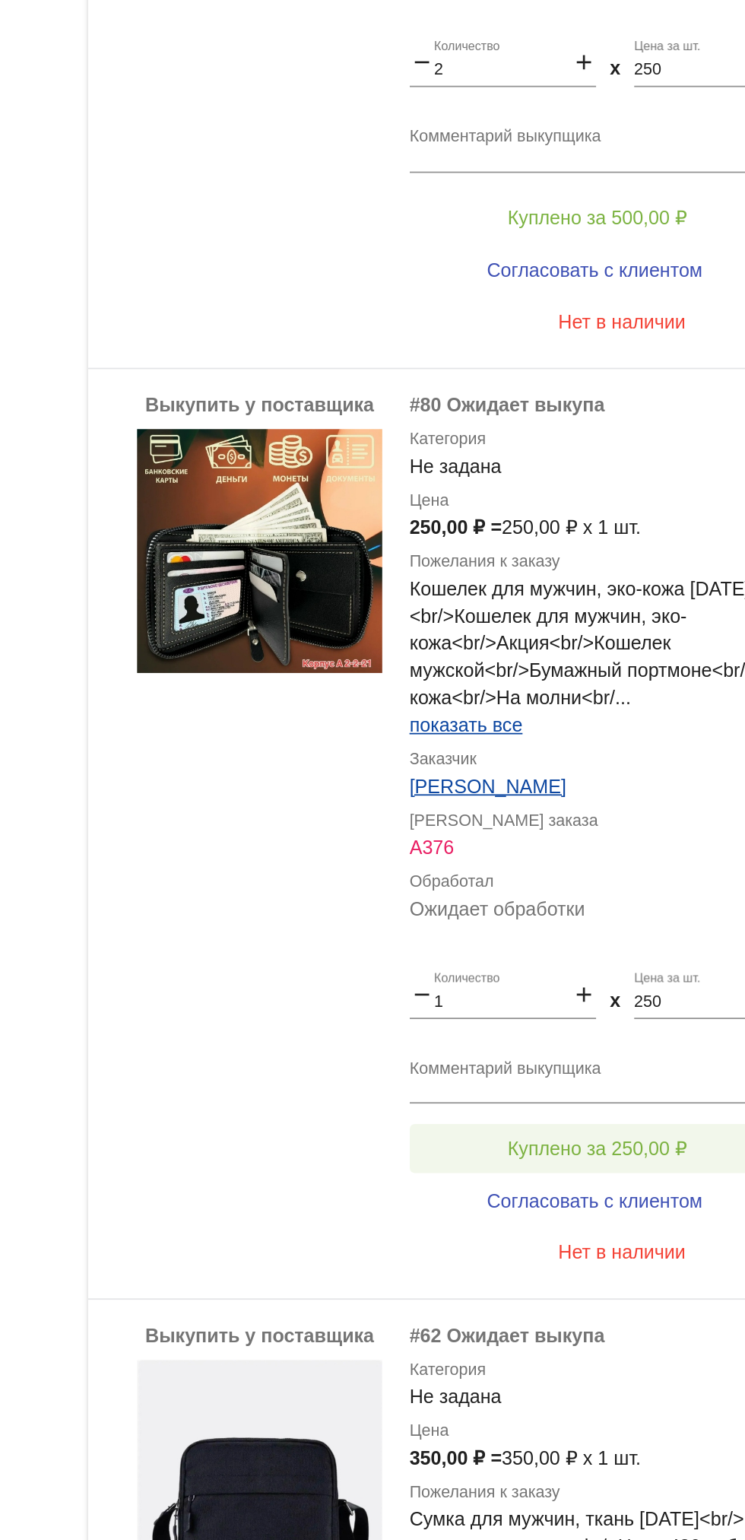
click at [614, 998] on span "Куплено за 250,00 ₽" at bounding box center [594, 995] width 100 height 12
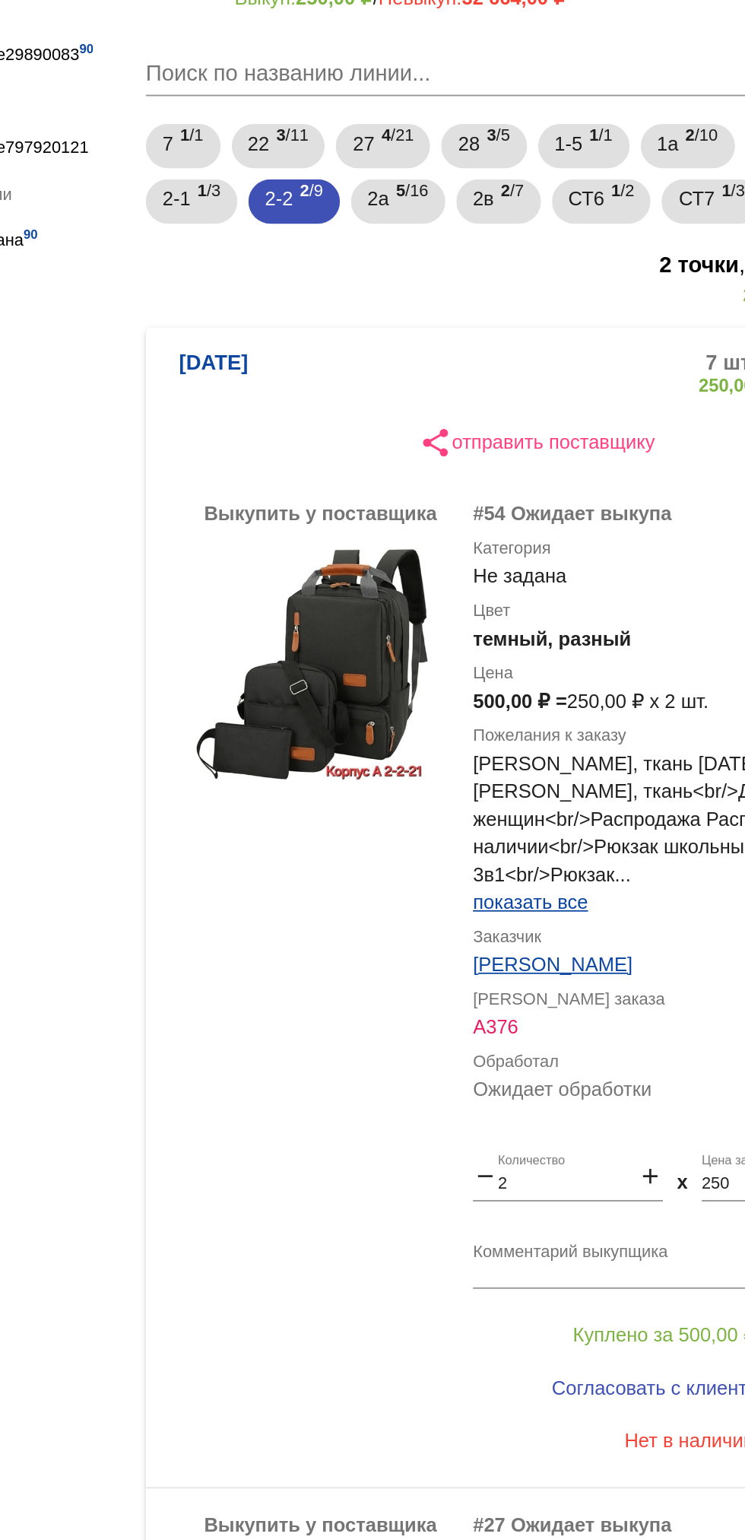
scroll to position [145, 0]
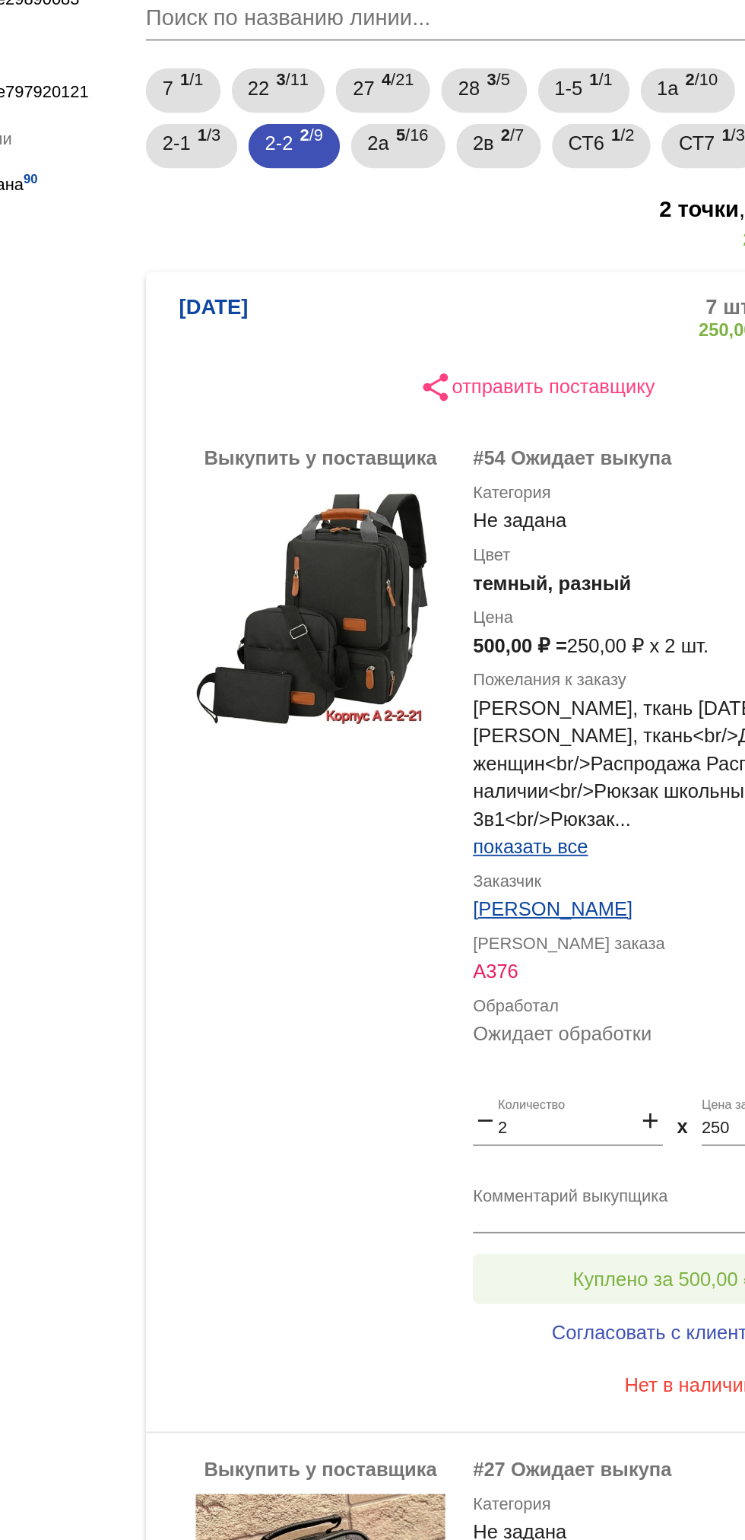
click at [597, 741] on span "Куплено за 500,00 ₽" at bounding box center [594, 747] width 100 height 12
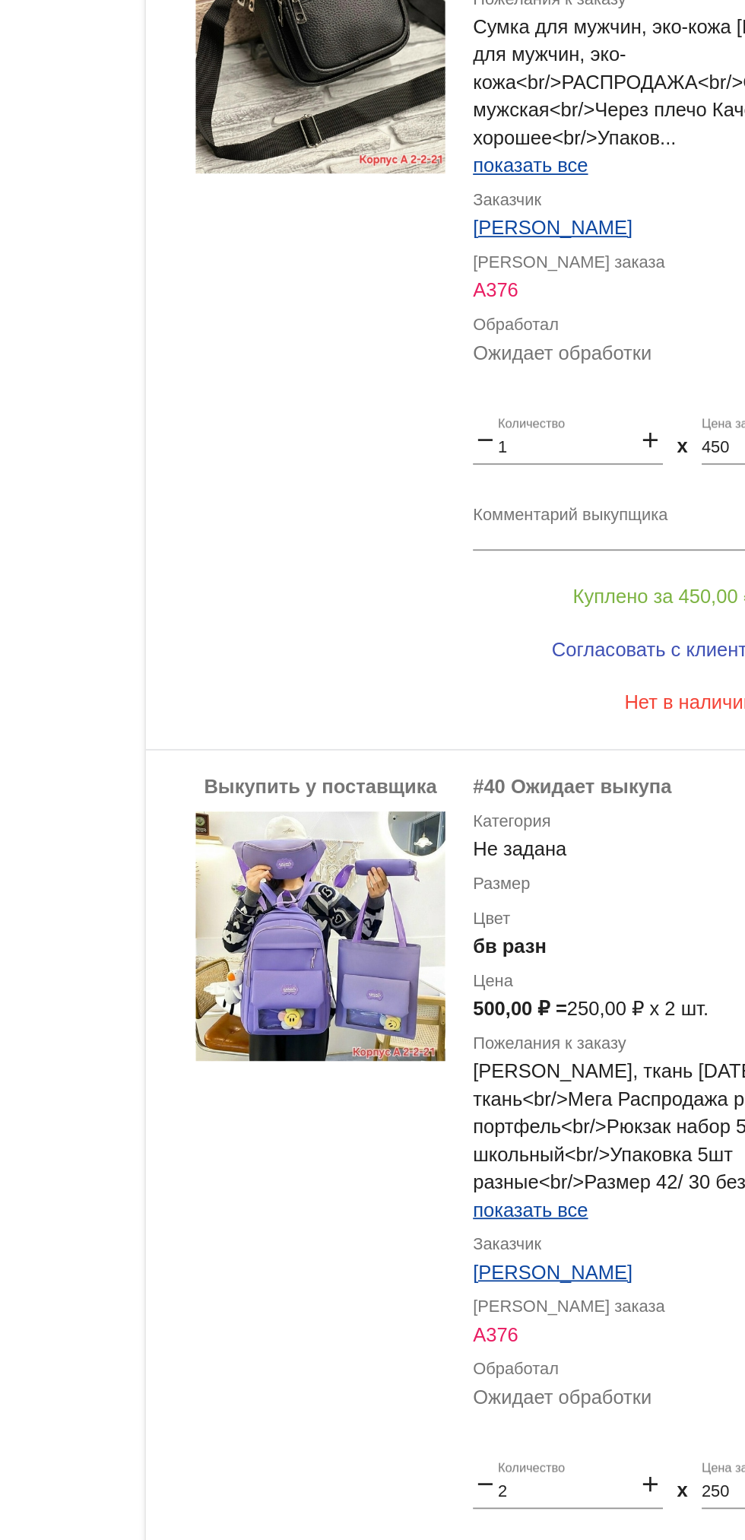
scroll to position [1043, 0]
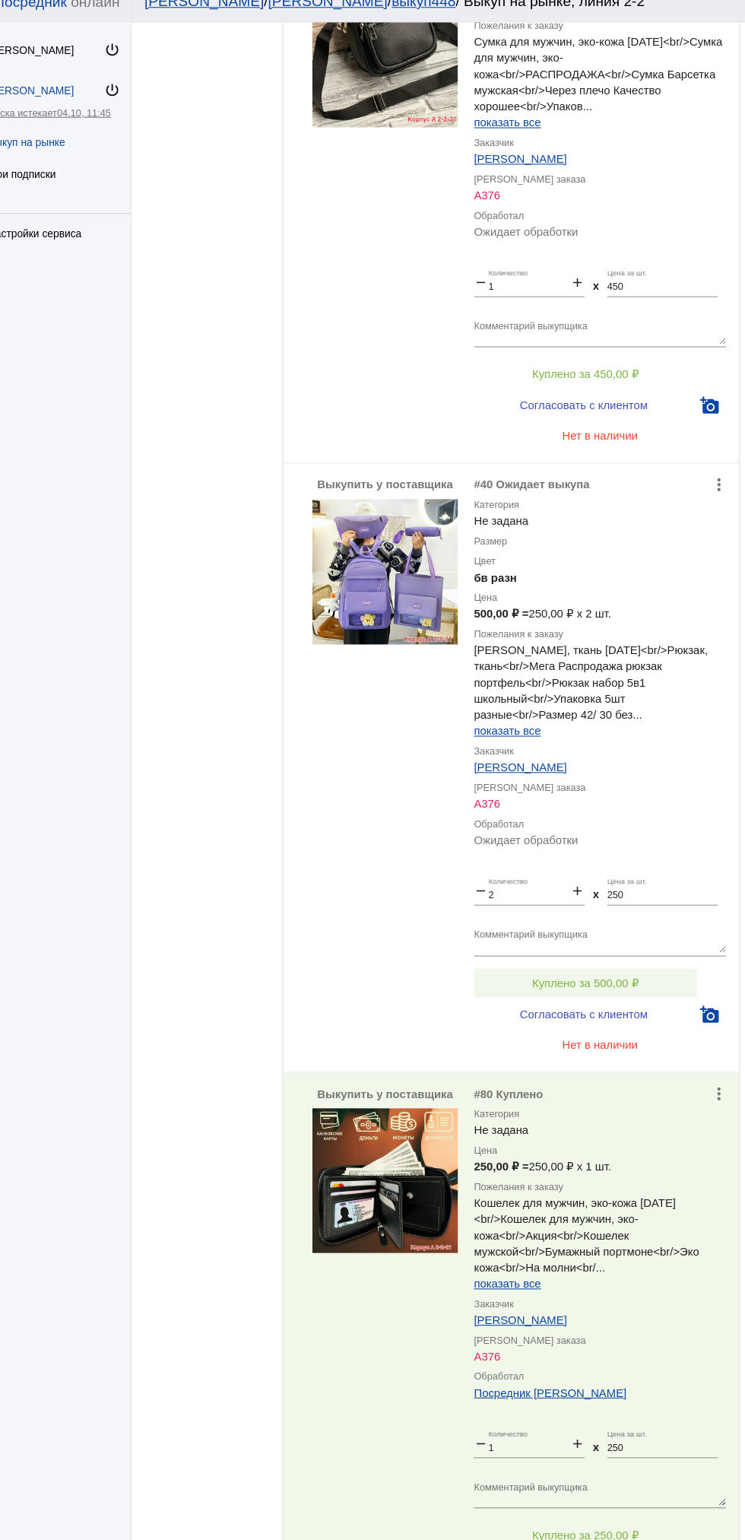
click at [637, 954] on button "Куплено за 500,00 ₽" at bounding box center [595, 941] width 210 height 27
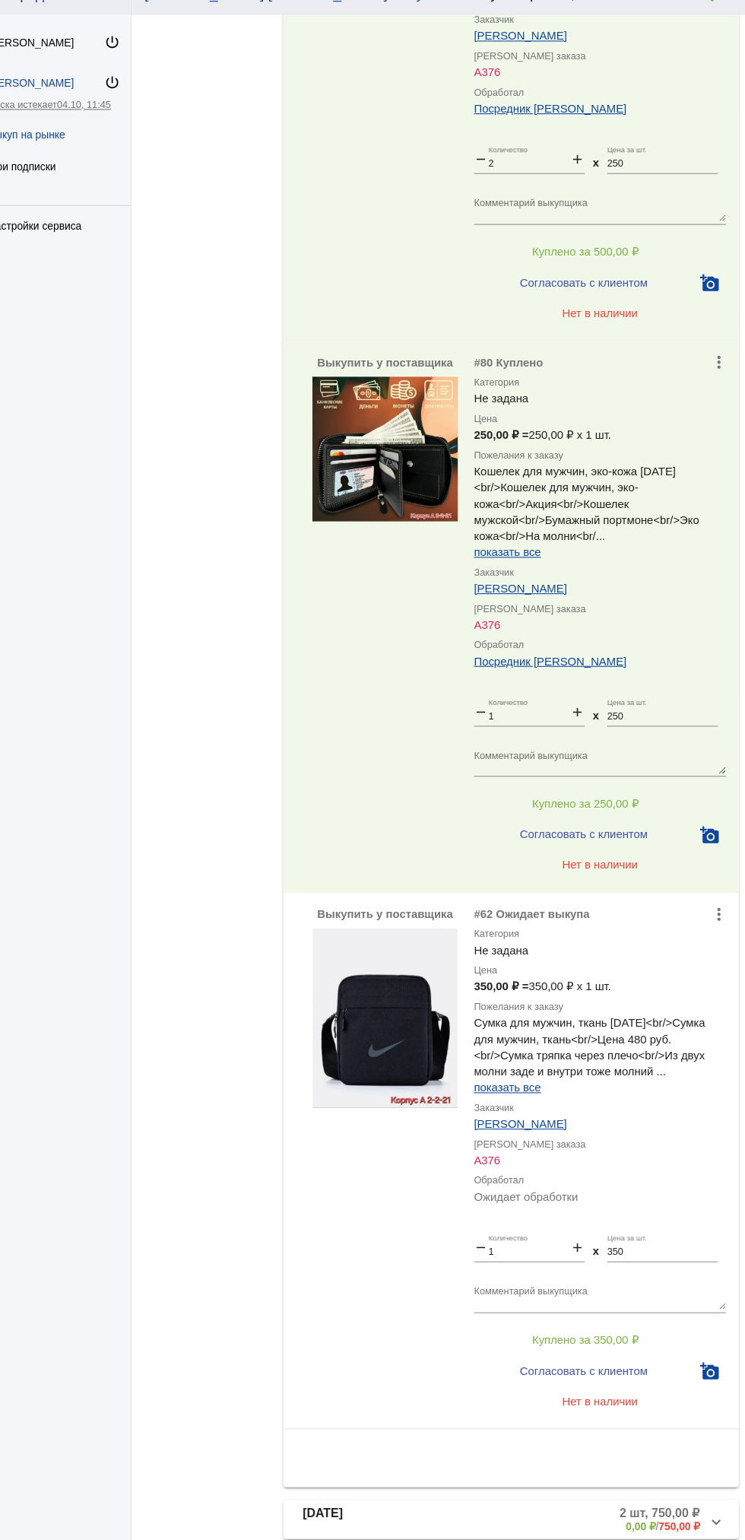
scroll to position [0, 0]
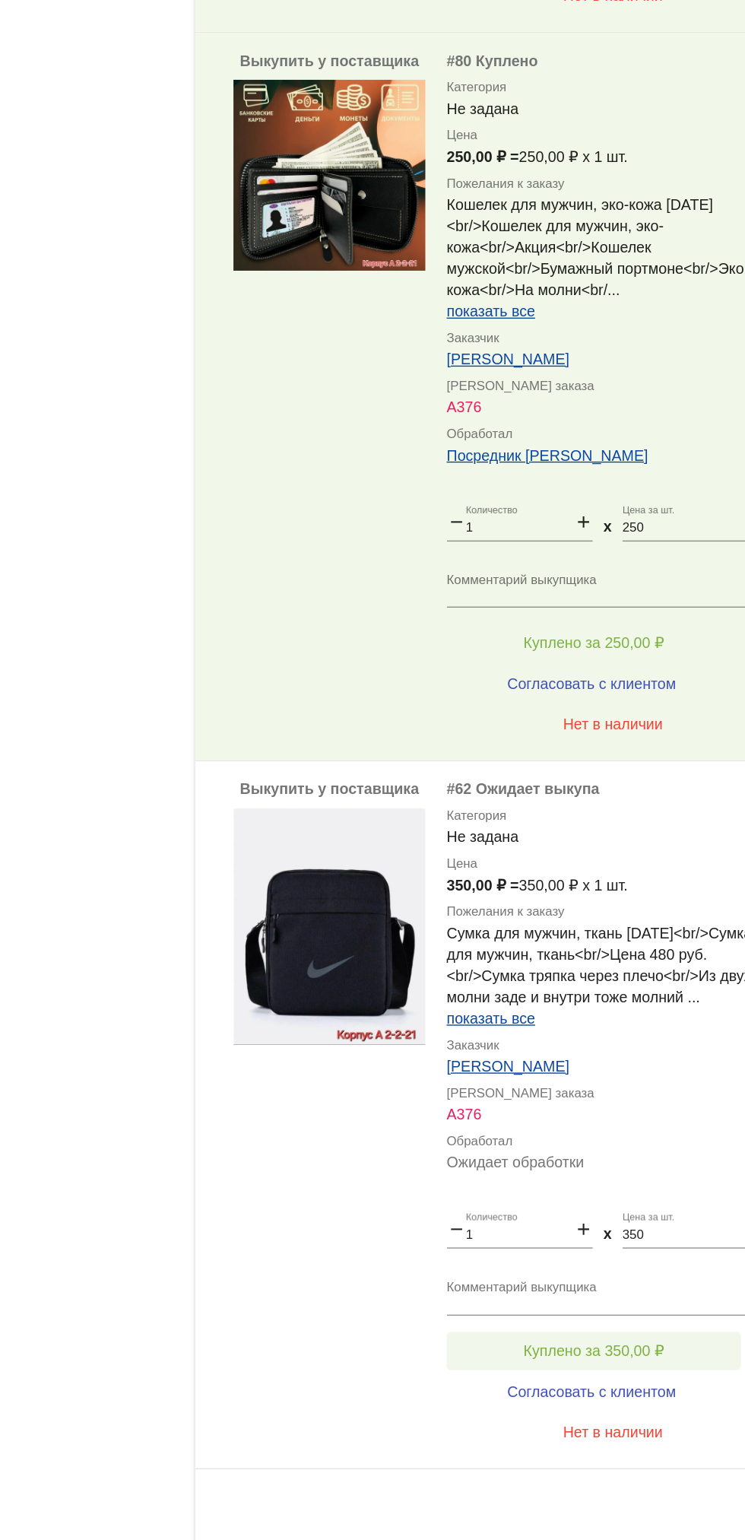
click at [647, 1288] on button "Куплено за 350,00 ₽" at bounding box center [595, 1284] width 210 height 27
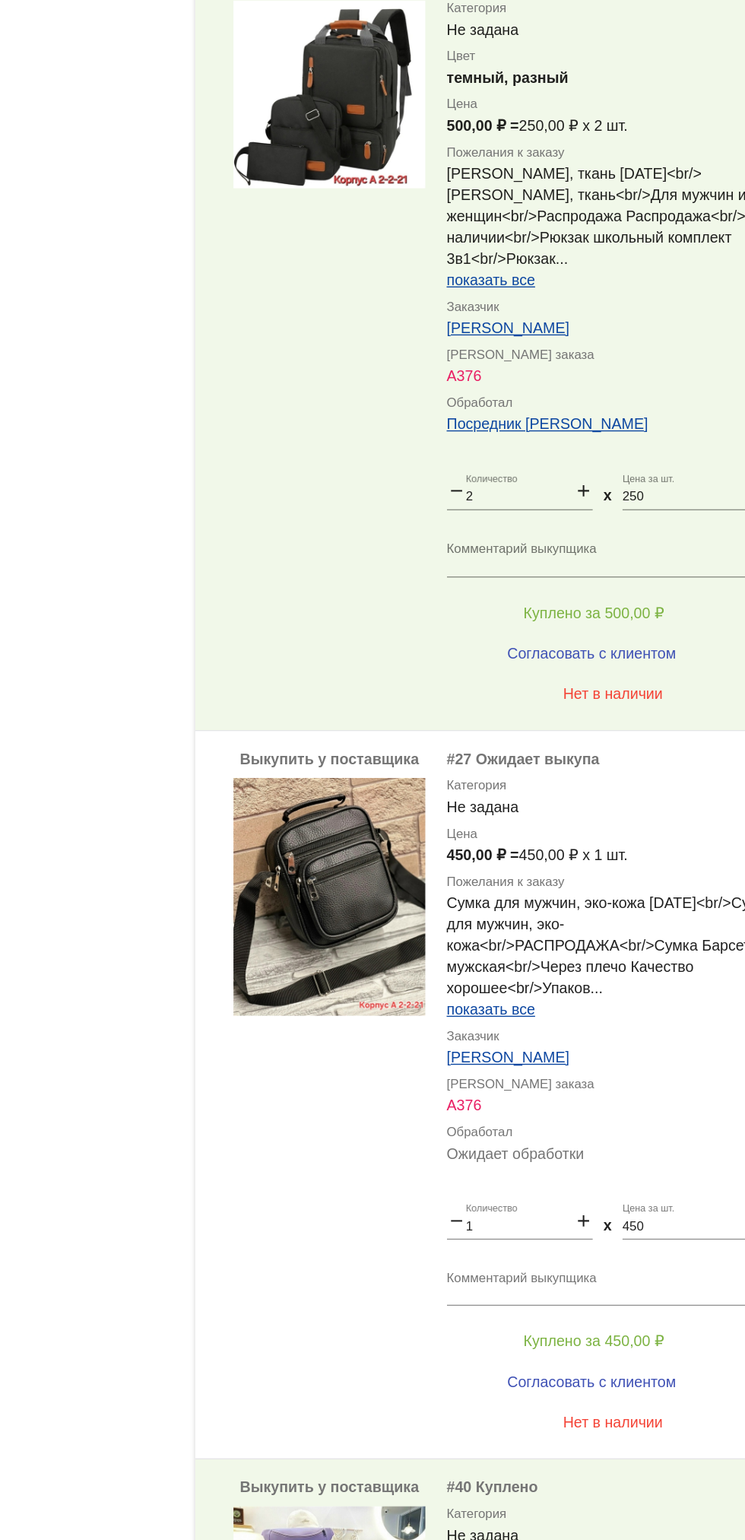
scroll to position [131, 0]
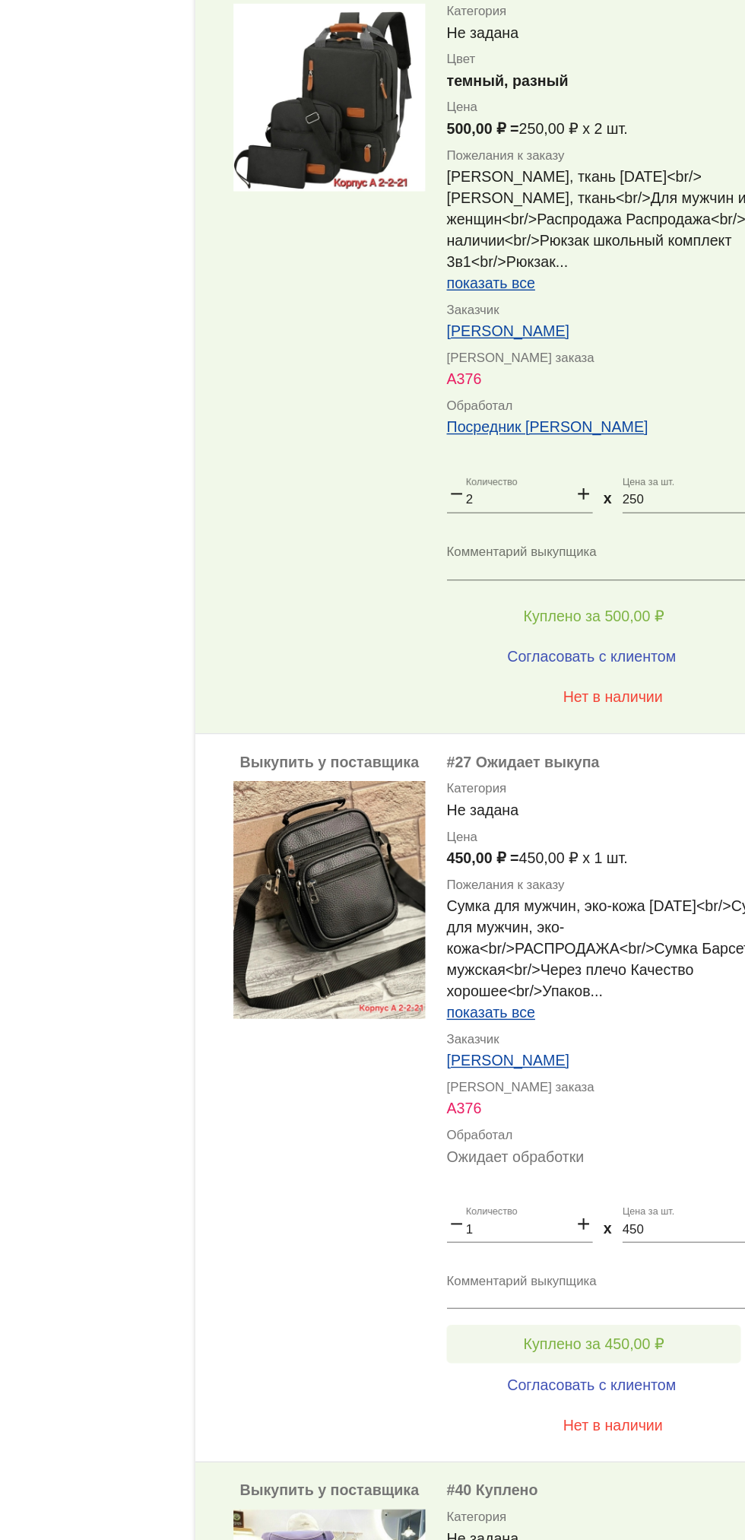
click at [656, 1270] on button "Куплено за 450,00 ₽" at bounding box center [595, 1280] width 210 height 27
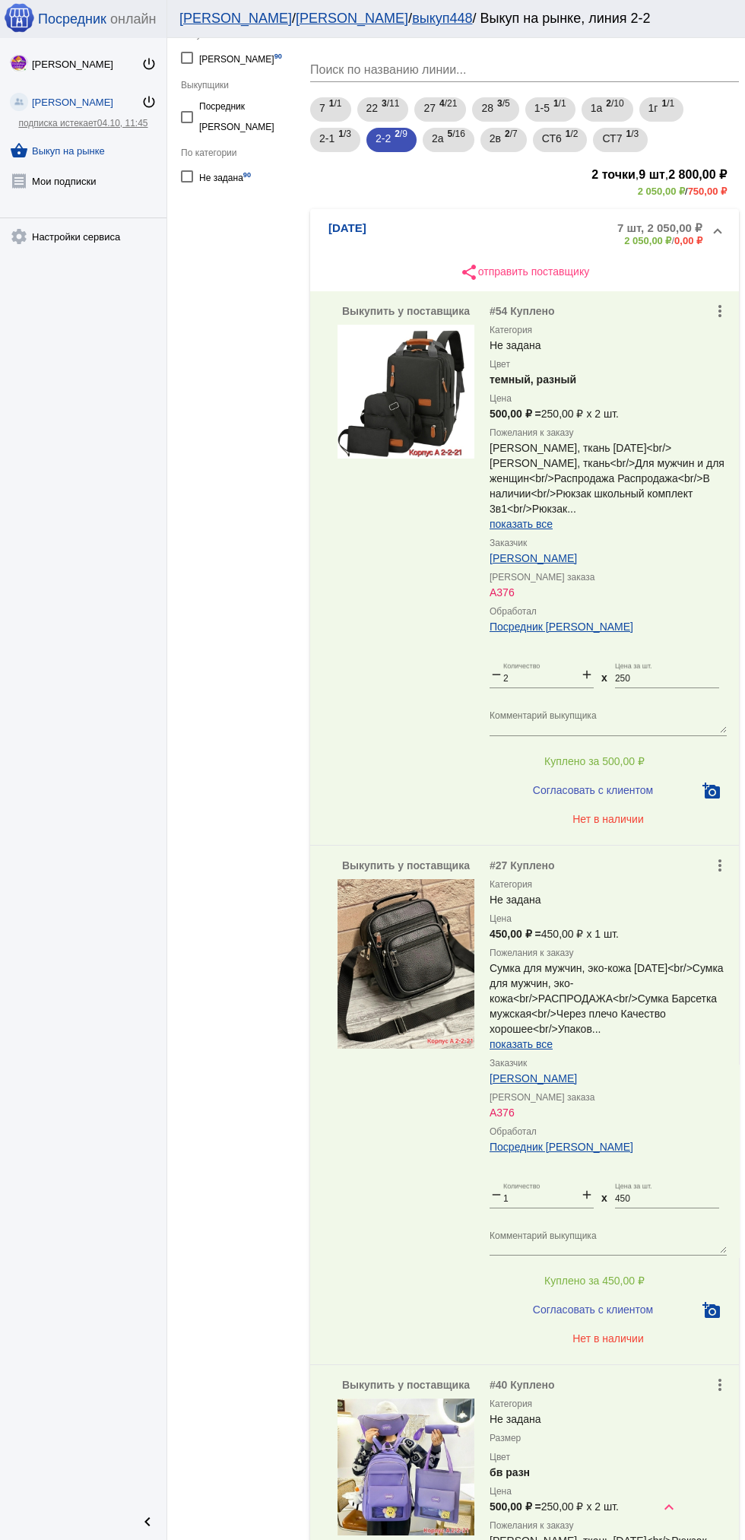
click at [331, 257] on mat-expansion-panel-header "[DATE] 7 шт, 2 050,00 ₽ 2 050,00 ₽ / 0,00 ₽" at bounding box center [524, 233] width 429 height 49
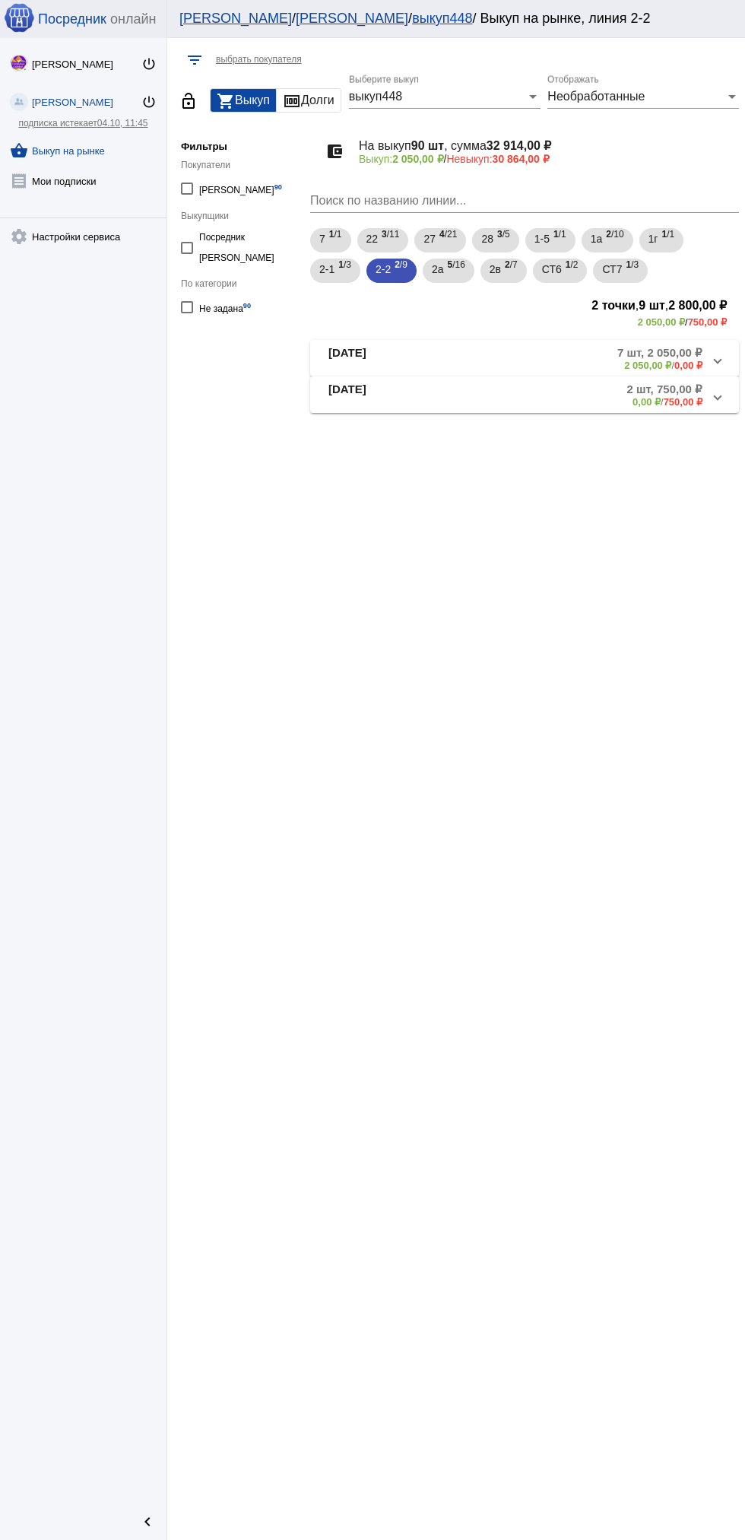
click at [360, 408] on b "[DATE]" at bounding box center [347, 394] width 38 height 25
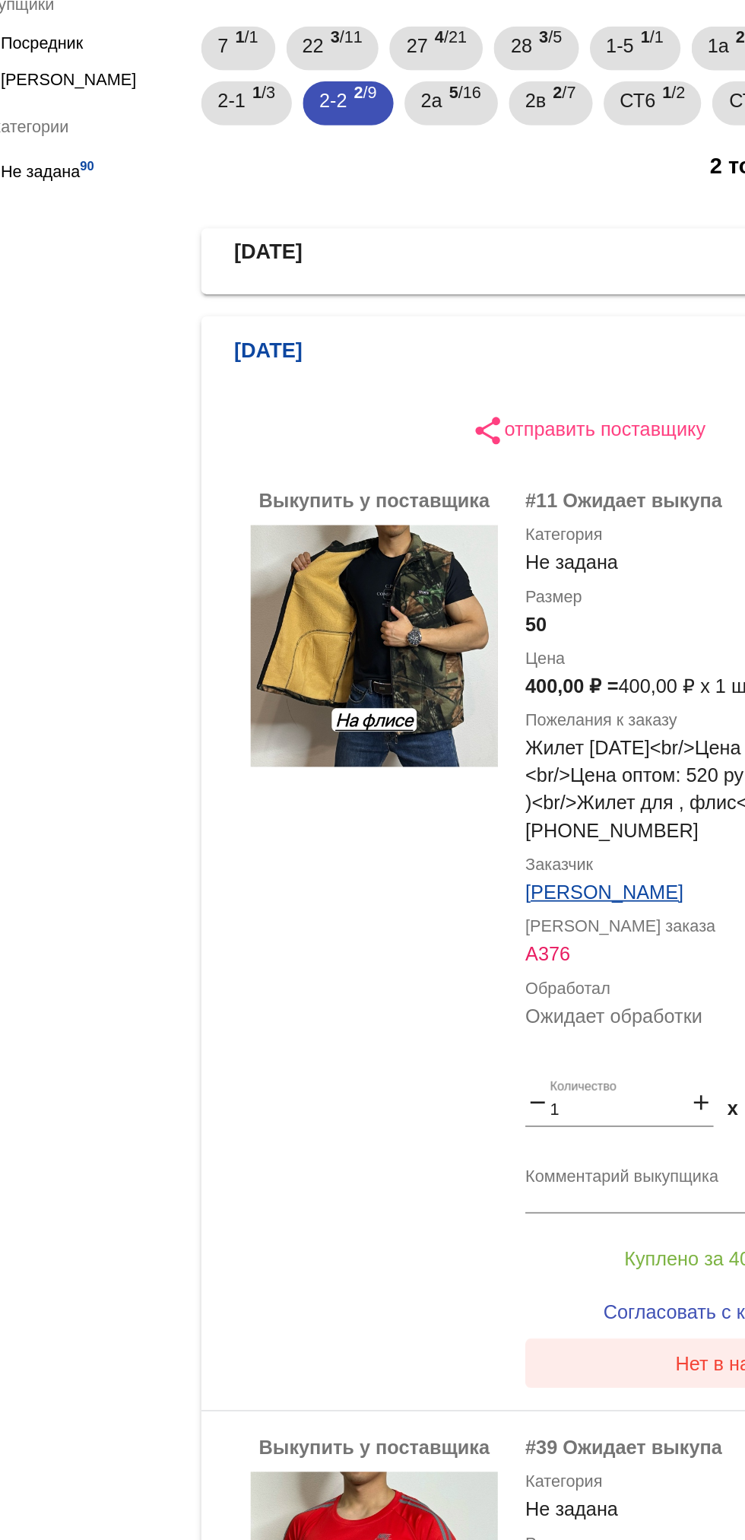
click at [565, 970] on button "Нет в наличии" at bounding box center [608, 967] width 237 height 27
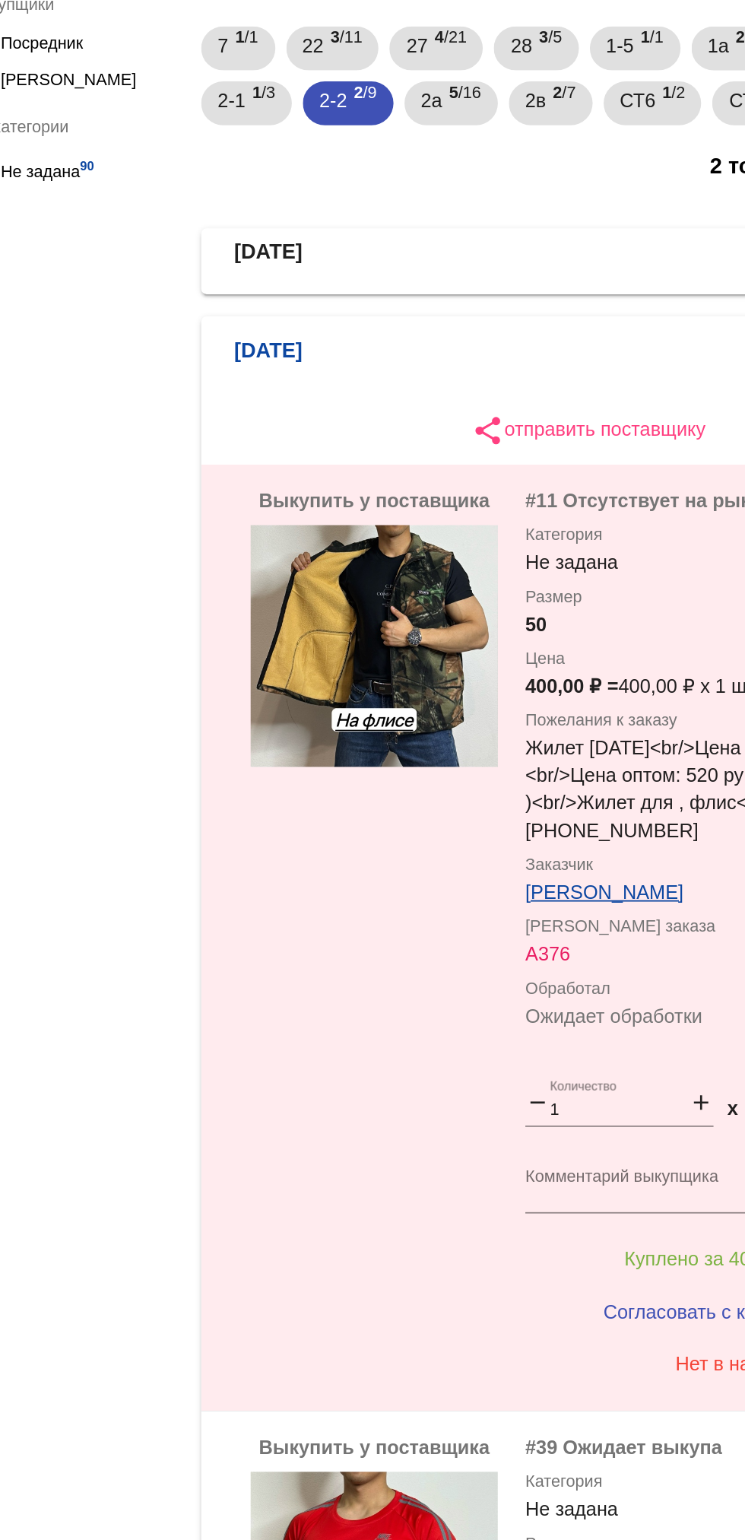
scroll to position [100, 0]
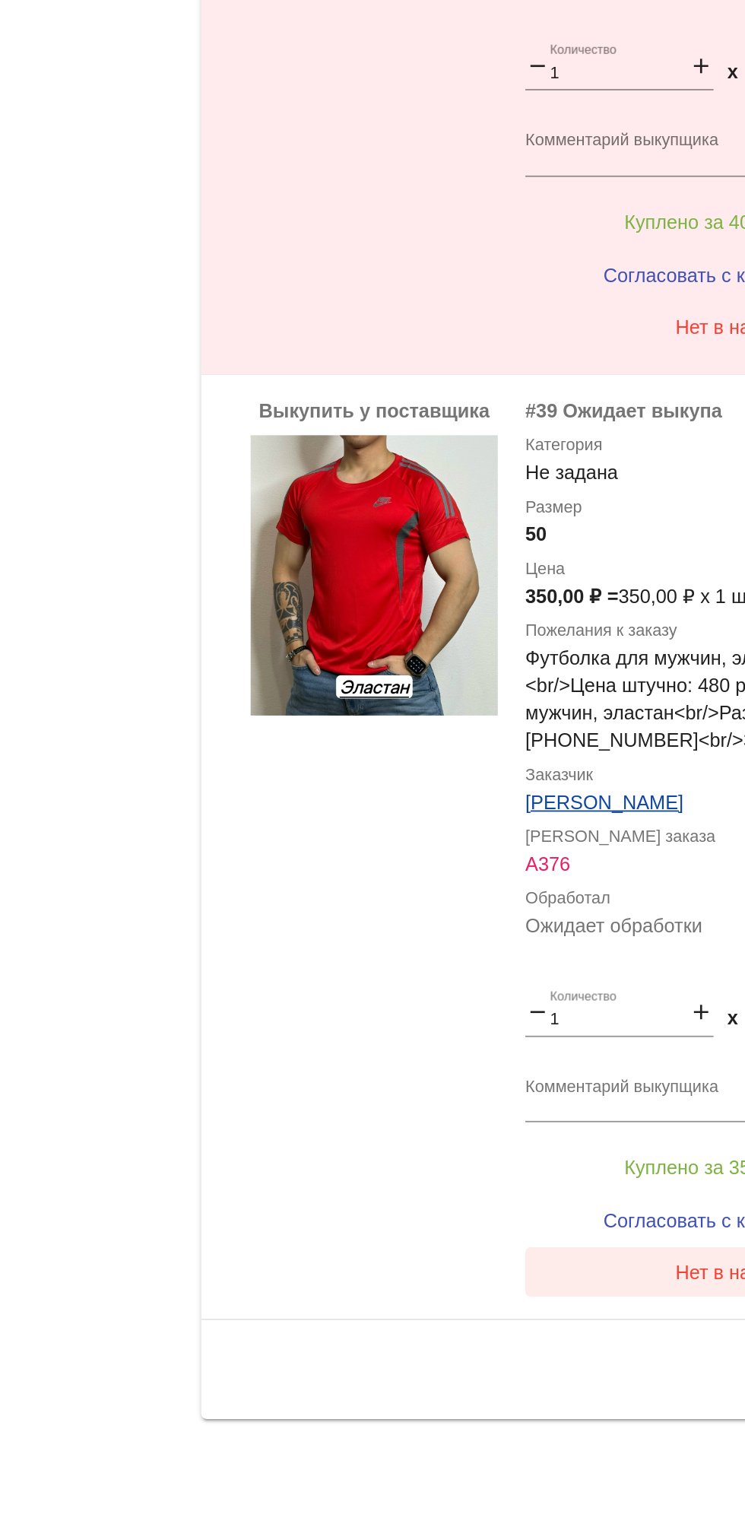
click at [490, 1402] on button "Нет в наличии" at bounding box center [608, 1391] width 237 height 27
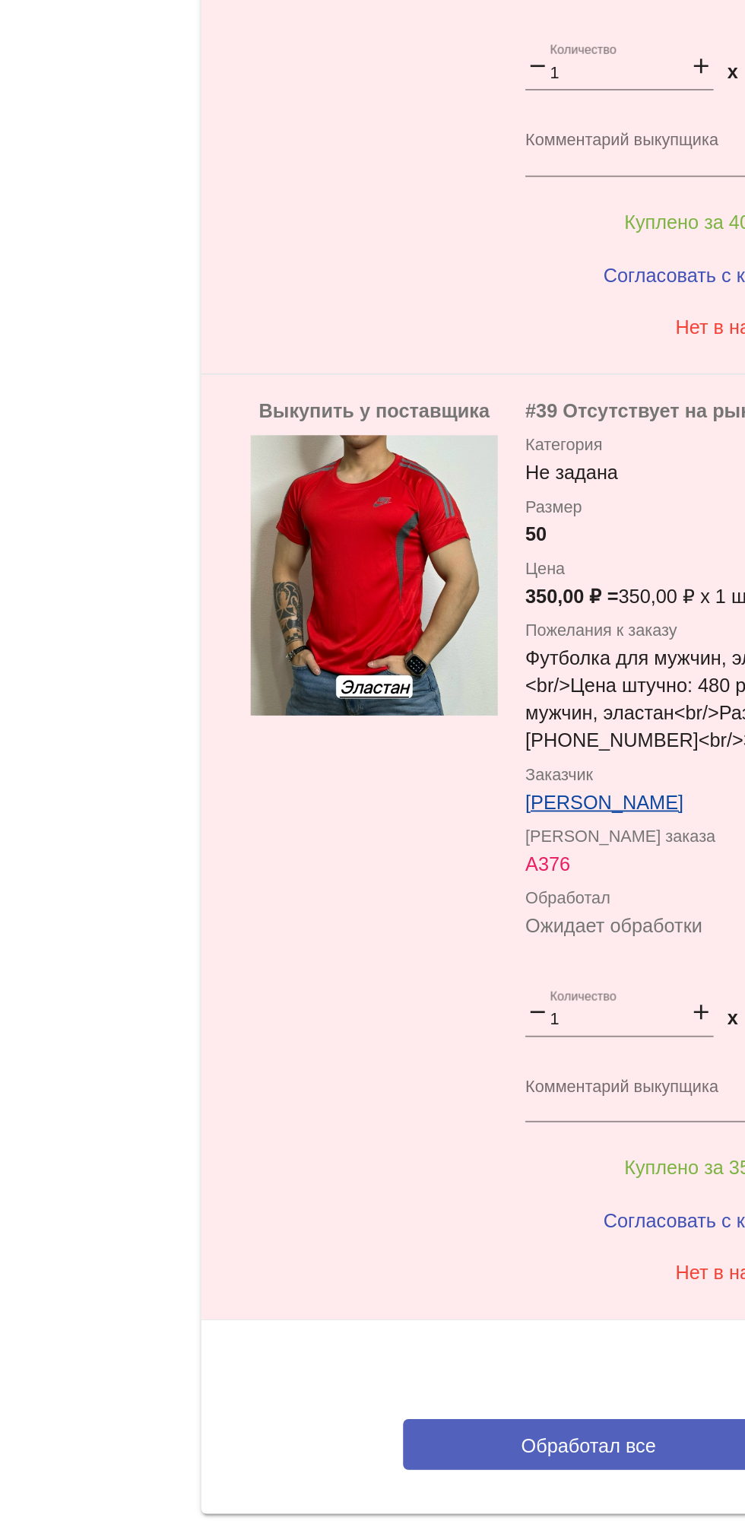
click at [465, 1478] on button "Обработал все" at bounding box center [524, 1487] width 205 height 28
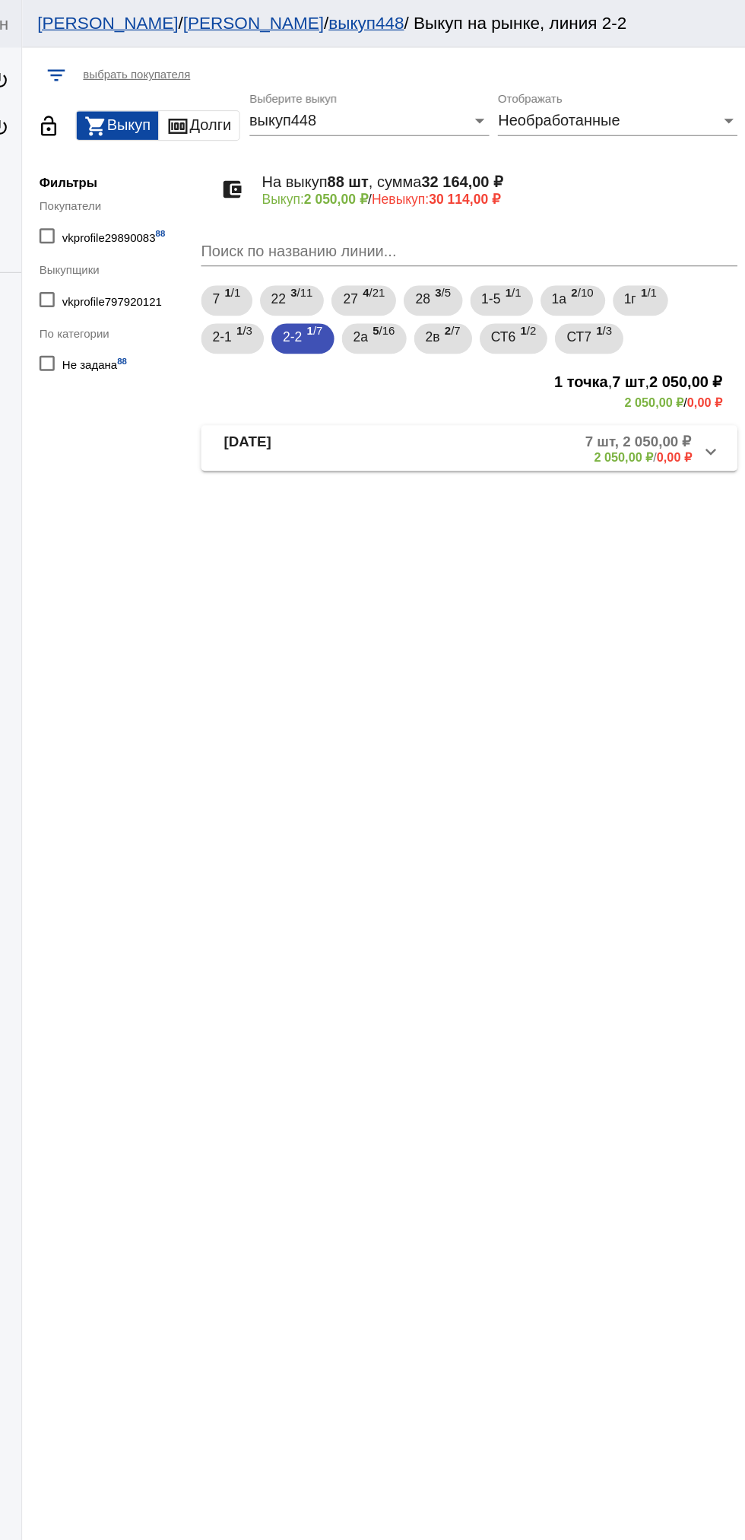
scroll to position [0, 0]
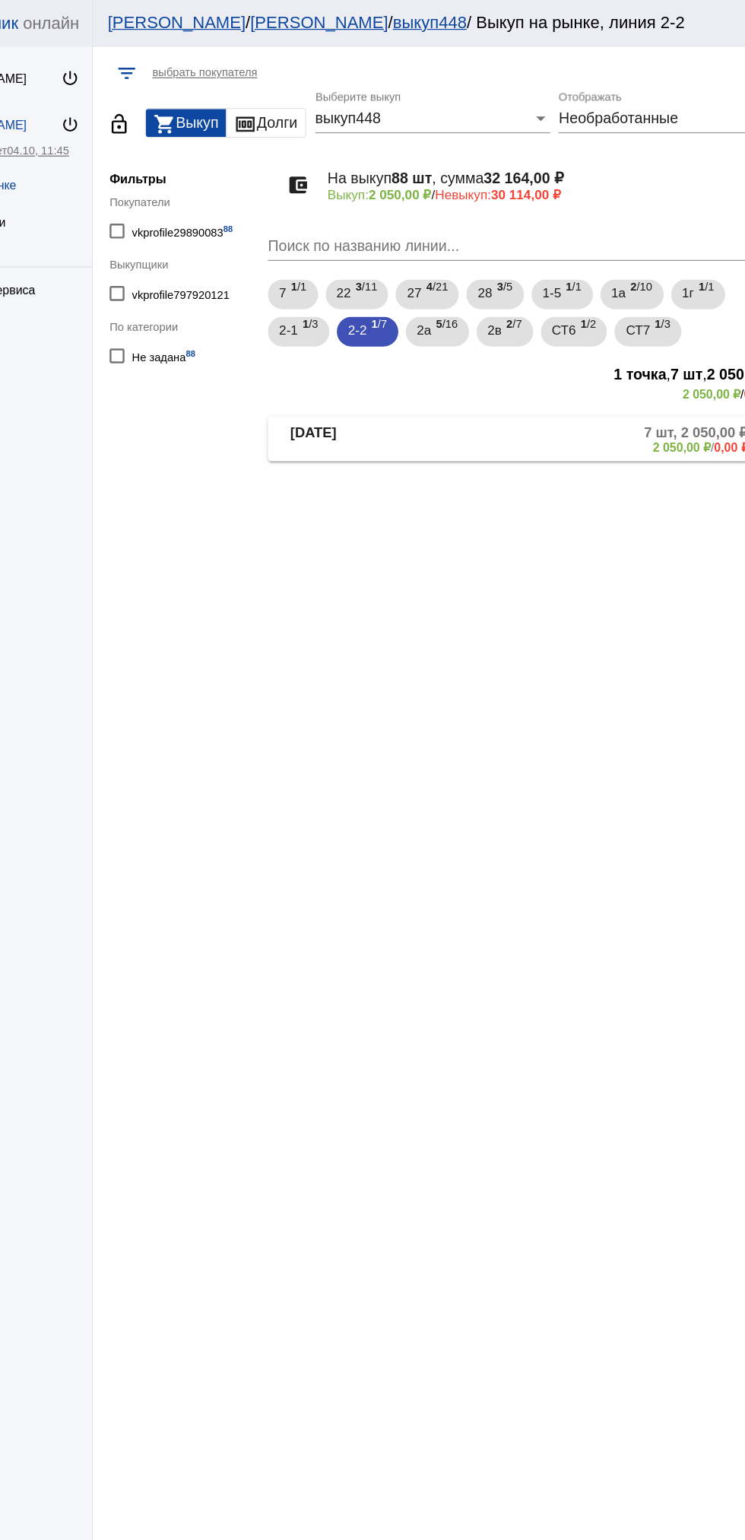
click at [350, 354] on b "[DATE]" at bounding box center [347, 358] width 38 height 25
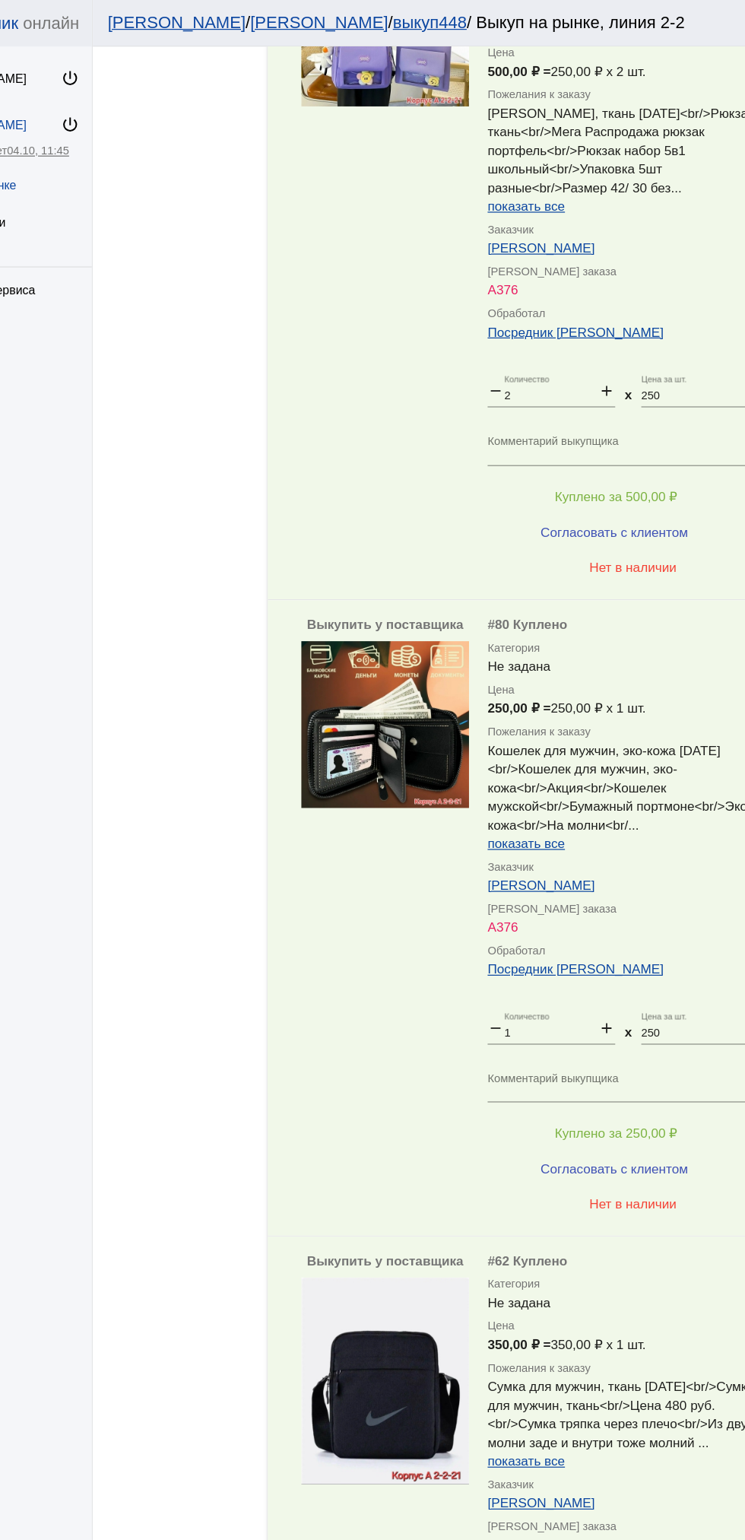
scroll to position [1762, 0]
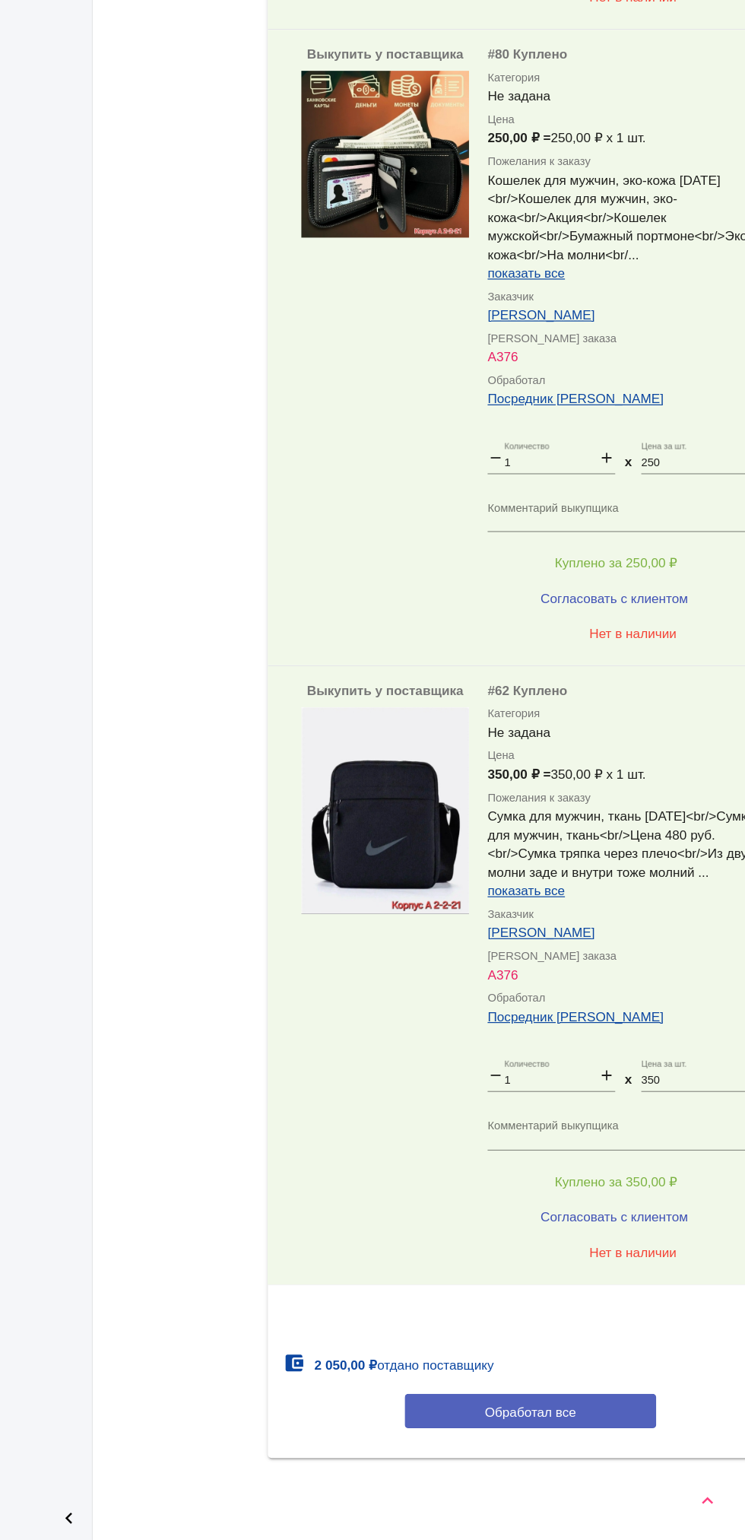
click at [449, 1423] on button "Обработал все" at bounding box center [524, 1434] width 205 height 28
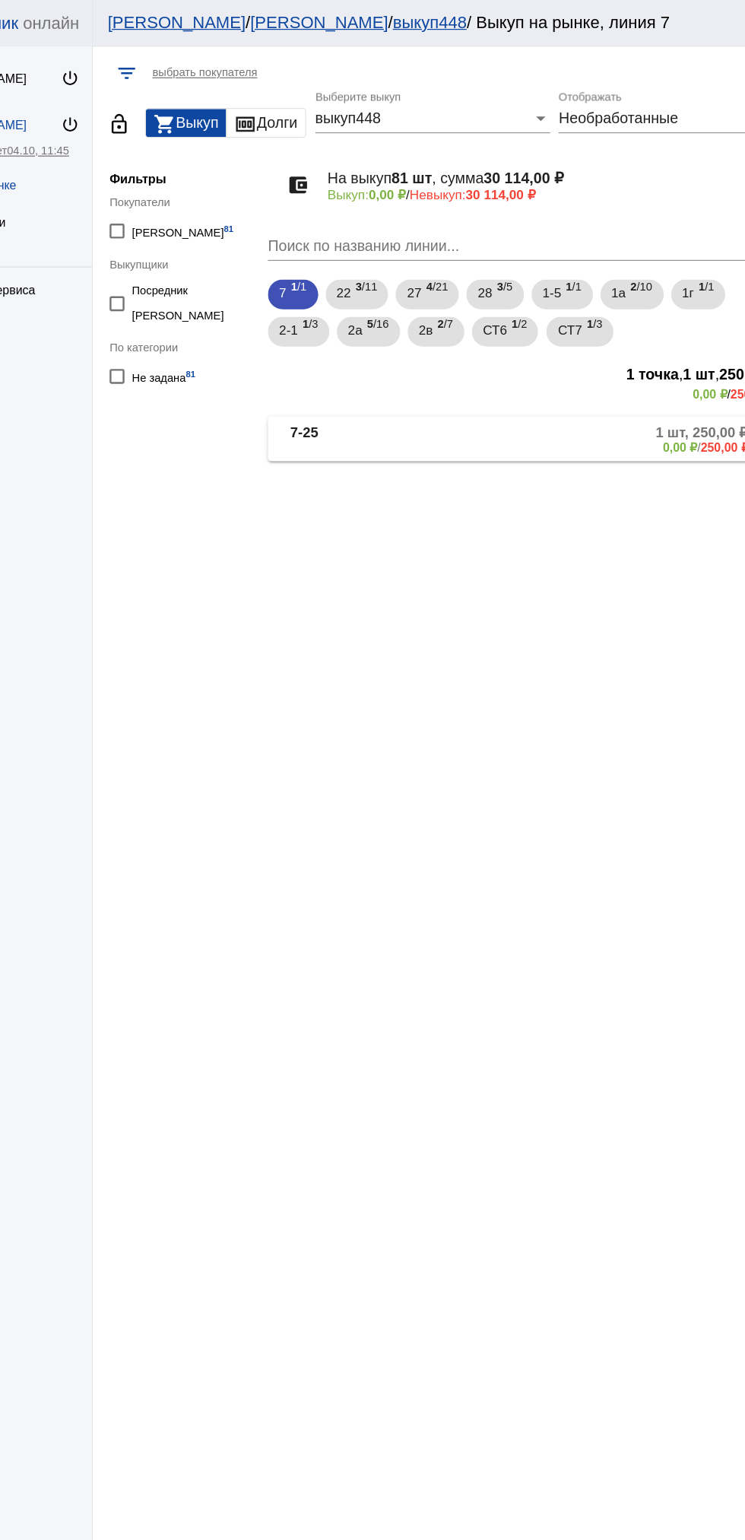
scroll to position [0, 0]
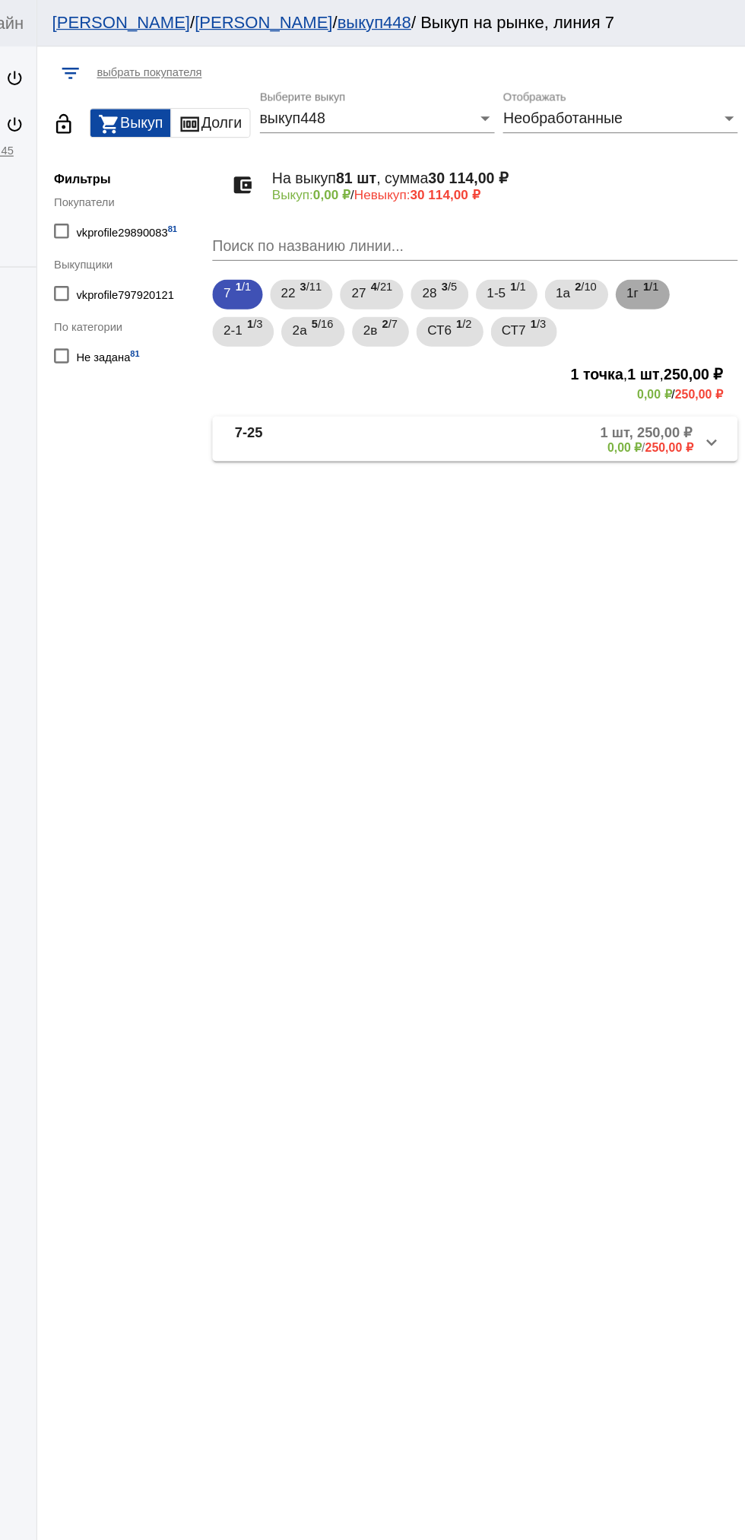
click at [674, 234] on span "1 /1" at bounding box center [668, 240] width 13 height 31
click at [408, 282] on span "5 /16" at bounding box center [400, 270] width 17 height 31
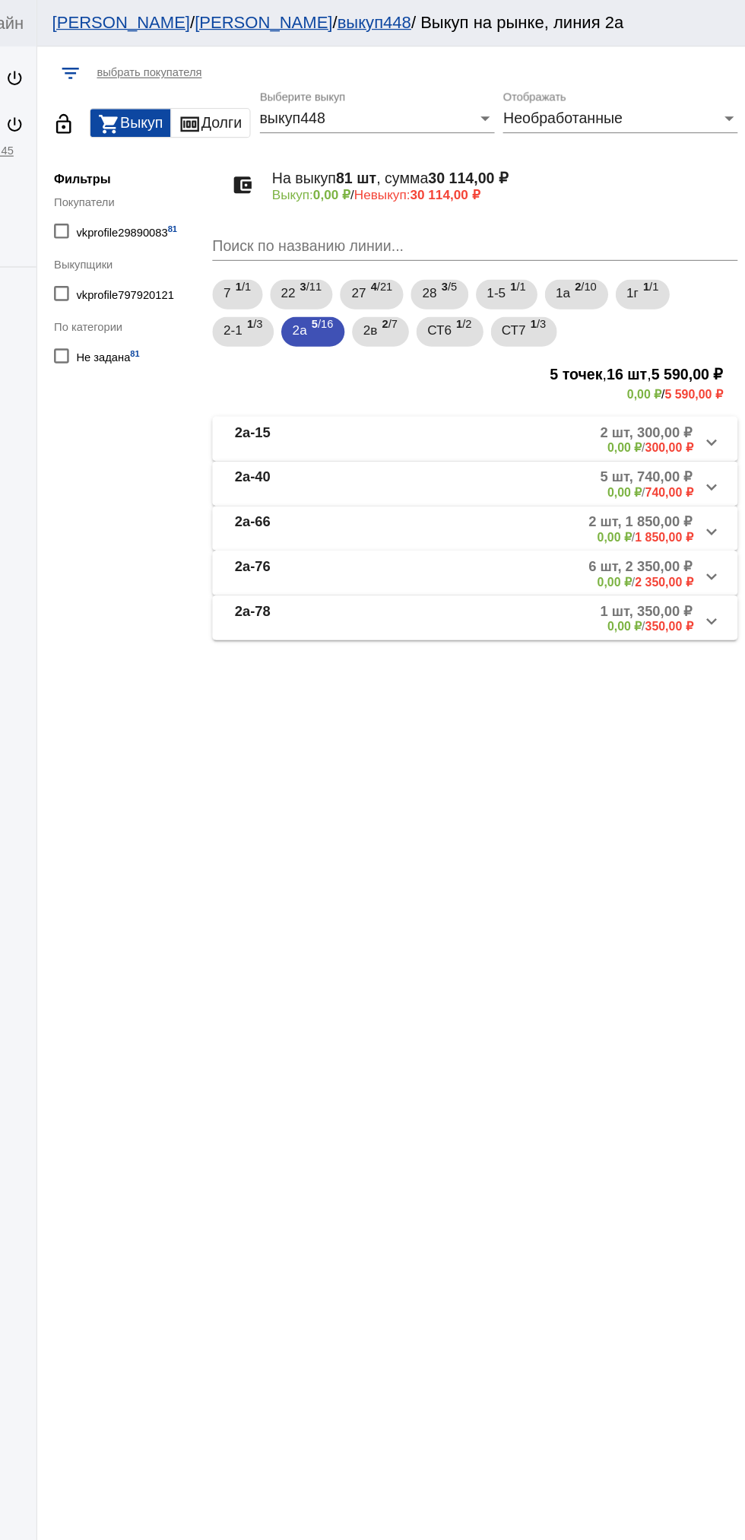
click at [525, 363] on mat-panel-description "2 шт, 300,00 ₽ 0,00 ₽ / 300,00 ₽" at bounding box center [578, 358] width 247 height 25
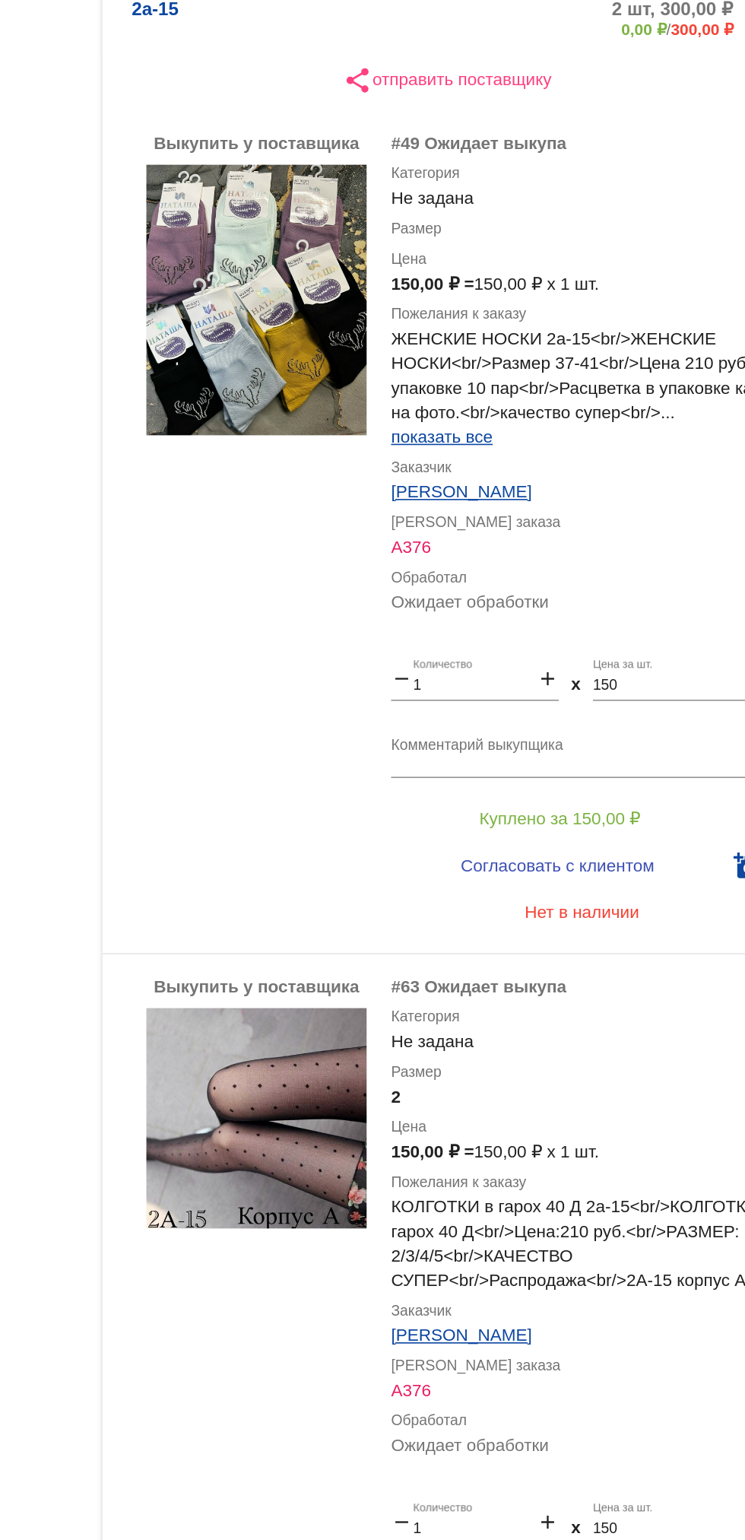
scroll to position [151, 0]
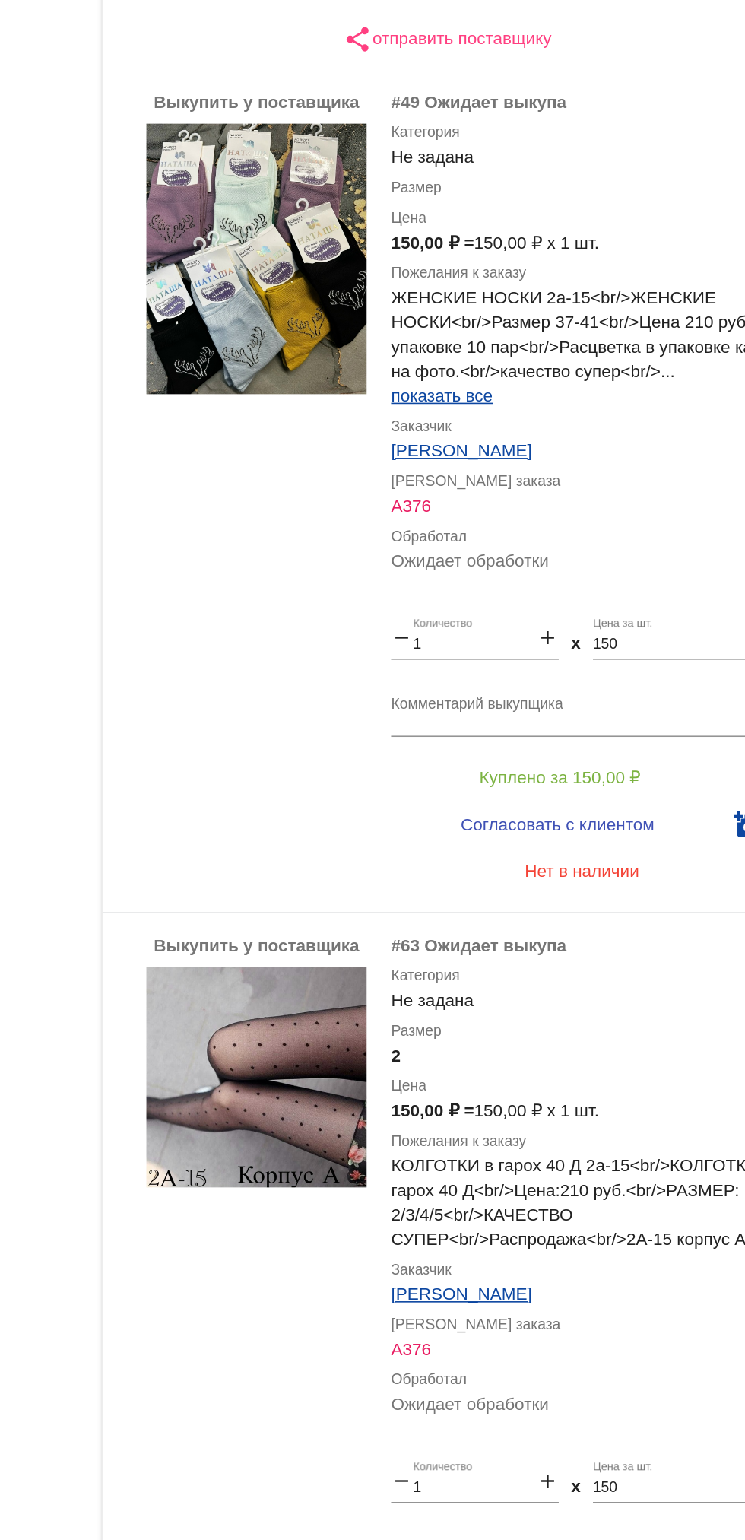
click at [429, 406] on img at bounding box center [406, 388] width 137 height 168
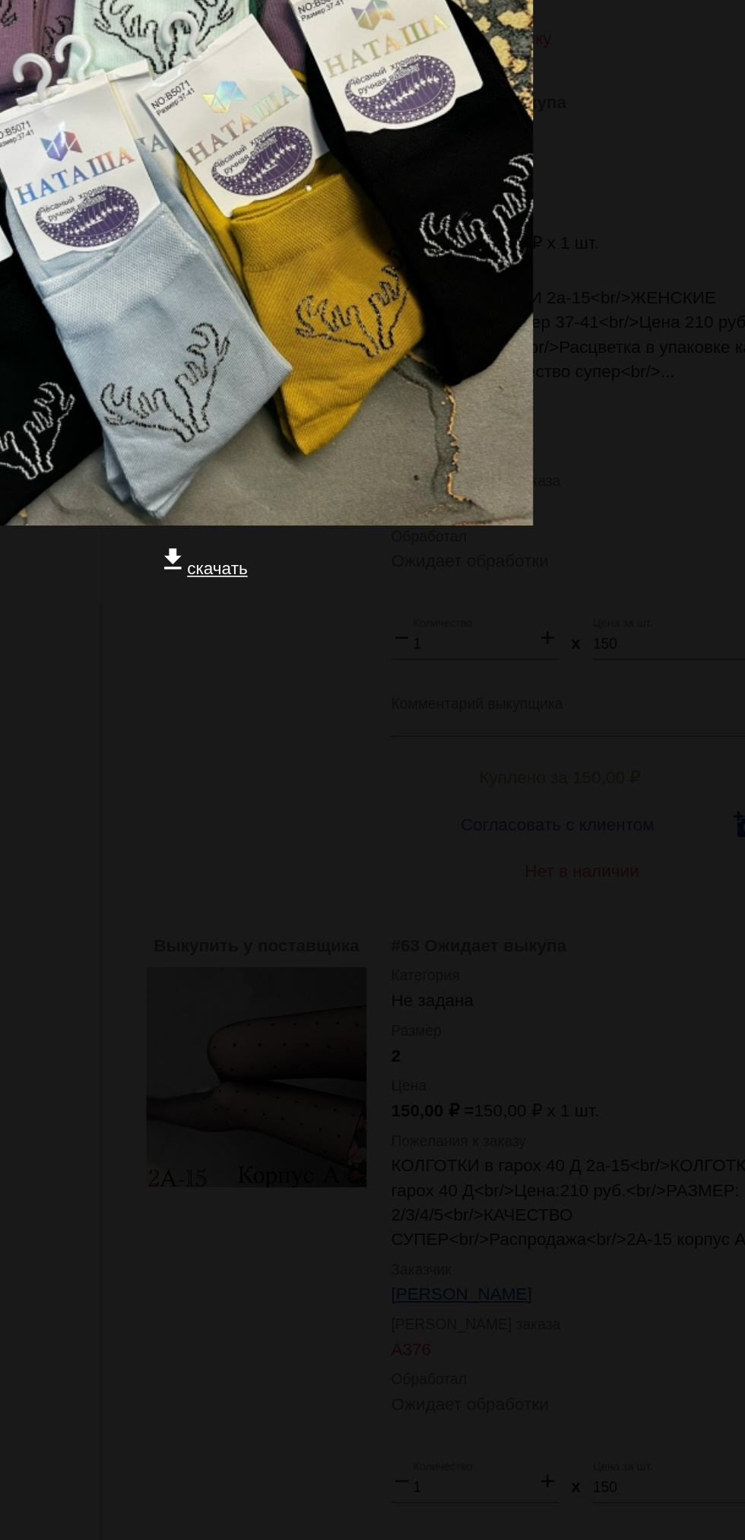
click at [374, 457] on img at bounding box center [372, 301] width 411 height 505
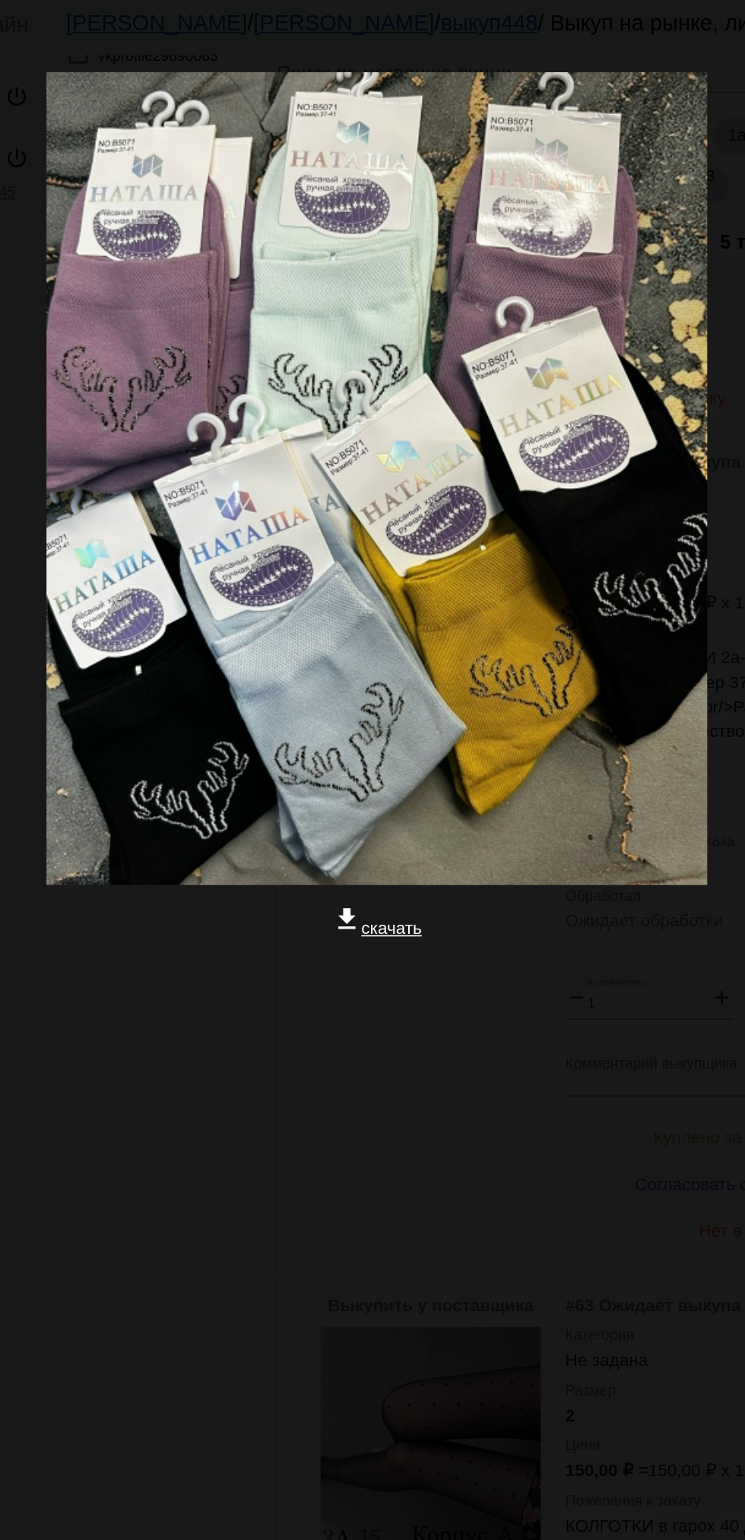
click at [255, 739] on div at bounding box center [372, 664] width 721 height 152
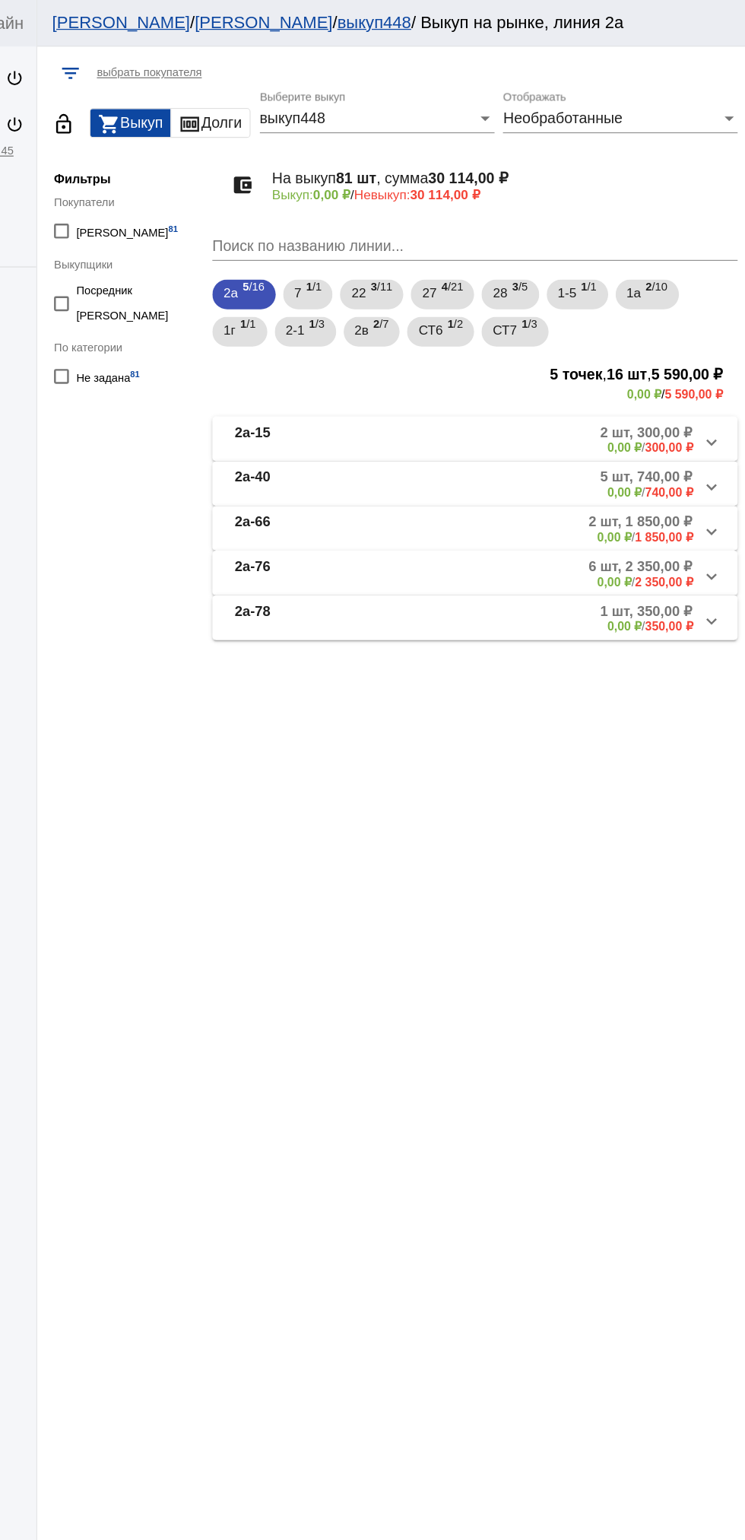
click at [452, 354] on span "2а-15 2 шт, 300,00 ₽ 0,00 ₽ / 300,00 ₽" at bounding box center [521, 358] width 386 height 25
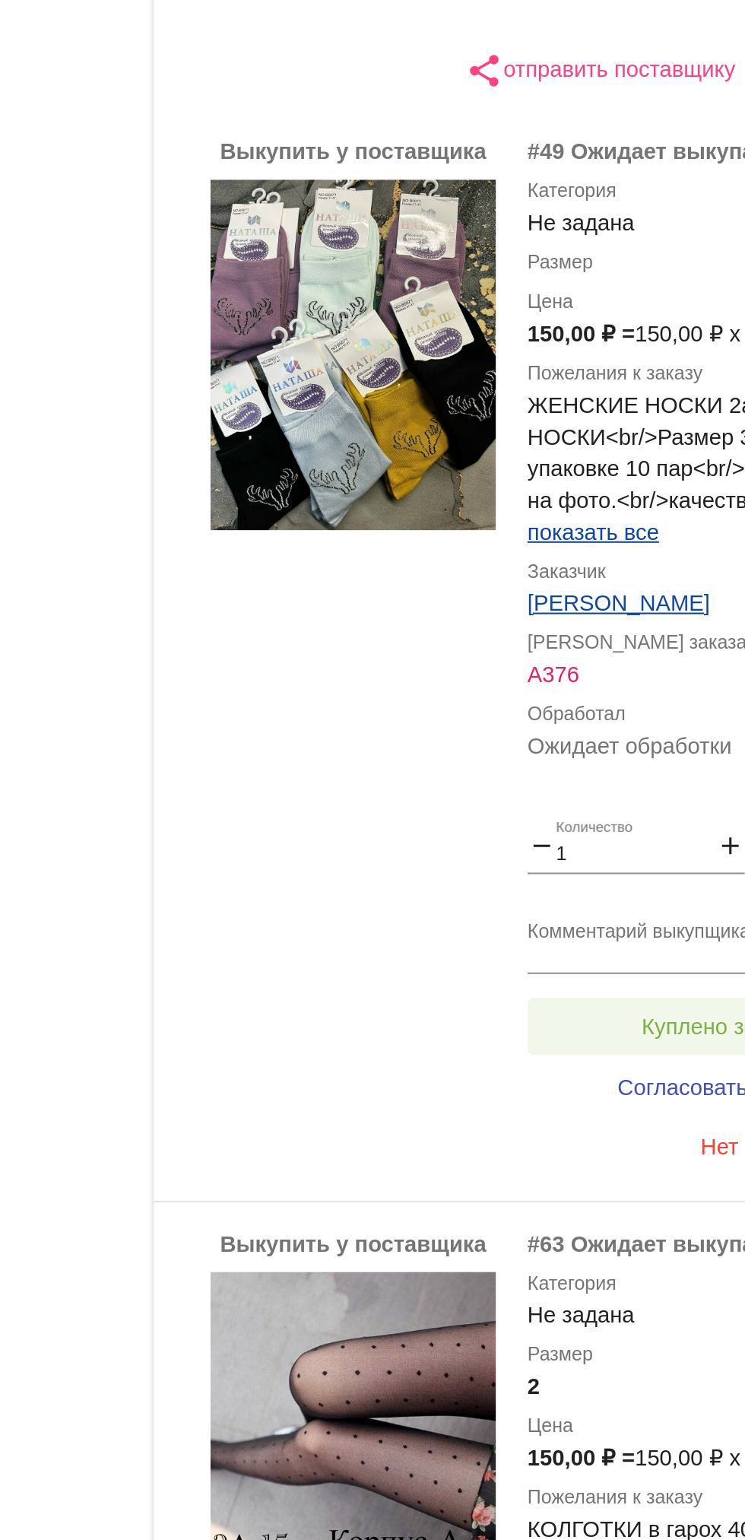
click at [558, 708] on button "Куплено за 150,00 ₽" at bounding box center [595, 716] width 210 height 27
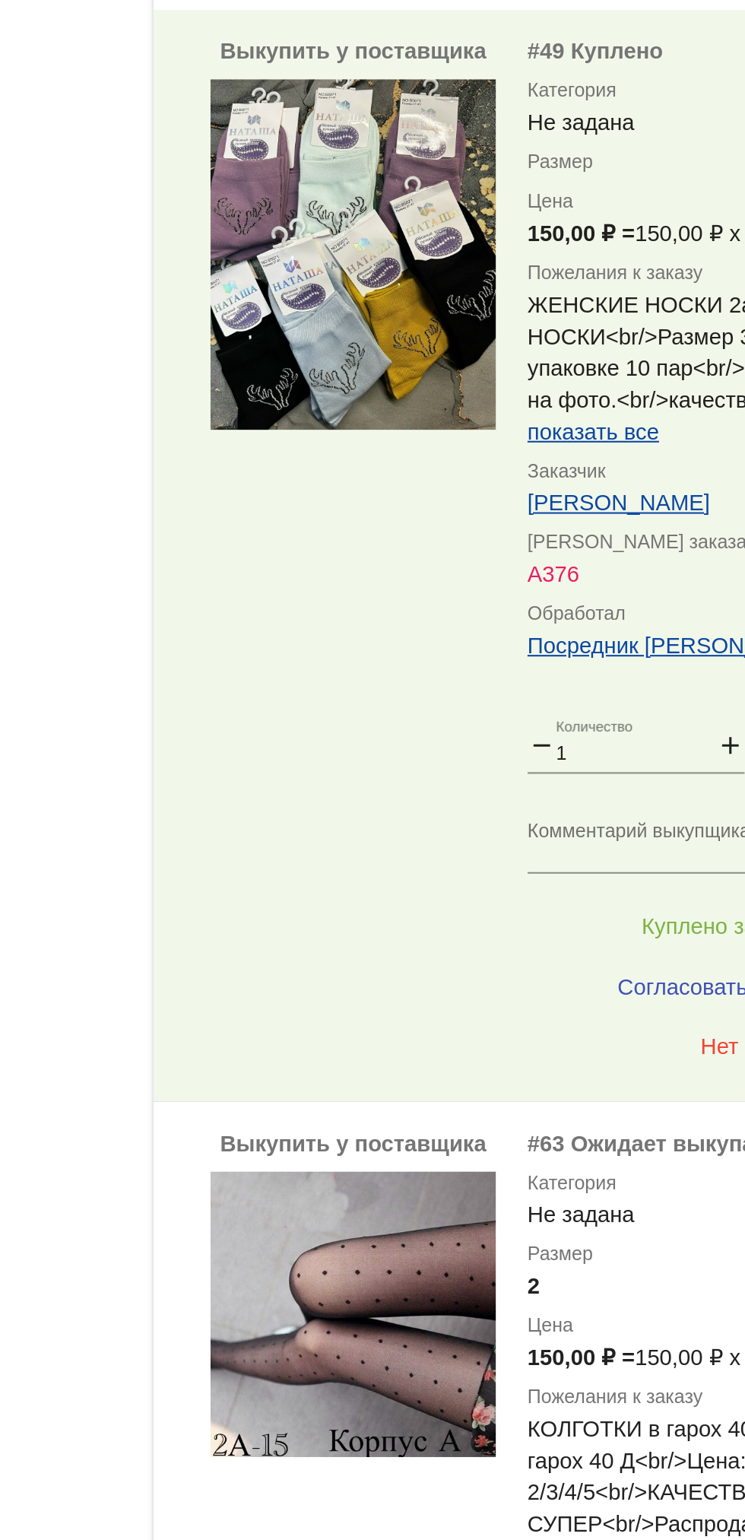
scroll to position [209, 0]
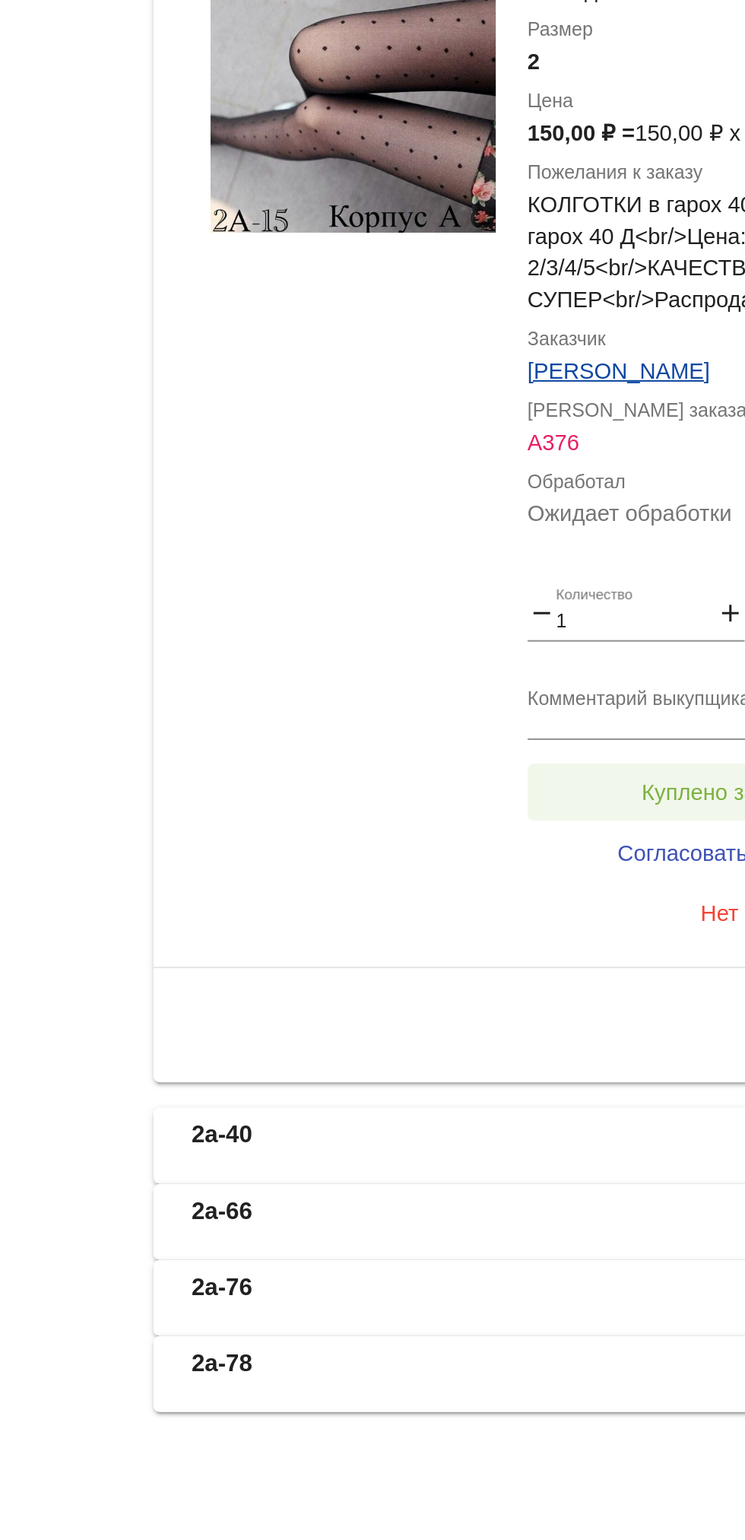
click at [563, 1178] on span "Куплено за 150,00 ₽" at bounding box center [594, 1175] width 100 height 12
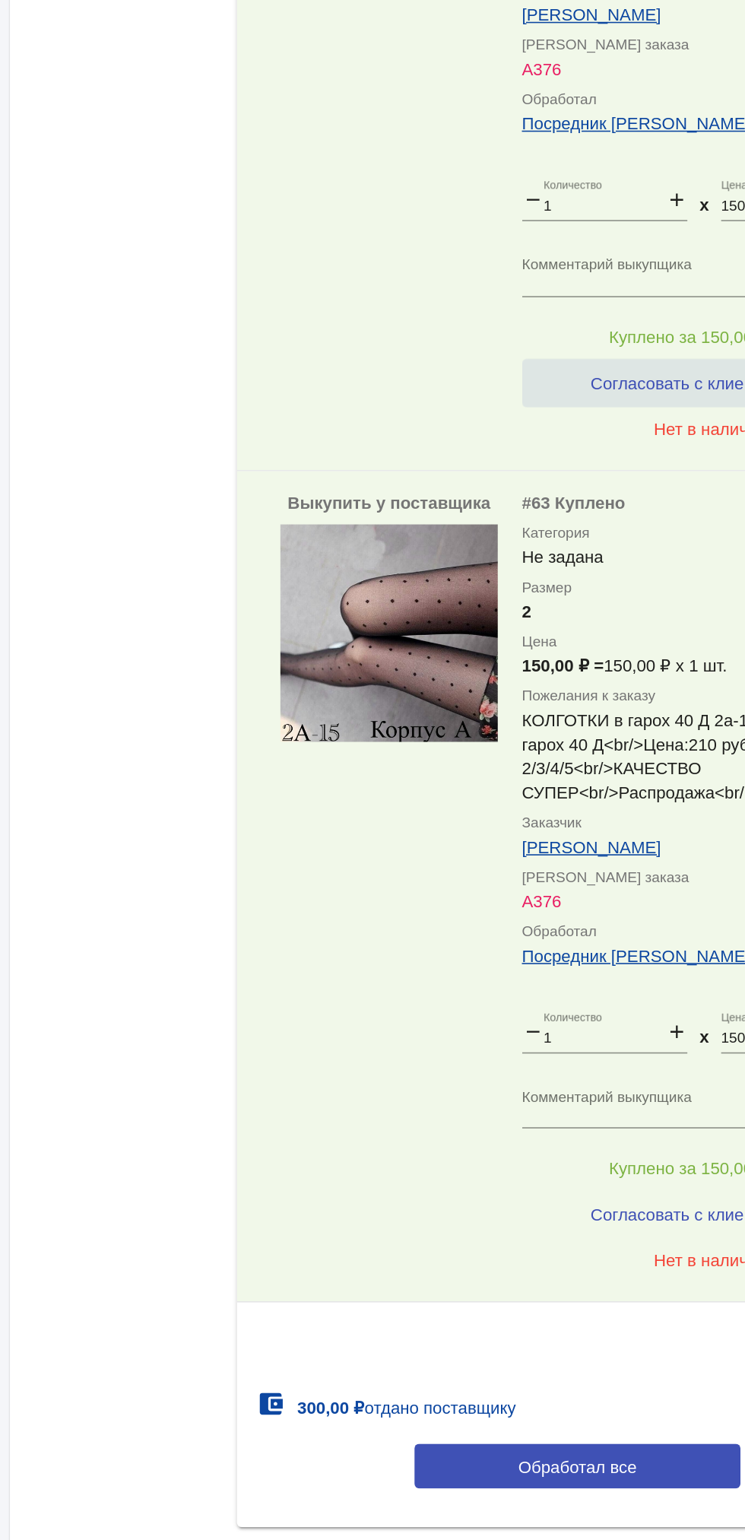
scroll to position [80, 0]
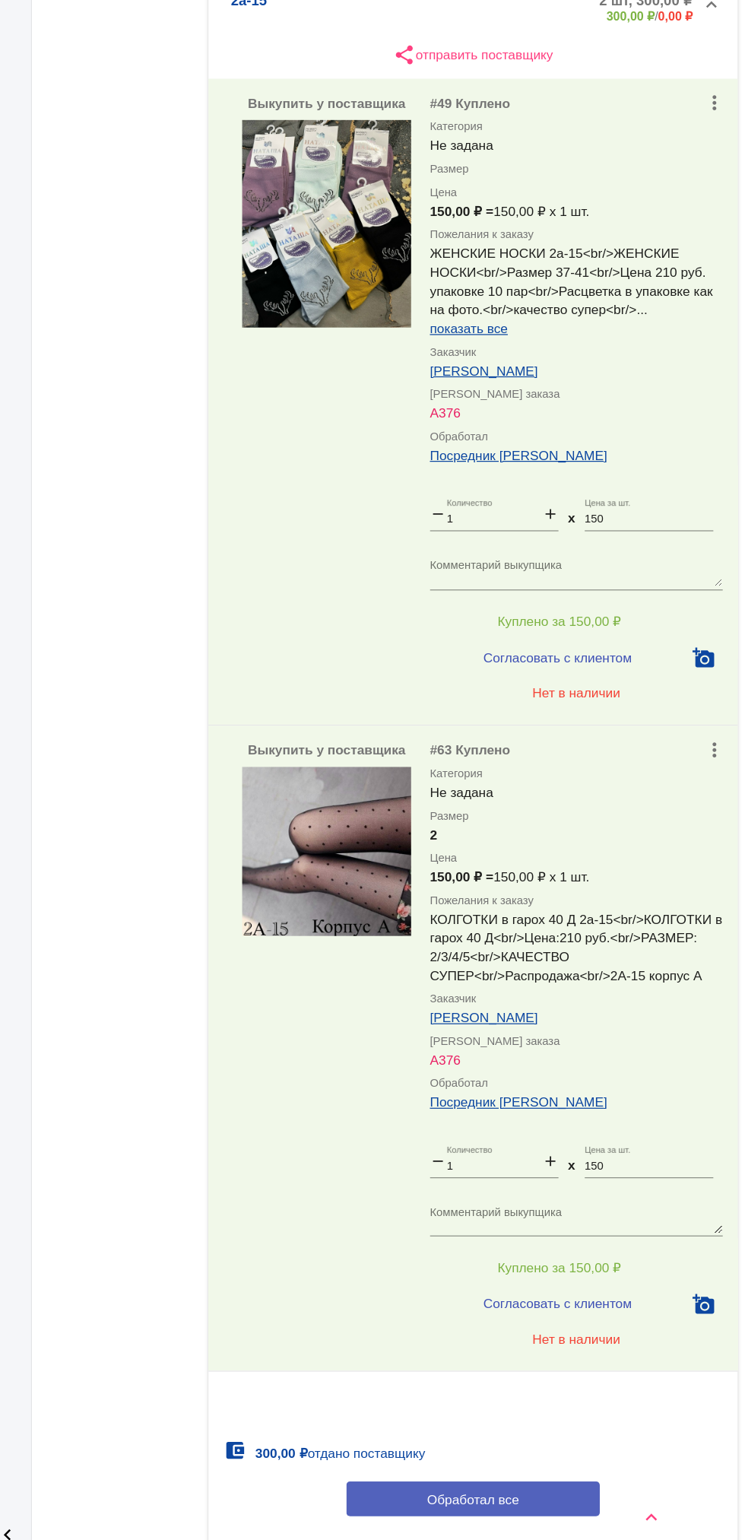
click at [587, 1506] on button "Обработал все" at bounding box center [524, 1492] width 205 height 28
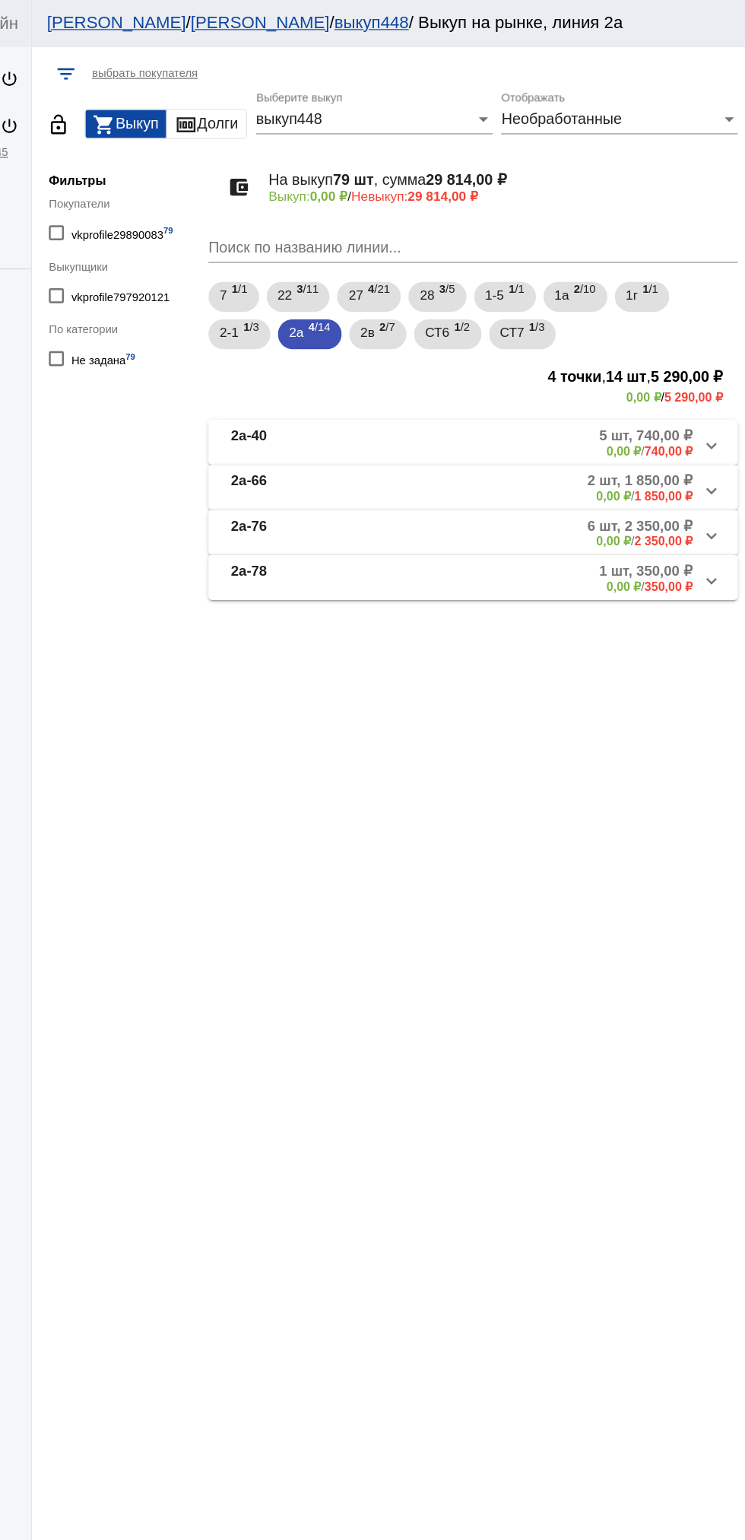
scroll to position [0, 0]
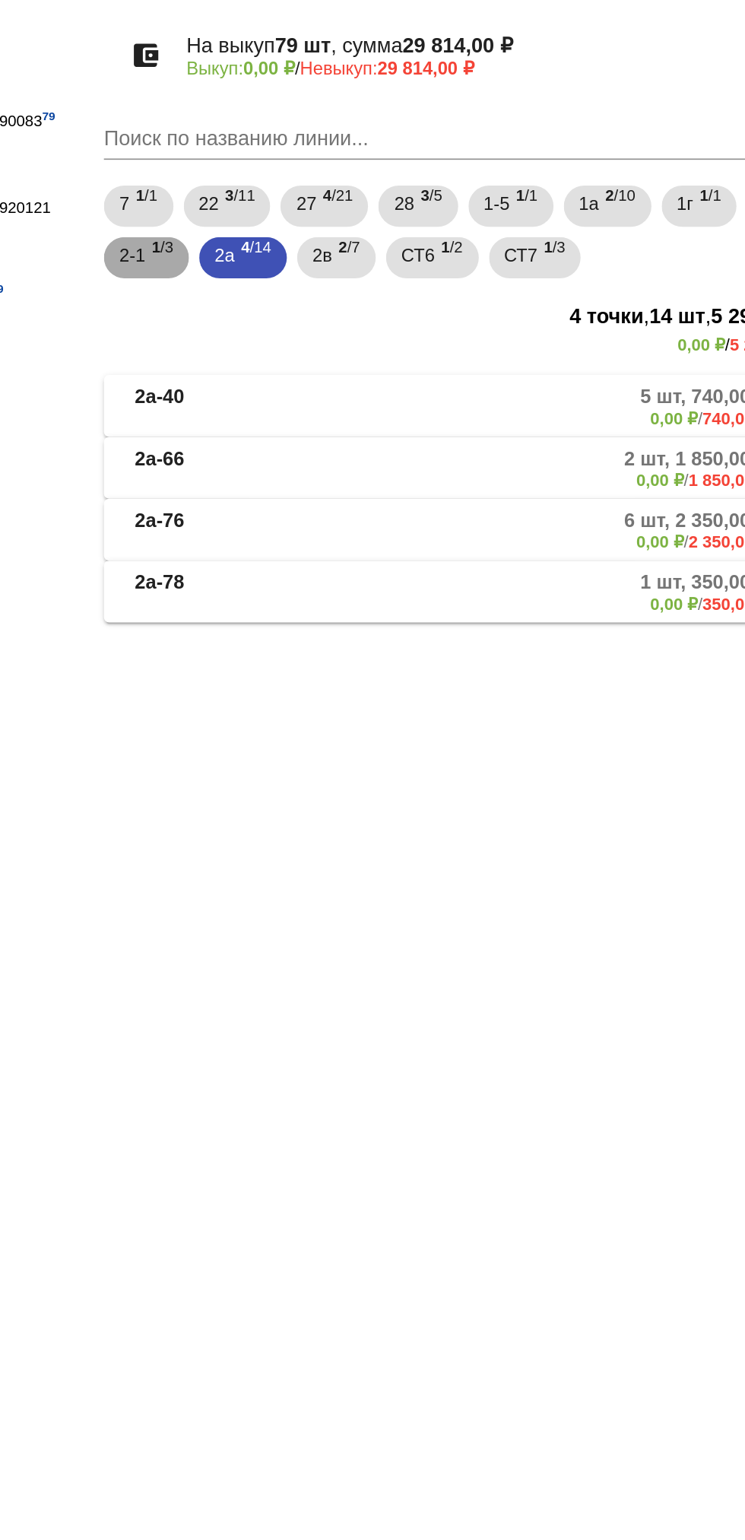
click at [327, 268] on span "2-1" at bounding box center [326, 268] width 15 height 27
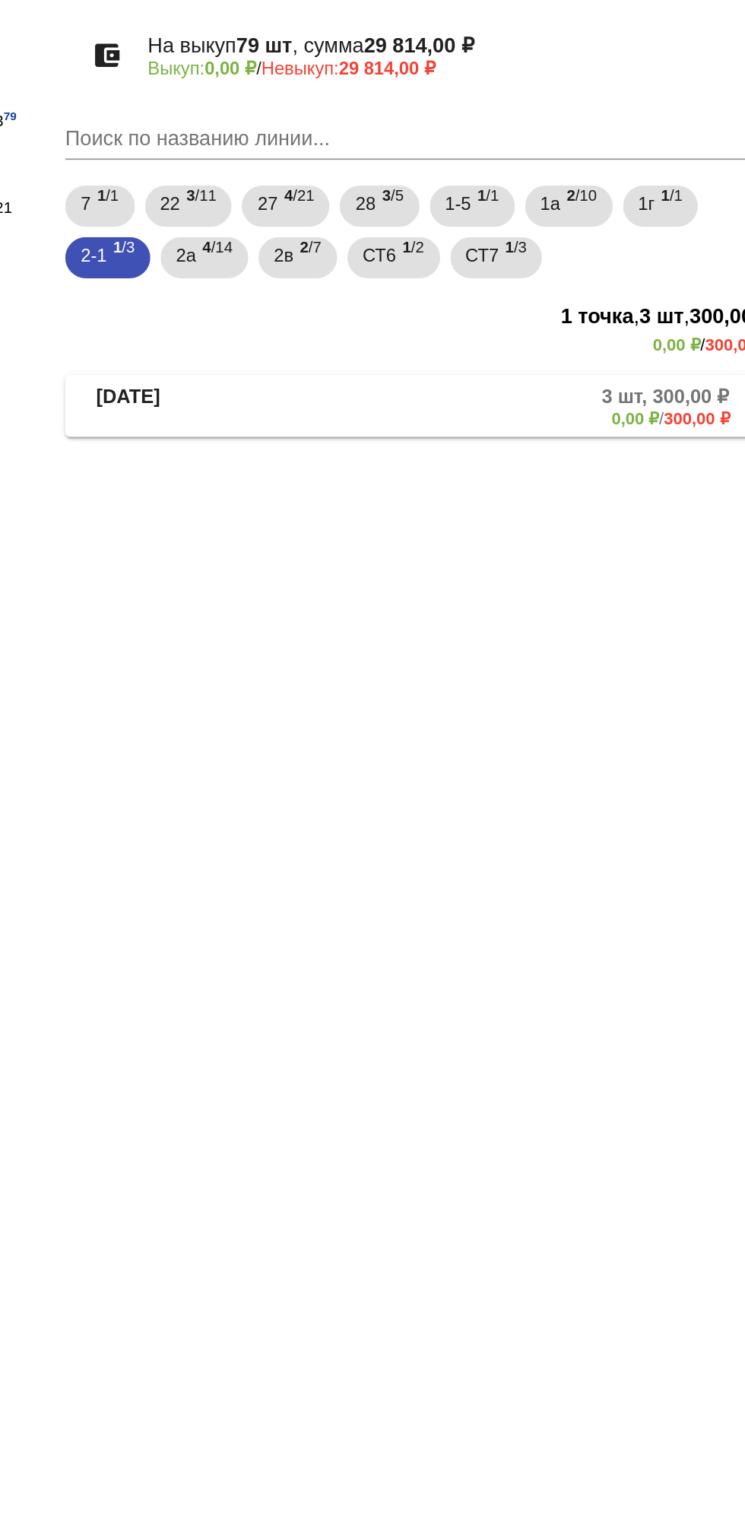
click at [398, 365] on mat-panel-title "[DATE]" at bounding box center [388, 358] width 121 height 25
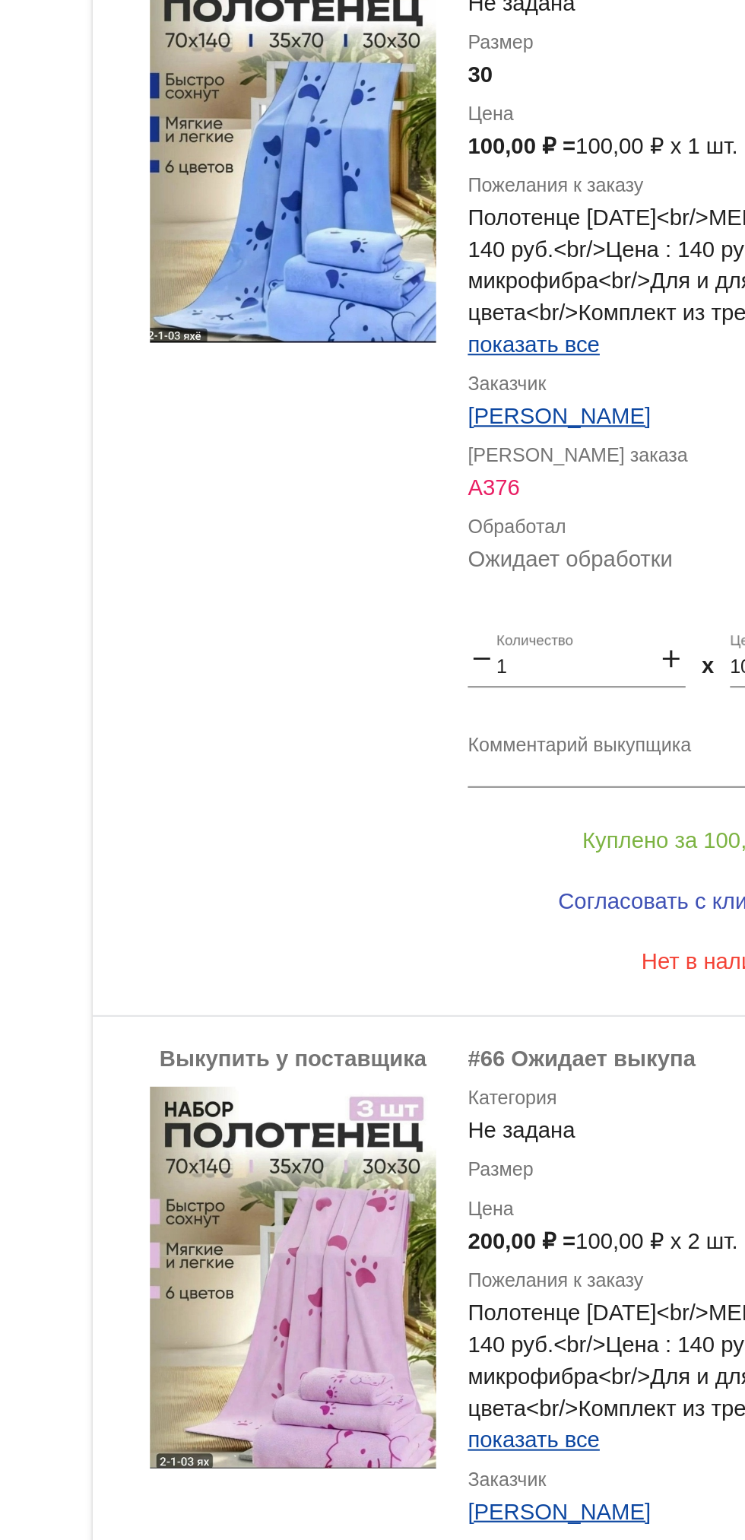
scroll to position [66, 0]
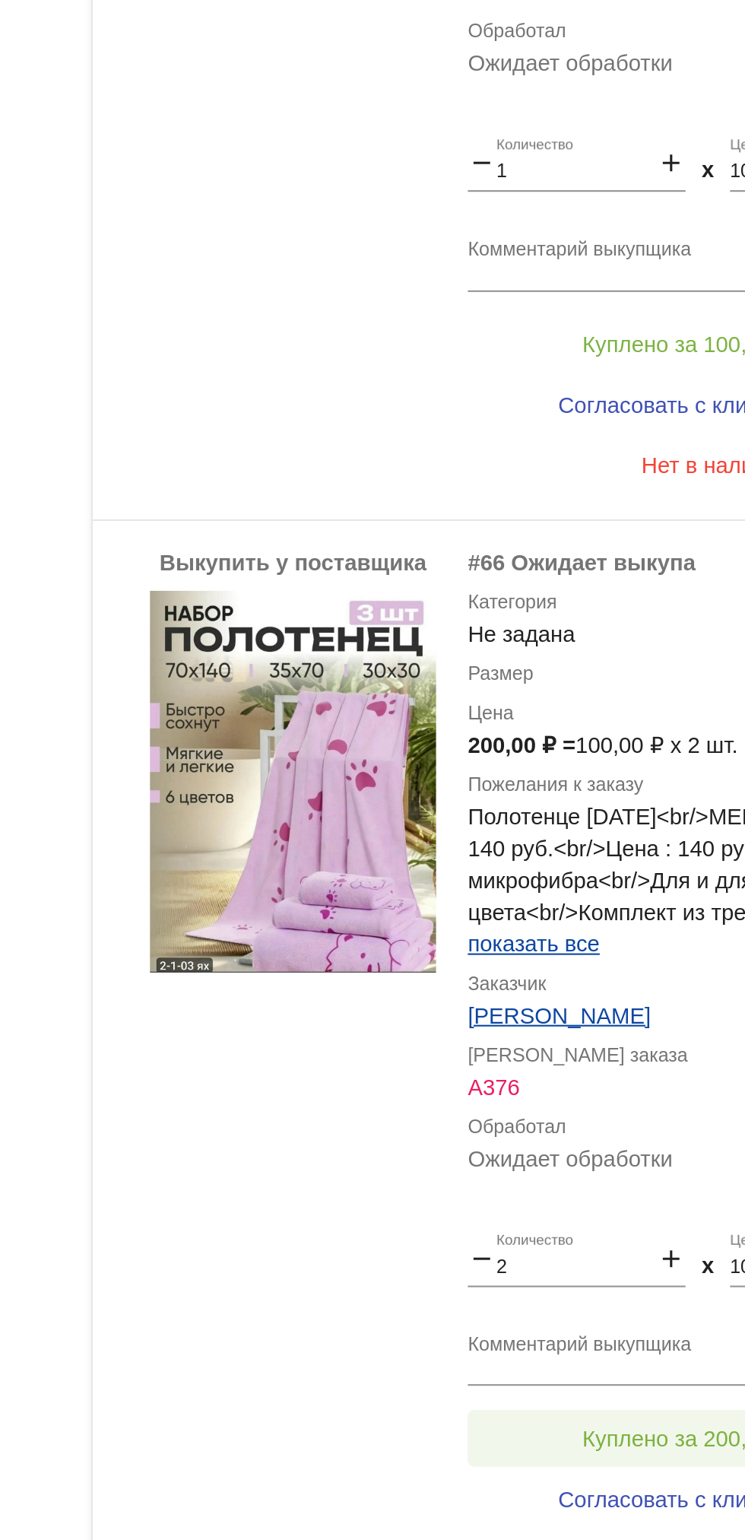
click at [581, 1330] on span "Куплено за 200,00 ₽" at bounding box center [594, 1334] width 100 height 12
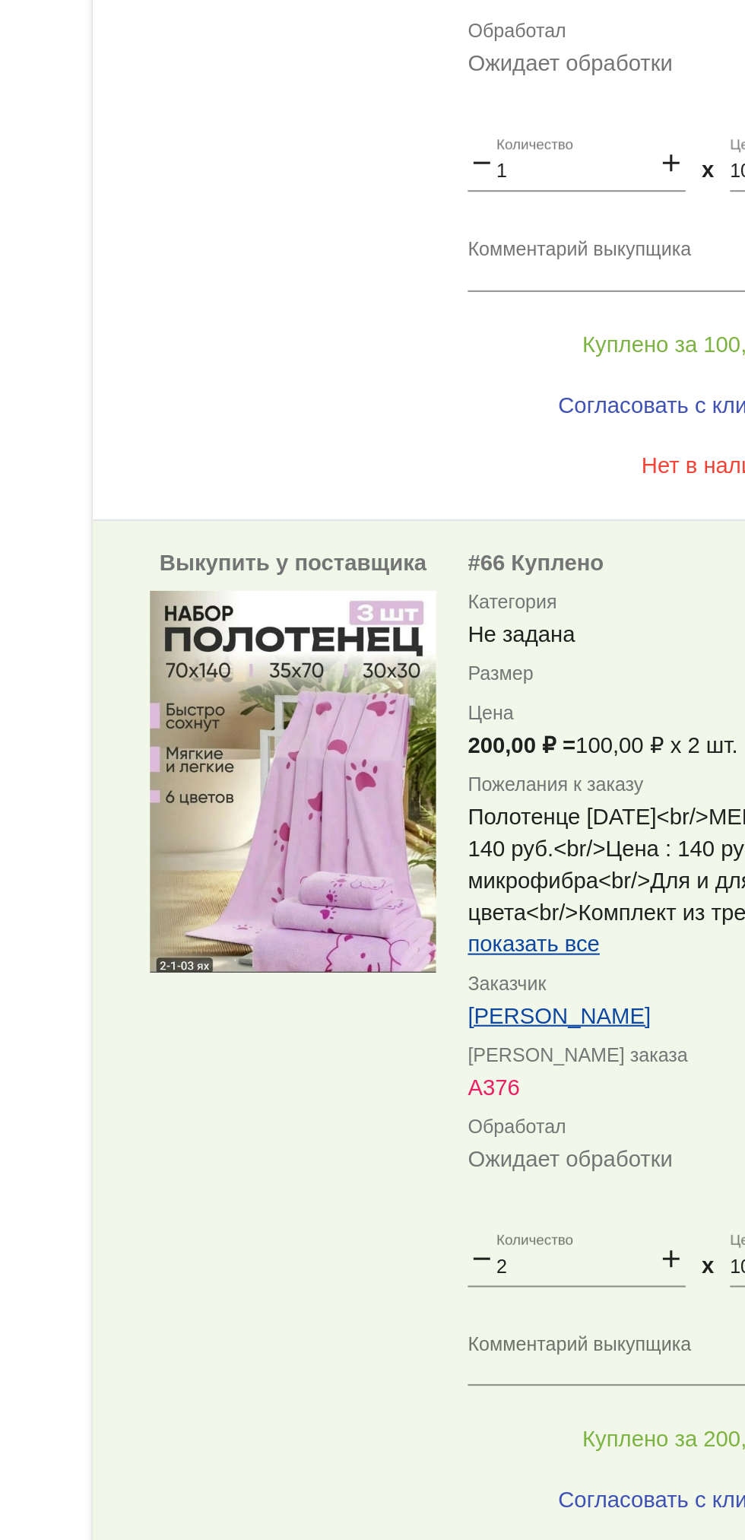
scroll to position [0, 0]
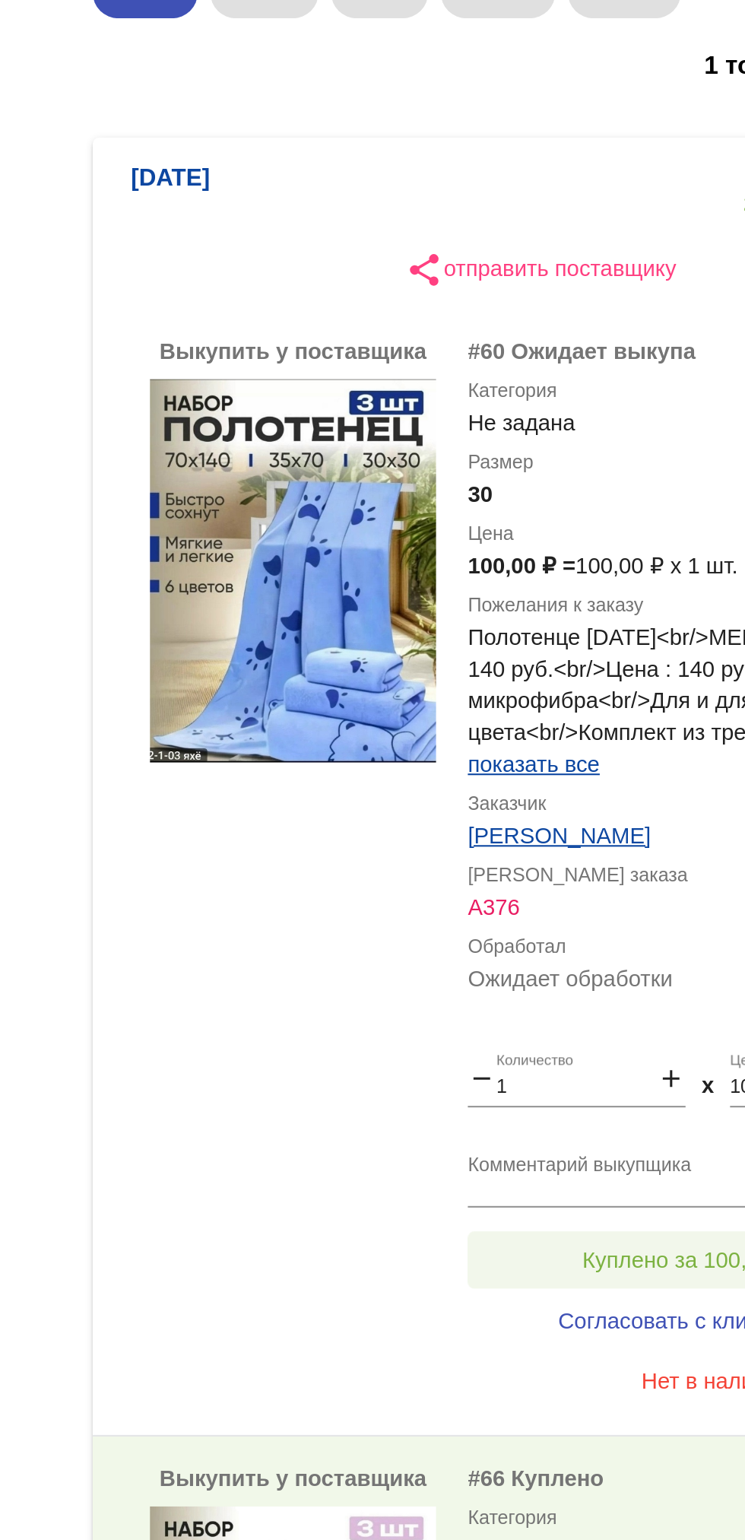
click at [589, 874] on span "Куплено за 100,00 ₽" at bounding box center [594, 877] width 100 height 12
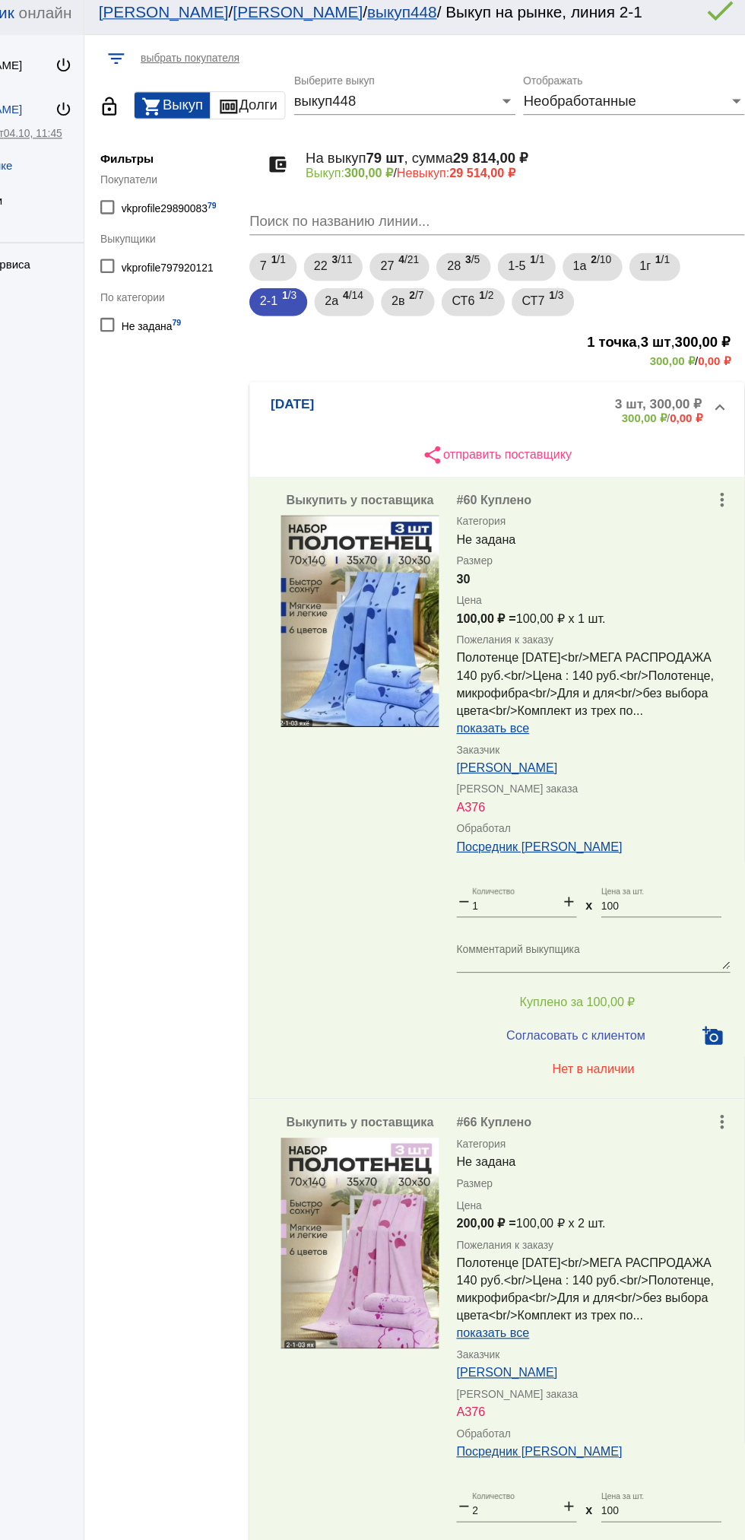
scroll to position [154, 0]
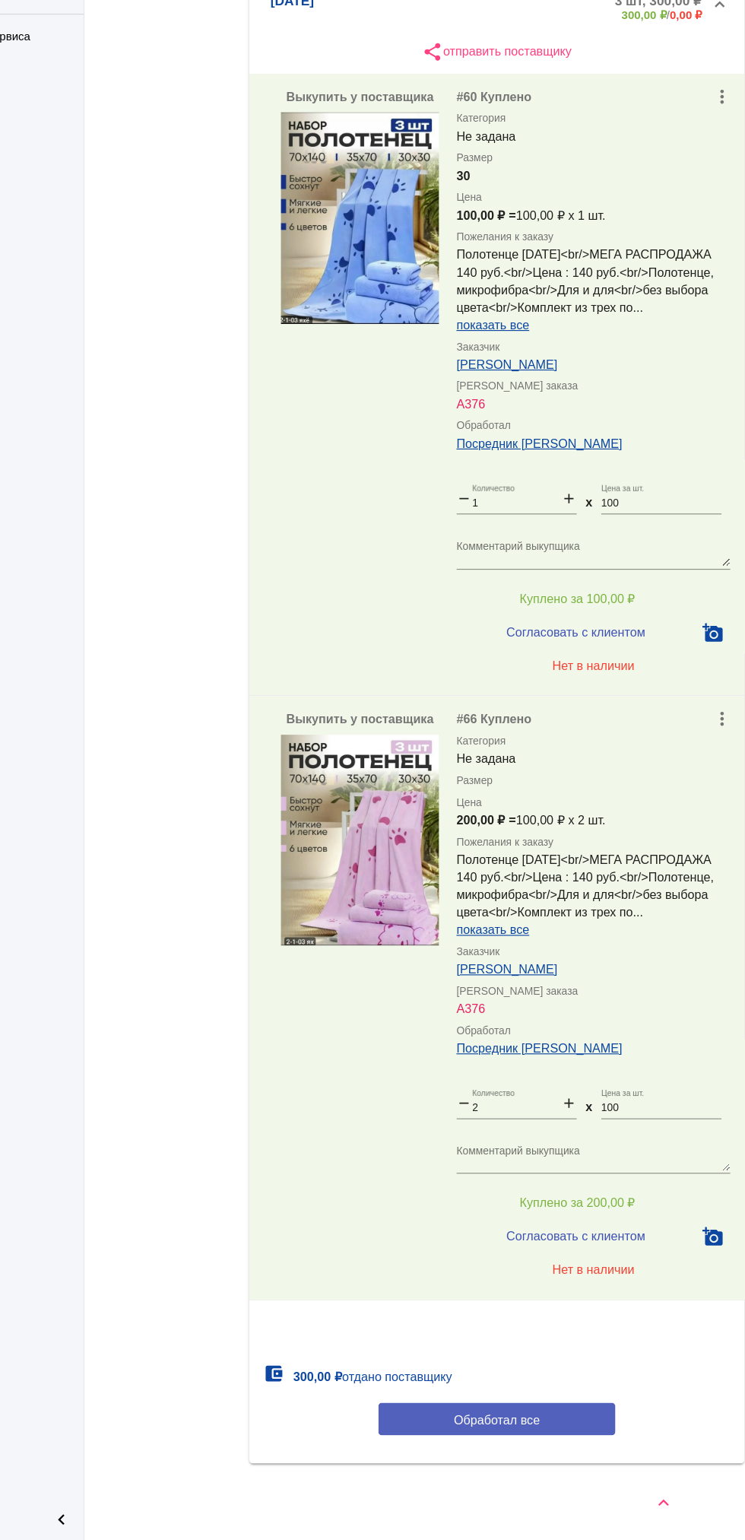
click at [599, 1422] on button "Обработал все" at bounding box center [524, 1434] width 205 height 28
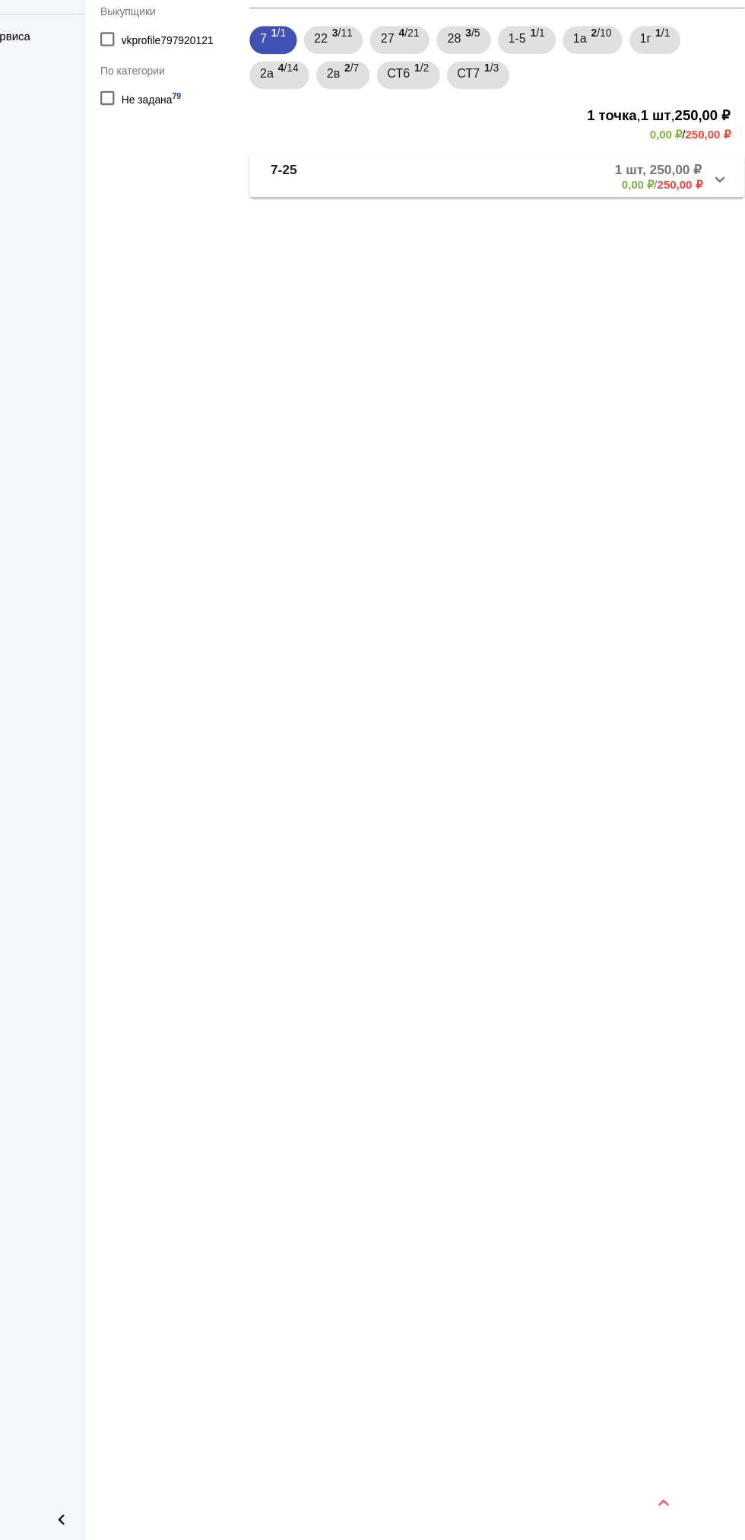
scroll to position [0, 0]
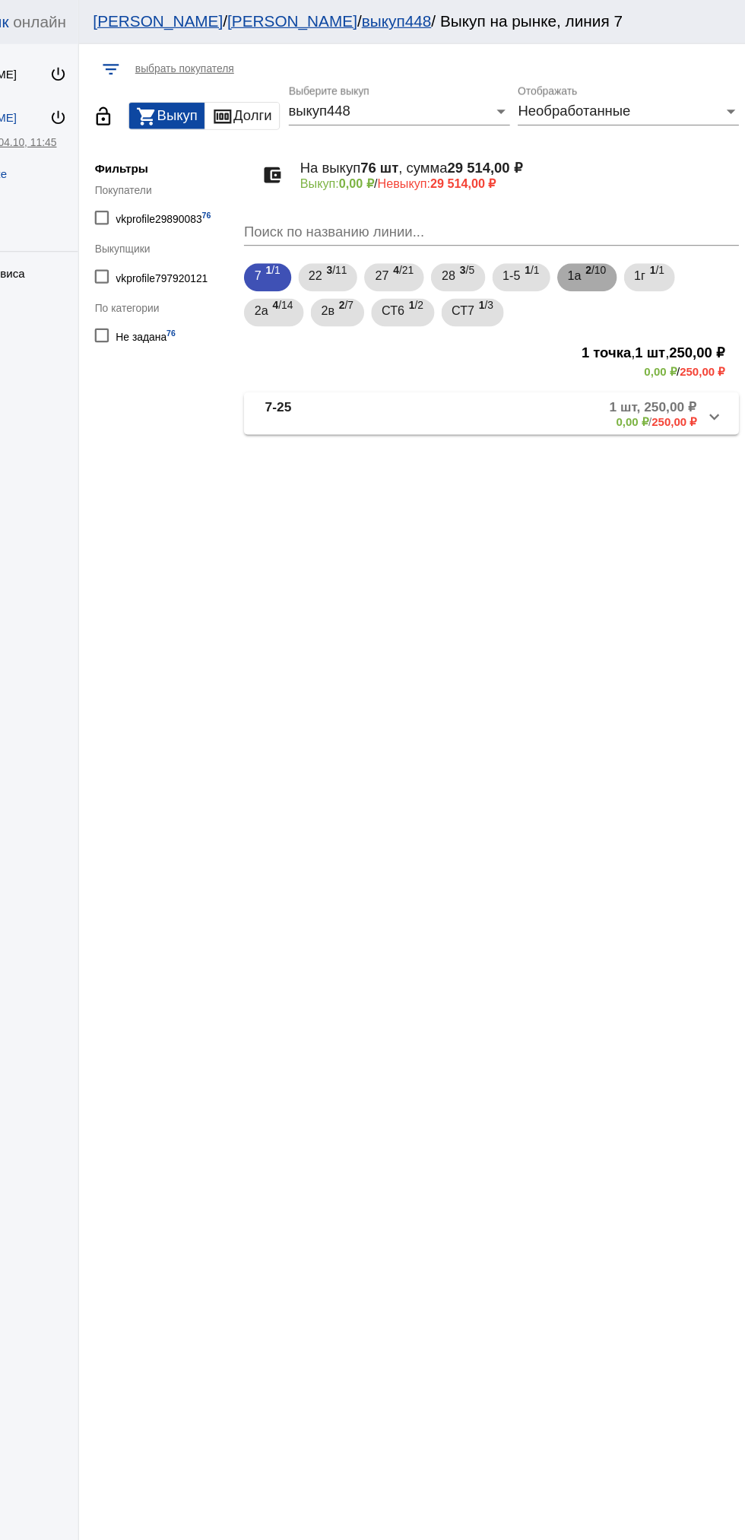
click at [611, 234] on b "2" at bounding box center [608, 234] width 5 height 11
click at [652, 365] on div "0,00 ₽ / 1 750,00 ₽" at bounding box center [659, 365] width 85 height 11
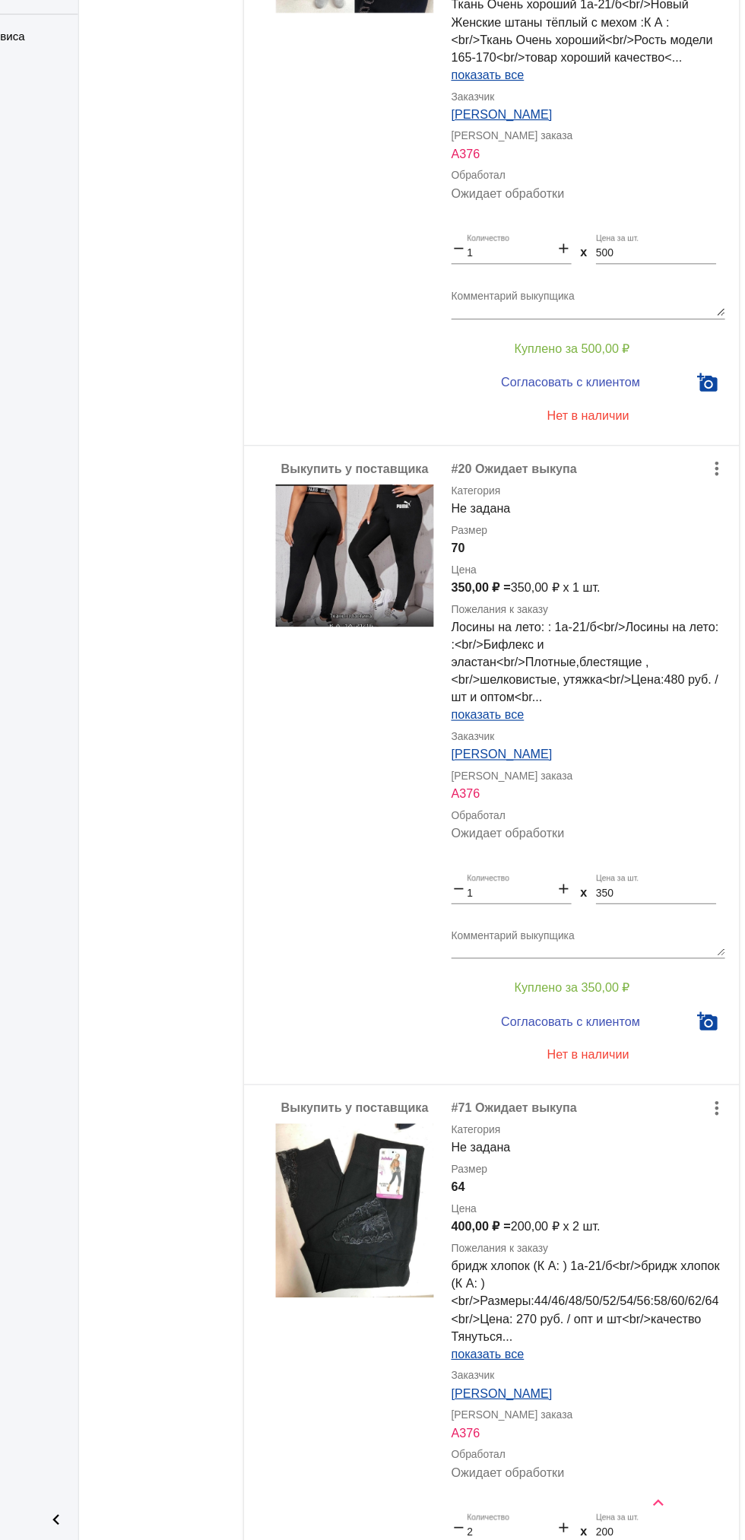
scroll to position [370, 0]
click at [376, 681] on img at bounding box center [406, 686] width 137 height 124
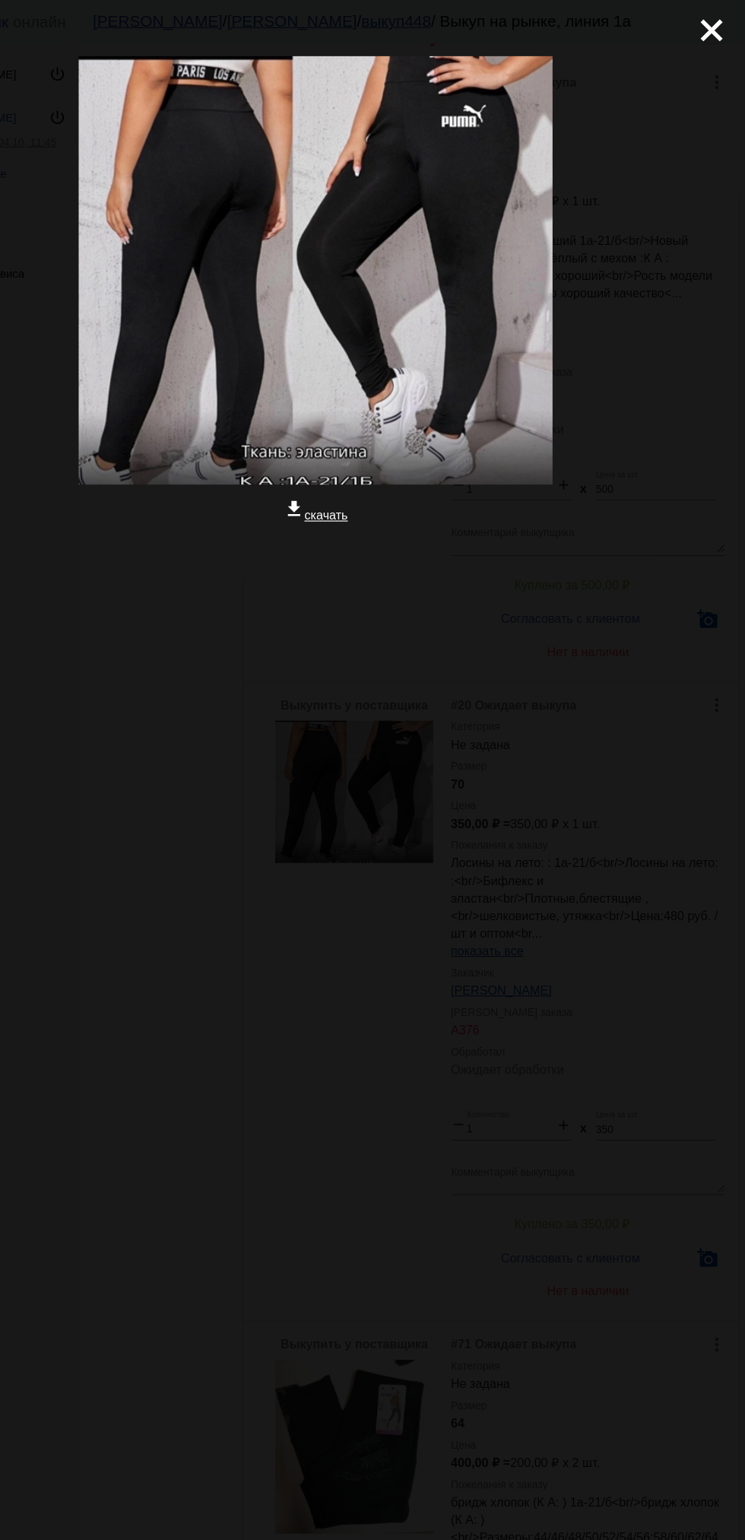
click at [712, 30] on mat-icon "close" at bounding box center [709, 20] width 18 height 18
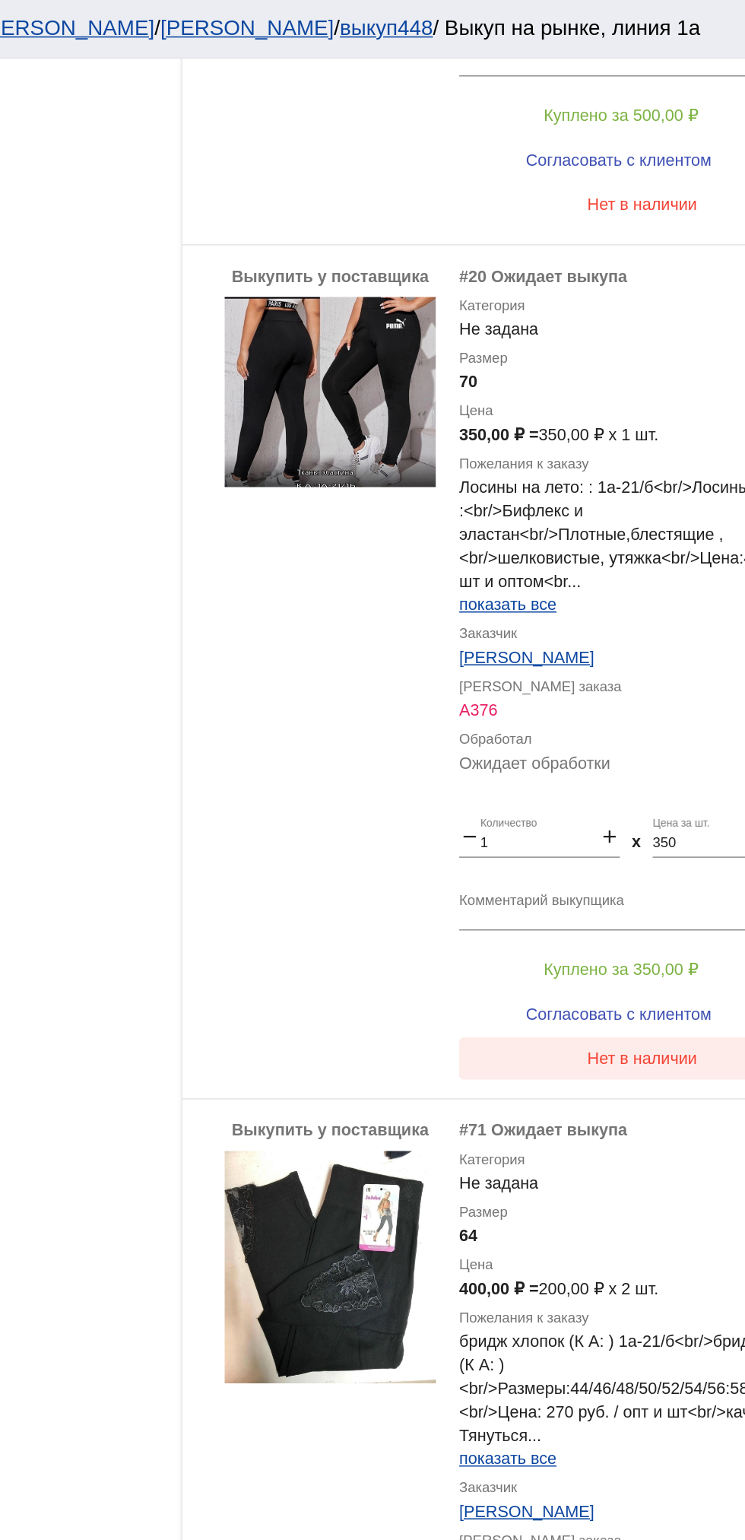
scroll to position [802, 0]
click at [594, 682] on span "Нет в наличии" at bounding box center [608, 686] width 71 height 12
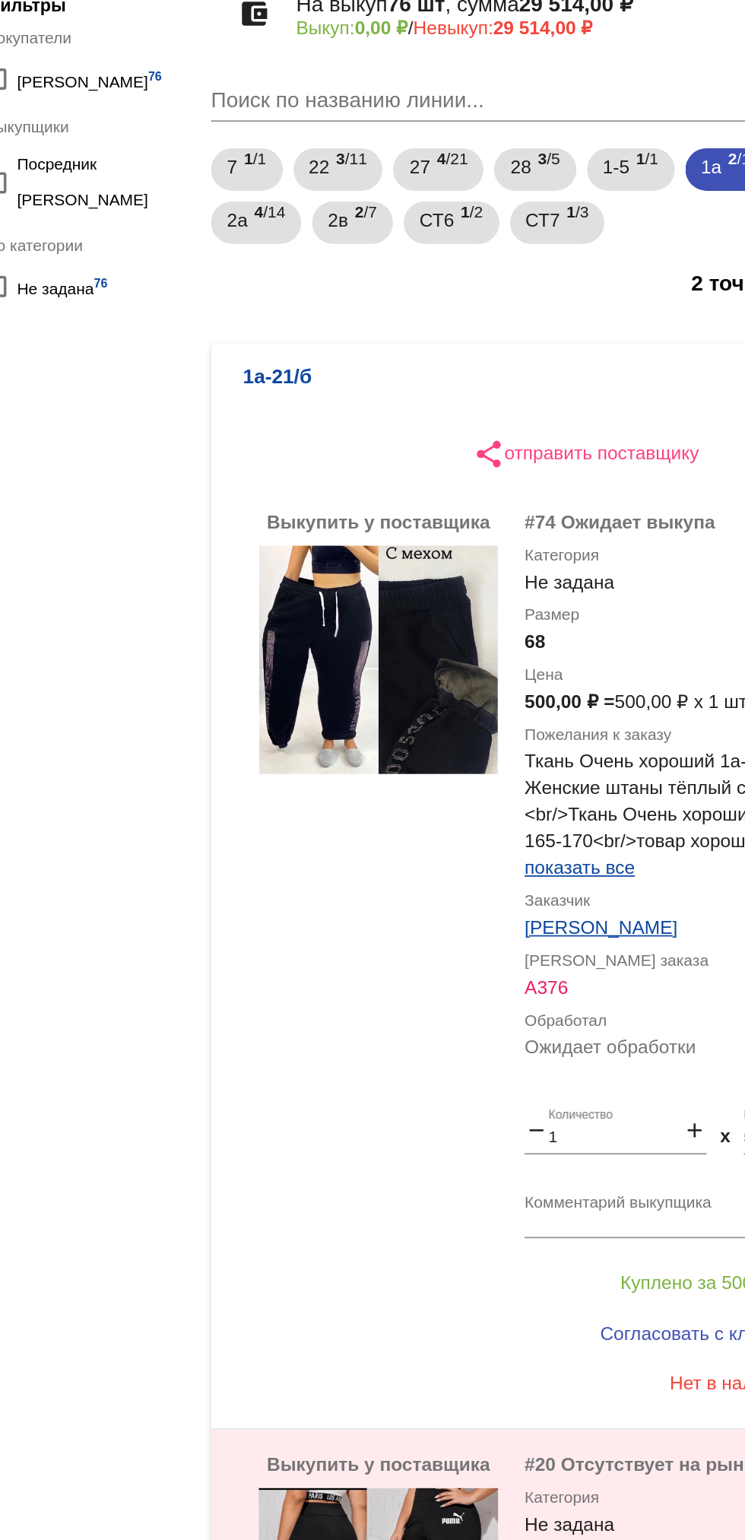
scroll to position [4, 0]
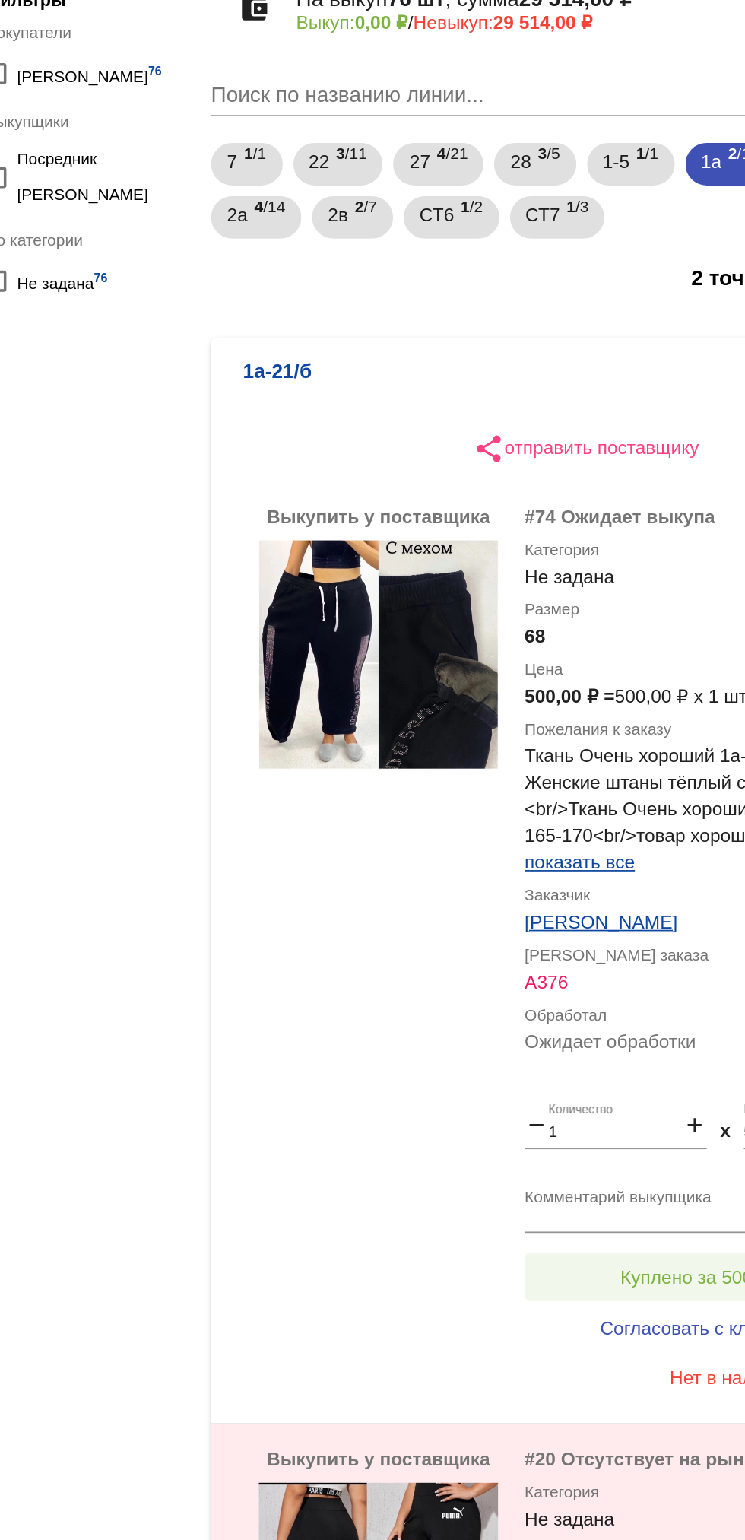
click at [599, 884] on button "Куплено за 500,00 ₽" at bounding box center [595, 872] width 210 height 27
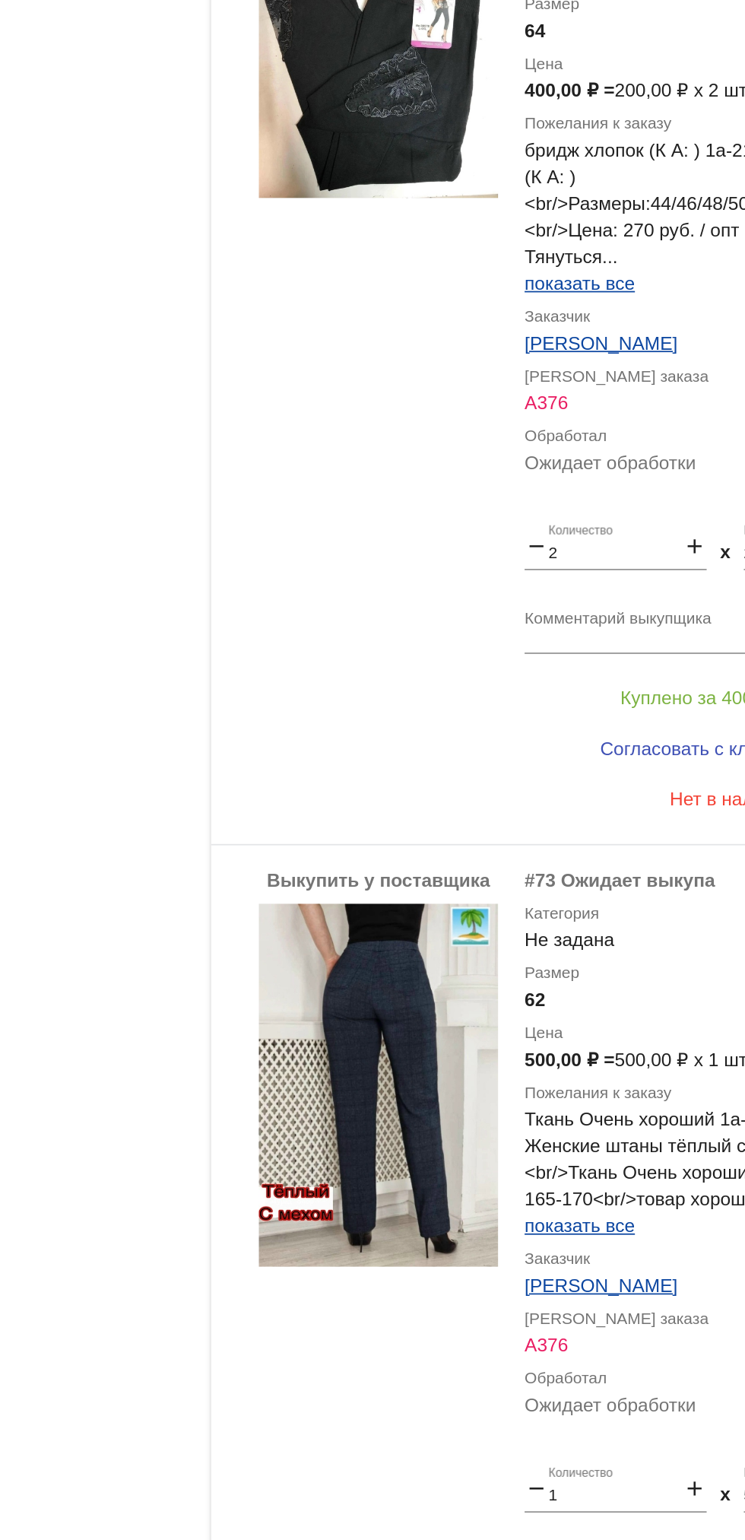
scroll to position [1238, 0]
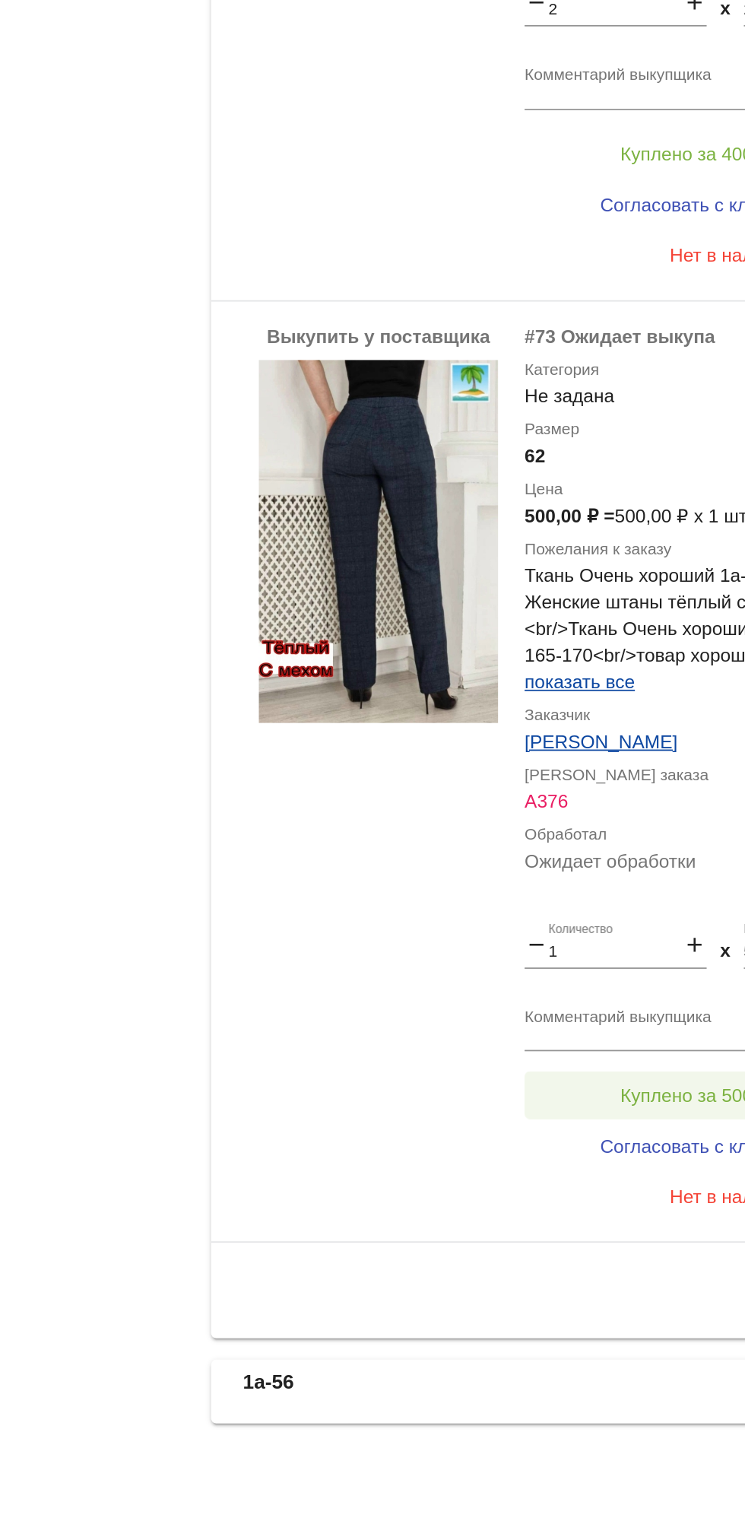
click at [586, 1284] on span "Куплено за 500,00 ₽" at bounding box center [594, 1285] width 100 height 12
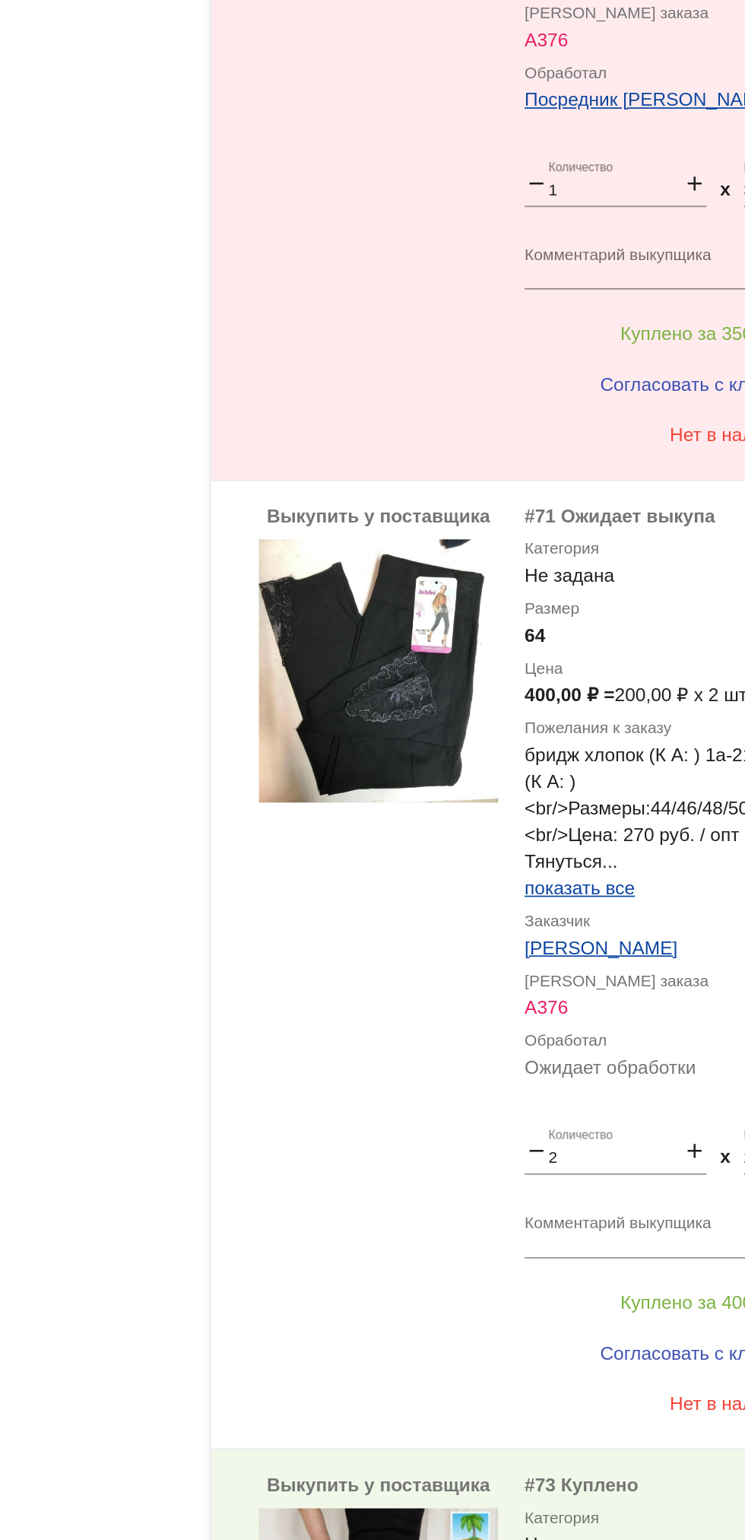
scroll to position [579, 0]
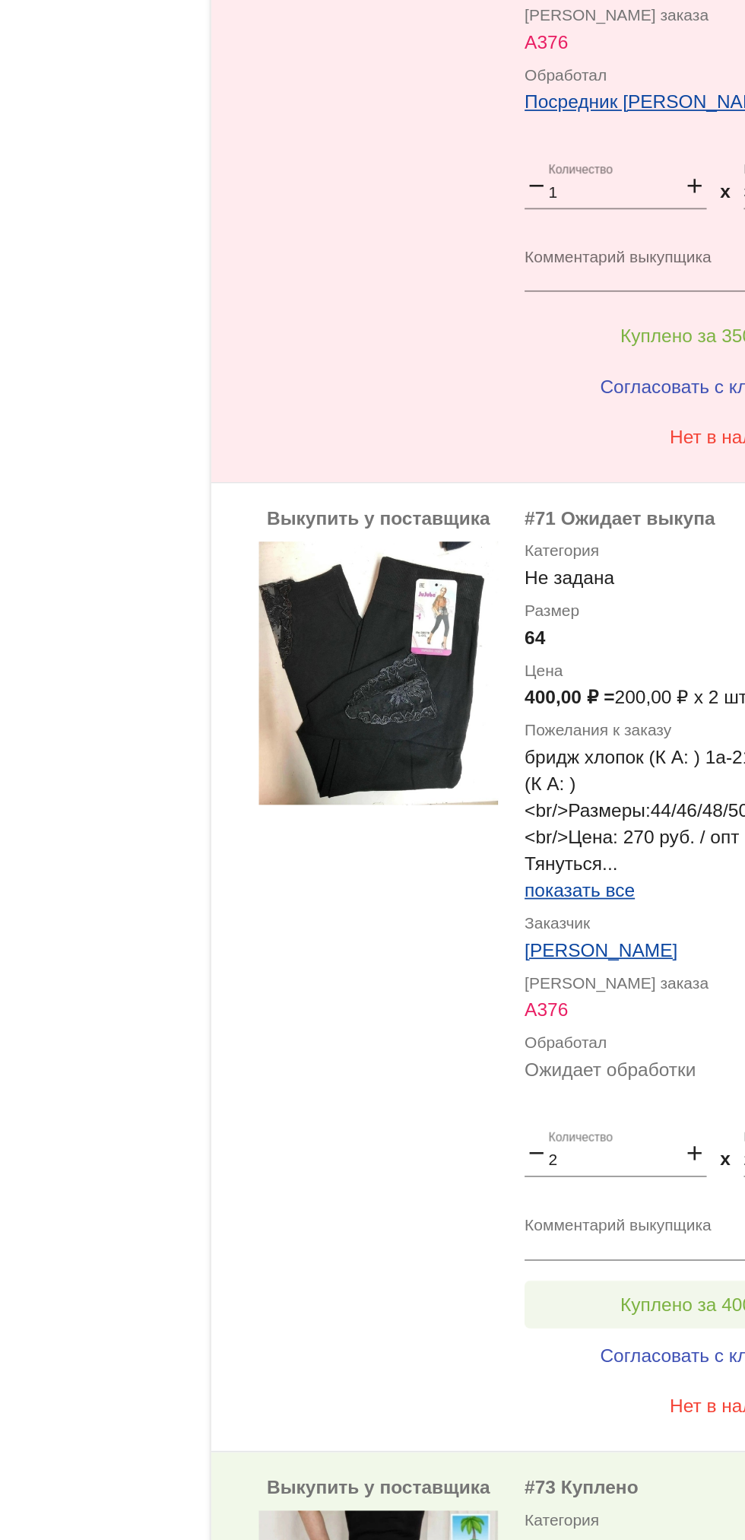
click at [588, 1411] on span "Куплено за 400,00 ₽" at bounding box center [594, 1405] width 100 height 12
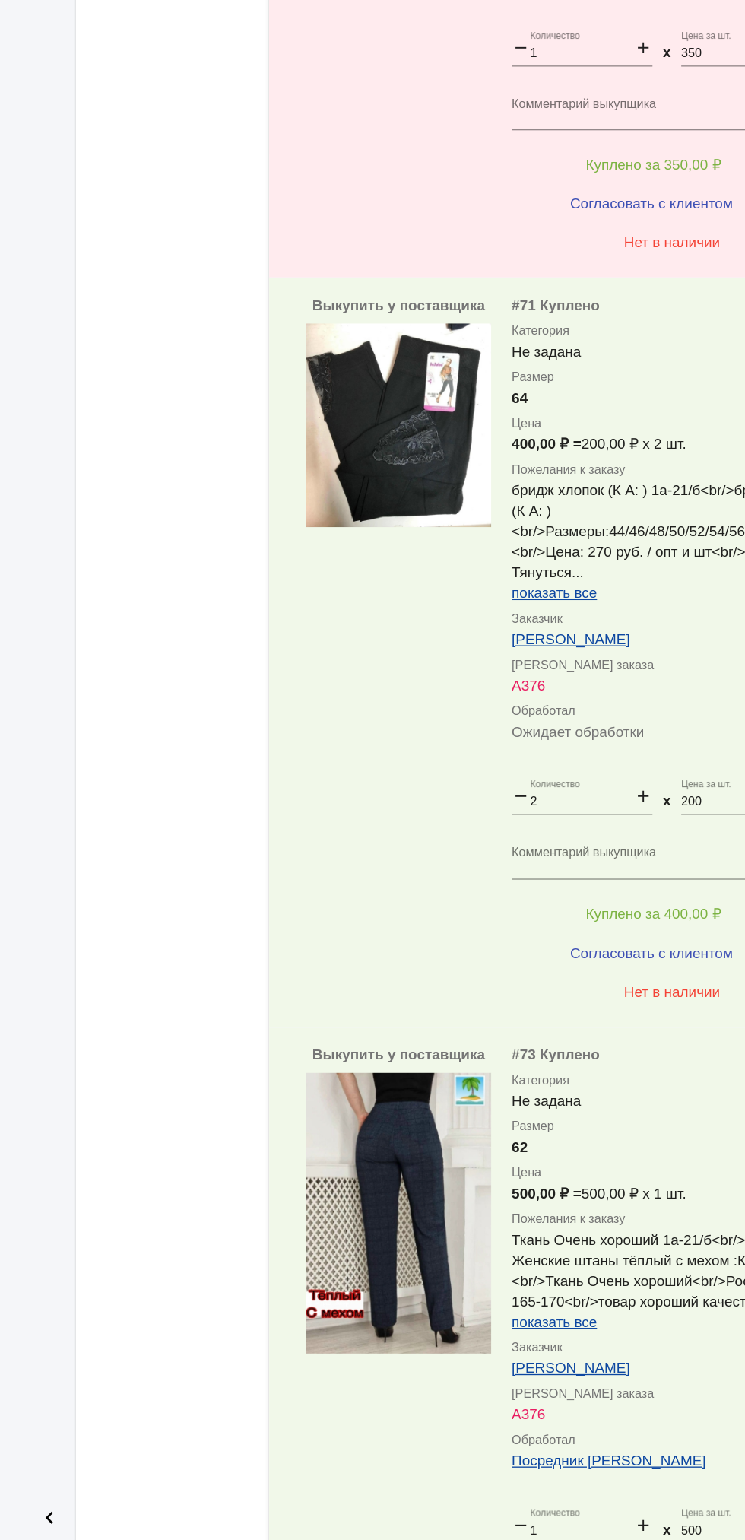
scroll to position [1325, 0]
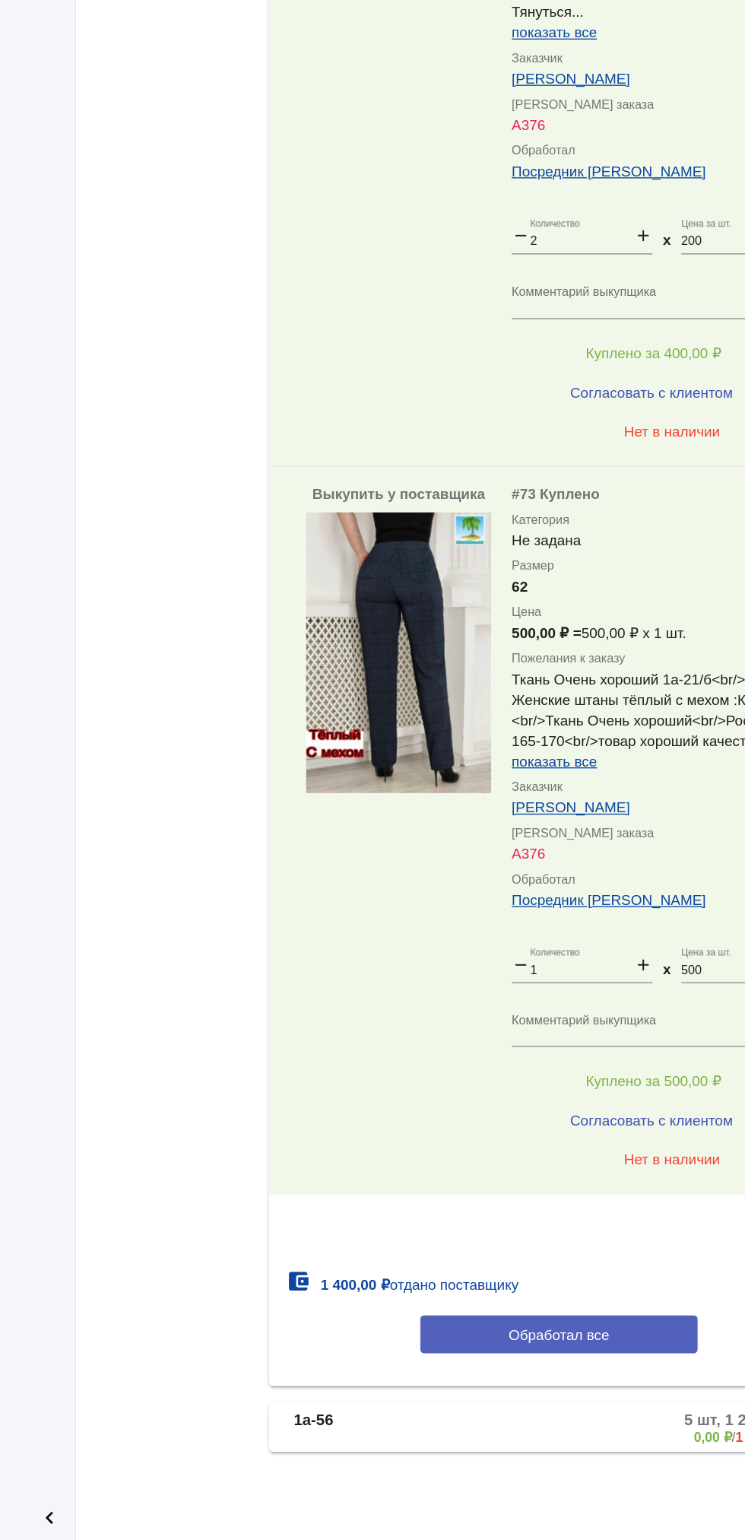
click at [541, 1392] on span "Обработал все" at bounding box center [524, 1386] width 75 height 12
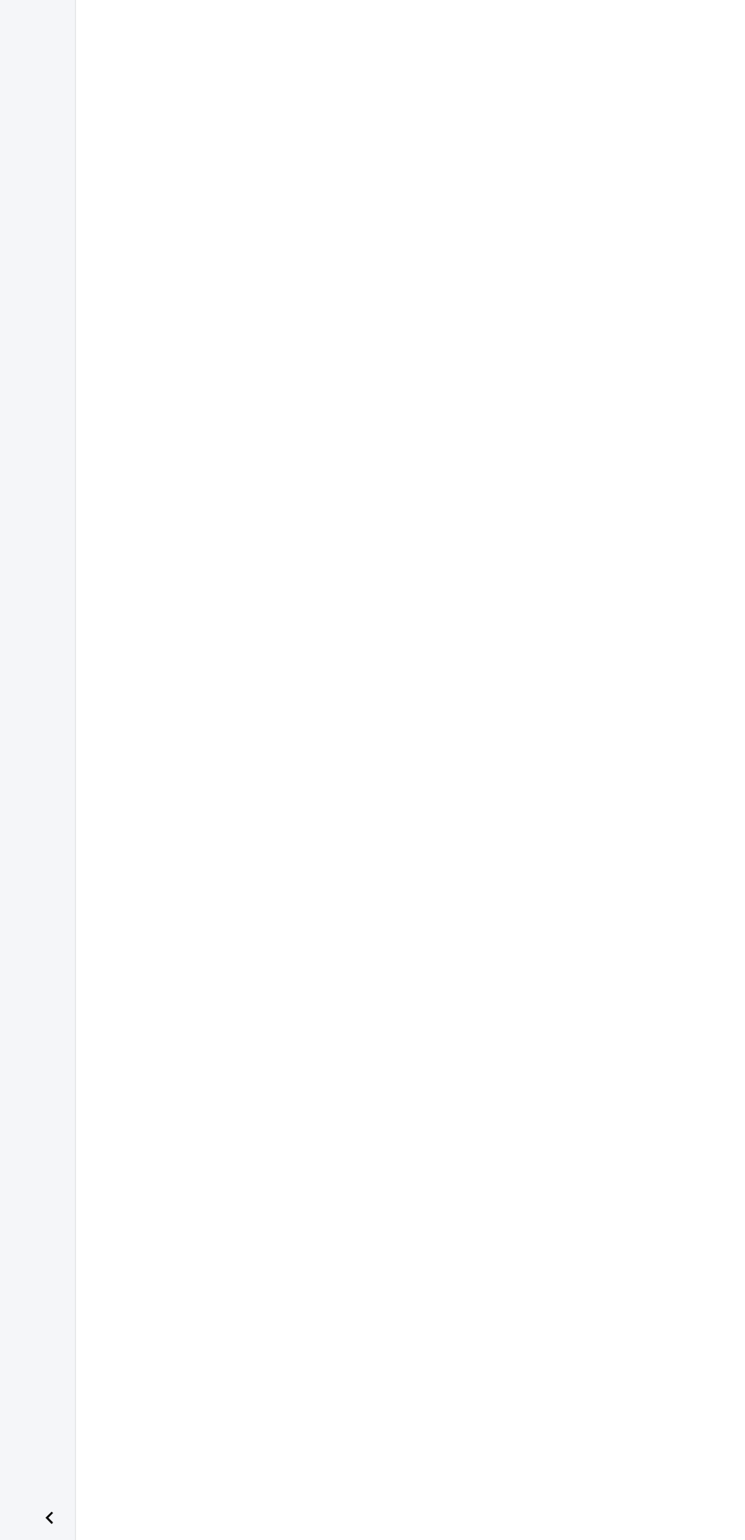
scroll to position [0, 0]
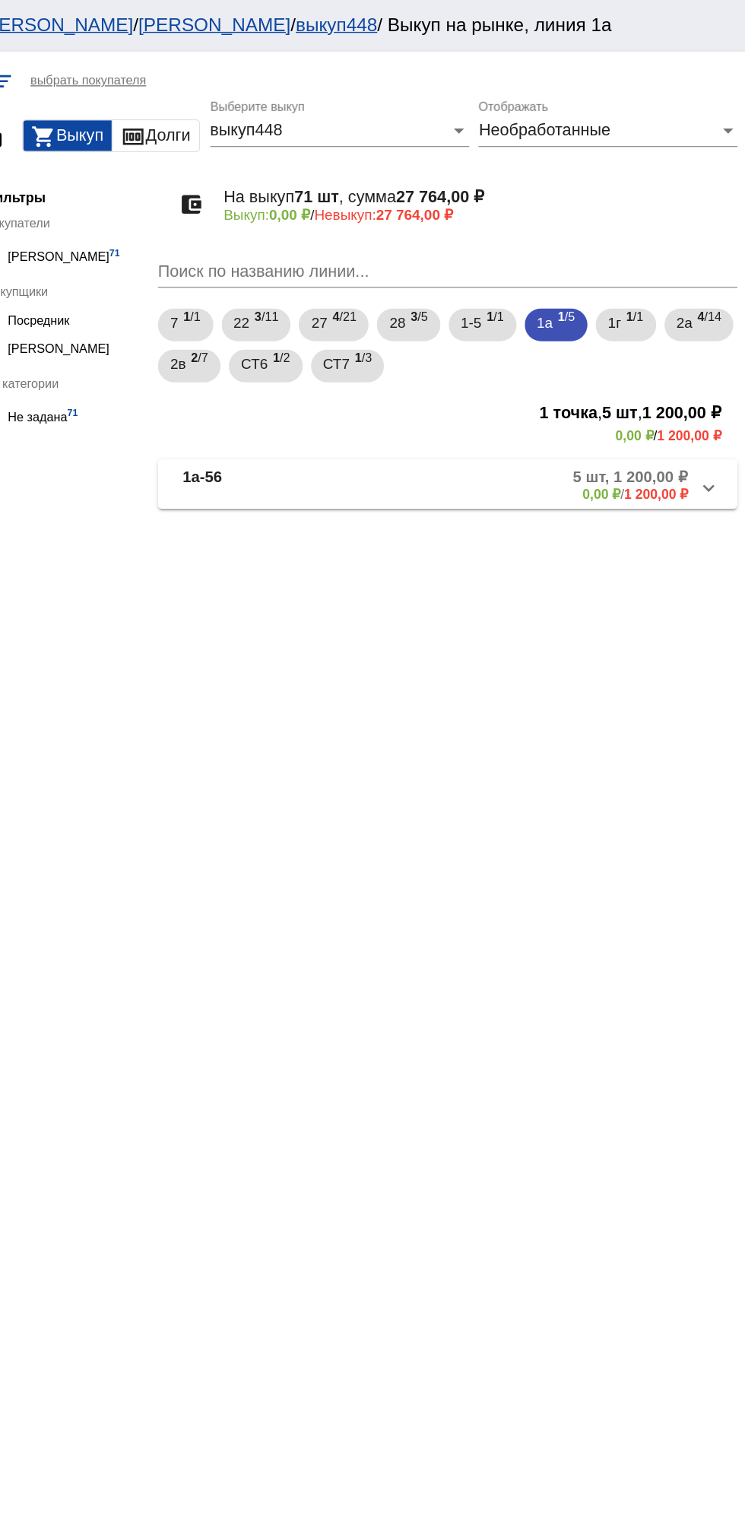
click at [611, 360] on mat-panel-description "5 шт, 1 200,00 ₽ 0,00 ₽ / 1 200,00 ₽" at bounding box center [577, 358] width 250 height 25
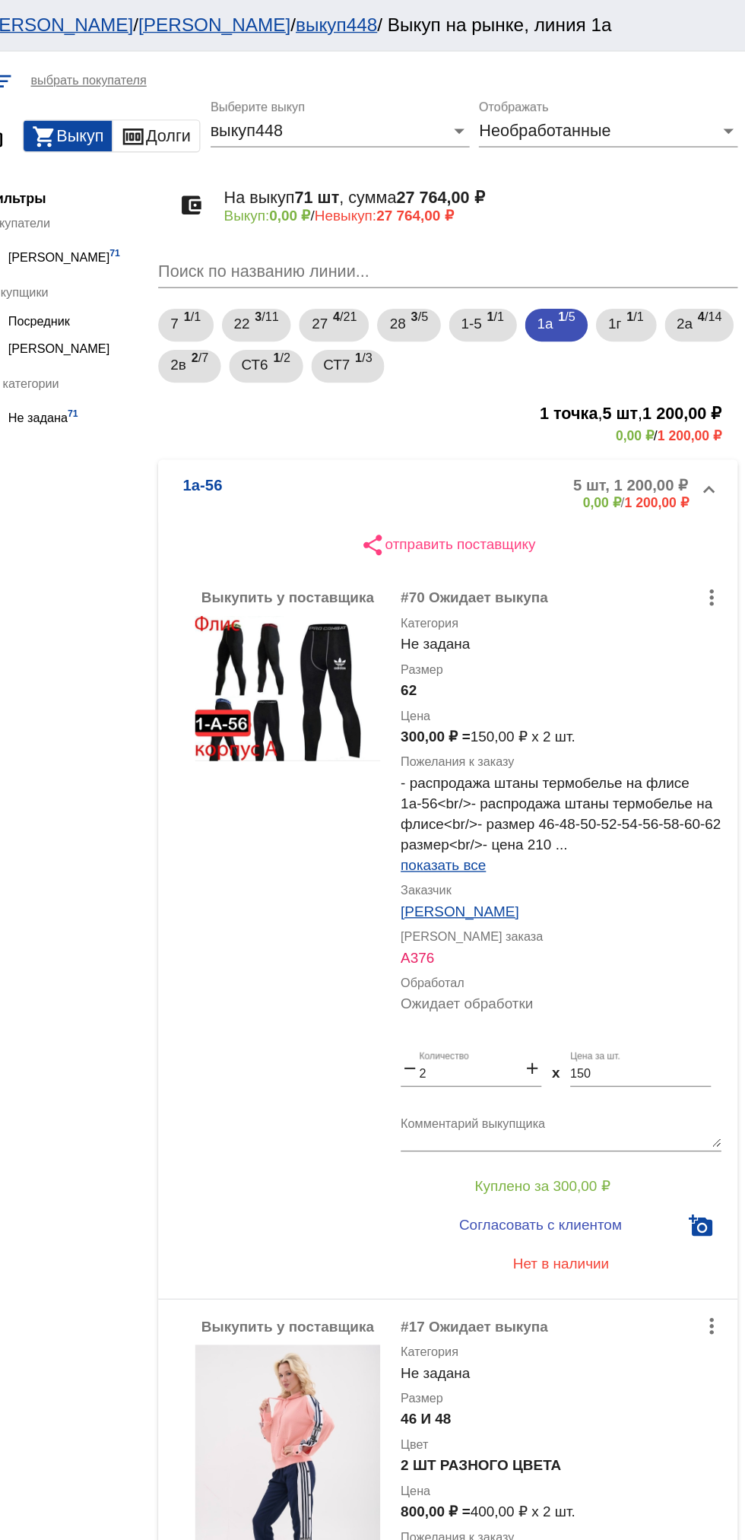
click at [521, 350] on mat-expansion-panel-header "1а-56 5 шт, 1 200,00 ₽ 0,00 ₽ / 1 200,00 ₽" at bounding box center [524, 364] width 429 height 49
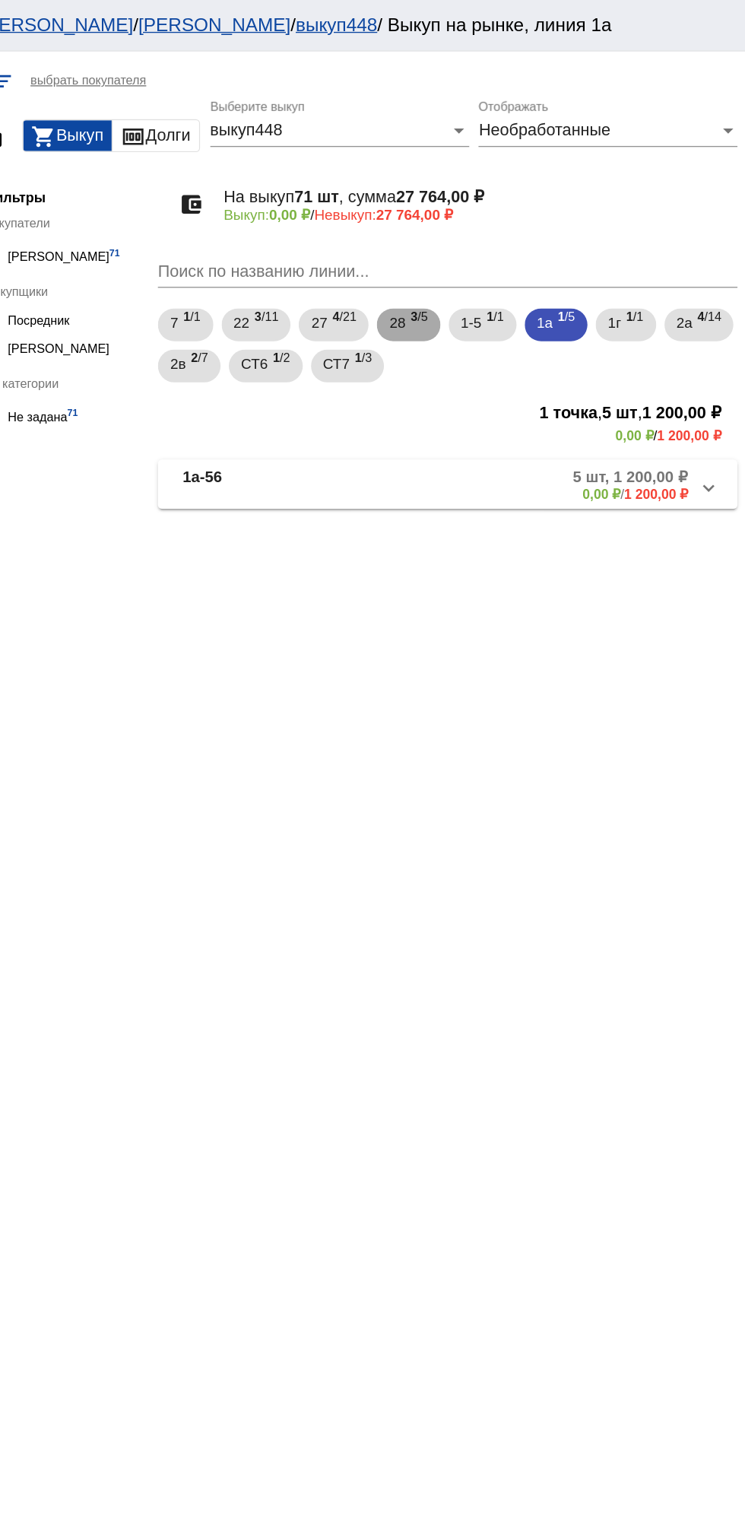
click at [503, 239] on b "3" at bounding box center [499, 234] width 5 height 11
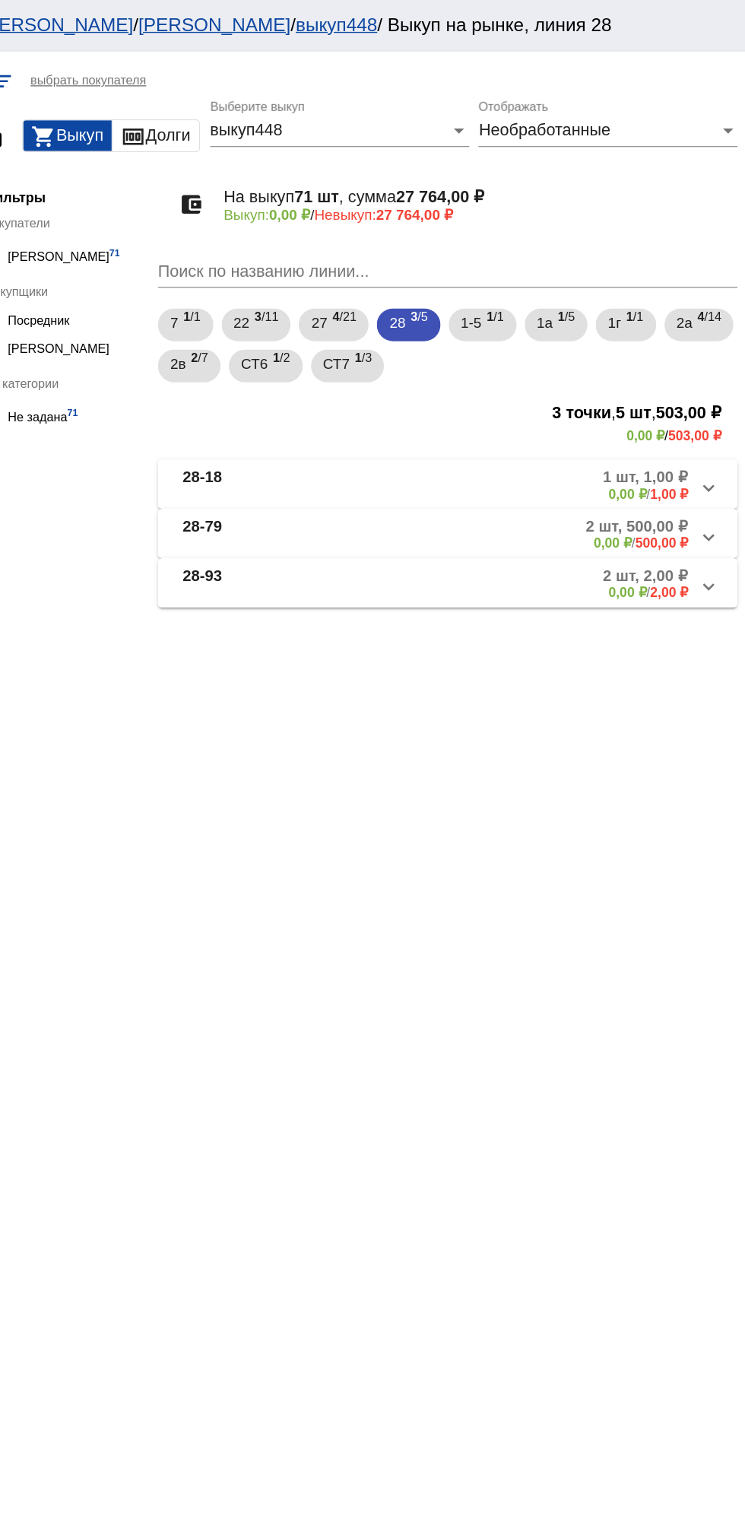
click at [618, 372] on mat-expansion-panel-header "28-18 1 шт, 1,00 ₽ 0,00 ₽ / 1,00 ₽" at bounding box center [524, 358] width 429 height 36
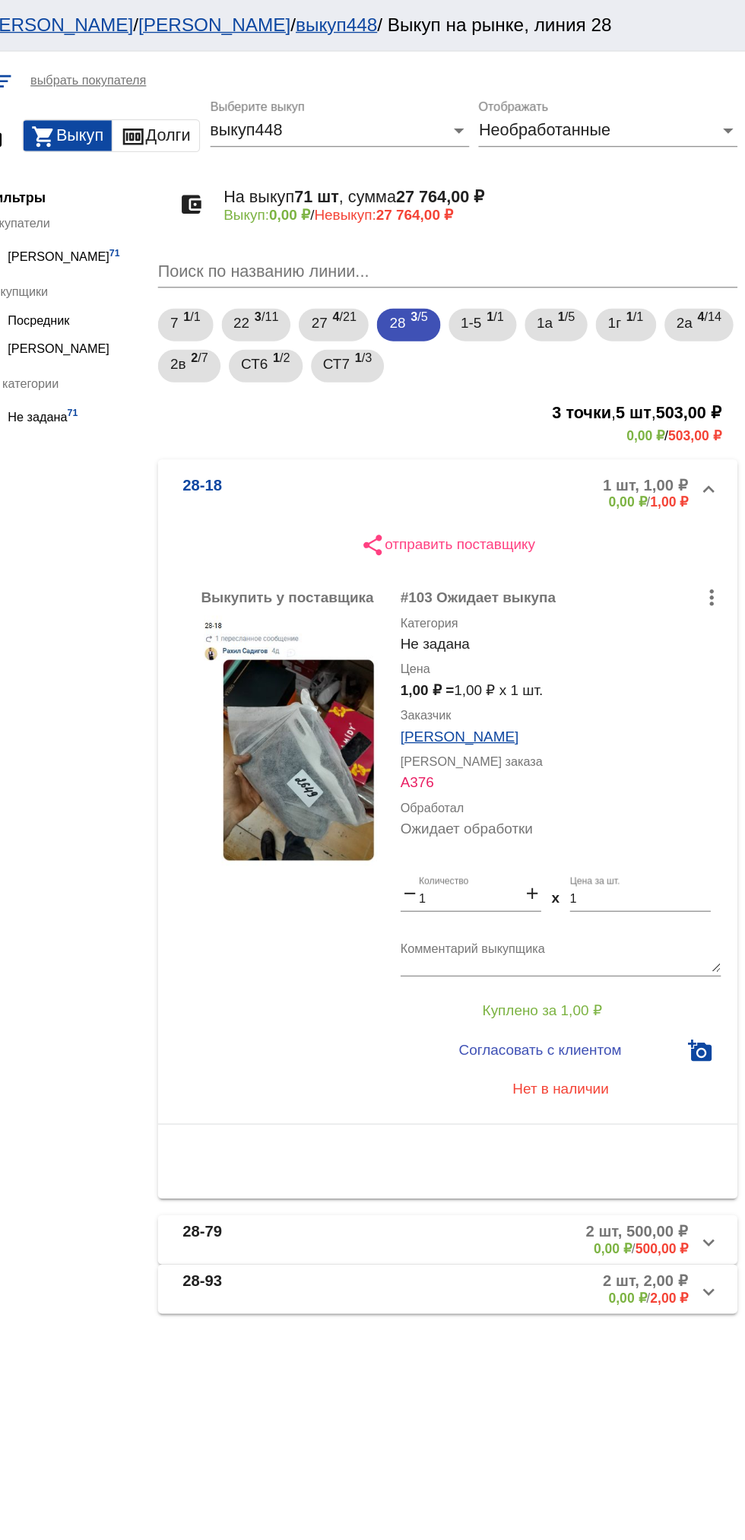
click at [560, 367] on mat-panel-description "1 шт, 1,00 ₽ 0,00 ₽ / 1,00 ₽" at bounding box center [581, 364] width 243 height 25
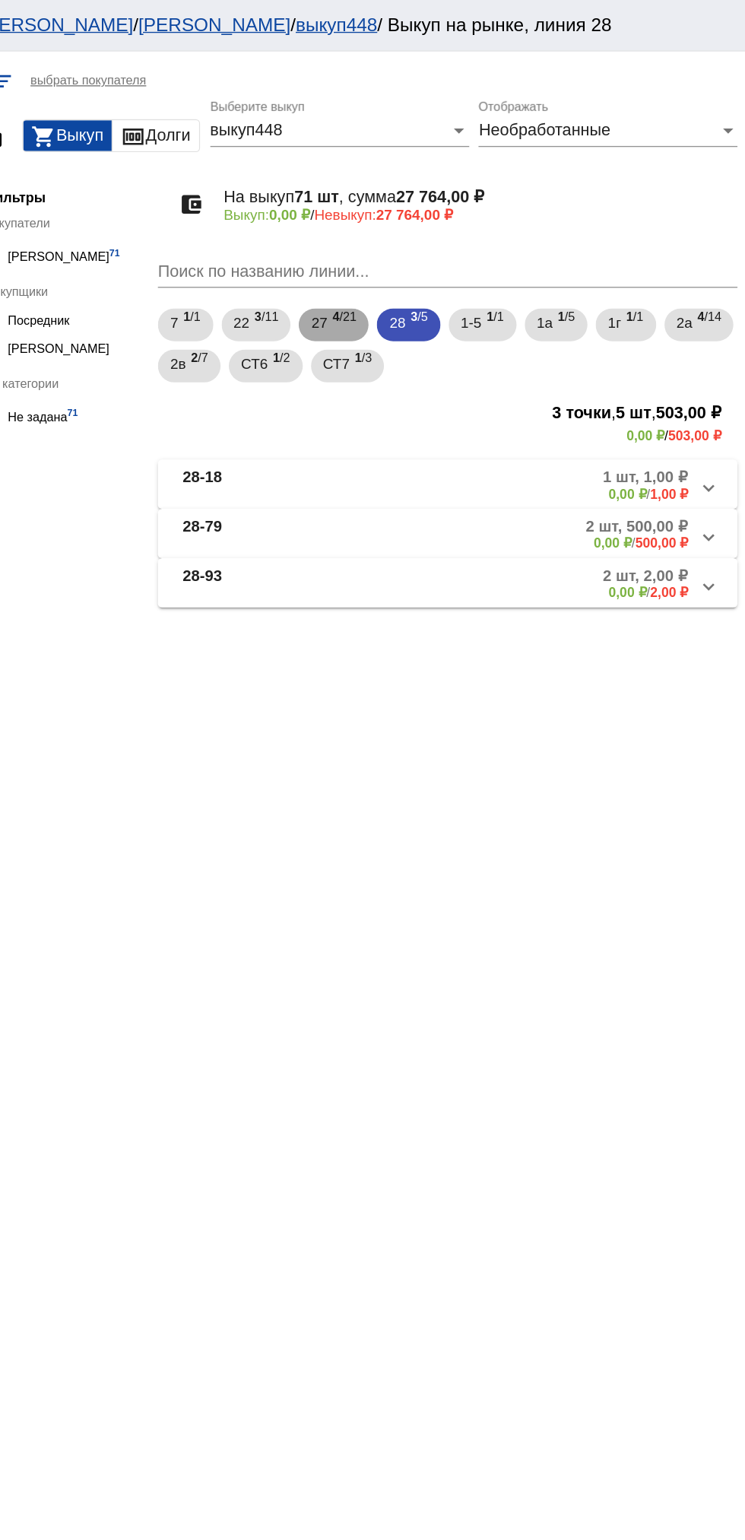
click at [448, 247] on span "4 /21" at bounding box center [448, 240] width 17 height 31
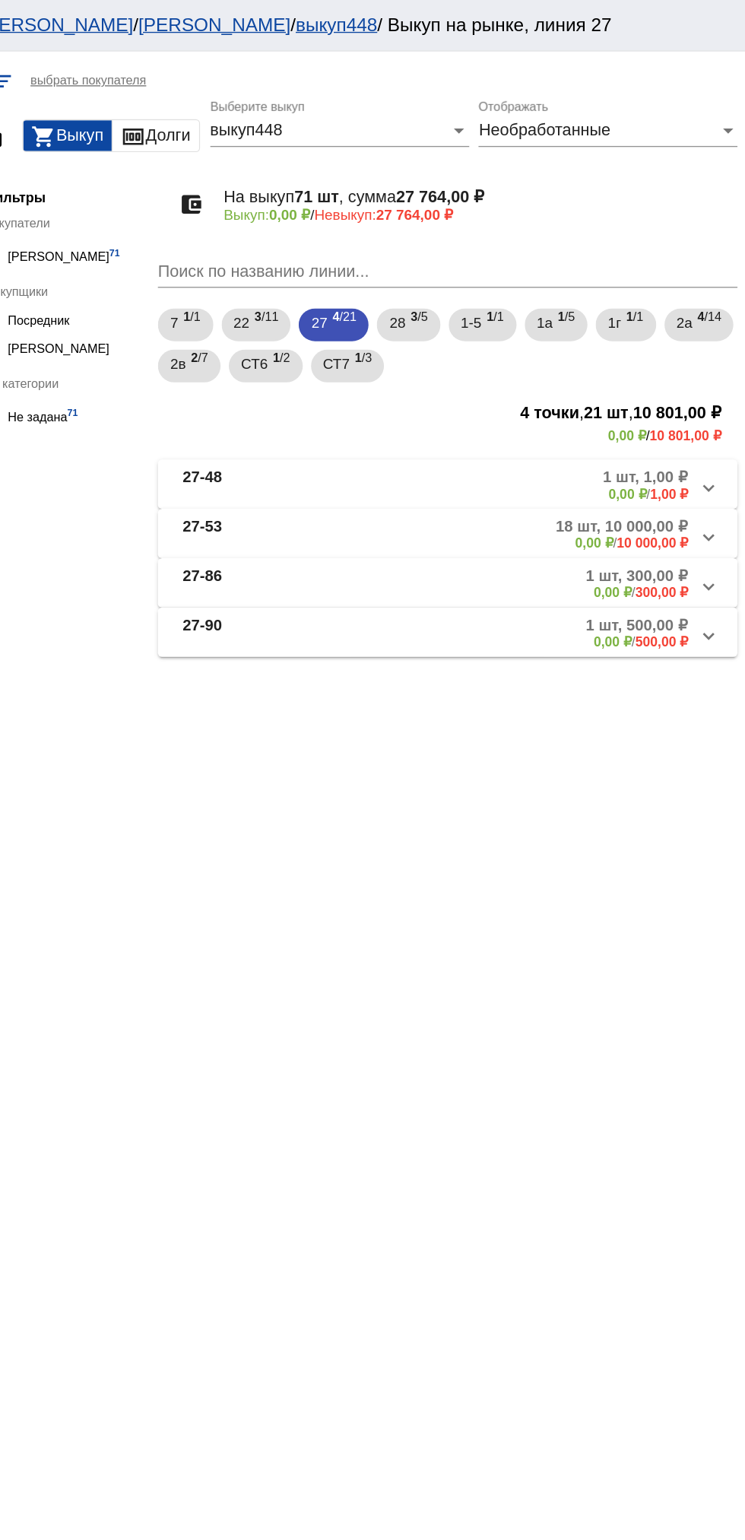
click at [571, 359] on mat-panel-description "1 шт, 1,00 ₽ 0,00 ₽ / 1,00 ₽" at bounding box center [581, 358] width 243 height 25
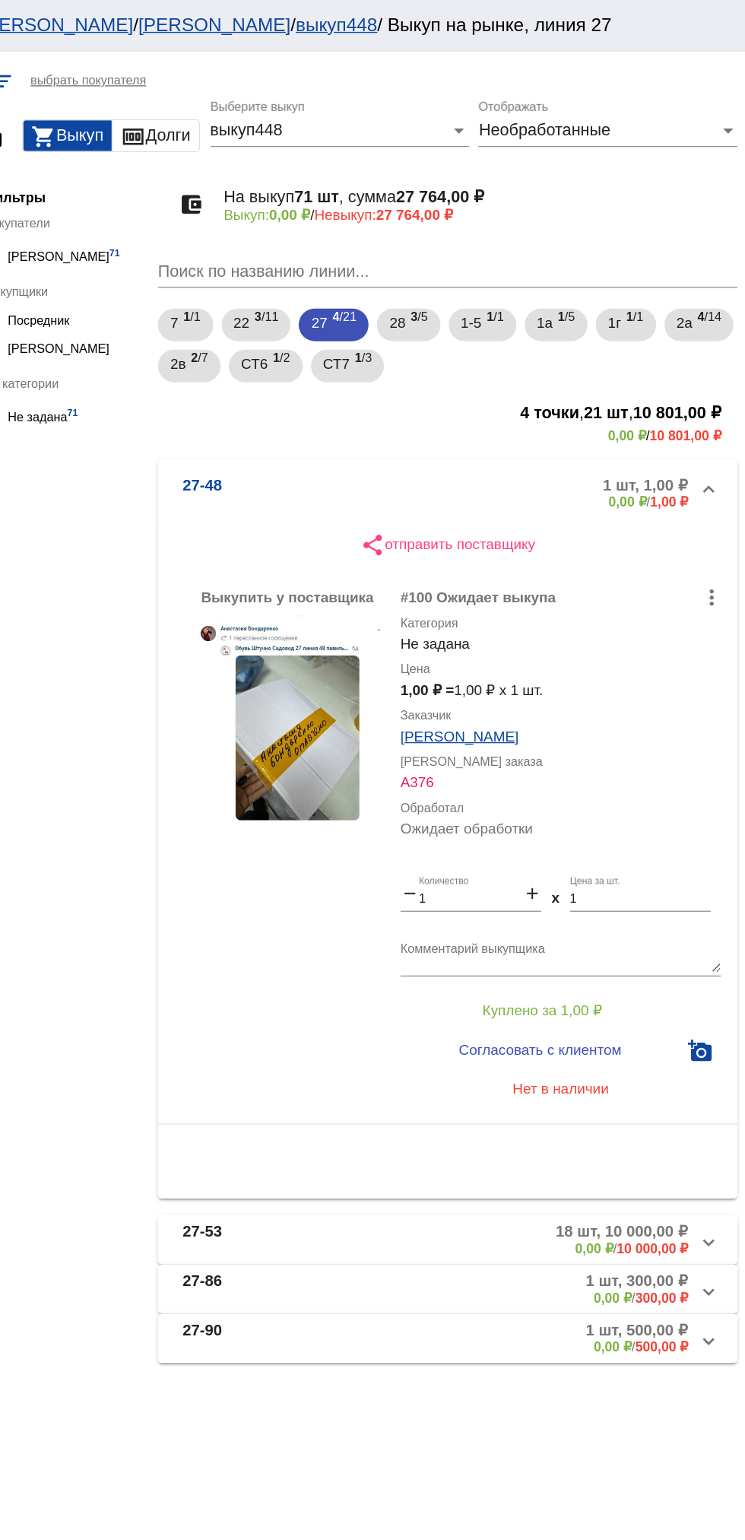
click at [547, 364] on mat-panel-description "1 шт, 1,00 ₽ 0,00 ₽ / 1,00 ₽" at bounding box center [581, 364] width 243 height 25
